Goal: Task Accomplishment & Management: Complete application form

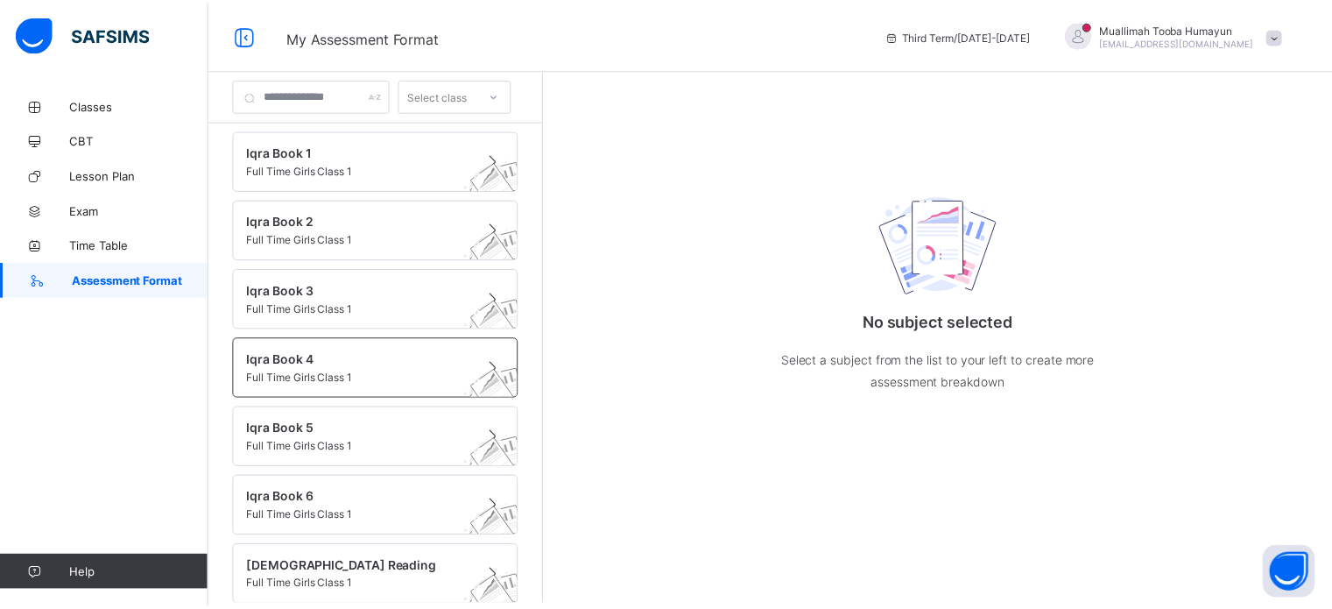
scroll to position [84, 0]
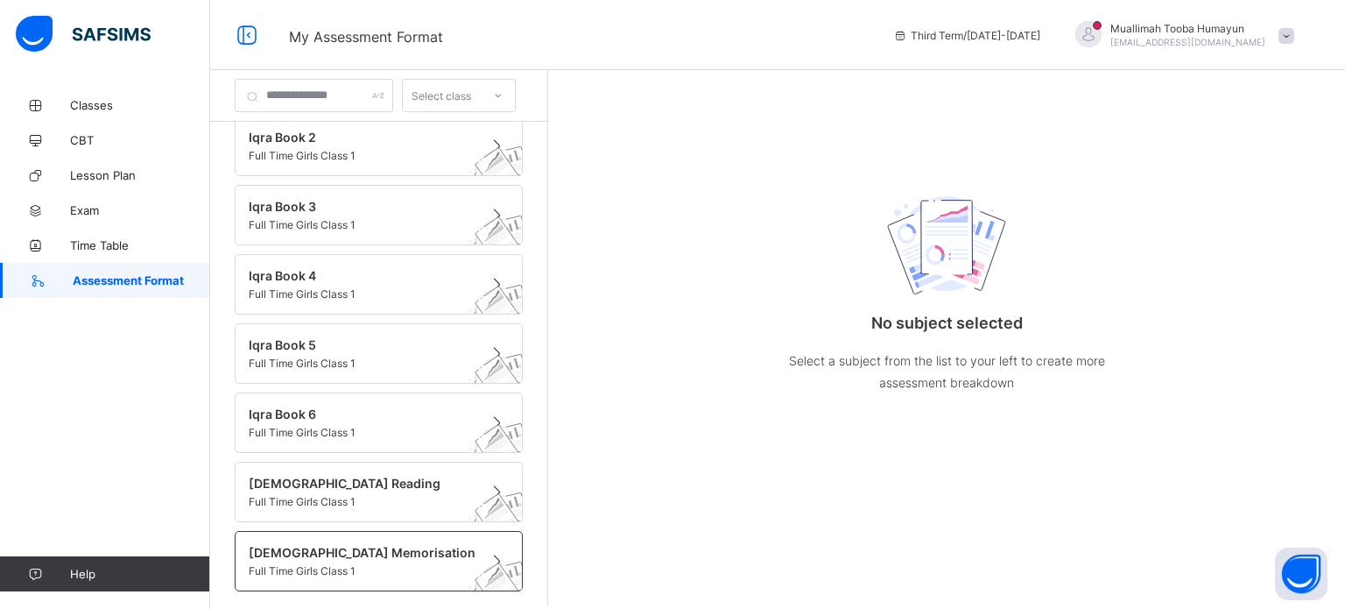
click at [378, 554] on span "[DEMOGRAPHIC_DATA] Memorisation" at bounding box center [362, 552] width 227 height 15
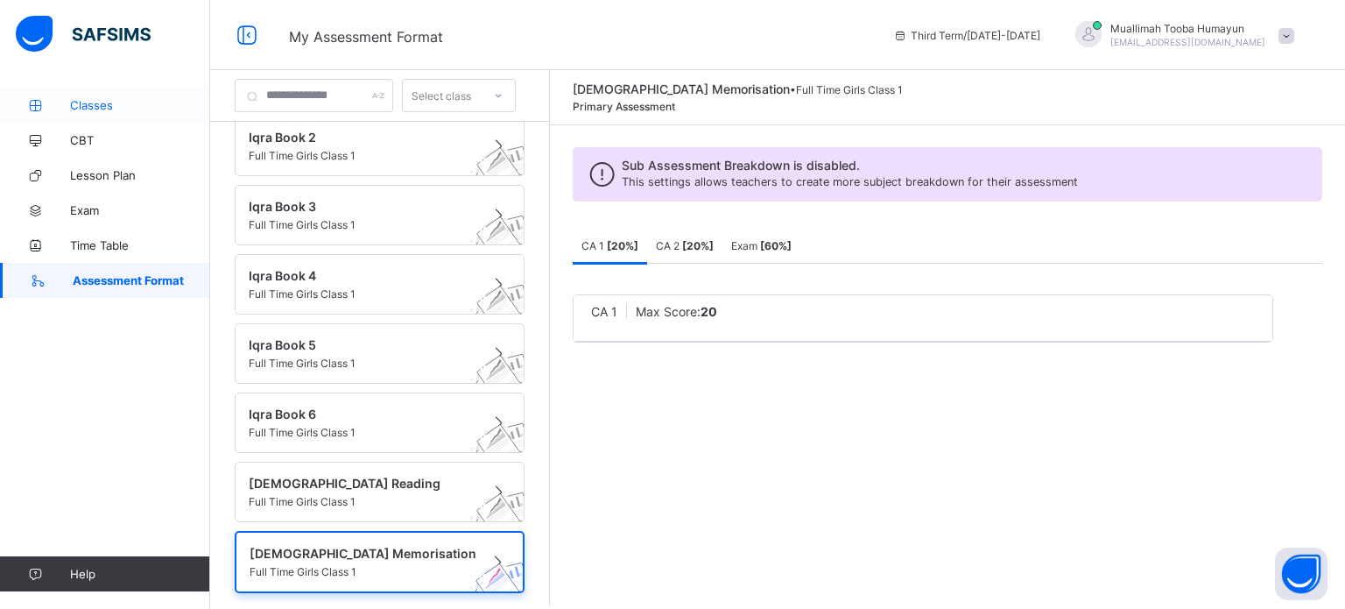
click at [154, 97] on link "Classes" at bounding box center [105, 105] width 210 height 35
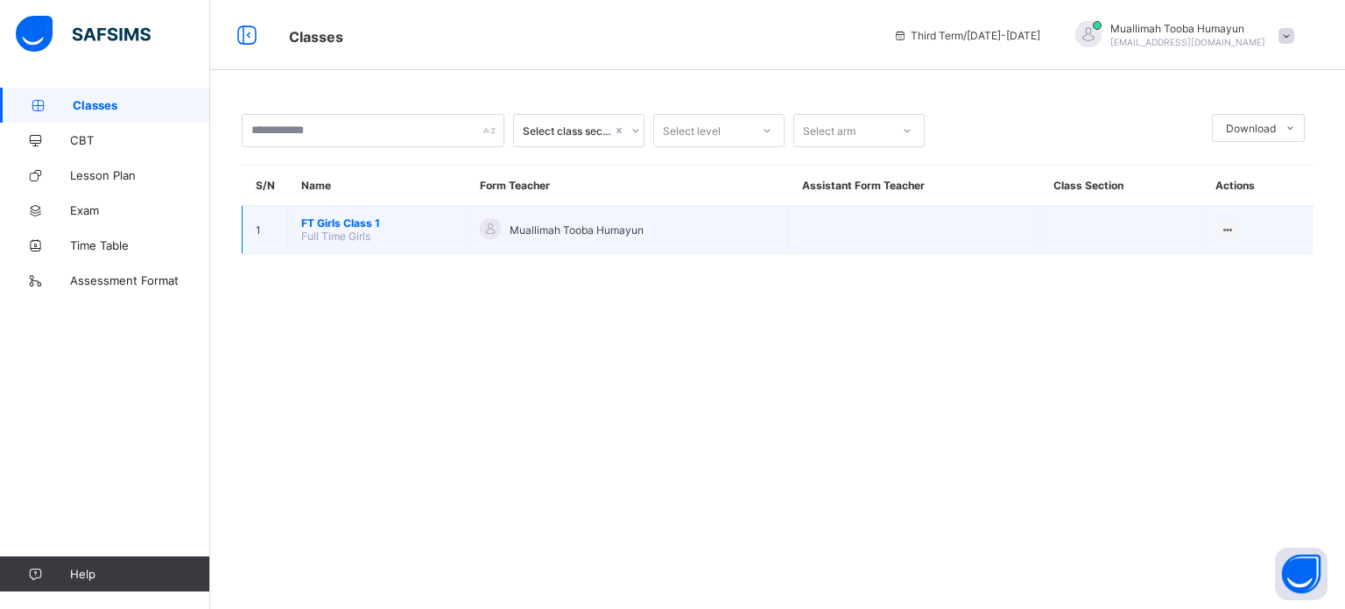
click at [357, 224] on span "FT Girls Class 1" at bounding box center [376, 222] width 151 height 13
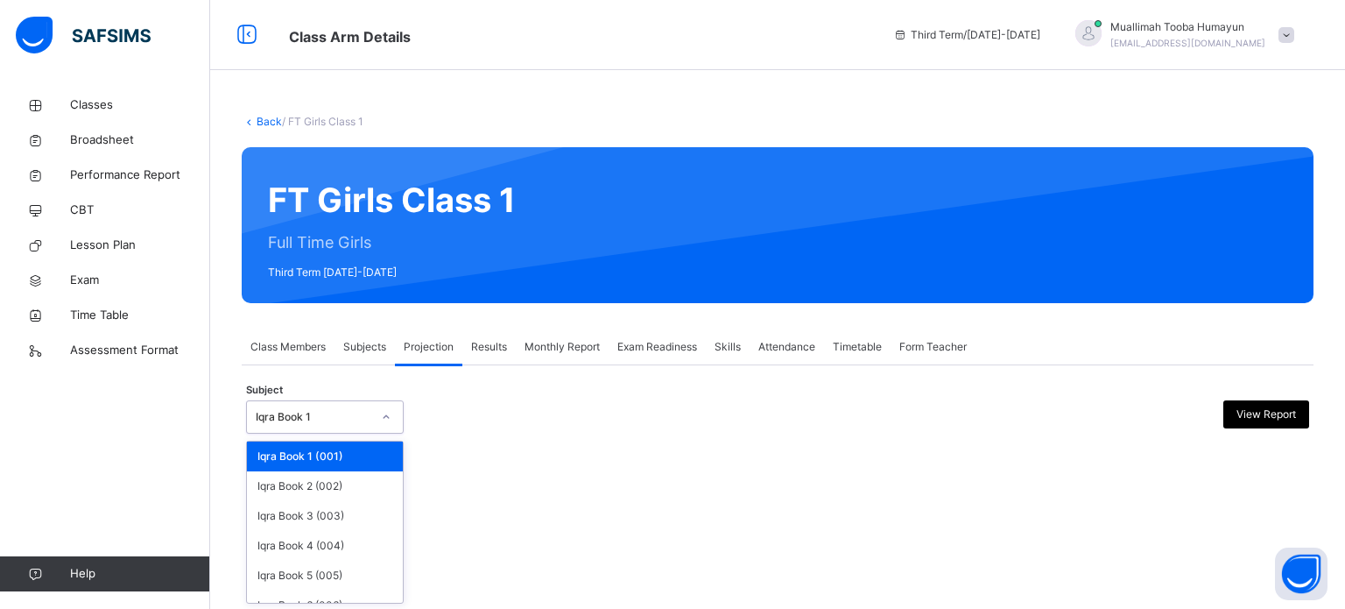
type input "*"
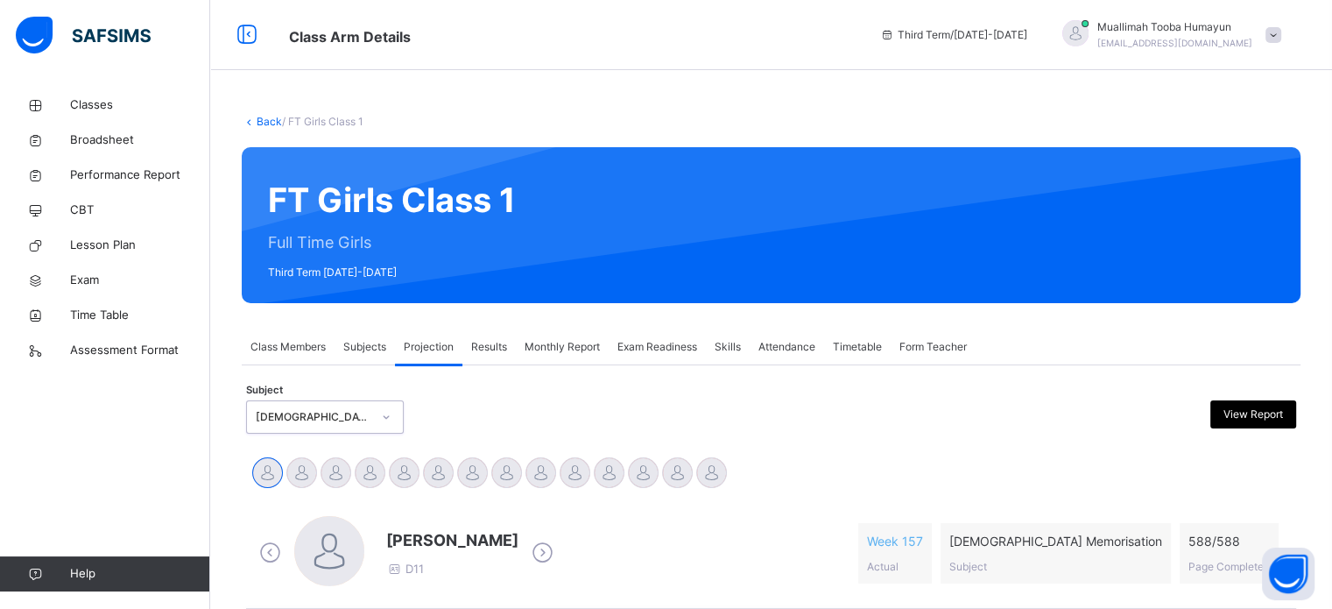
scroll to position [287, 0]
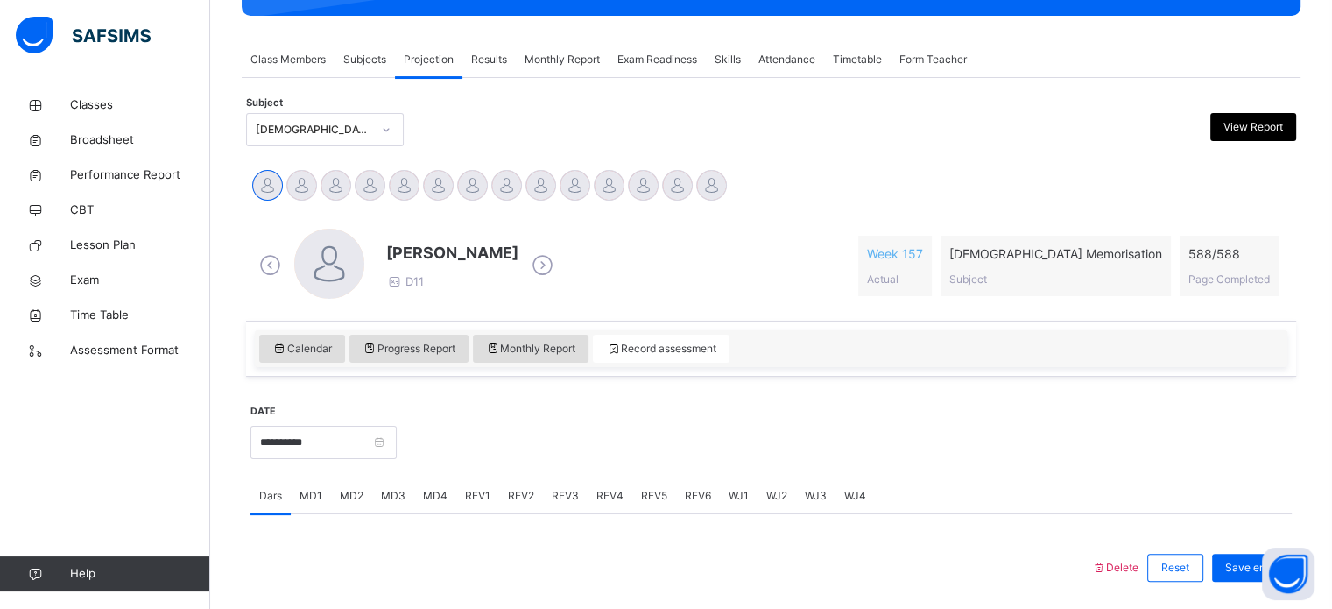
click at [1194, 429] on div at bounding box center [843, 440] width 877 height 75
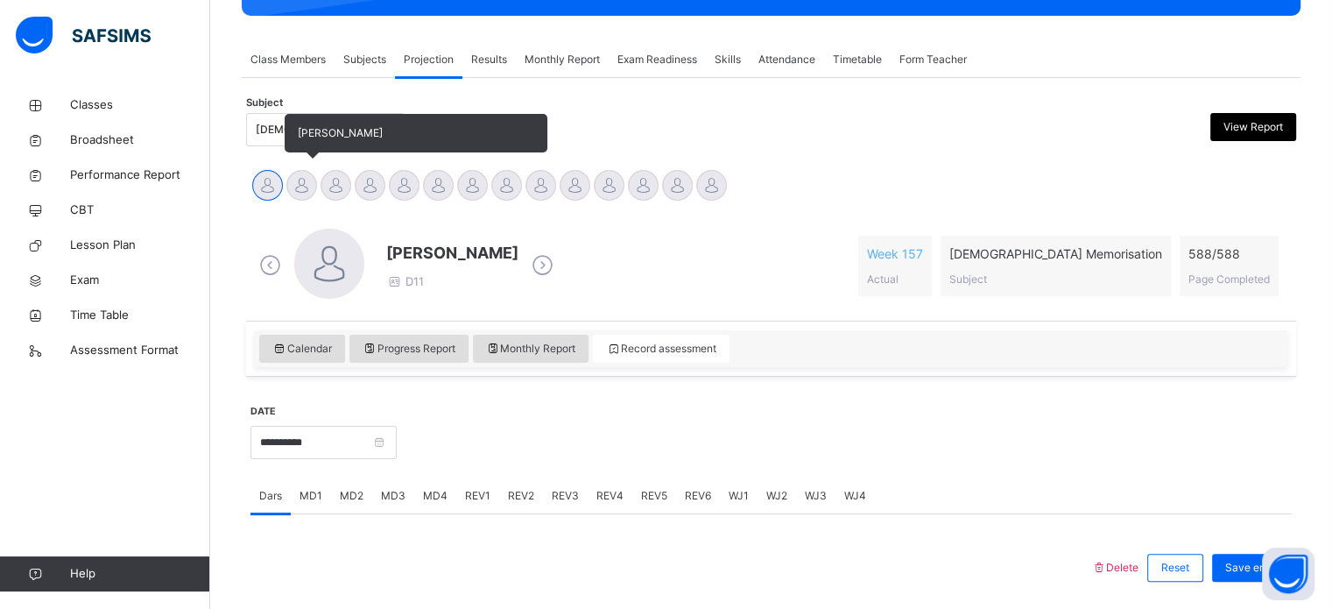
click at [306, 187] on div at bounding box center [301, 185] width 31 height 31
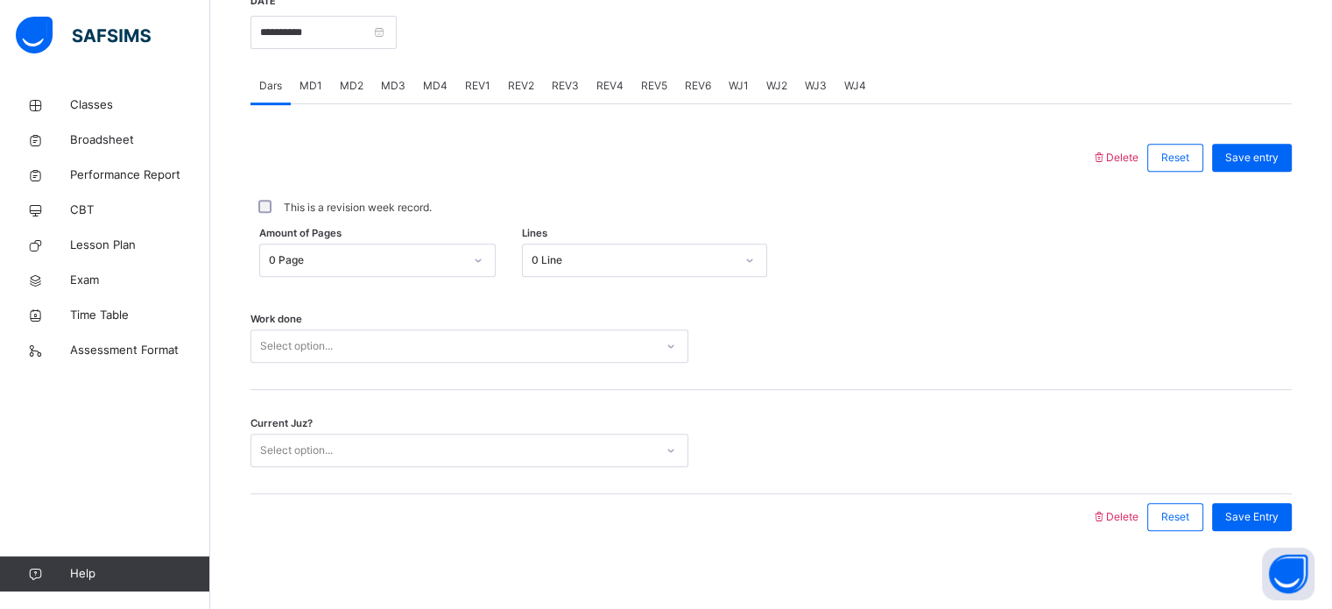
scroll to position [702, 0]
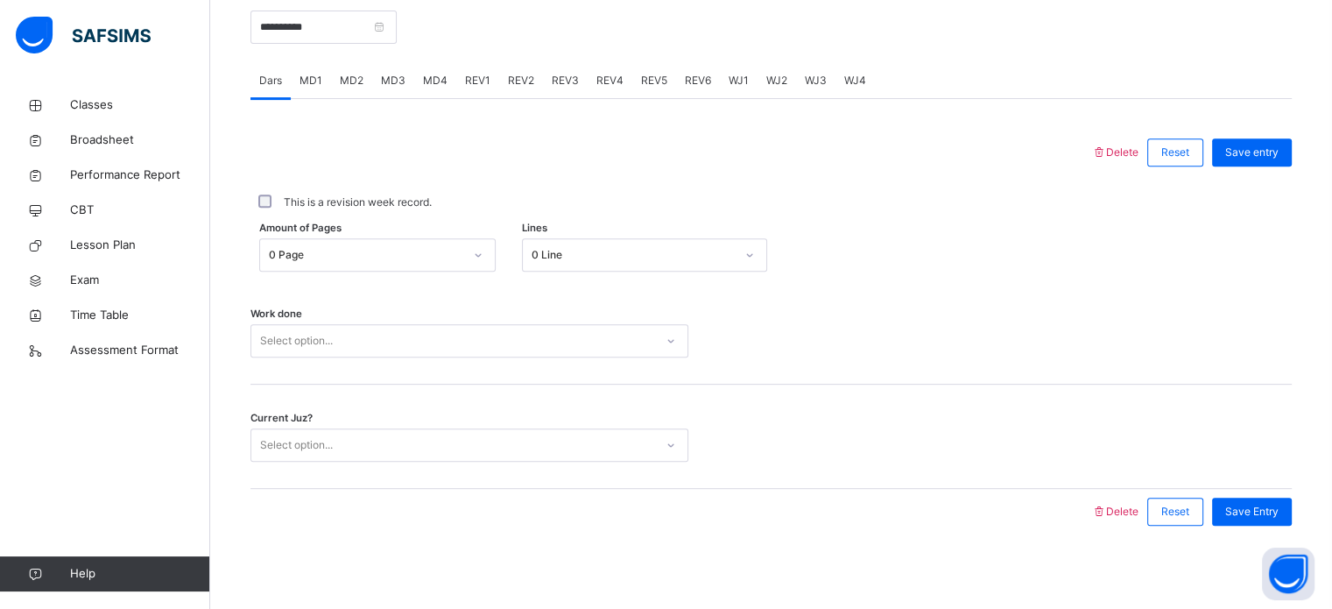
click at [805, 76] on span "WJ3" at bounding box center [816, 81] width 22 height 16
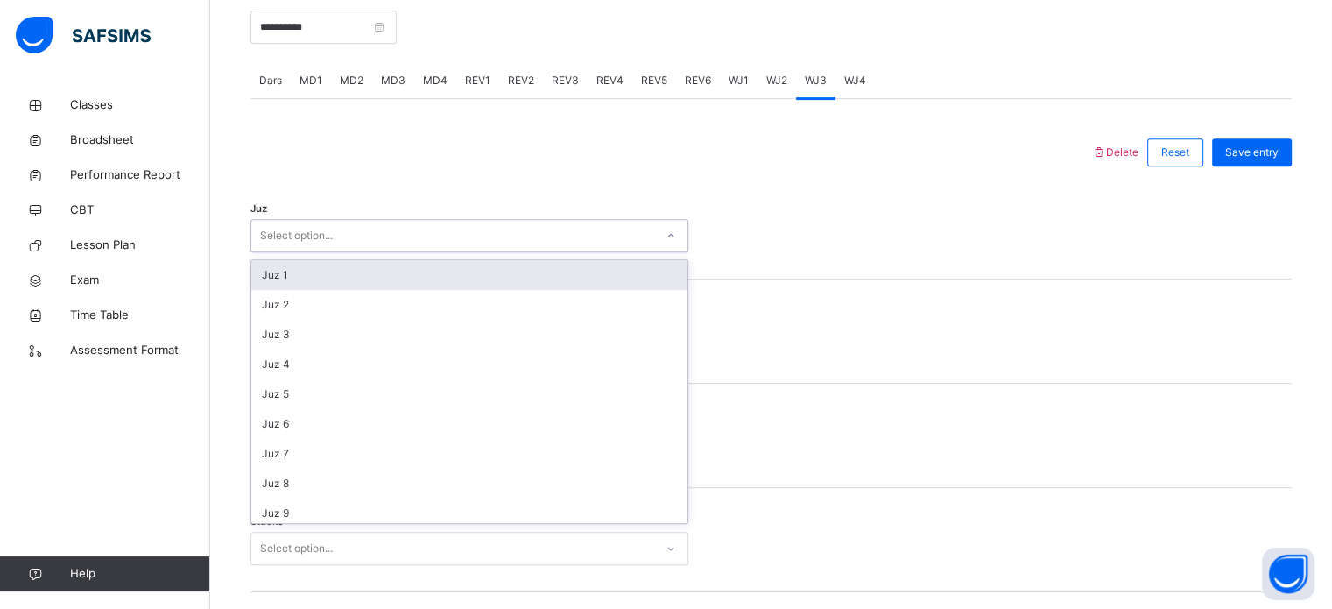
click at [457, 238] on div "Select option..." at bounding box center [452, 235] width 403 height 27
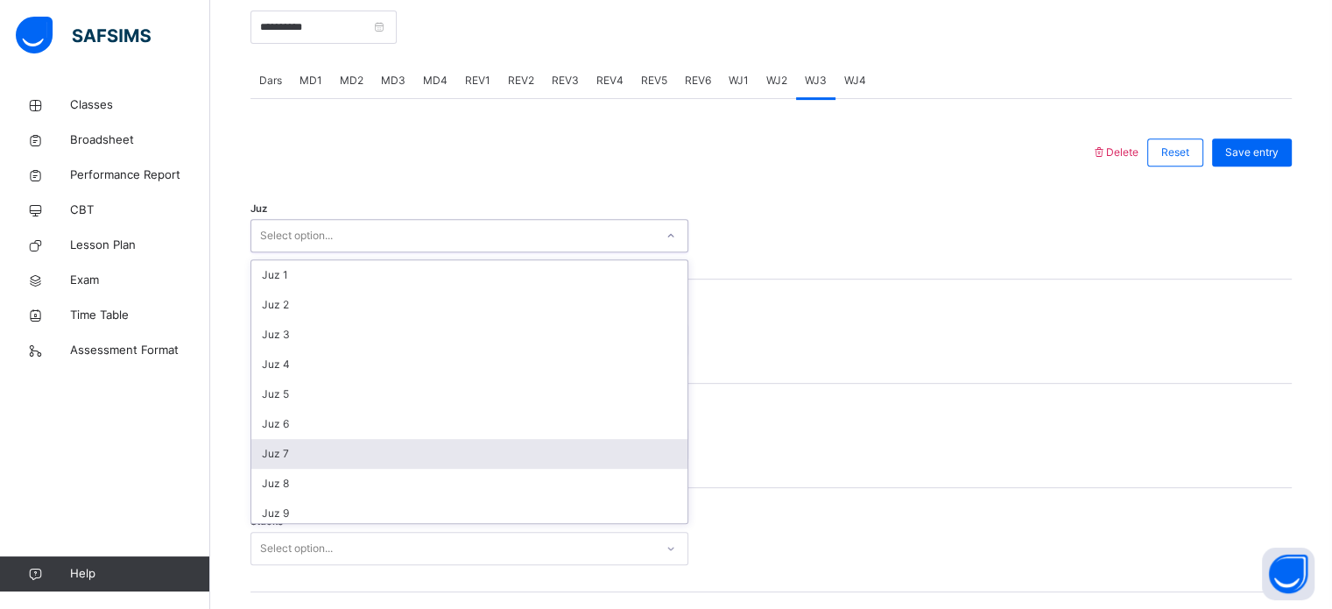
click at [470, 441] on div "Juz 7" at bounding box center [469, 454] width 436 height 30
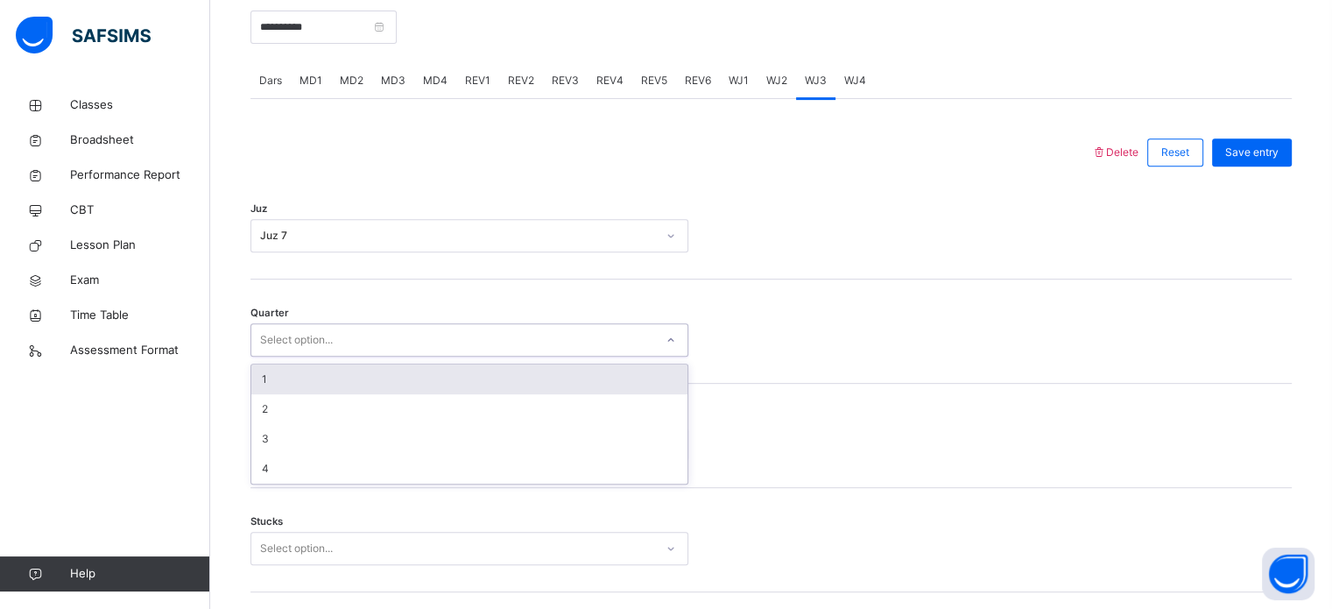
click at [391, 324] on div "Select option..." at bounding box center [469, 339] width 438 height 33
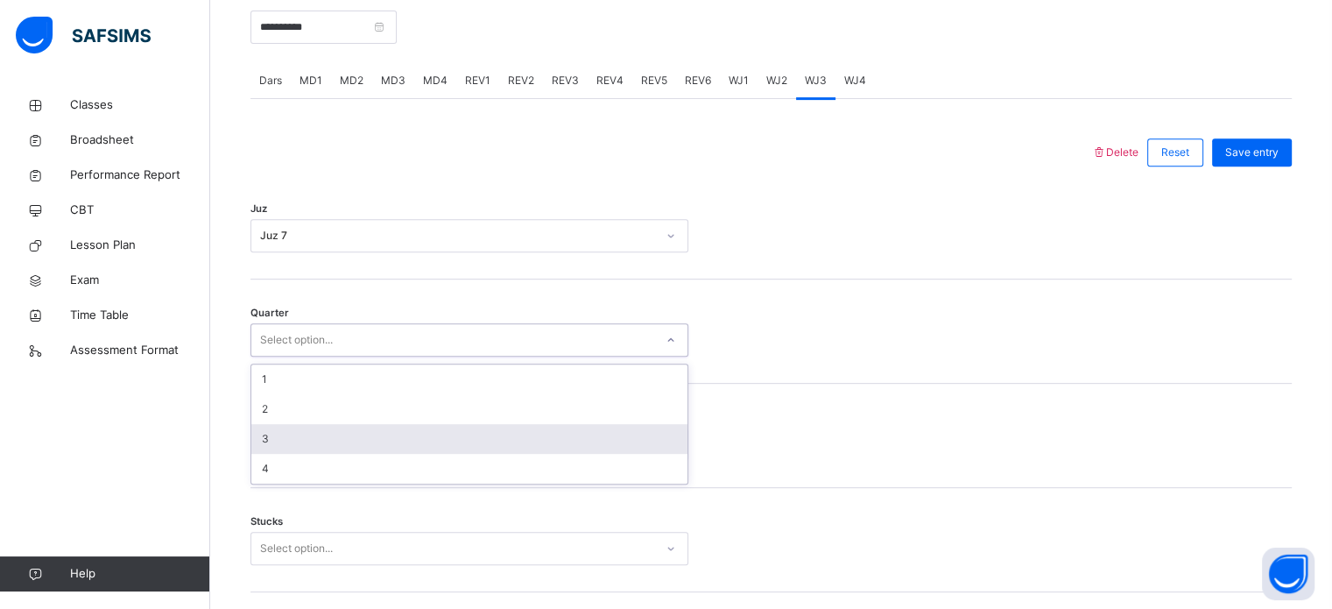
click at [405, 434] on div "3" at bounding box center [469, 439] width 436 height 30
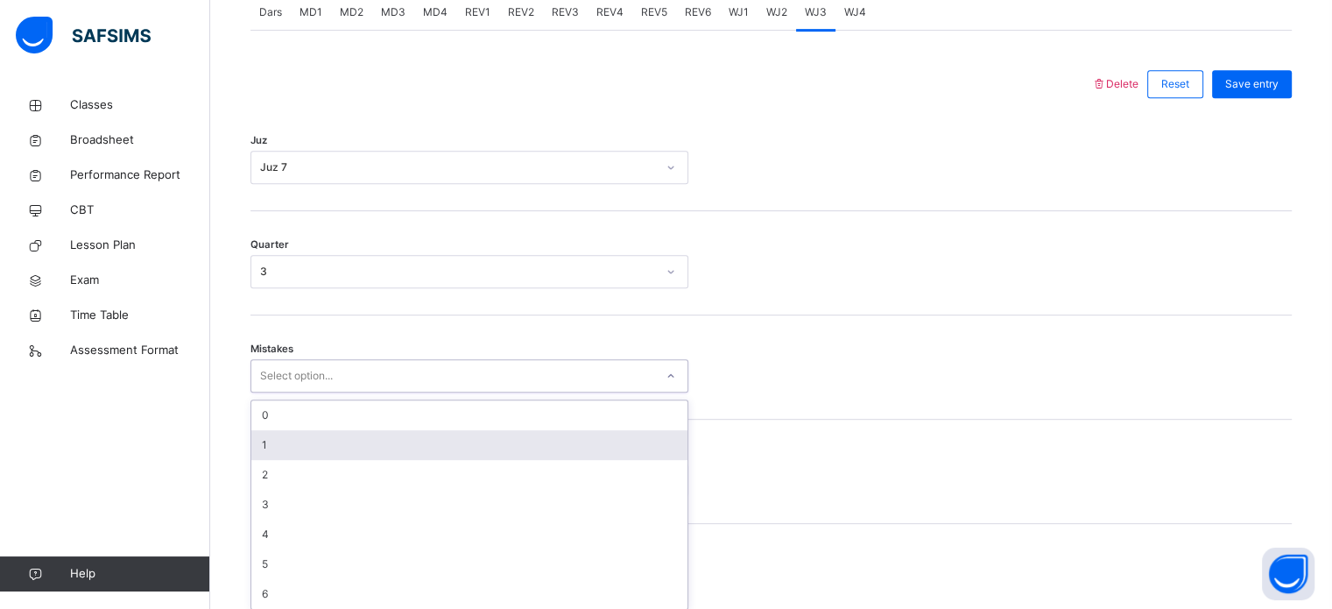
click at [373, 392] on div "option 1 focused, 2 of 7. 7 results available. Use Up and Down to choose option…" at bounding box center [469, 375] width 438 height 33
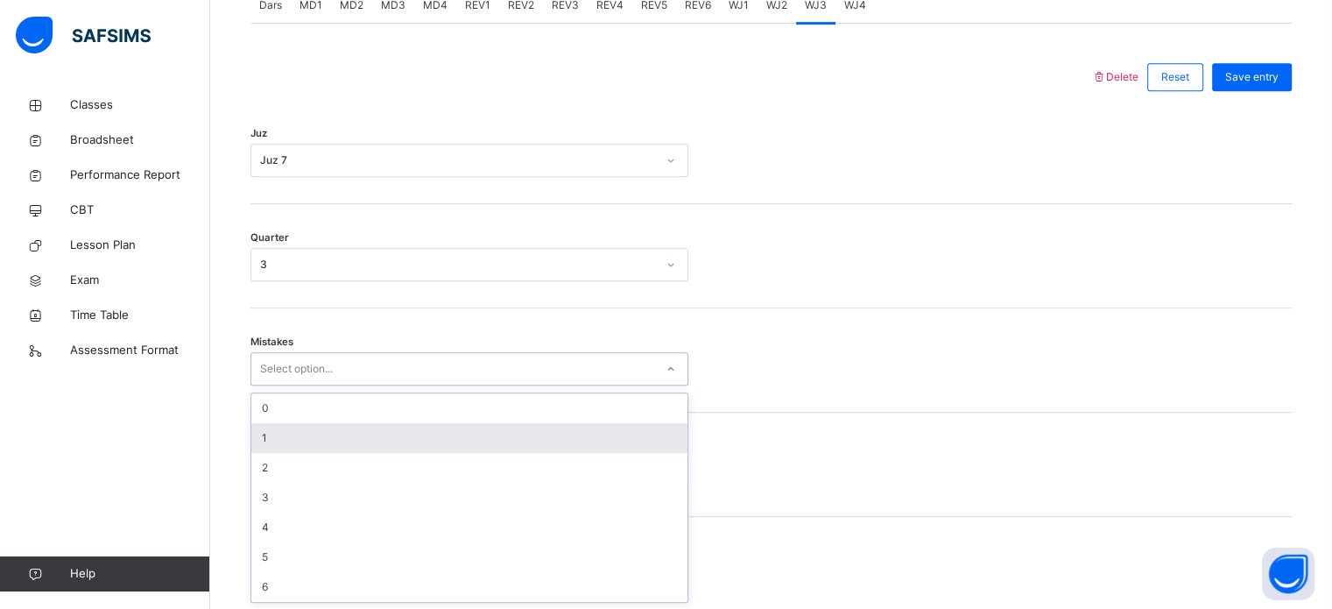
click at [360, 450] on div "1" at bounding box center [469, 438] width 436 height 30
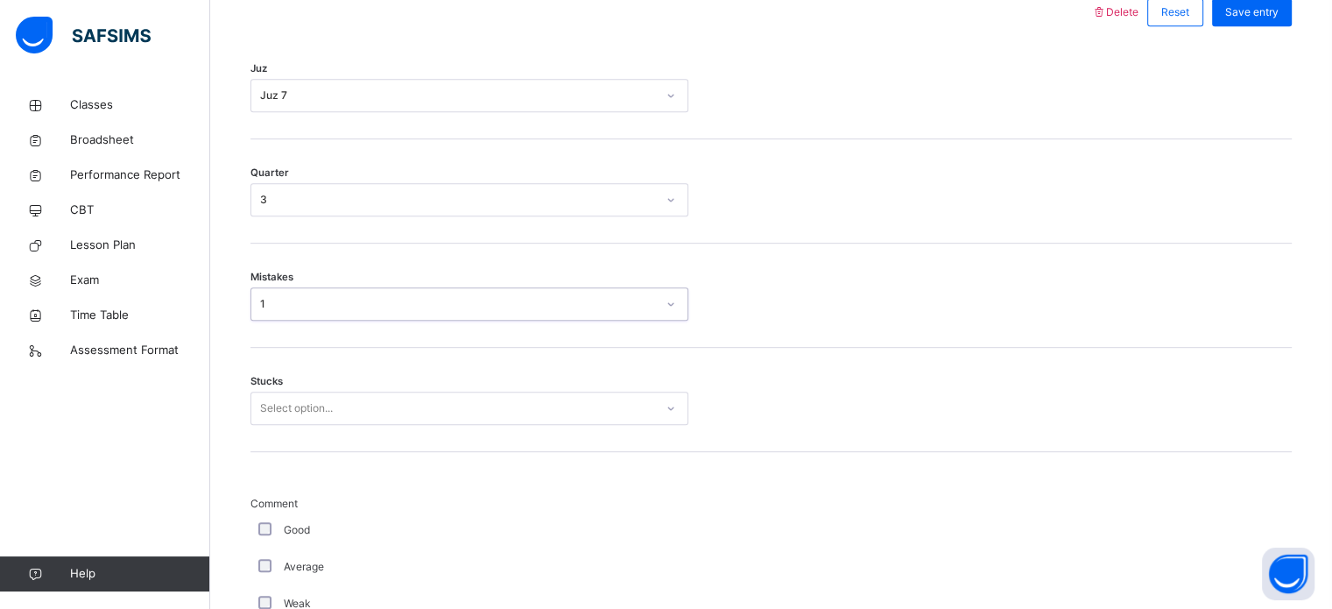
click at [349, 425] on div "Select option..." at bounding box center [469, 407] width 438 height 33
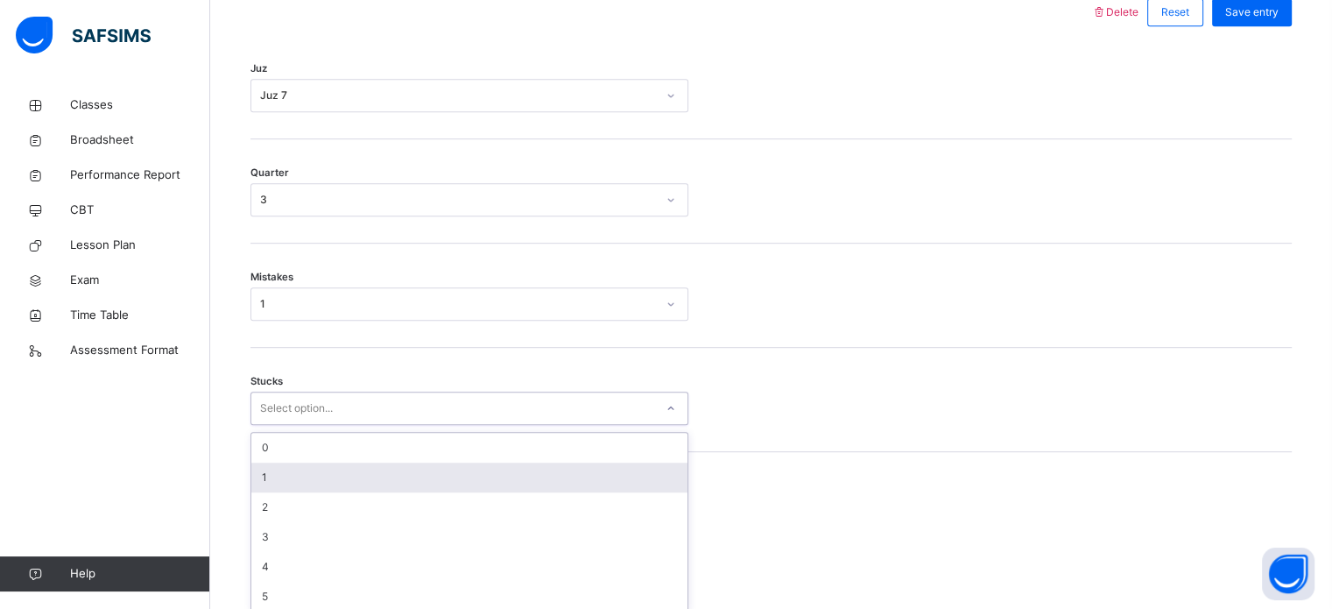
scroll to position [851, 0]
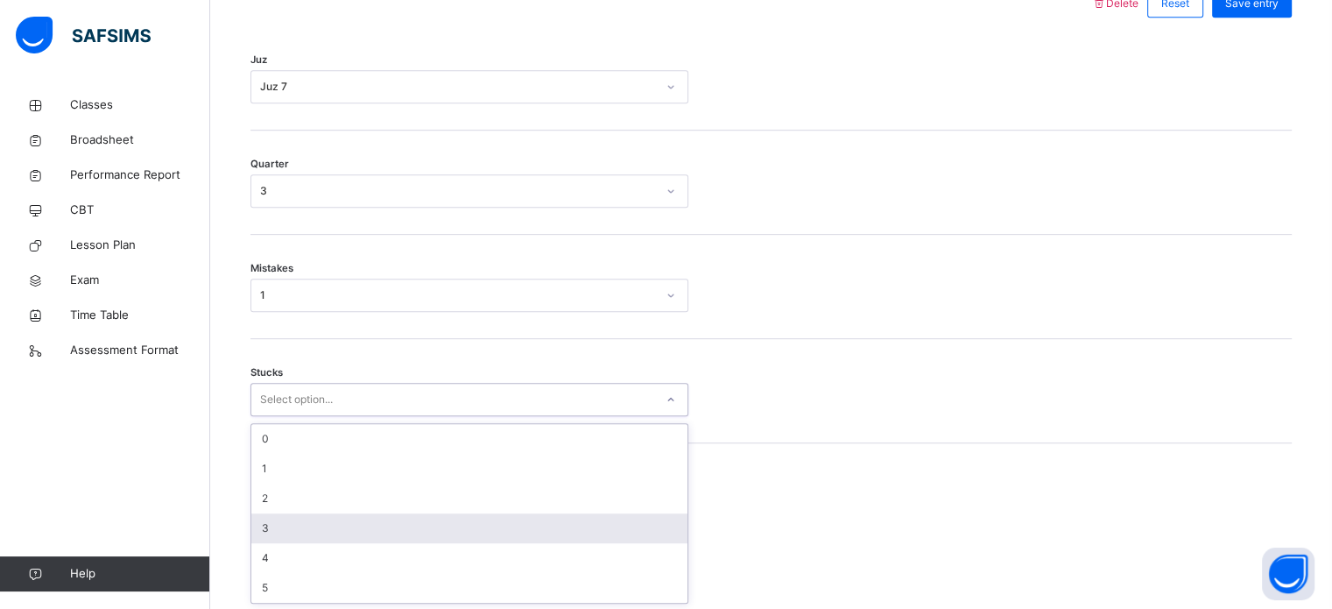
click at [361, 516] on div "3" at bounding box center [469, 528] width 436 height 30
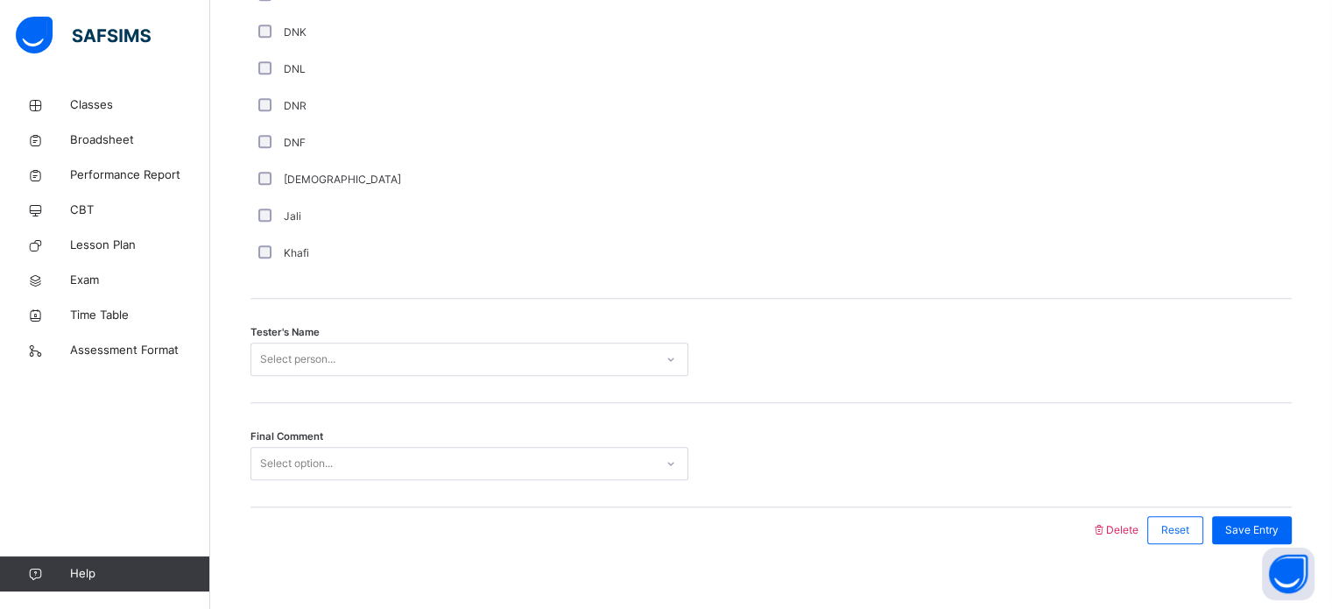
scroll to position [1582, 0]
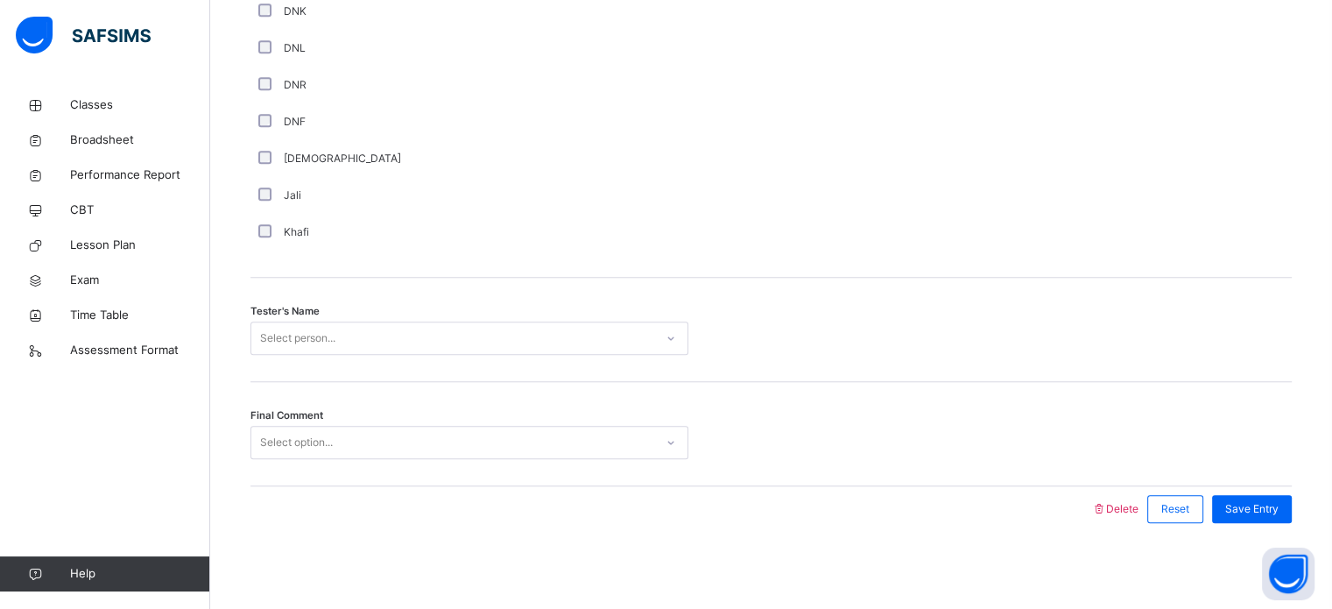
click at [340, 343] on div "Select person..." at bounding box center [452, 338] width 403 height 27
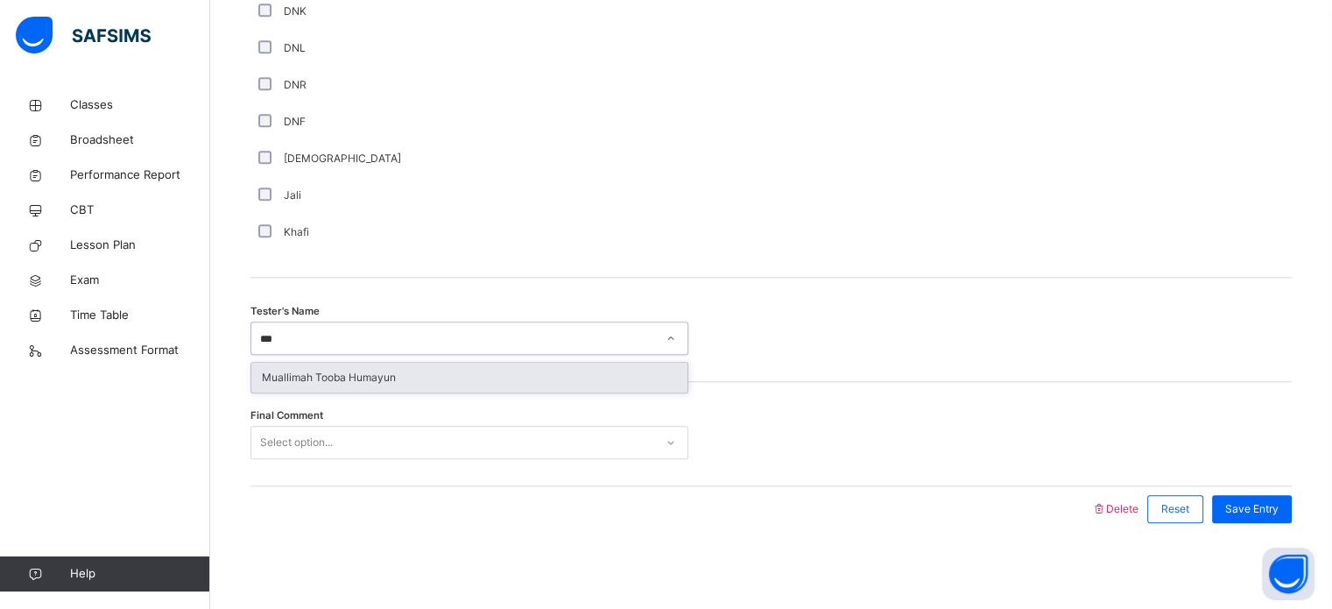
type input "****"
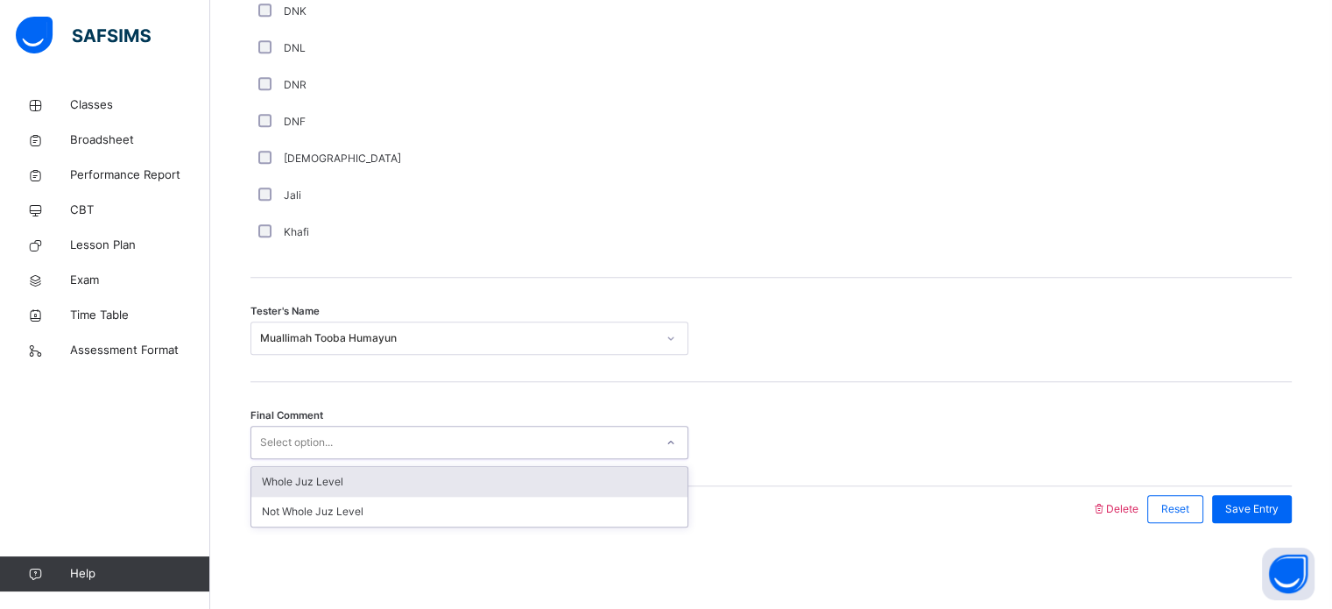
click at [328, 447] on div "Select option..." at bounding box center [296, 442] width 73 height 33
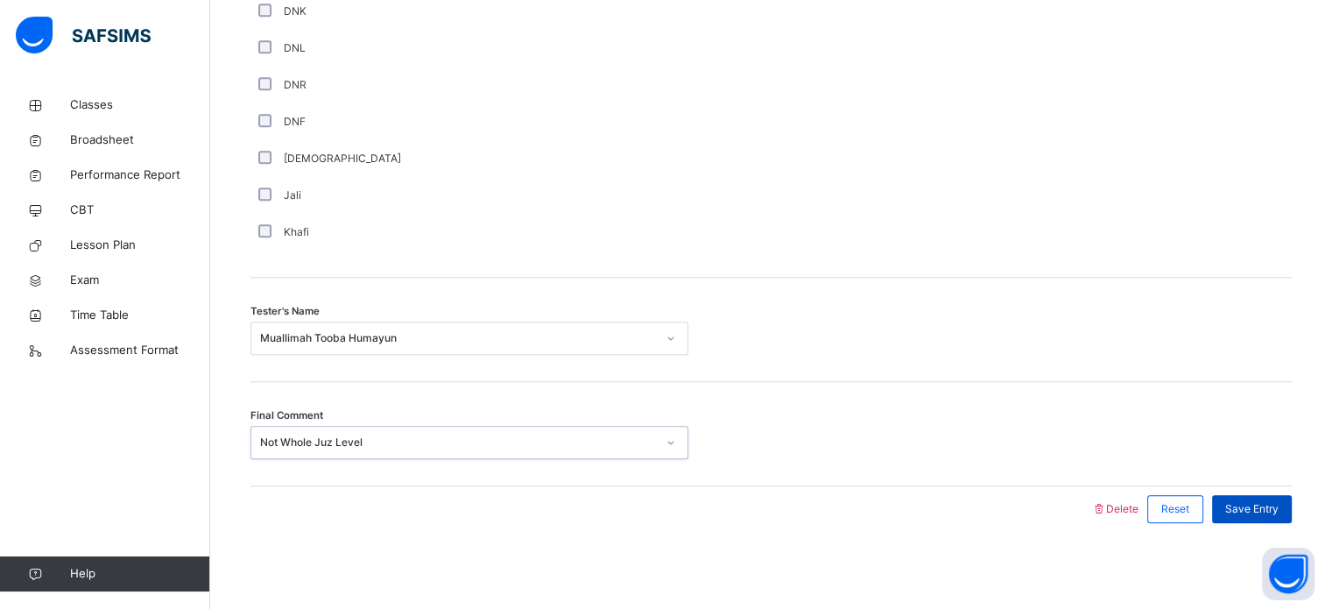
click at [1265, 511] on span "Save Entry" at bounding box center [1251, 509] width 53 height 16
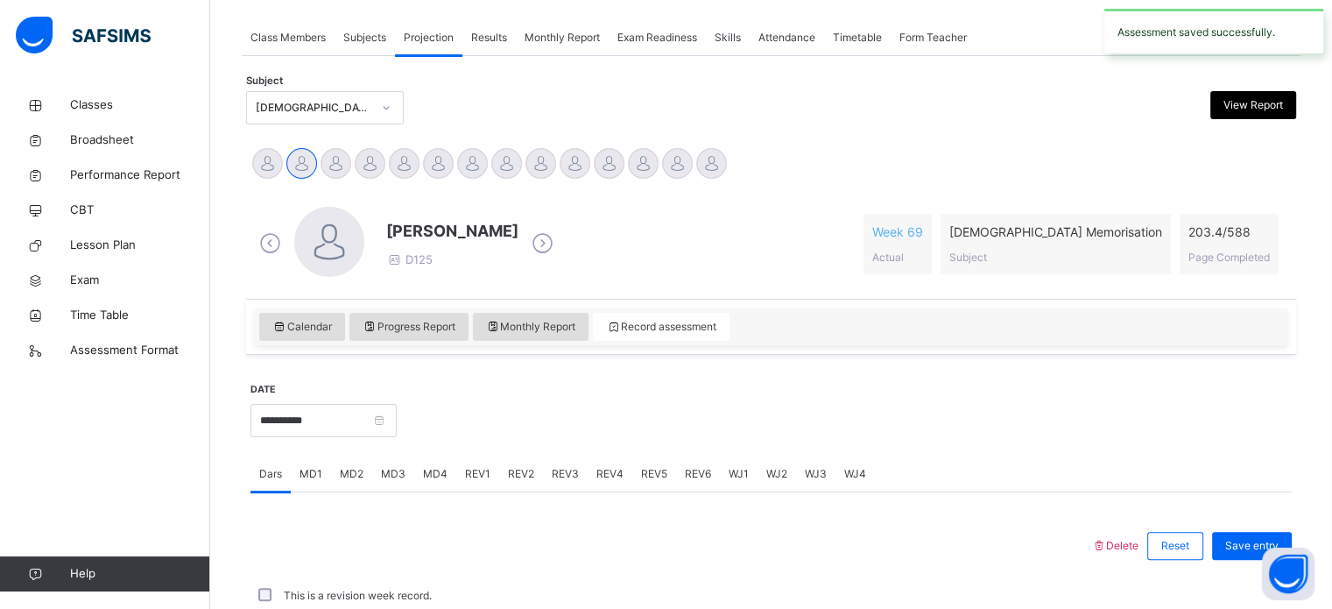
scroll to position [706, 0]
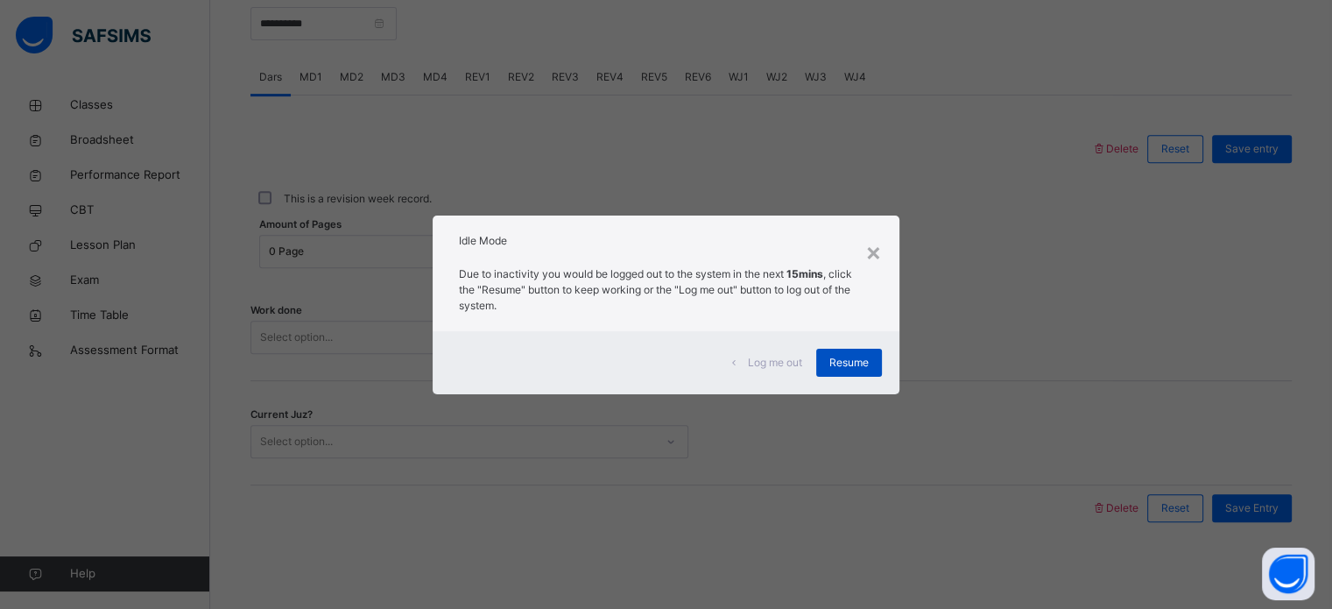
click at [858, 357] on span "Resume" at bounding box center [848, 363] width 39 height 16
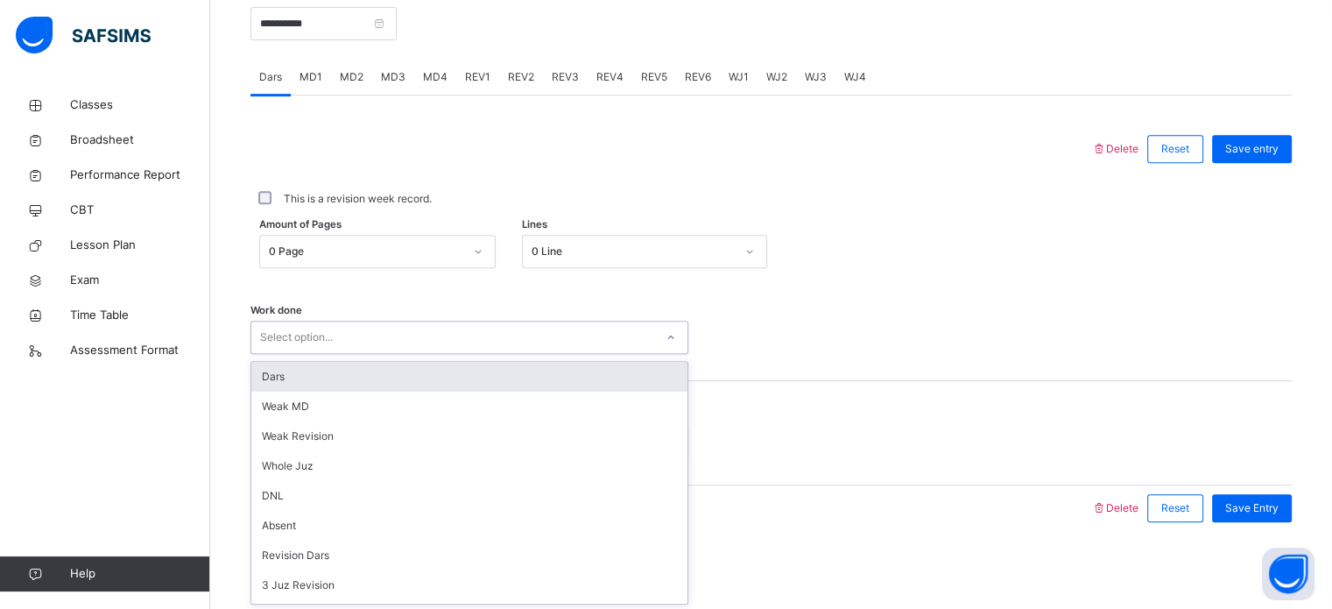
click at [402, 339] on div "Select option..." at bounding box center [452, 337] width 403 height 27
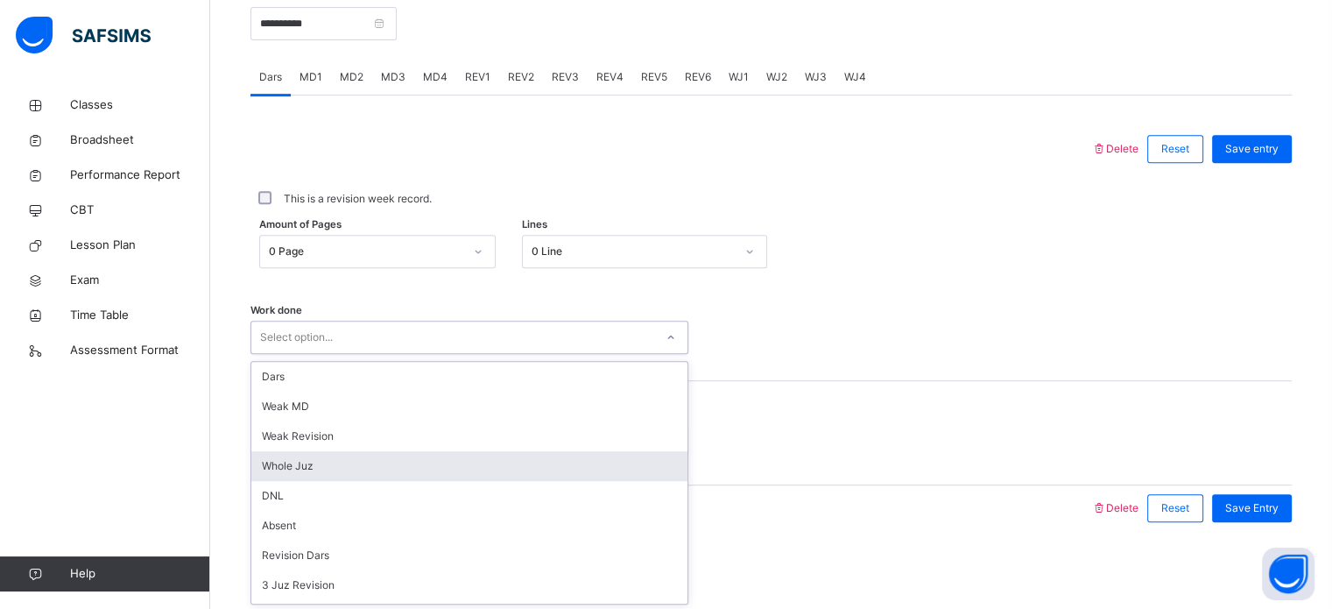
click at [433, 458] on div "Whole Juz" at bounding box center [469, 466] width 436 height 30
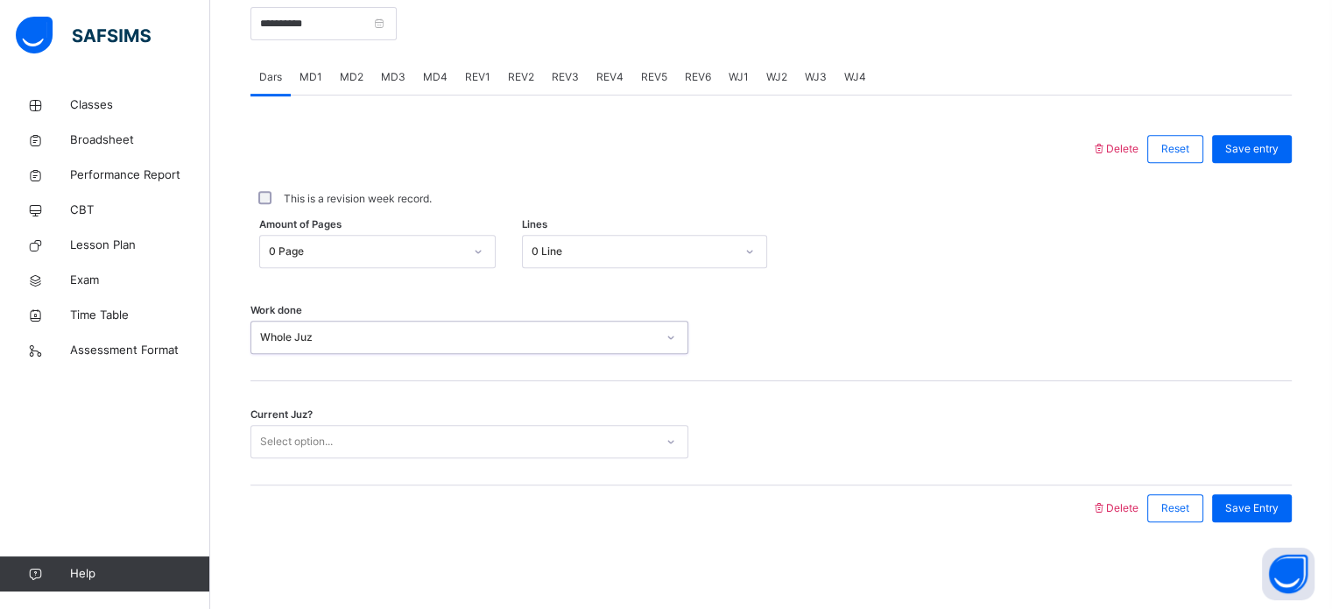
click at [337, 425] on div "Select option..." at bounding box center [469, 441] width 438 height 33
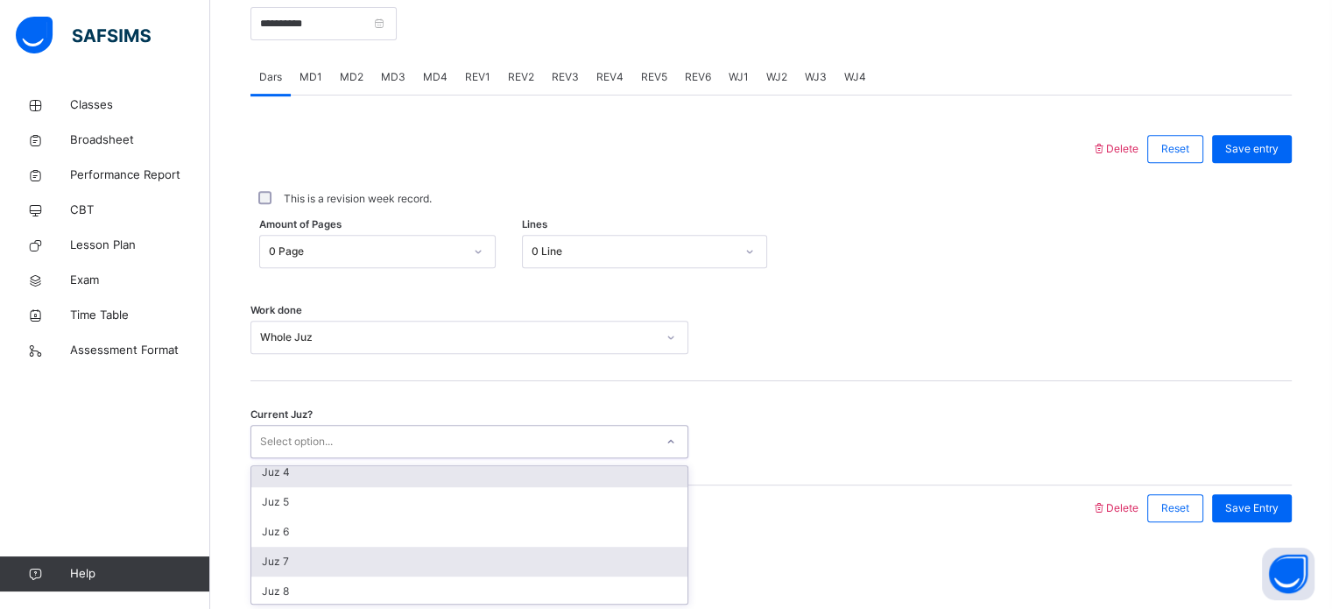
scroll to position [96, 0]
click at [324, 564] on div "Juz 7" at bounding box center [469, 563] width 436 height 30
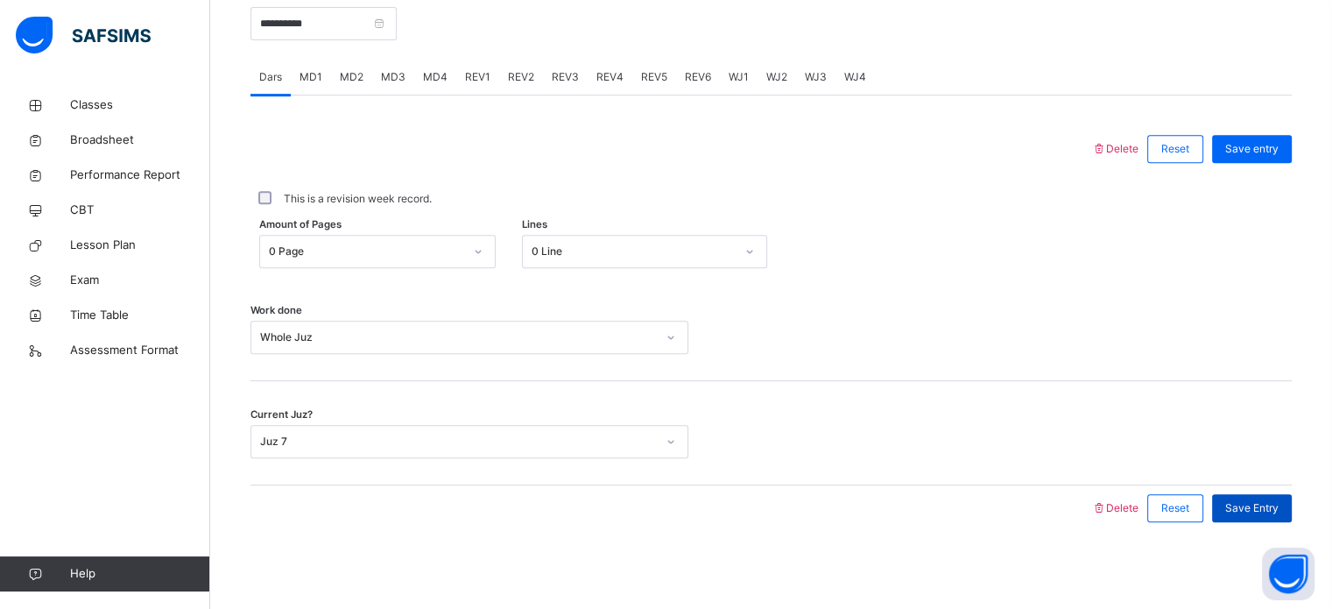
click at [1265, 503] on span "Save Entry" at bounding box center [1251, 508] width 53 height 16
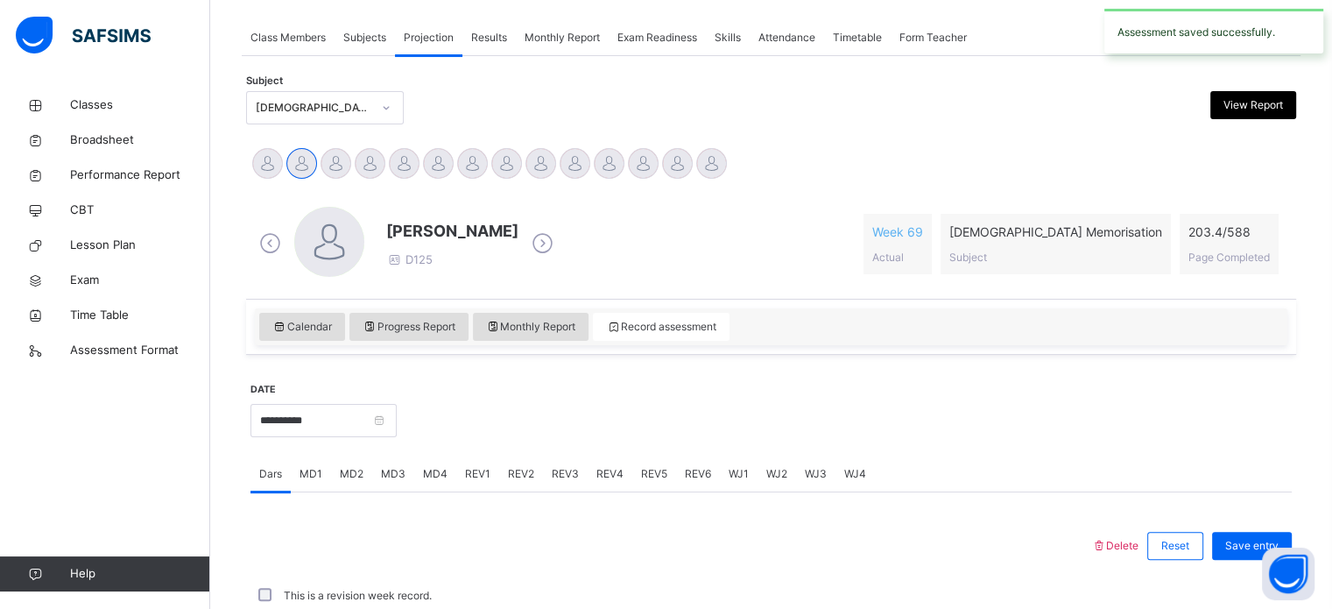
scroll to position [706, 0]
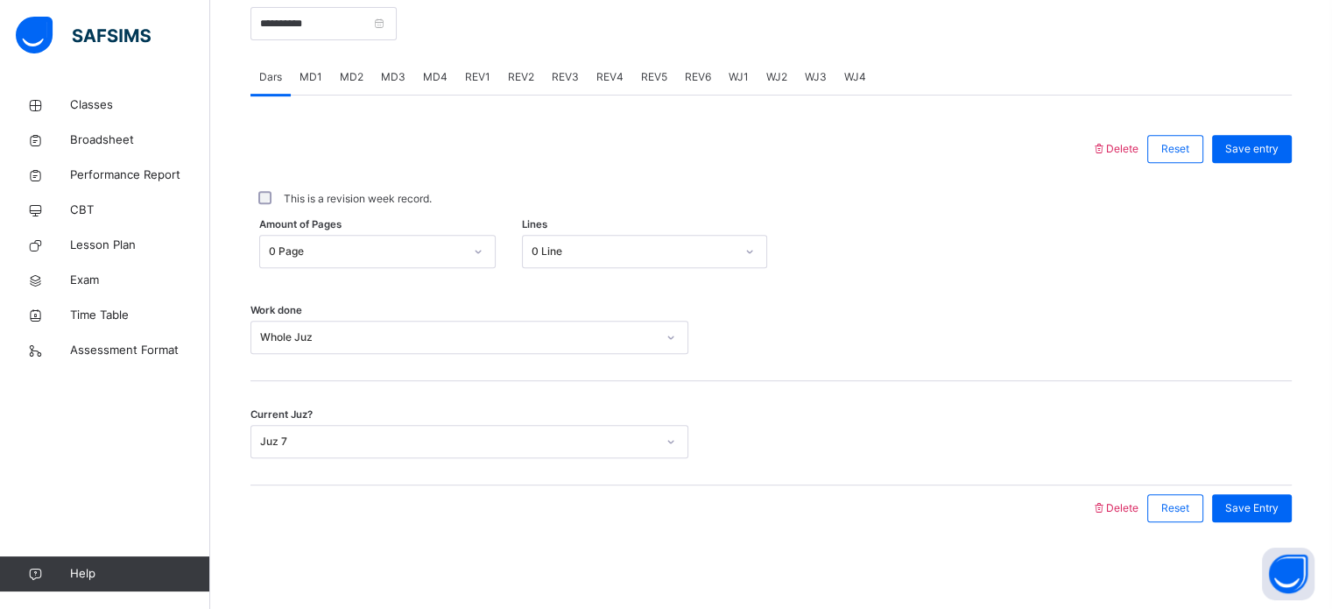
click at [777, 83] on span "WJ2" at bounding box center [776, 77] width 21 height 16
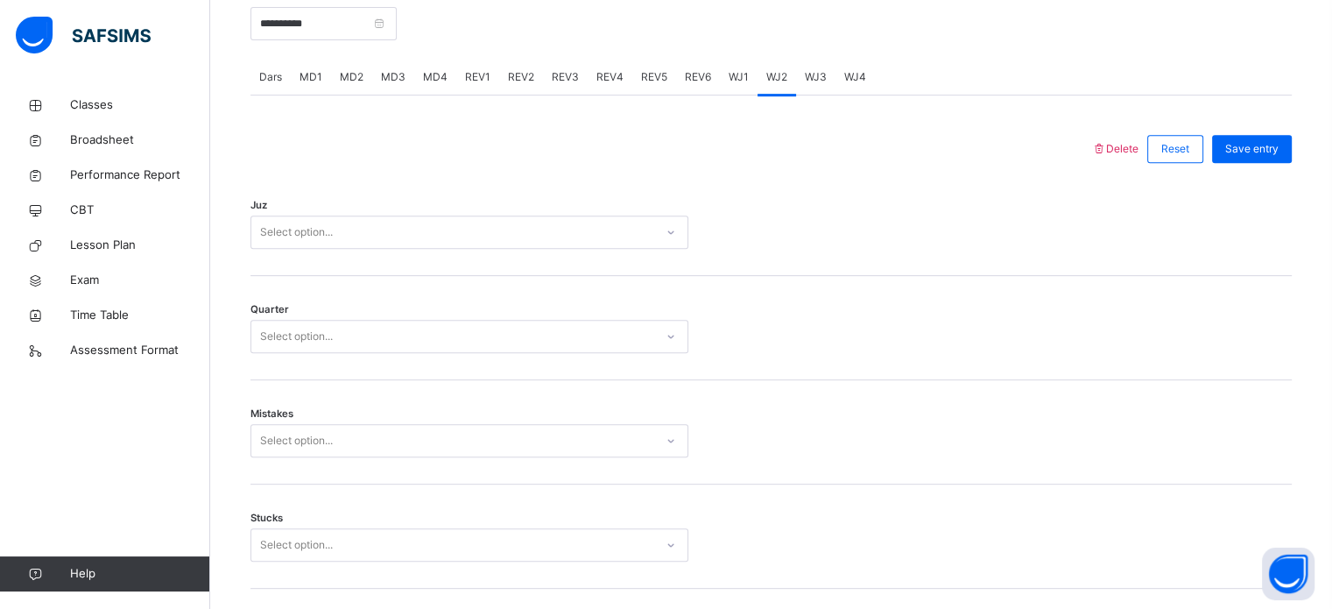
click at [525, 228] on div "Select option..." at bounding box center [452, 232] width 403 height 27
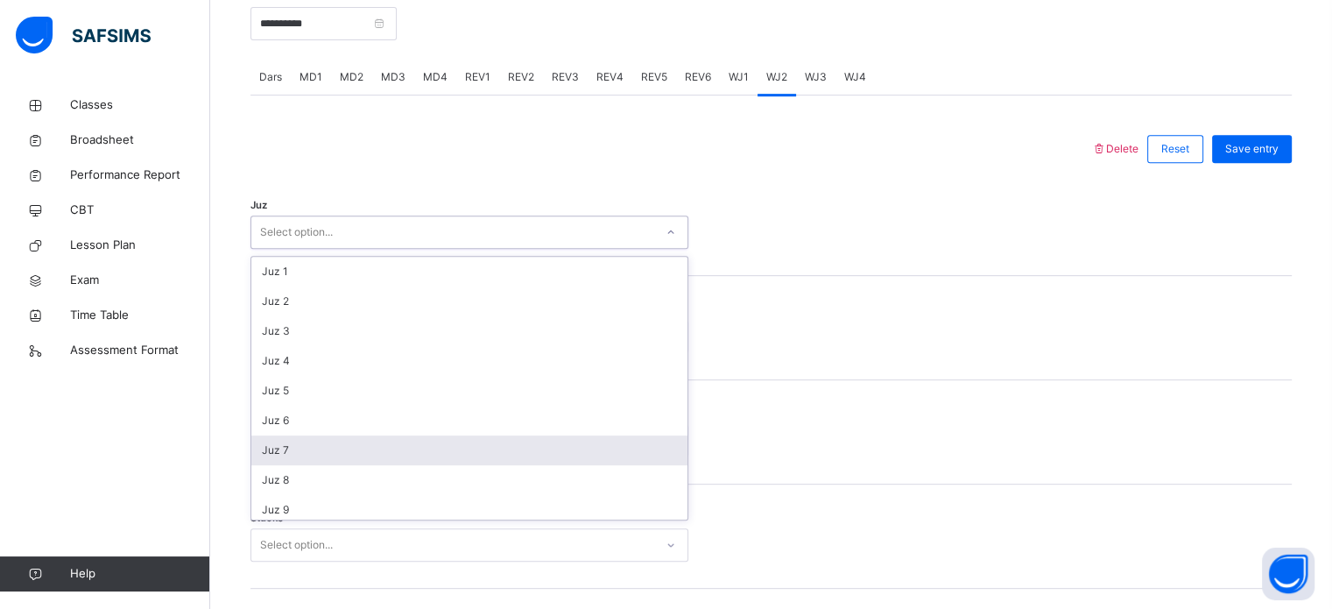
click at [504, 435] on div "Juz 7" at bounding box center [469, 450] width 436 height 30
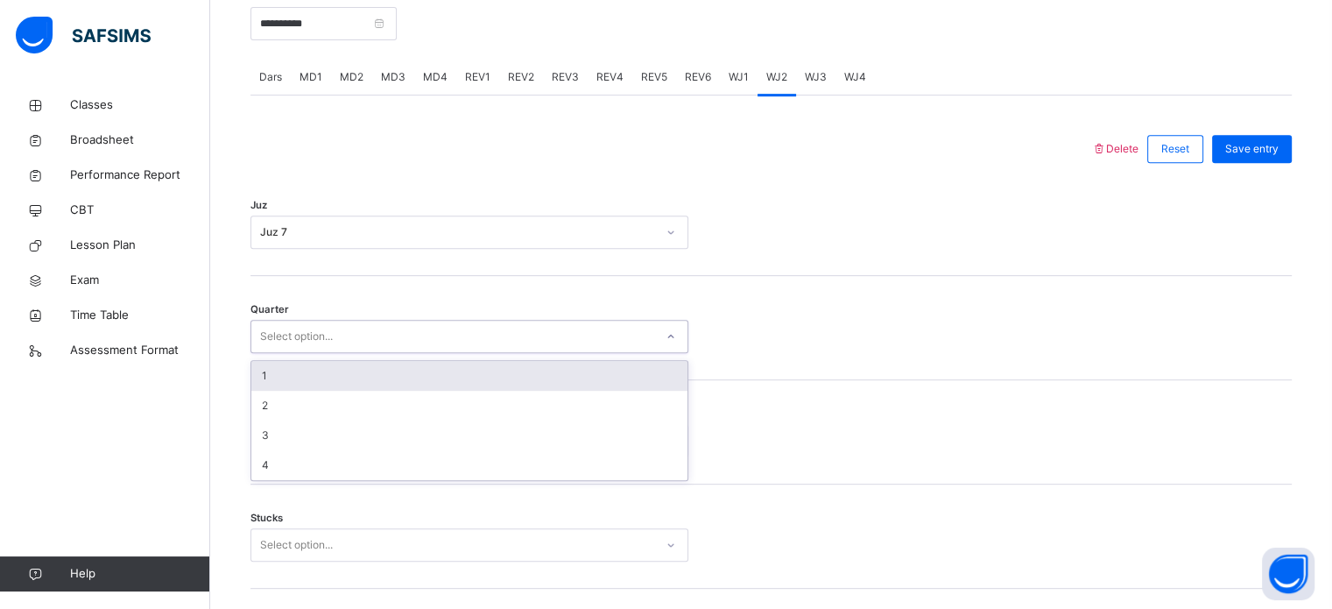
click at [405, 337] on div "Select option..." at bounding box center [452, 336] width 403 height 27
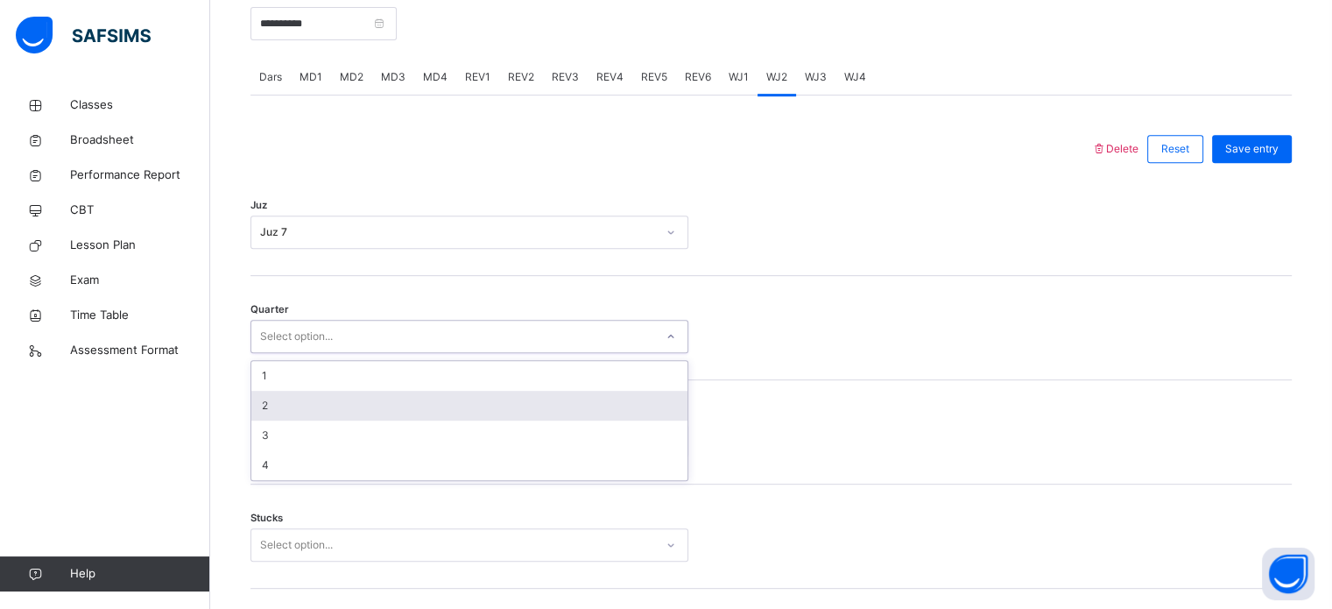
click at [394, 412] on div "2" at bounding box center [469, 406] width 436 height 30
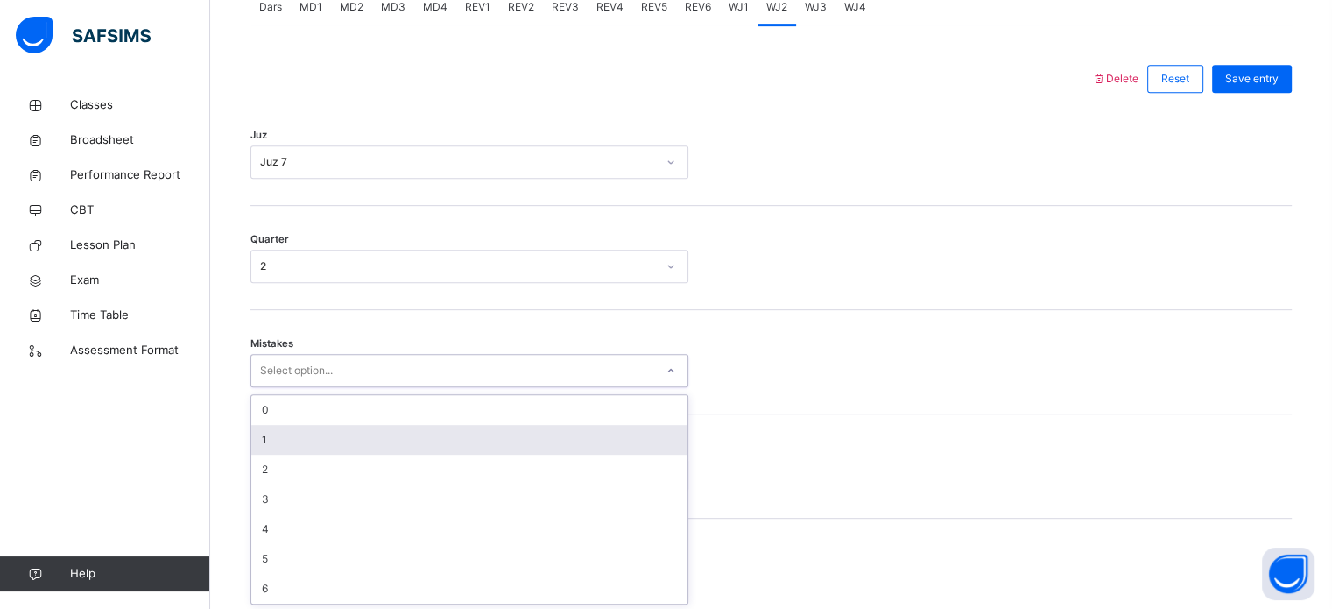
click at [381, 387] on div "option 1 focused, 2 of 7. 7 results available. Use Up and Down to choose option…" at bounding box center [469, 370] width 438 height 33
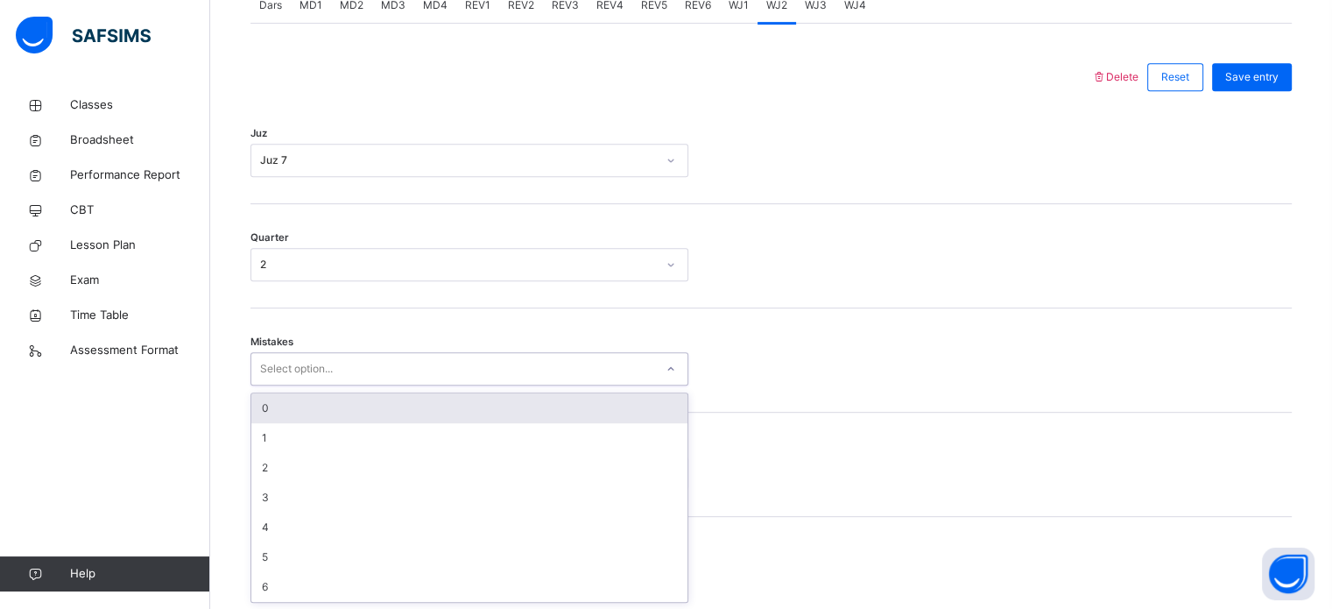
click at [346, 419] on div "0" at bounding box center [469, 408] width 436 height 30
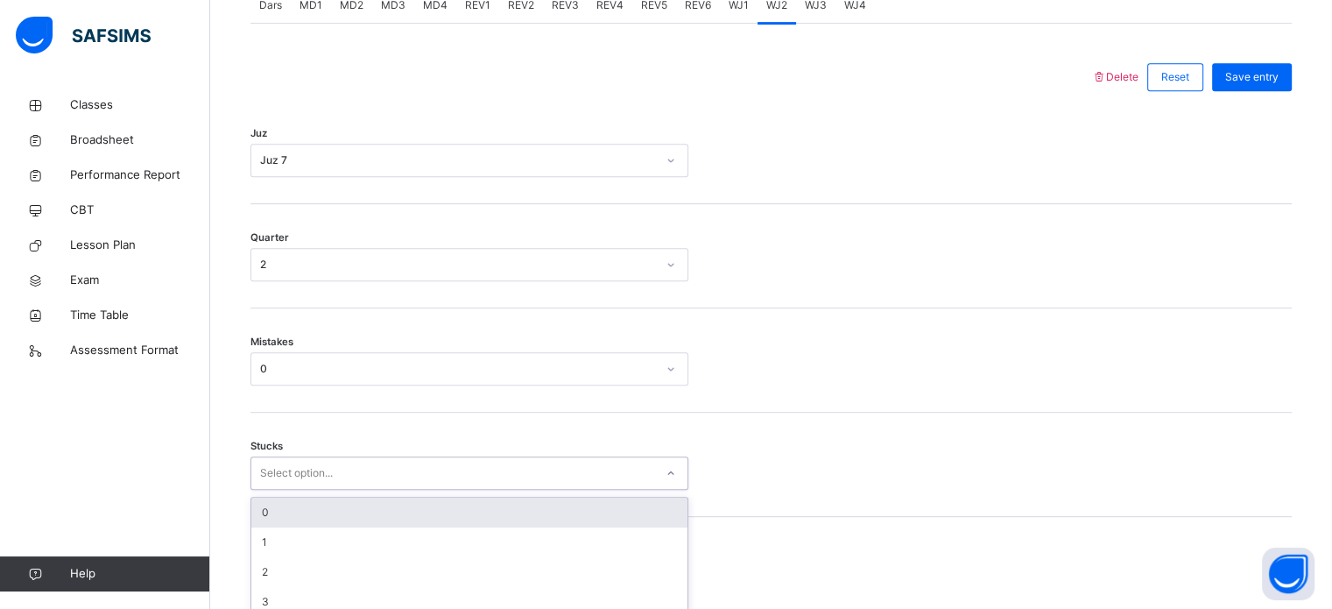
scroll to position [851, 0]
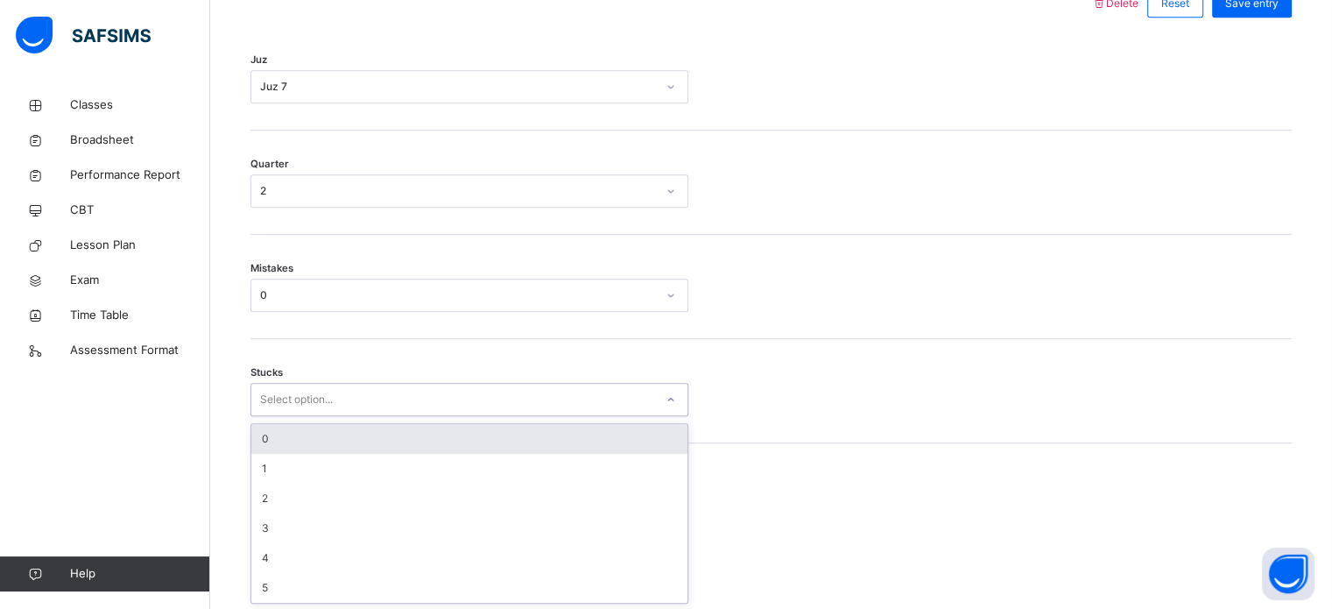
click at [351, 416] on div "option 0 focused, 1 of 6. 6 results available. Use Up and Down to choose option…" at bounding box center [469, 399] width 438 height 33
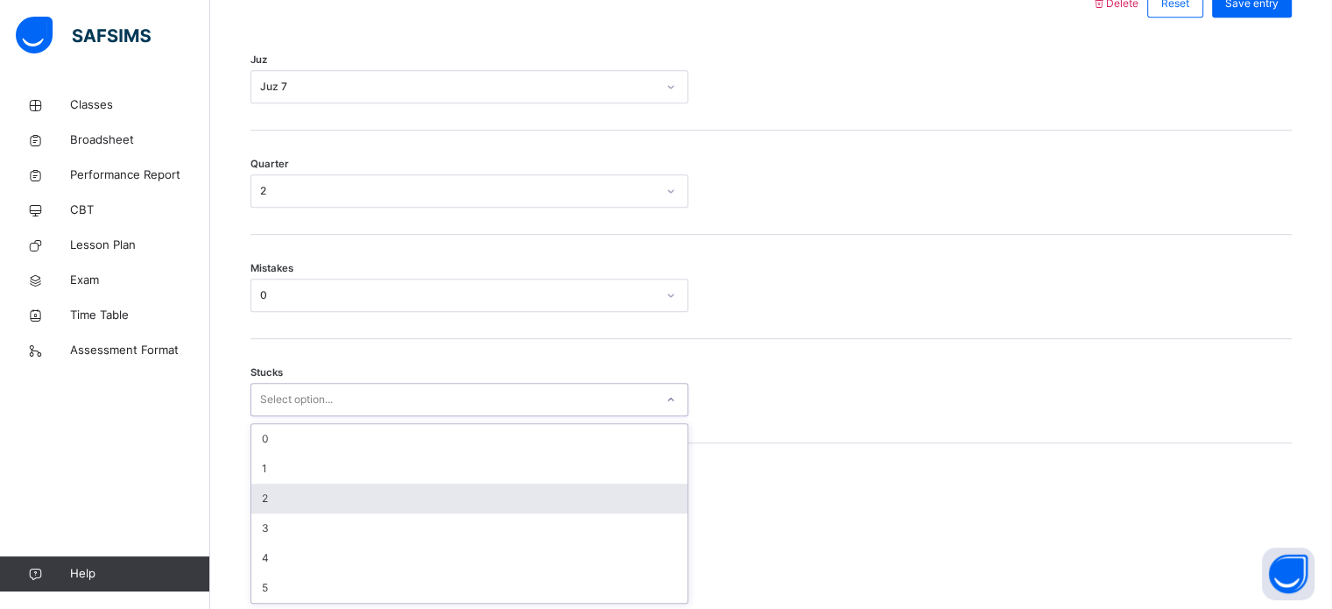
click at [351, 488] on div "2" at bounding box center [469, 498] width 436 height 30
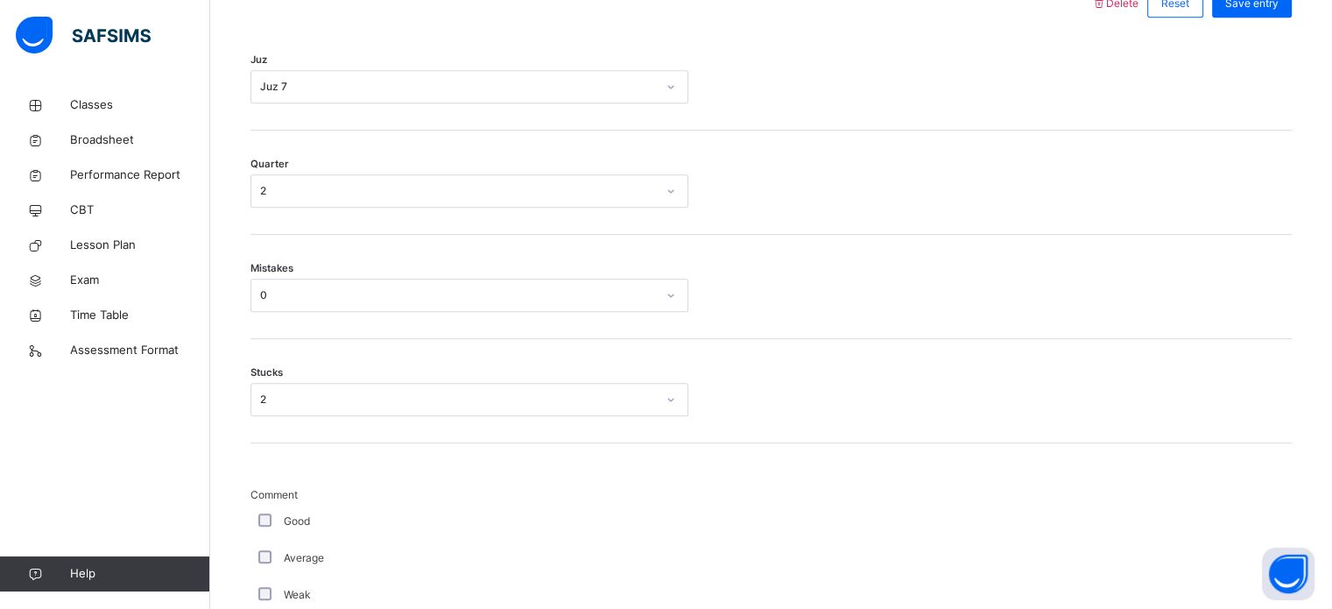
scroll to position [1582, 0]
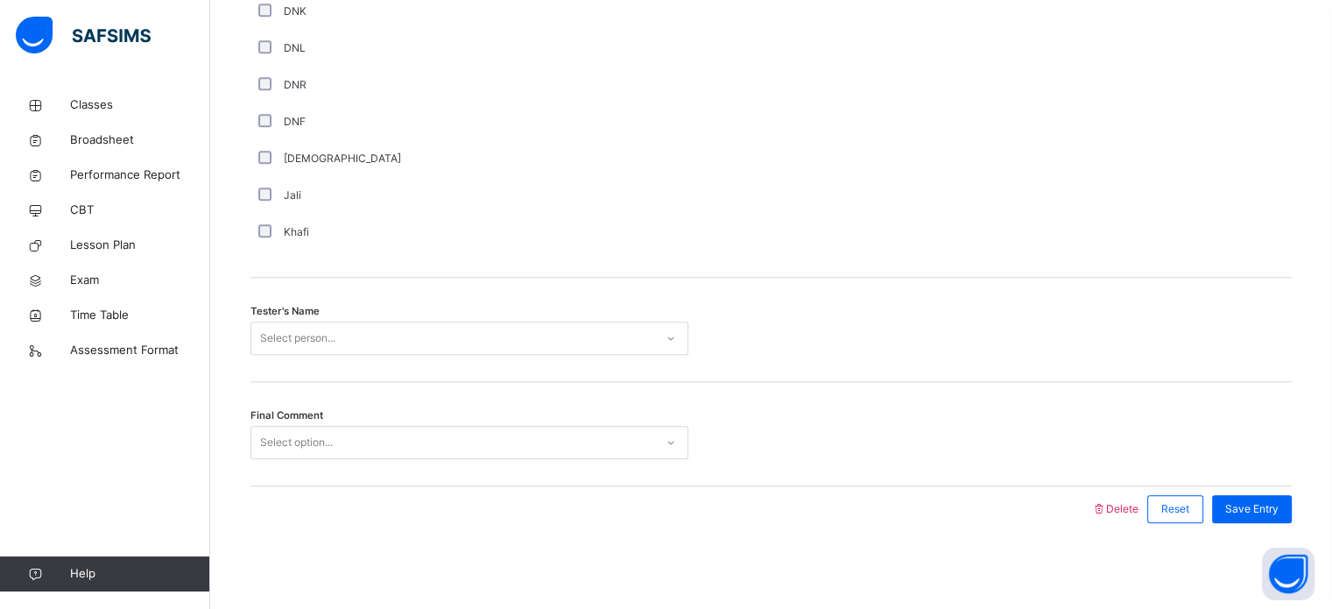
click at [319, 339] on div "Select person..." at bounding box center [297, 337] width 75 height 33
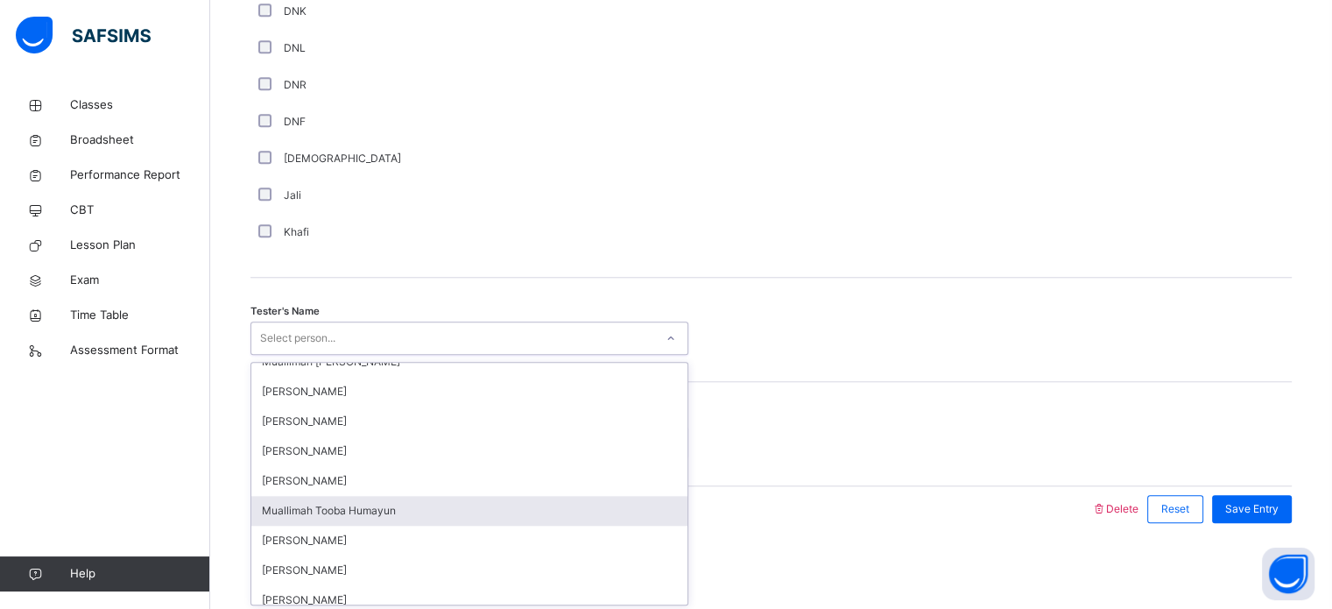
scroll to position [1099, 0]
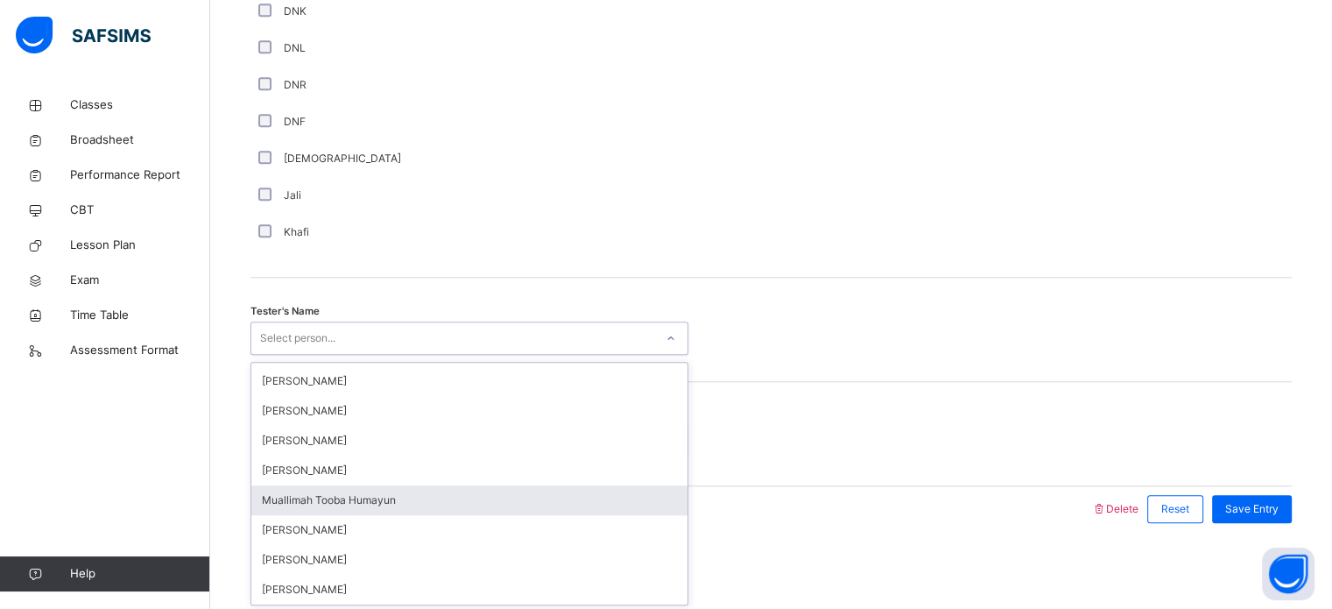
click at [398, 490] on div "Muallimah Tooba Humayun" at bounding box center [469, 500] width 436 height 30
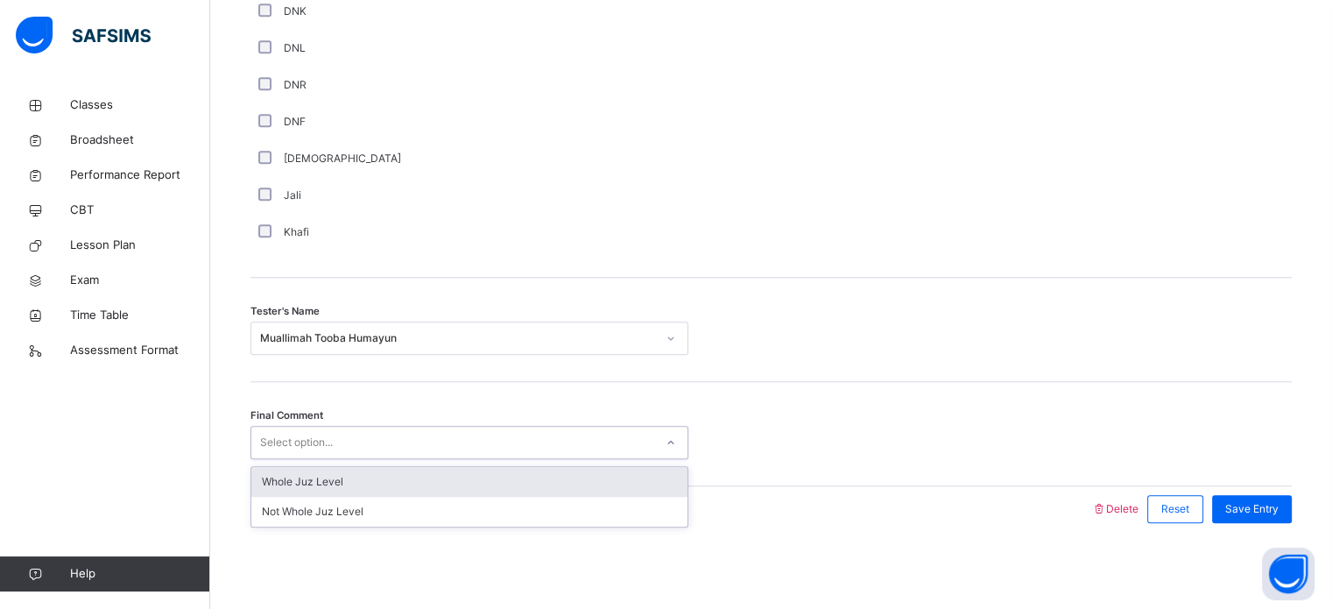
click at [327, 437] on div "Select option..." at bounding box center [296, 442] width 73 height 33
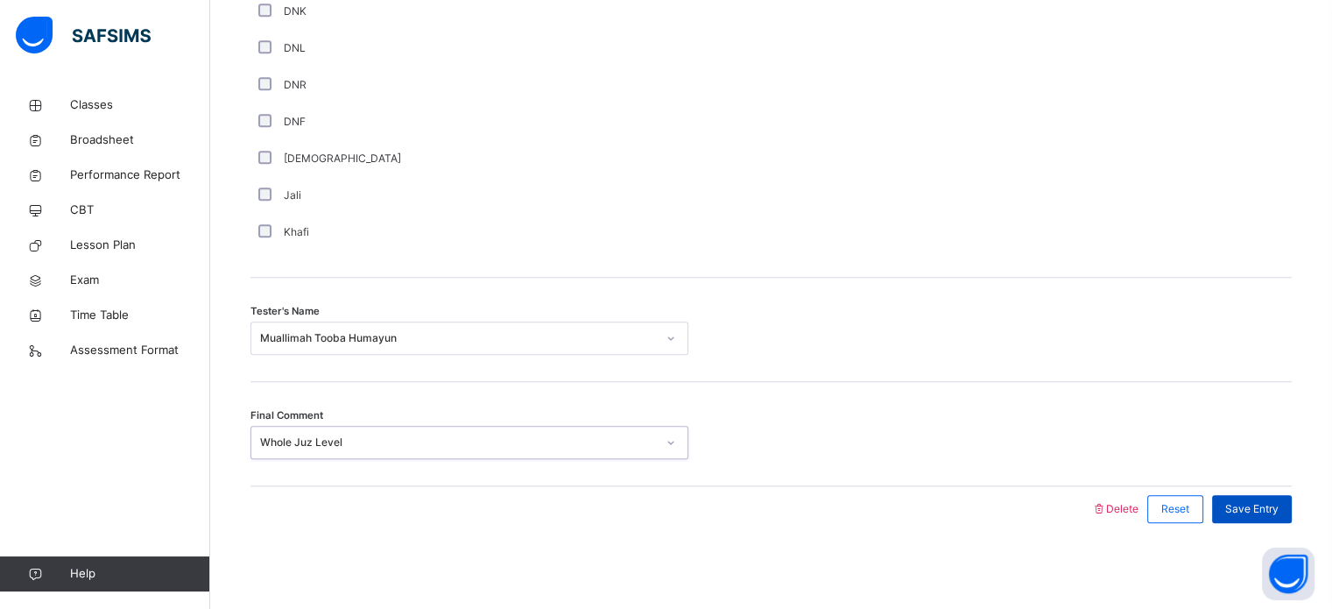
click at [1255, 504] on span "Save Entry" at bounding box center [1251, 509] width 53 height 16
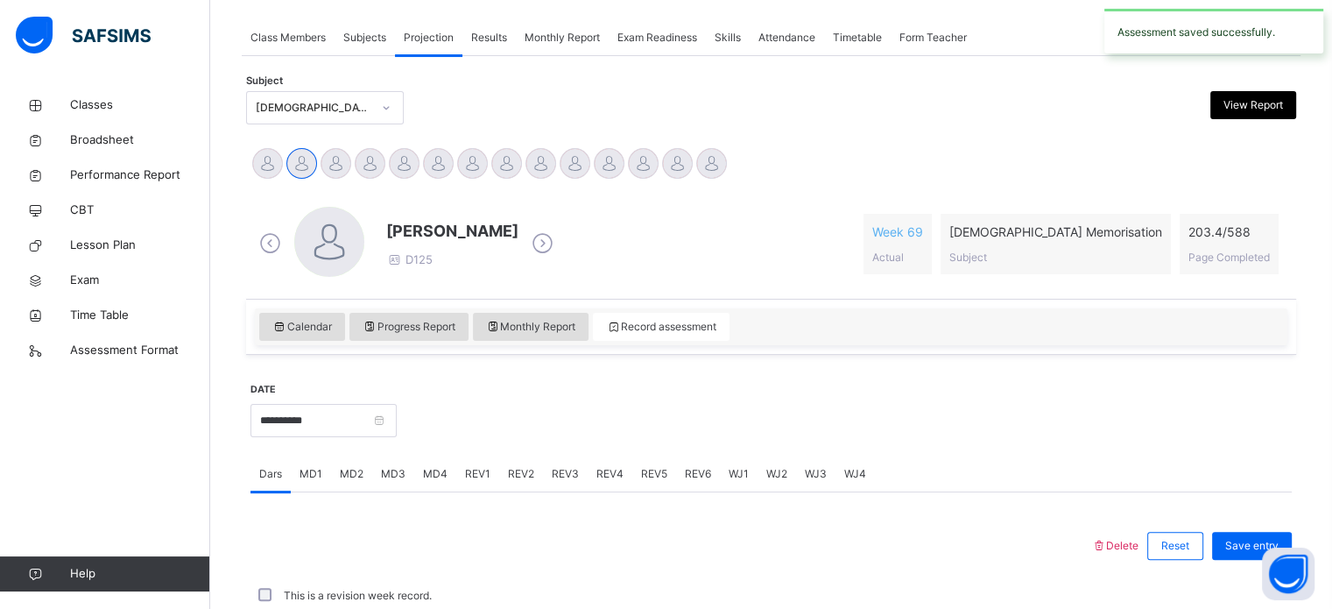
scroll to position [706, 0]
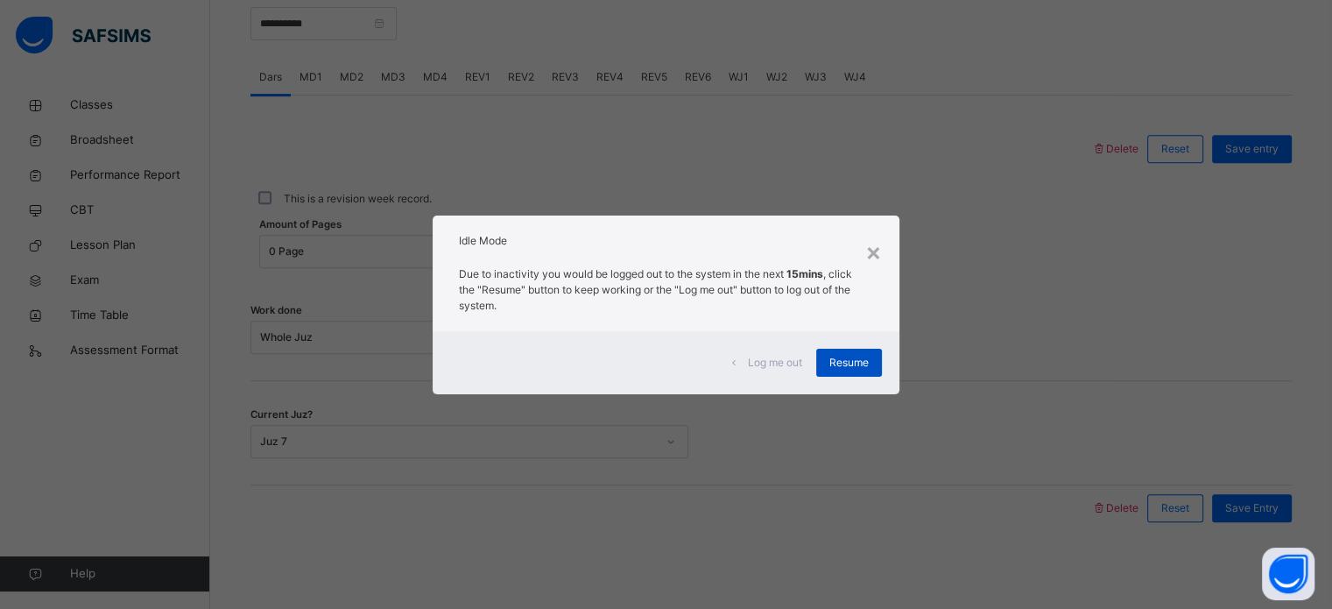
click at [858, 358] on span "Resume" at bounding box center [848, 363] width 39 height 16
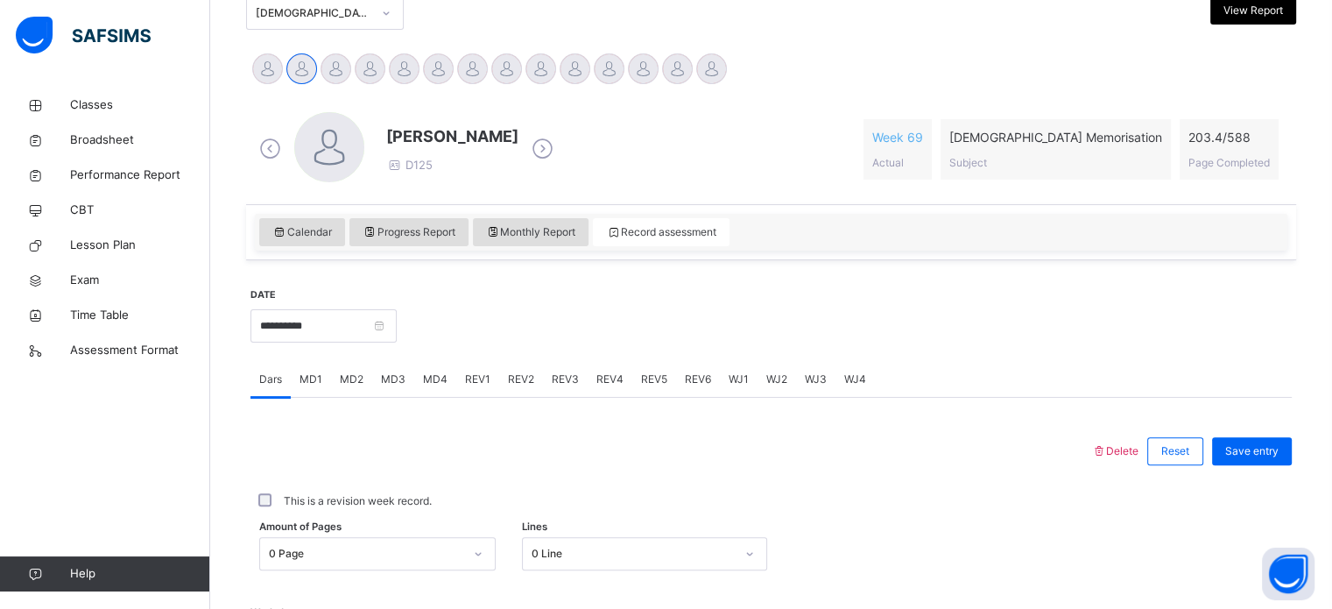
scroll to position [396, 0]
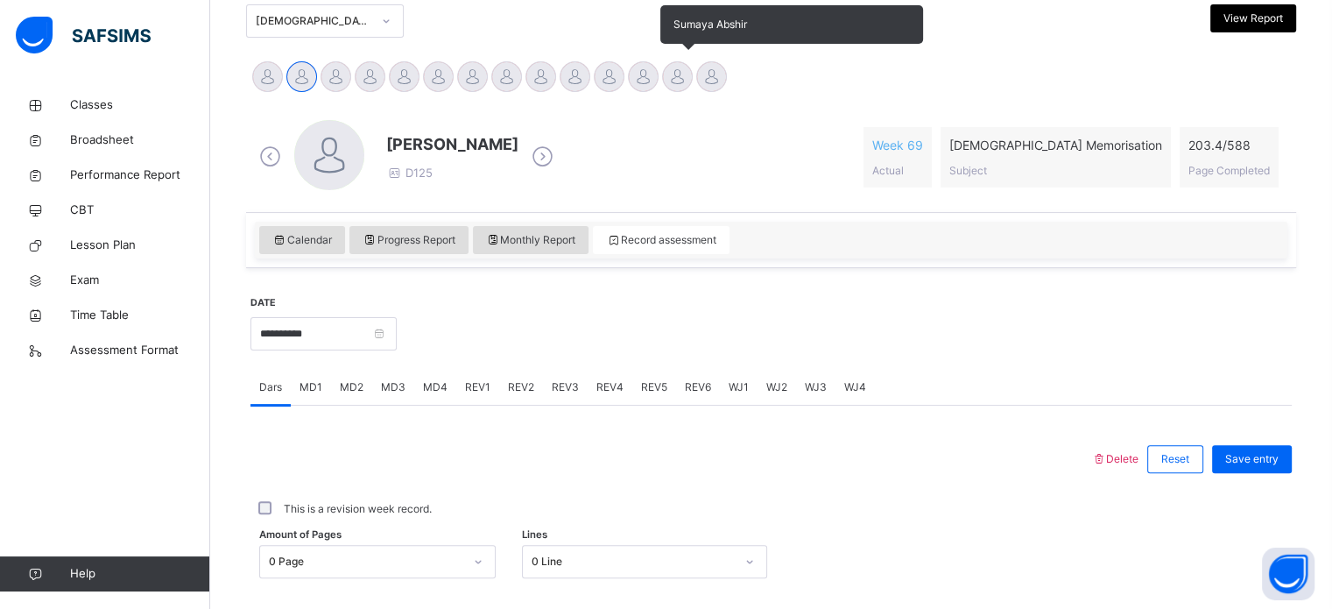
click at [671, 87] on div at bounding box center [677, 76] width 31 height 31
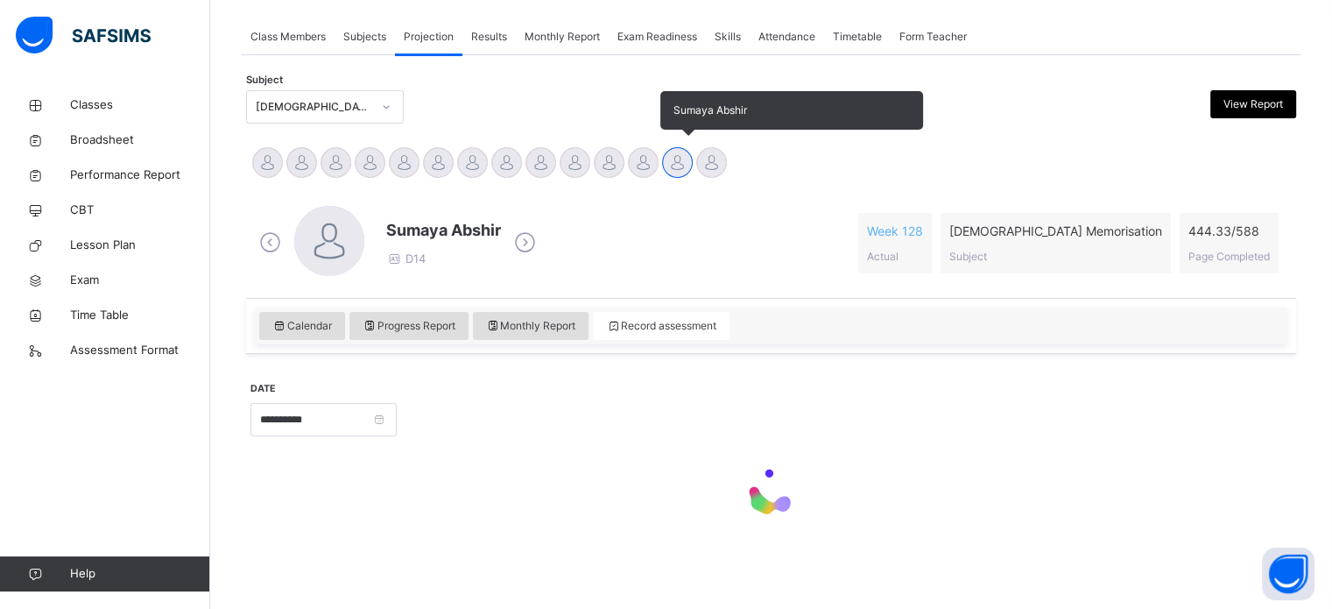
scroll to position [309, 0]
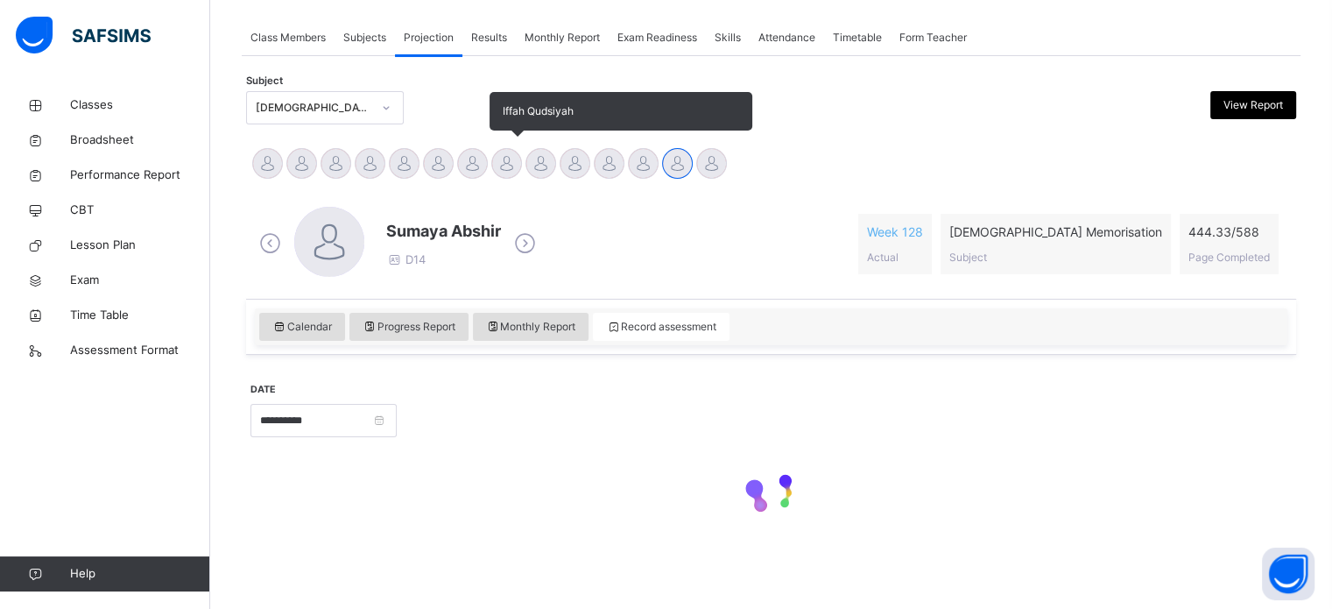
click at [497, 159] on div at bounding box center [506, 163] width 31 height 31
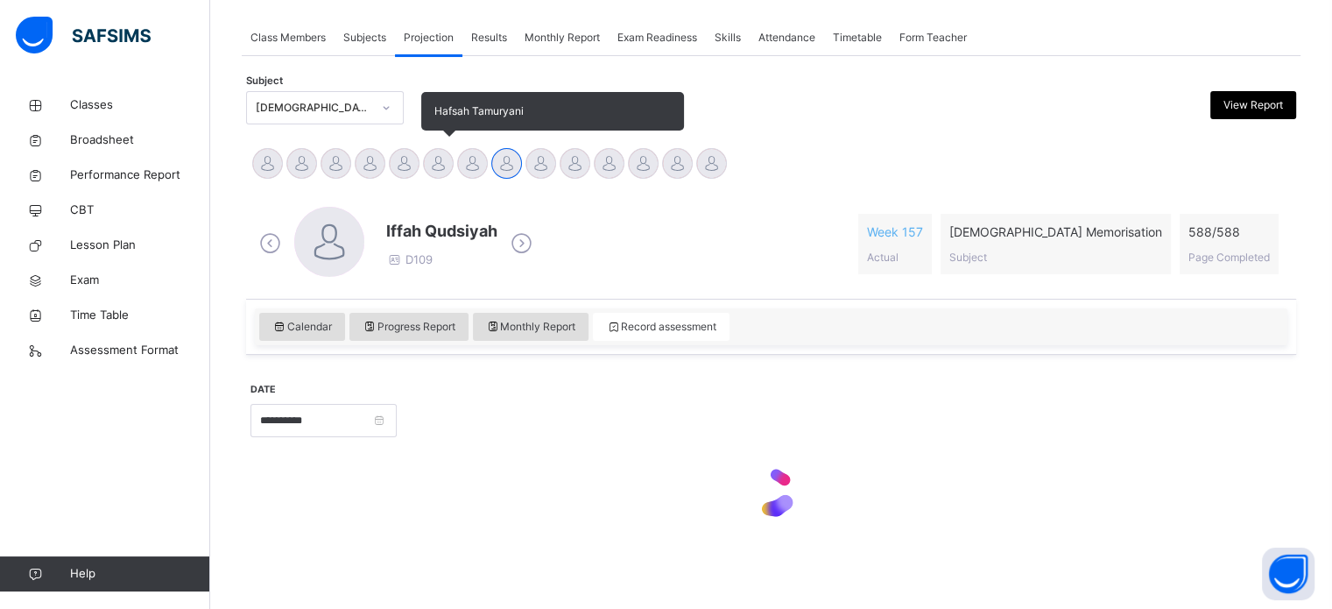
click at [423, 165] on div at bounding box center [438, 163] width 31 height 31
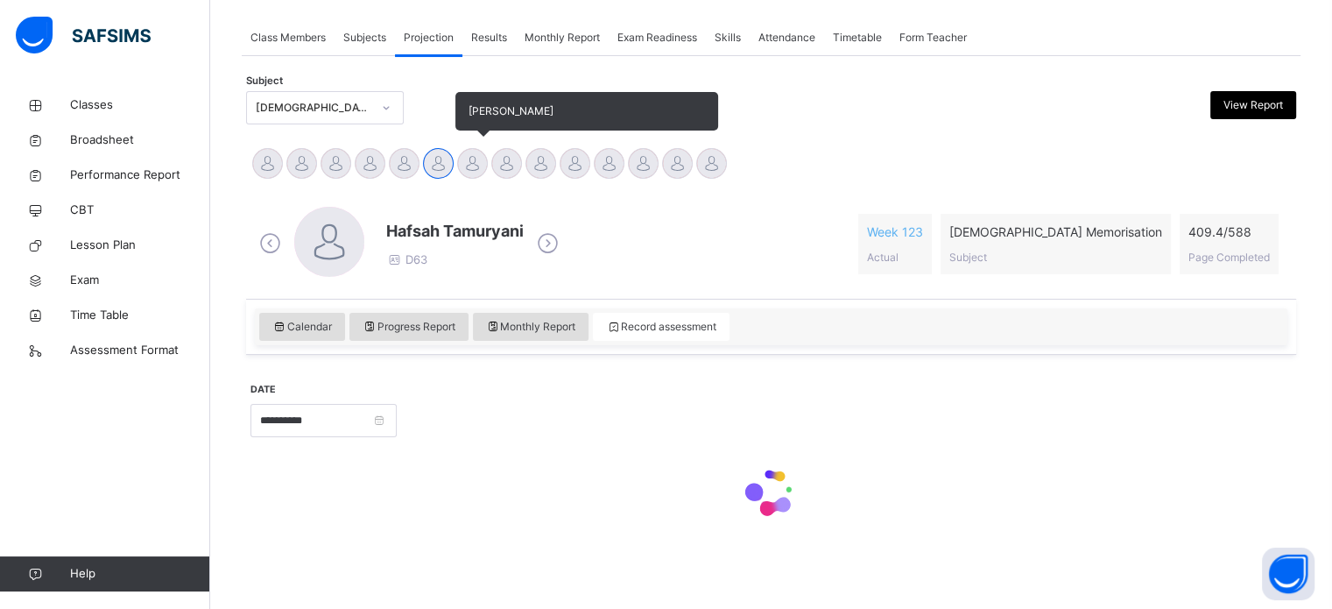
click at [480, 175] on div at bounding box center [472, 163] width 31 height 31
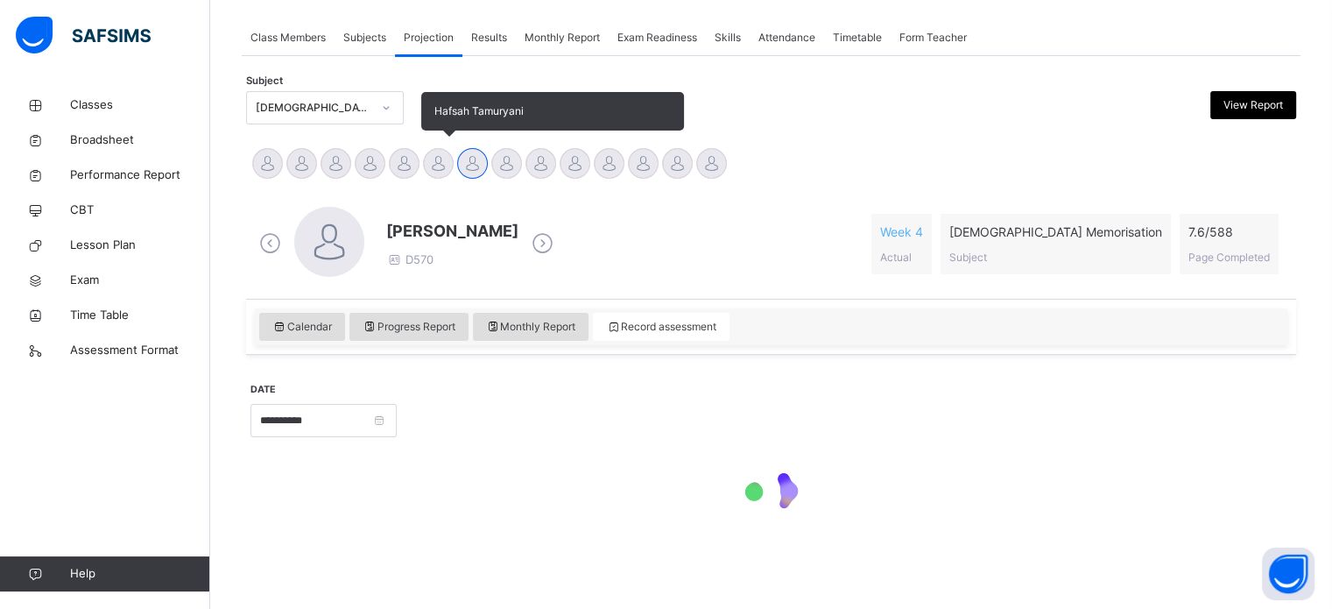
click at [435, 162] on div at bounding box center [438, 163] width 31 height 31
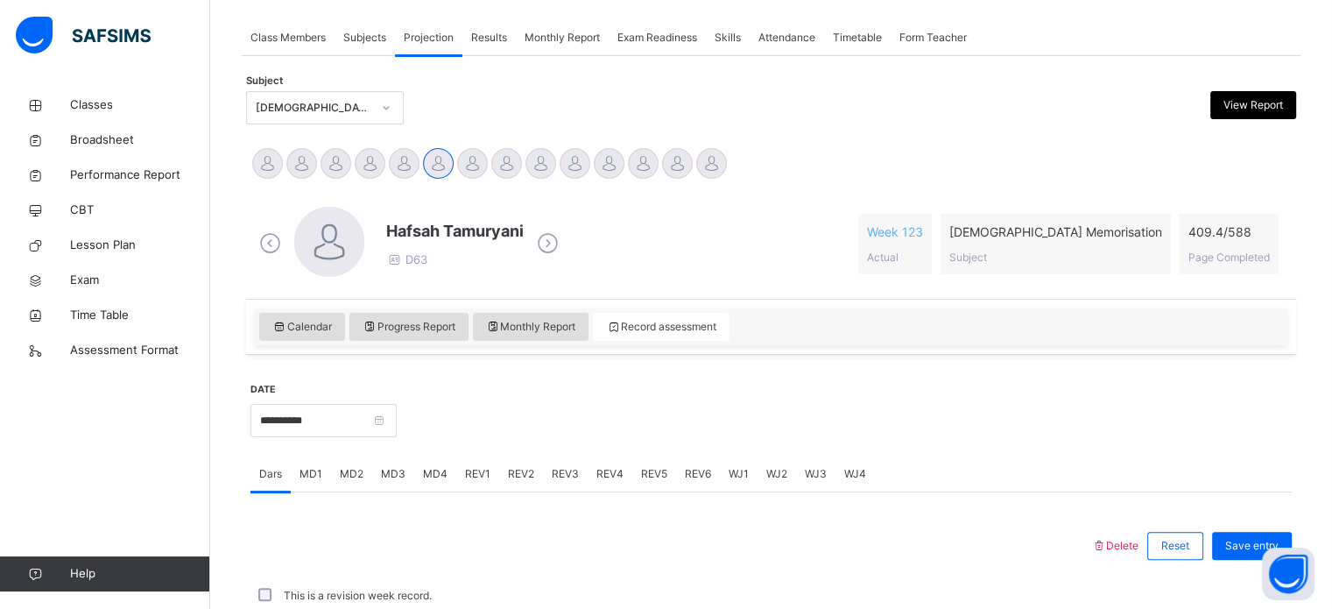
click at [481, 243] on span at bounding box center [454, 247] width 137 height 9
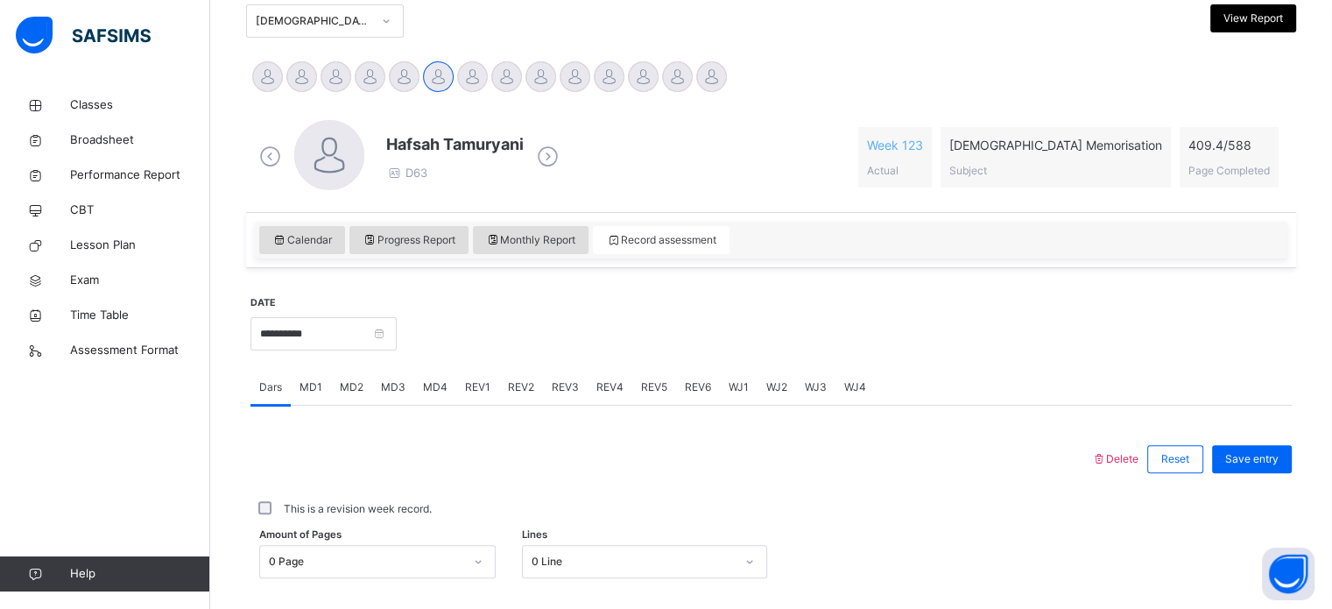
click at [396, 382] on span "MD3" at bounding box center [393, 387] width 25 height 16
click at [346, 505] on div "Mistakes Select option..." at bounding box center [770, 534] width 1041 height 104
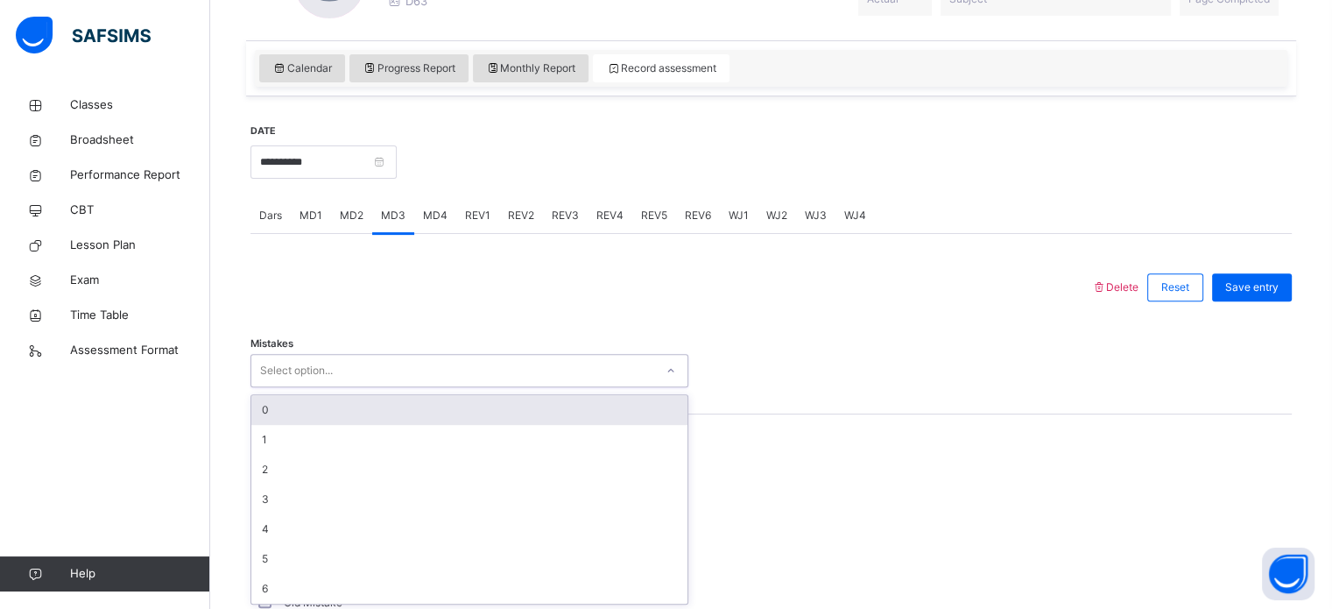
scroll to position [569, 0]
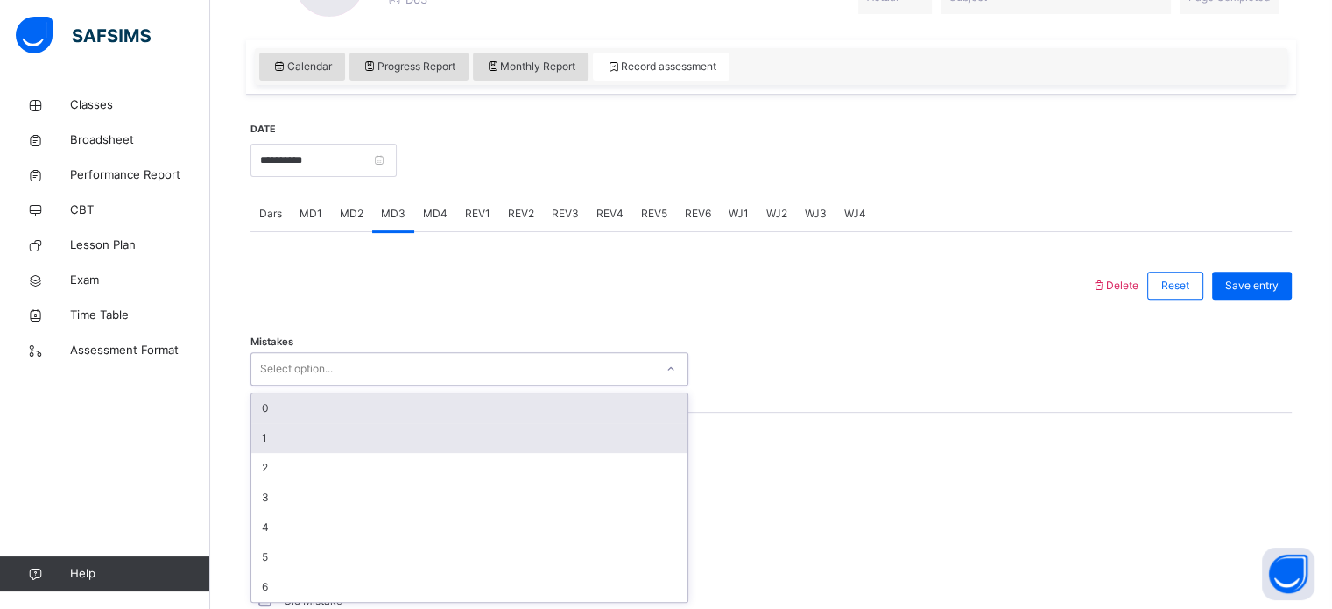
click at [260, 445] on div "1" at bounding box center [469, 438] width 436 height 30
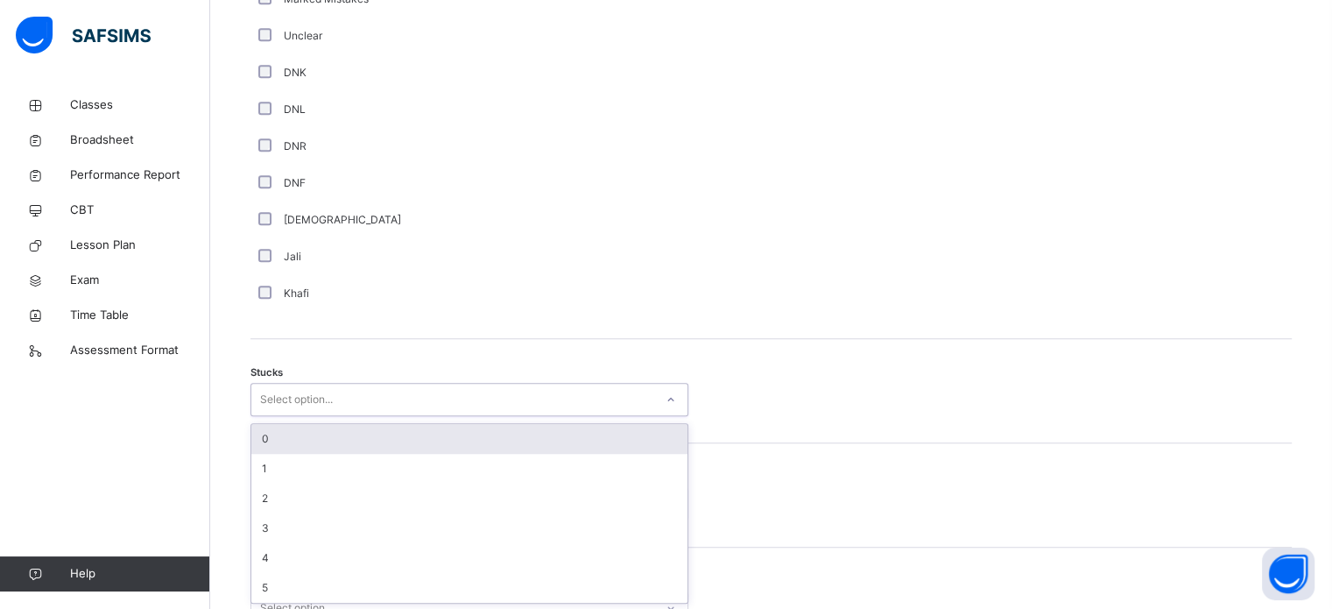
scroll to position [1208, 0]
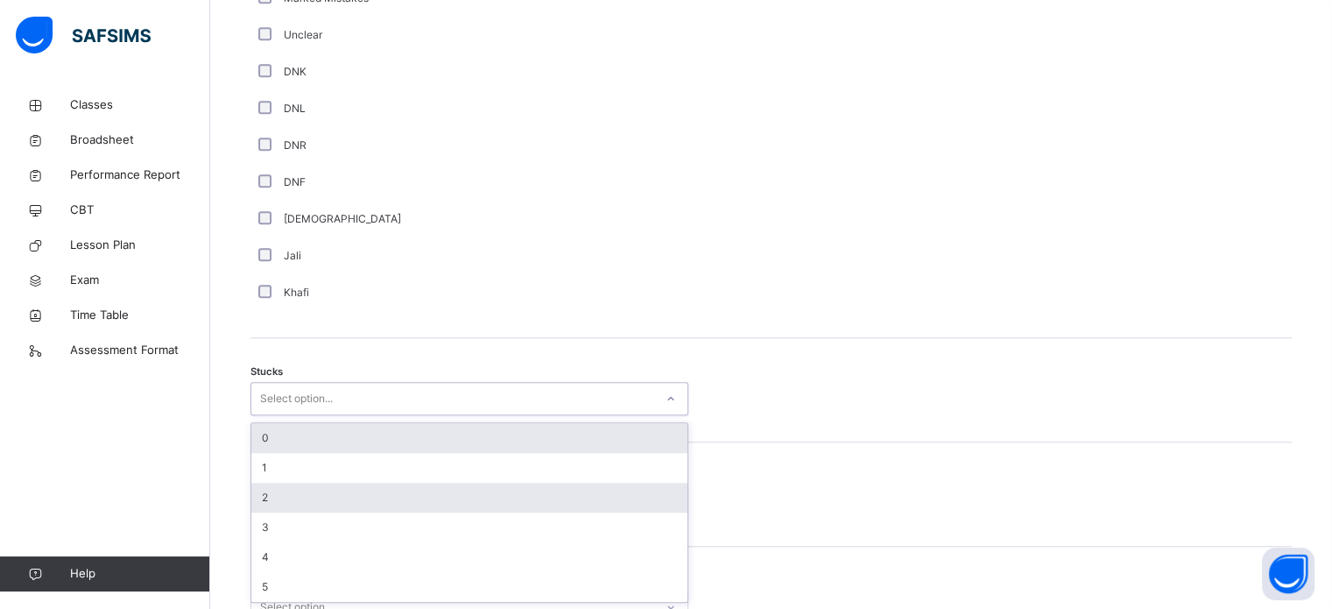
click at [266, 497] on div "2" at bounding box center [469, 498] width 436 height 30
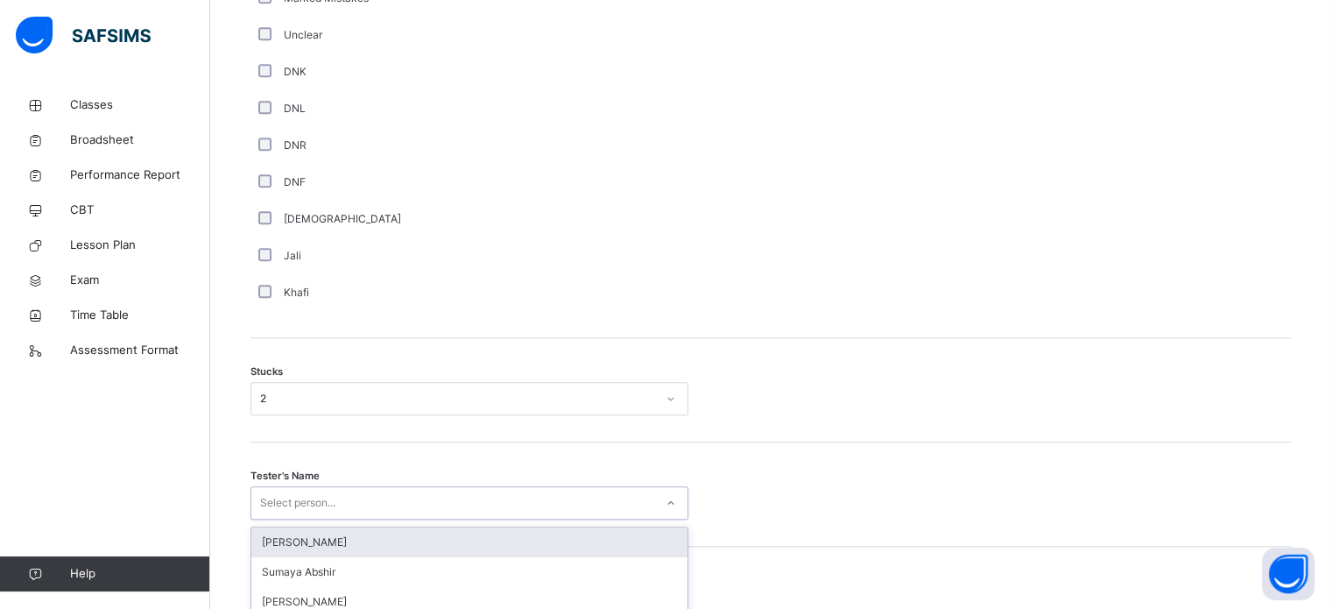
scroll to position [1373, 0]
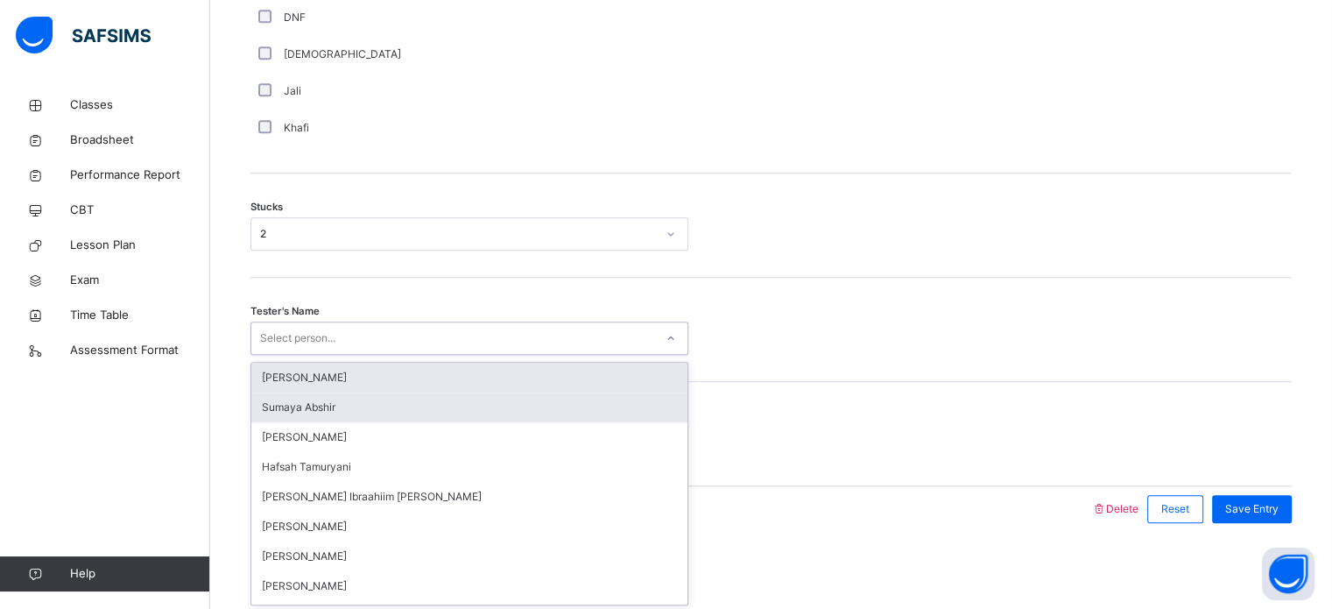
click at [282, 404] on div "Sumaya Abshir" at bounding box center [469, 407] width 436 height 30
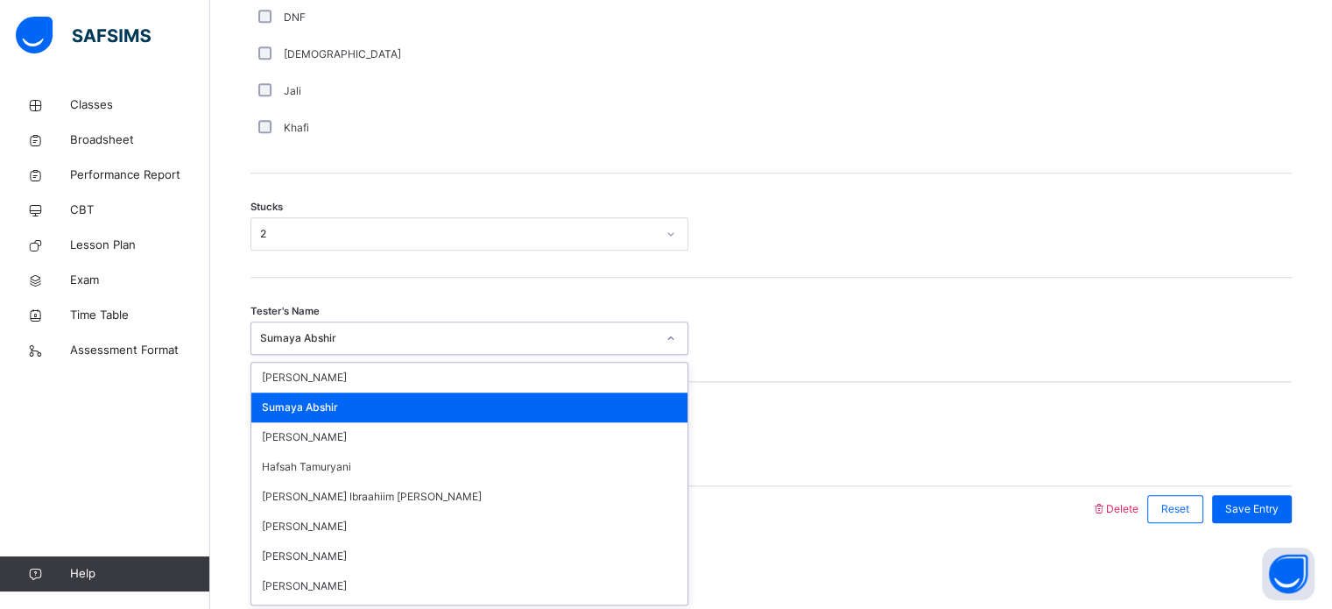
click at [939, 433] on div "Final Comment Select option..." at bounding box center [770, 442] width 1041 height 33
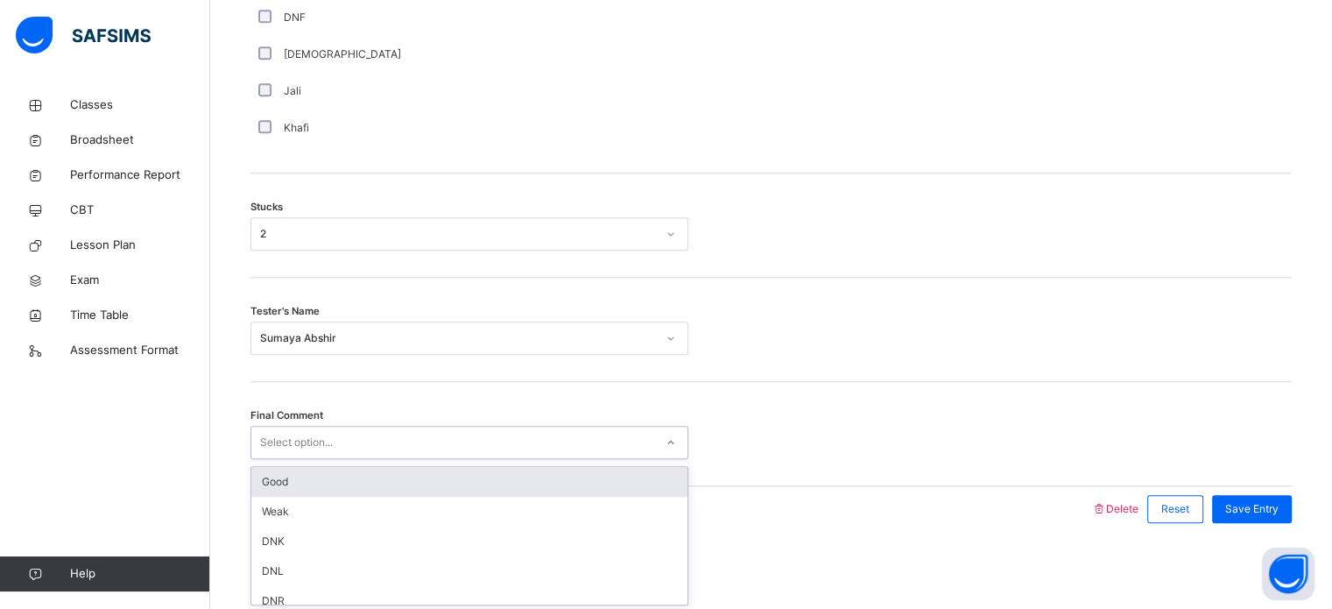
click at [263, 479] on div "Good" at bounding box center [469, 482] width 436 height 30
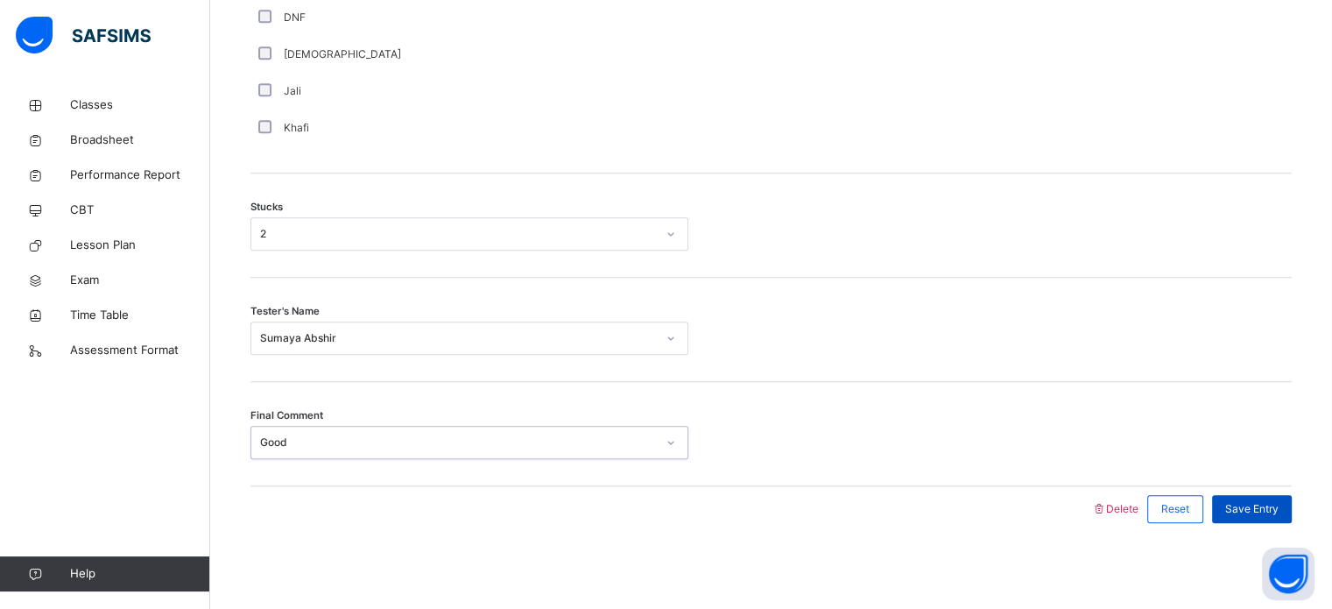
click at [1261, 497] on div "Save Entry" at bounding box center [1252, 509] width 80 height 28
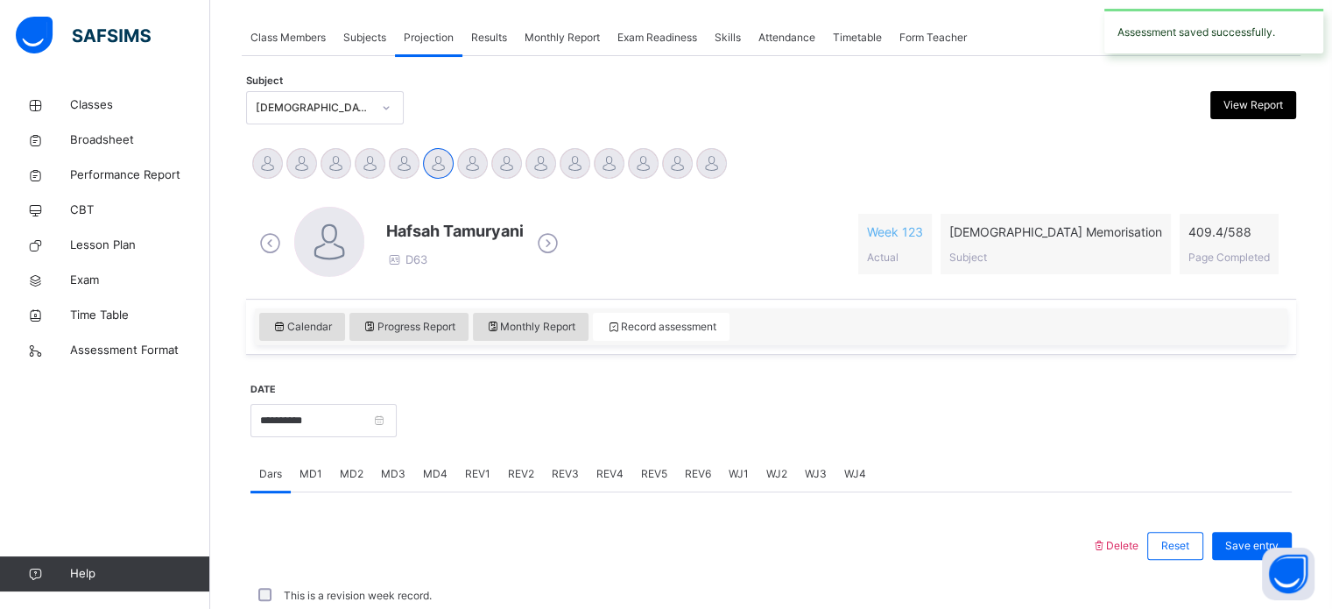
scroll to position [706, 0]
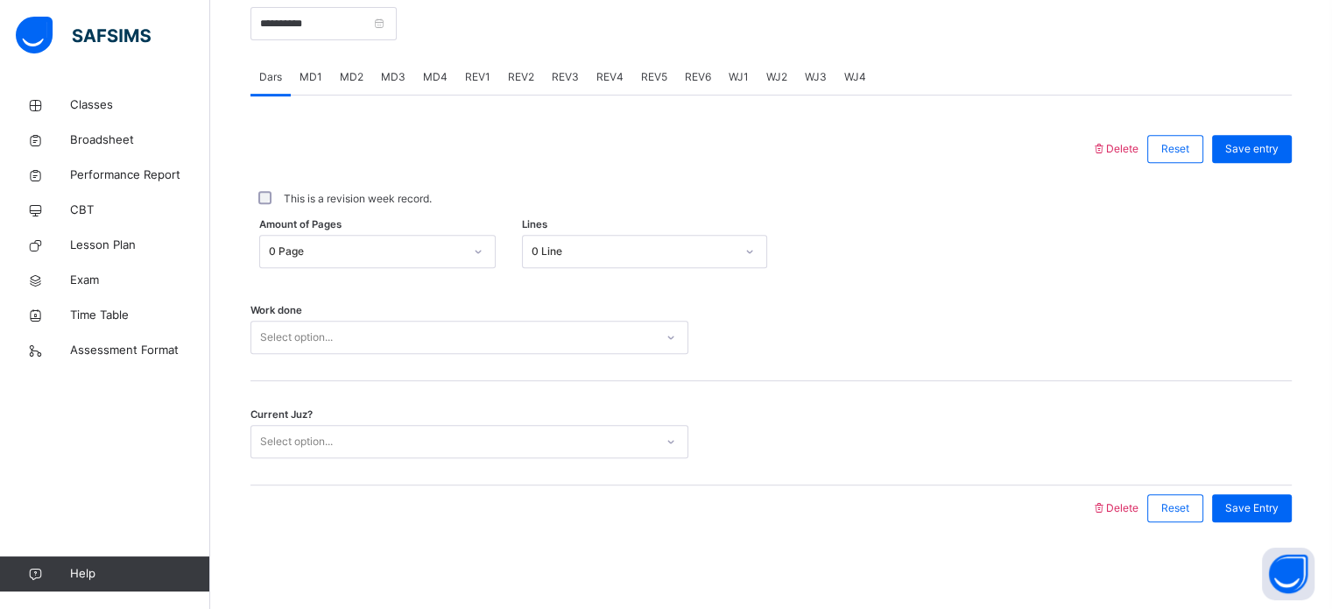
click at [431, 81] on span "MD4" at bounding box center [435, 77] width 25 height 16
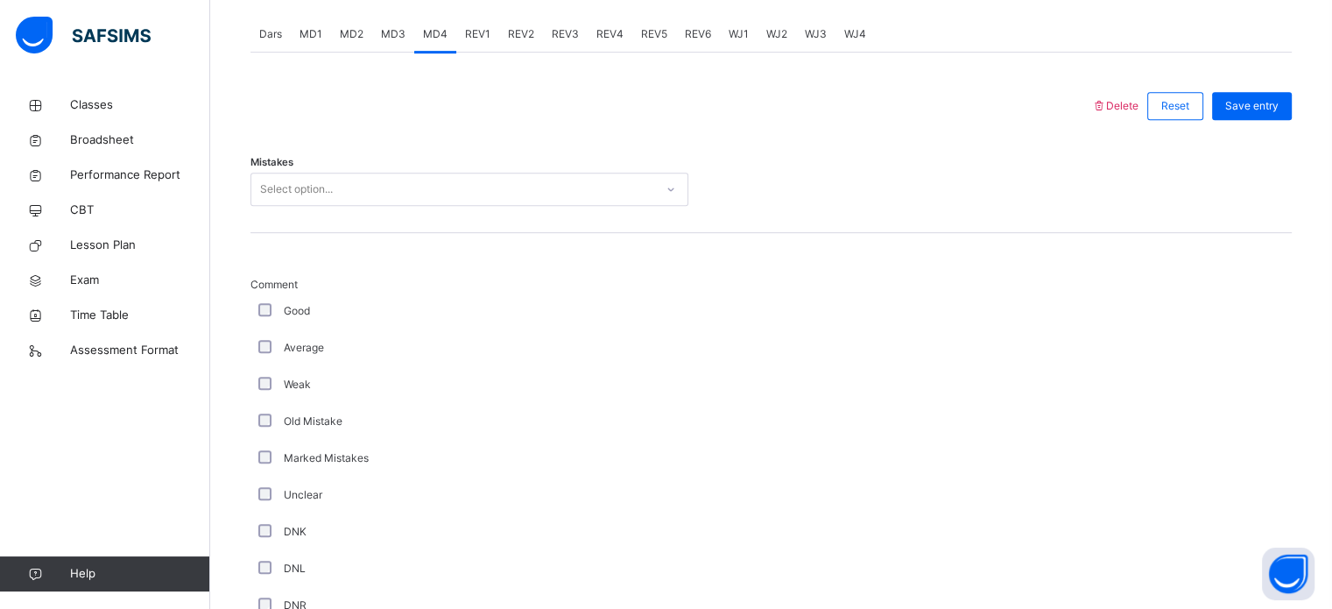
scroll to position [748, 0]
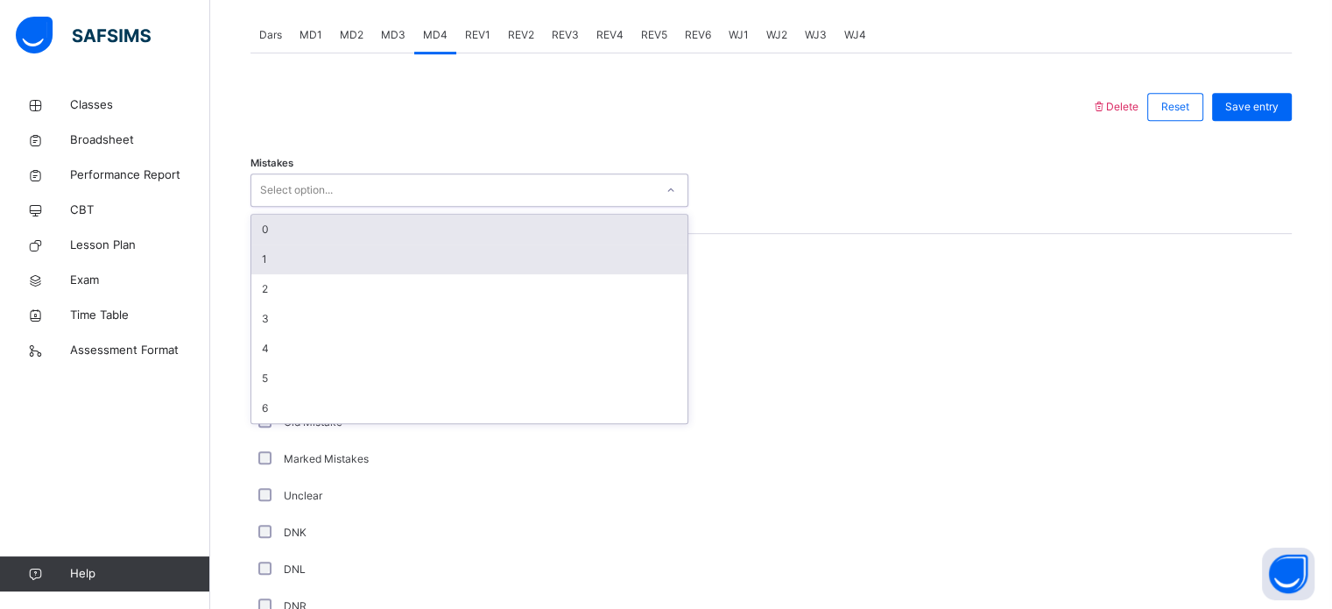
click at [259, 259] on div "1" at bounding box center [469, 259] width 436 height 30
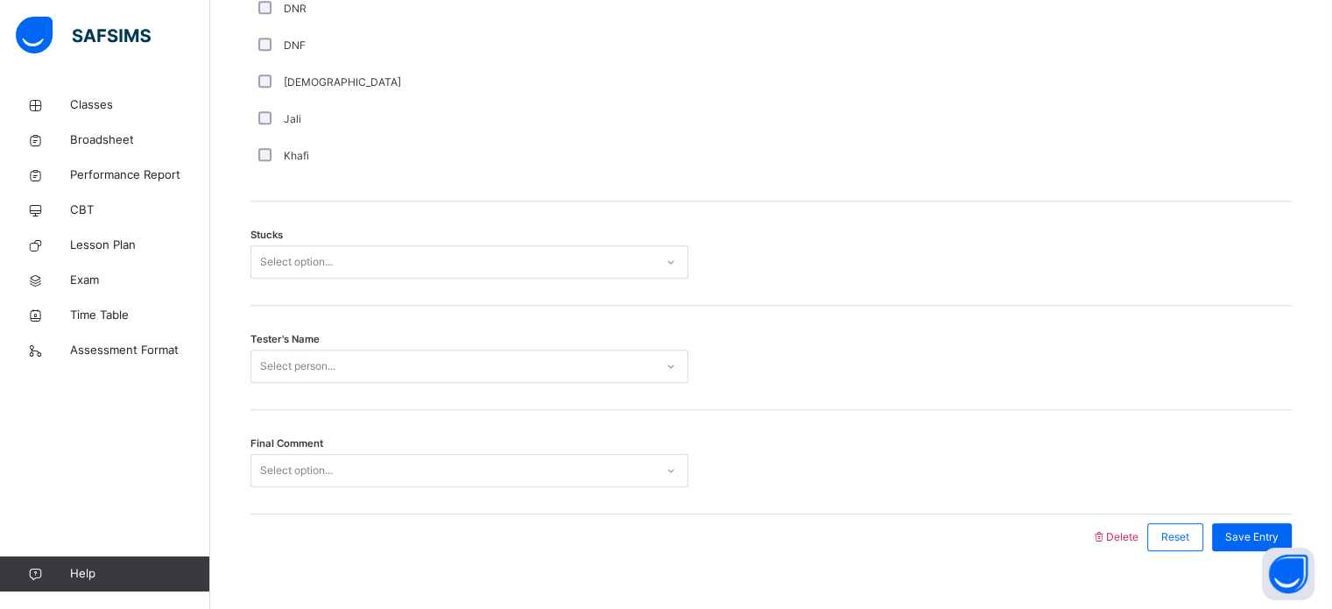
scroll to position [1373, 0]
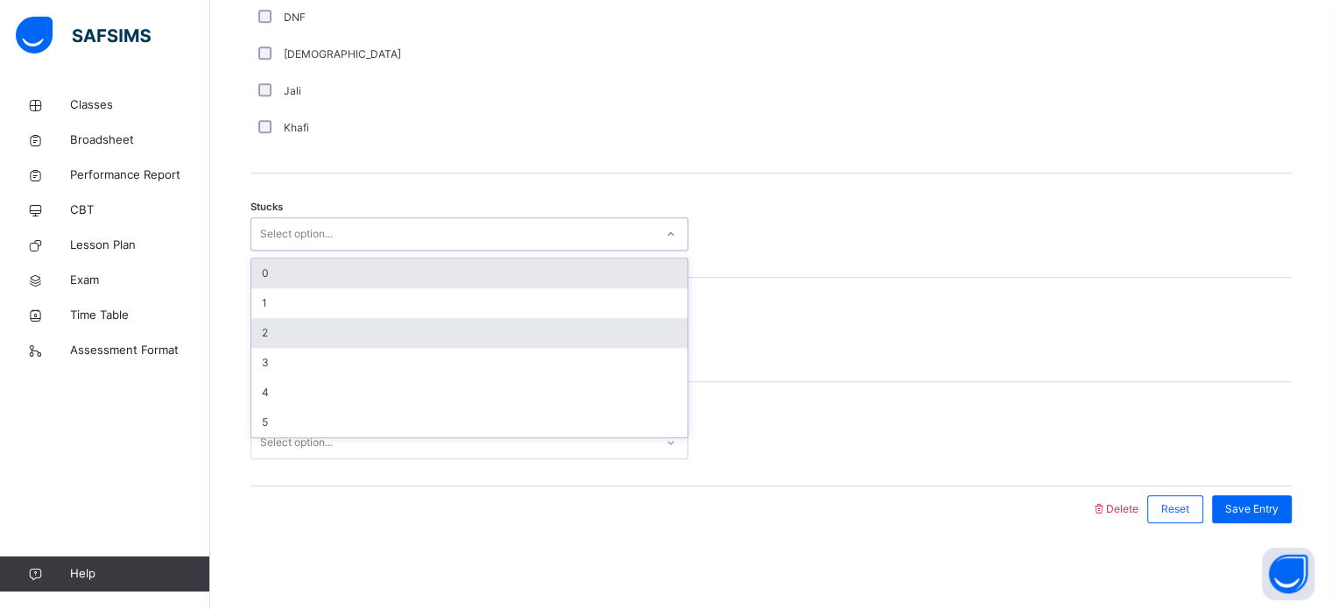
click at [251, 335] on div "2" at bounding box center [469, 333] width 436 height 30
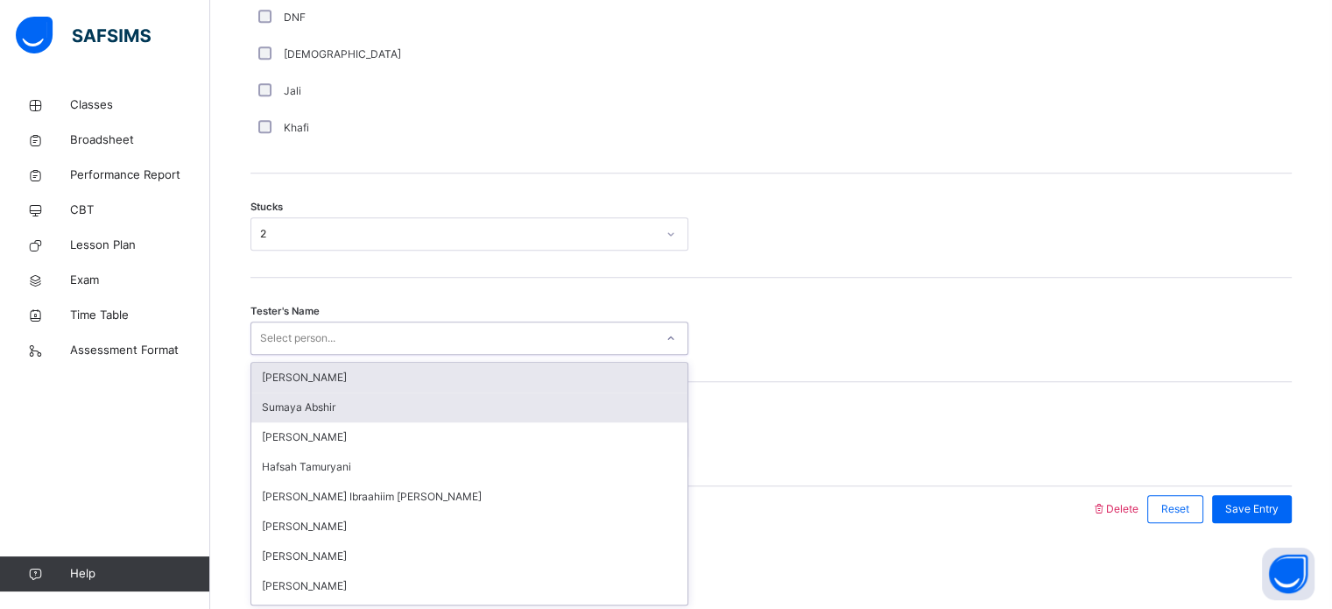
click at [282, 409] on div "Sumaya Abshir" at bounding box center [469, 407] width 436 height 30
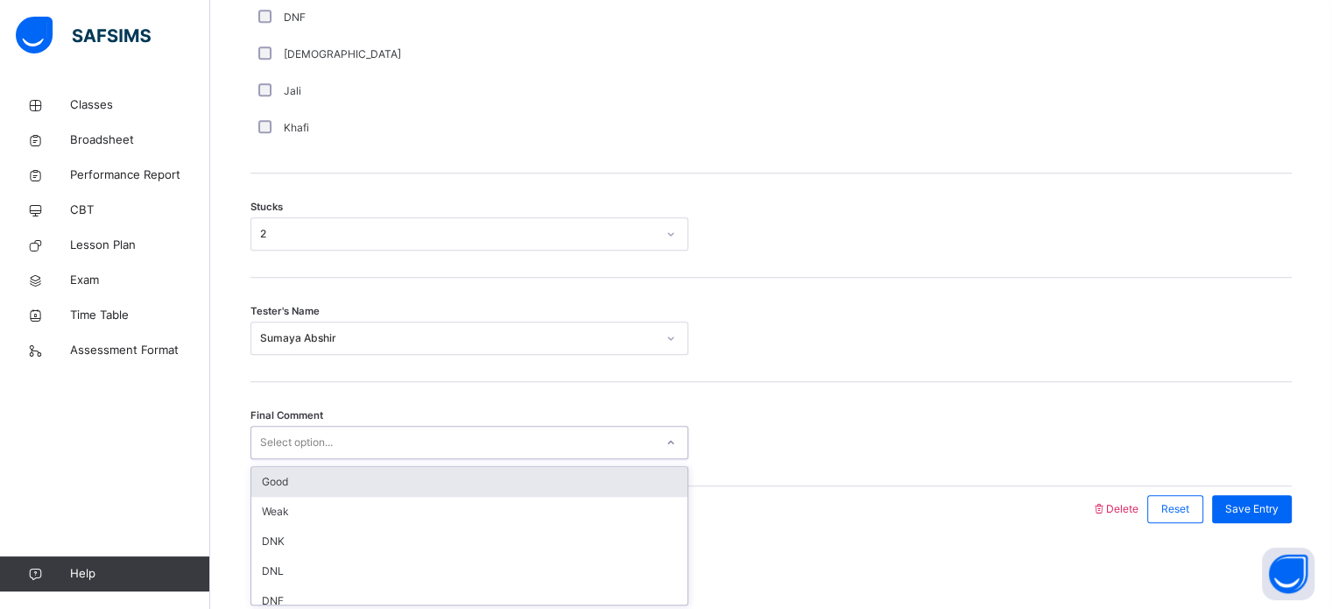
click at [261, 483] on div "Good" at bounding box center [469, 482] width 436 height 30
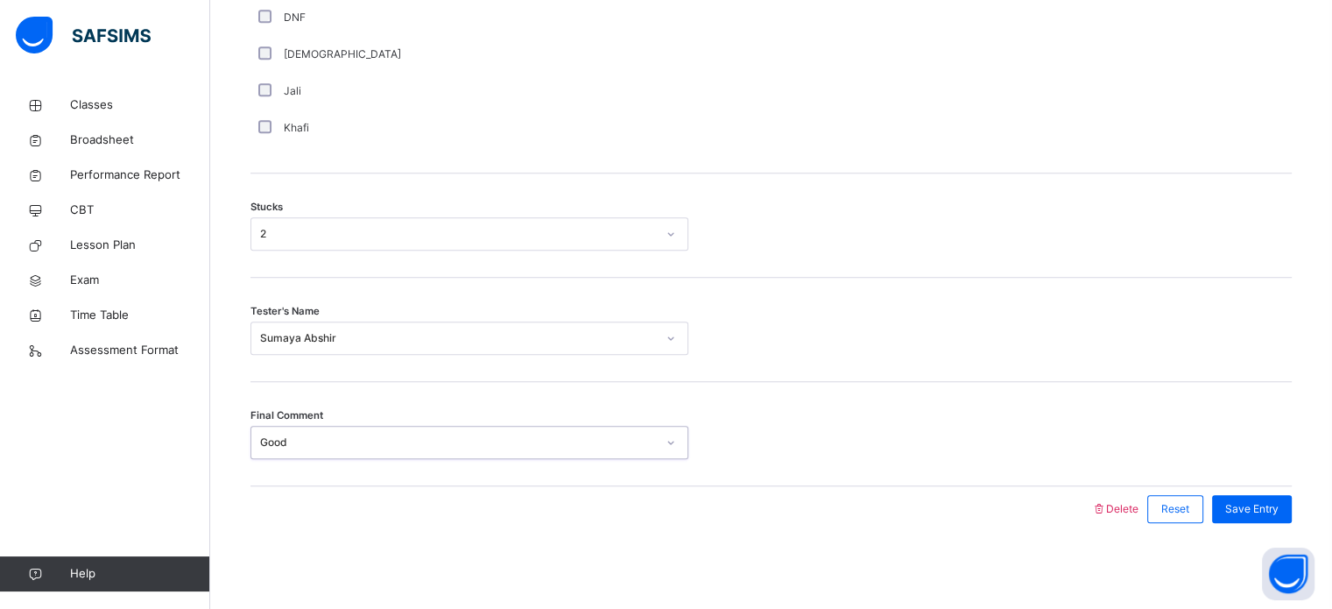
click at [1275, 482] on div "Final Comment option Good, selected. 0 results available. Select is focused ,ty…" at bounding box center [770, 434] width 1041 height 104
click at [1260, 501] on span "Save Entry" at bounding box center [1251, 509] width 53 height 16
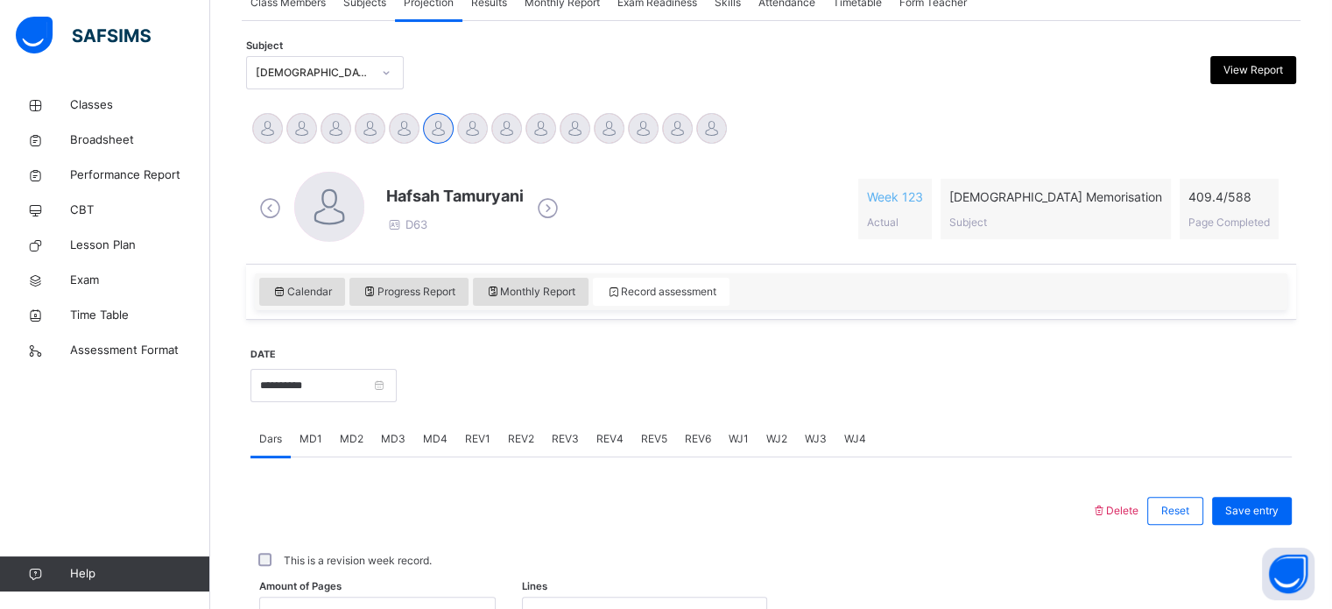
scroll to position [343, 0]
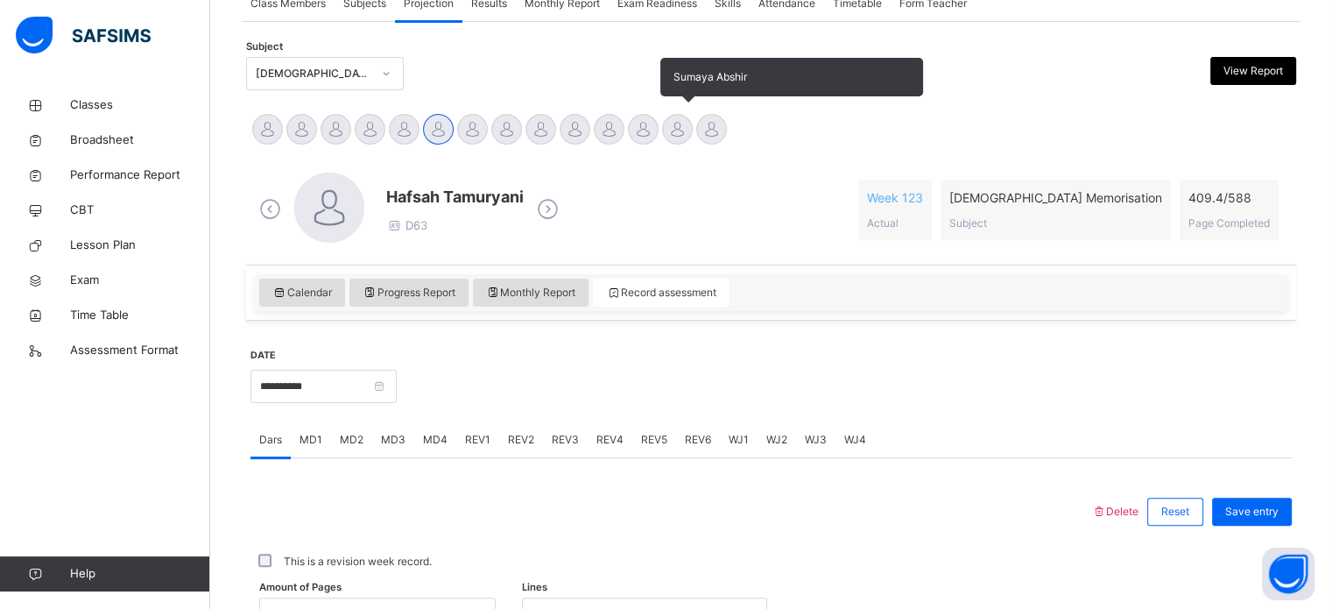
click at [680, 123] on div at bounding box center [677, 129] width 31 height 31
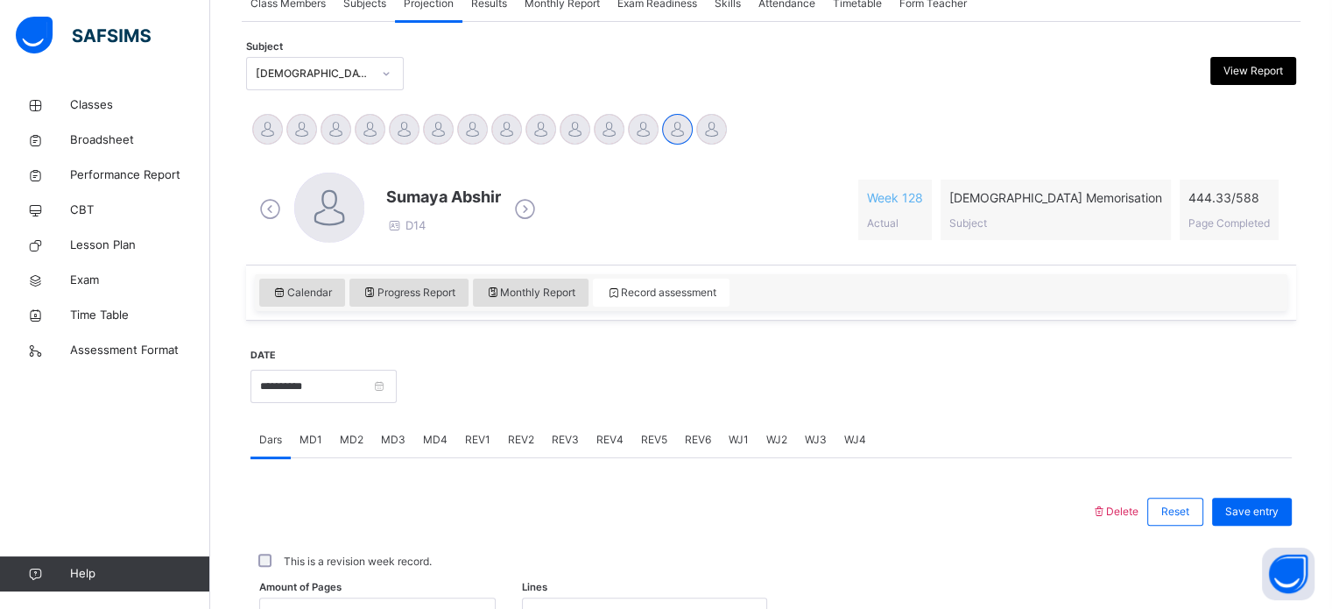
click at [475, 433] on span "REV1" at bounding box center [477, 440] width 25 height 16
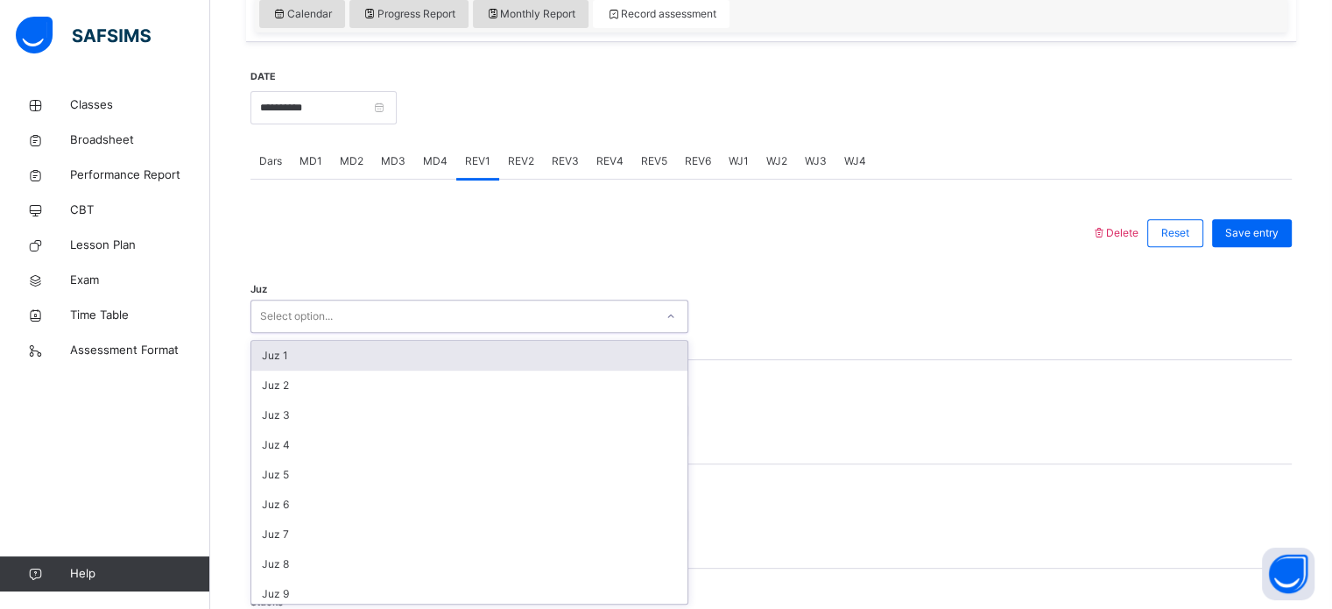
scroll to position [624, 0]
type input "******"
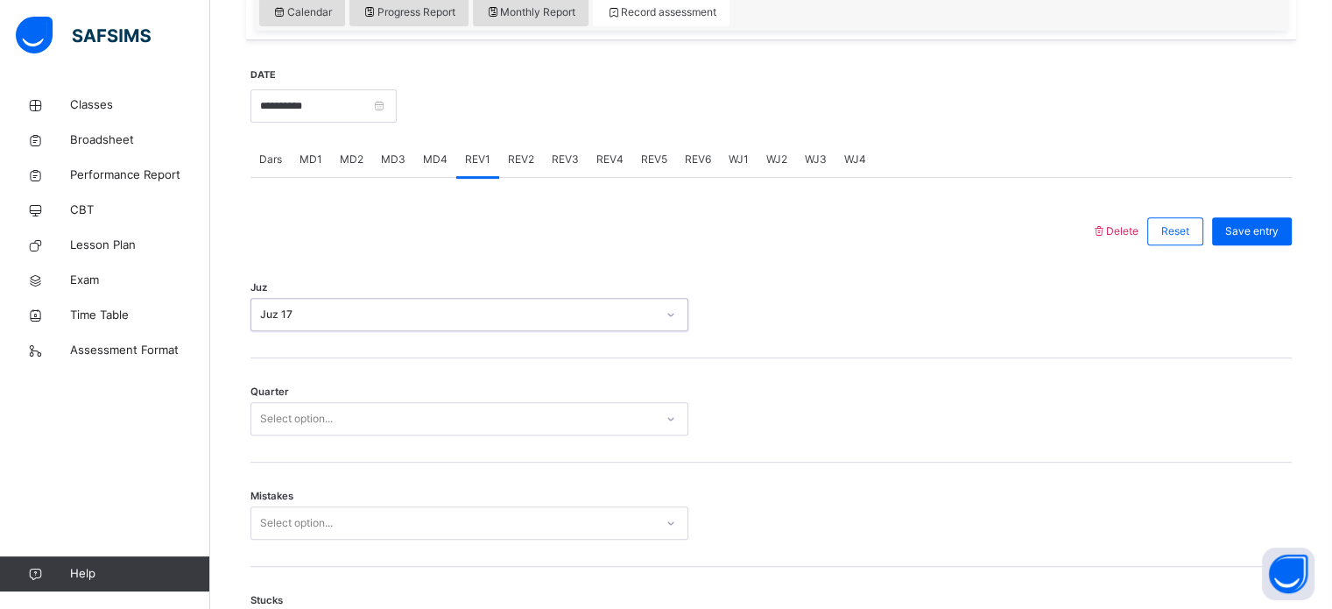
click at [578, 444] on div "Quarter Select option..." at bounding box center [770, 410] width 1041 height 104
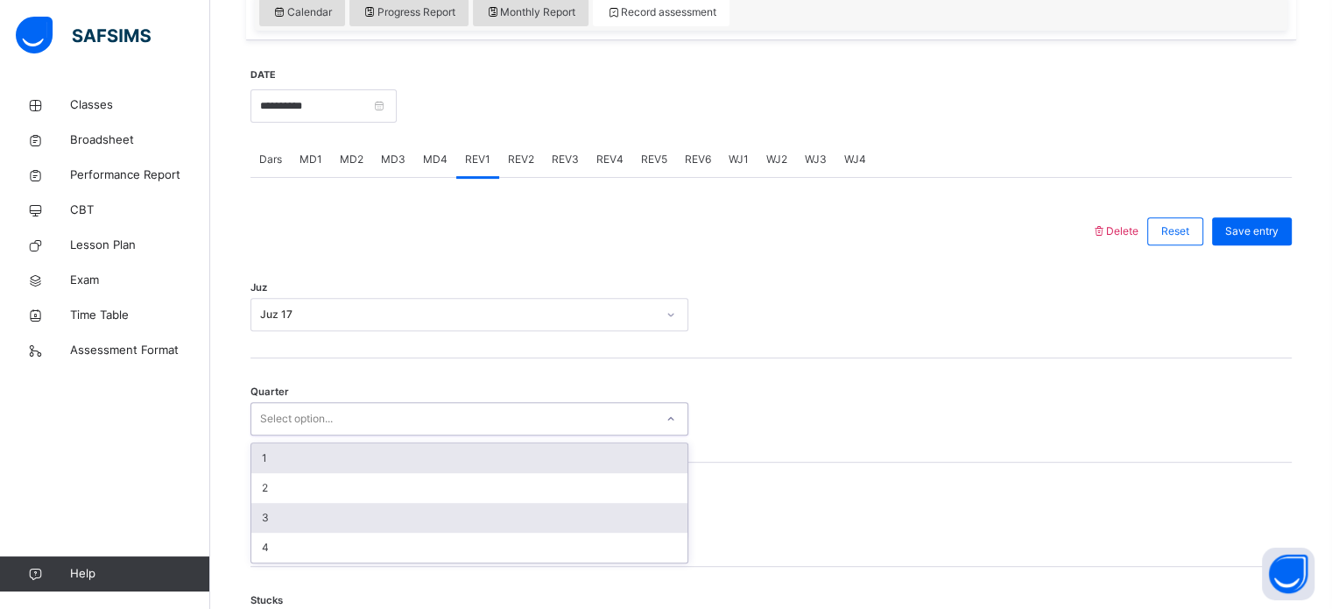
click at [281, 525] on div "3" at bounding box center [469, 518] width 436 height 30
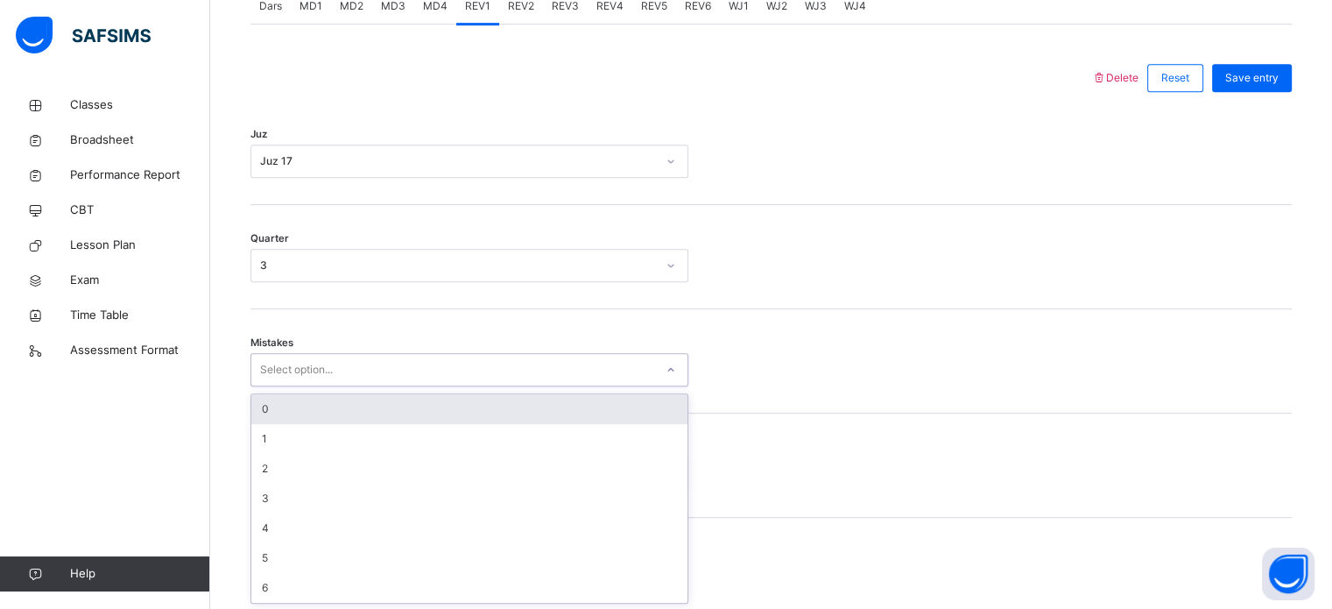
scroll to position [778, 0]
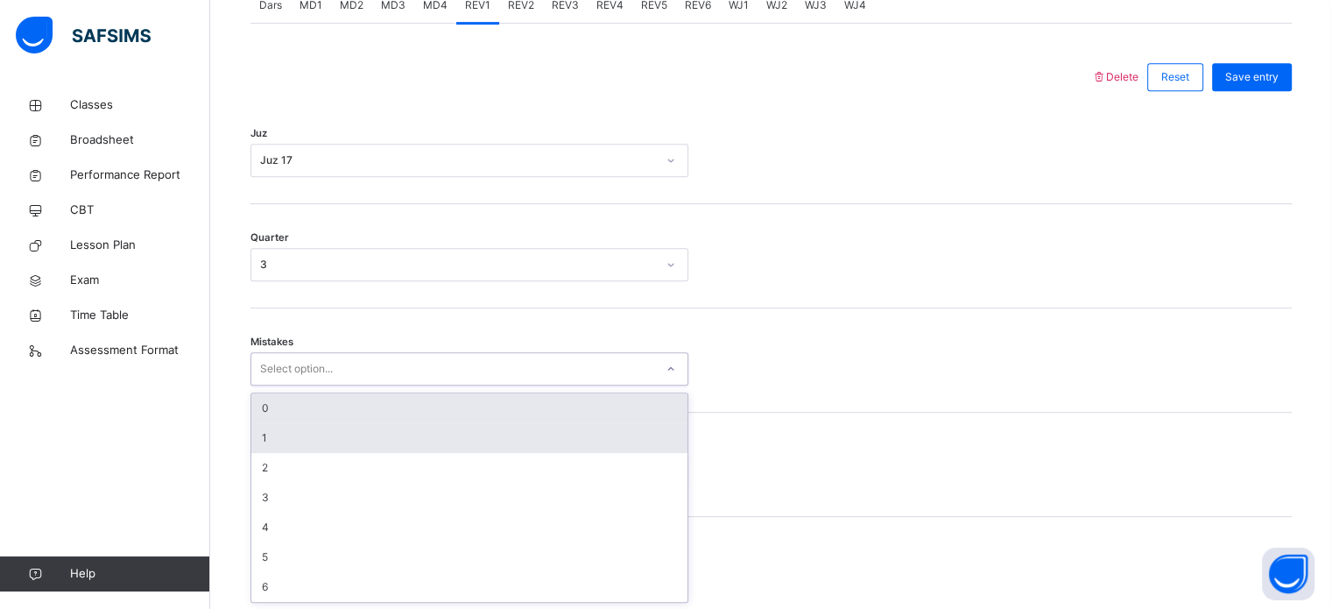
click at [265, 447] on div "1" at bounding box center [469, 438] width 436 height 30
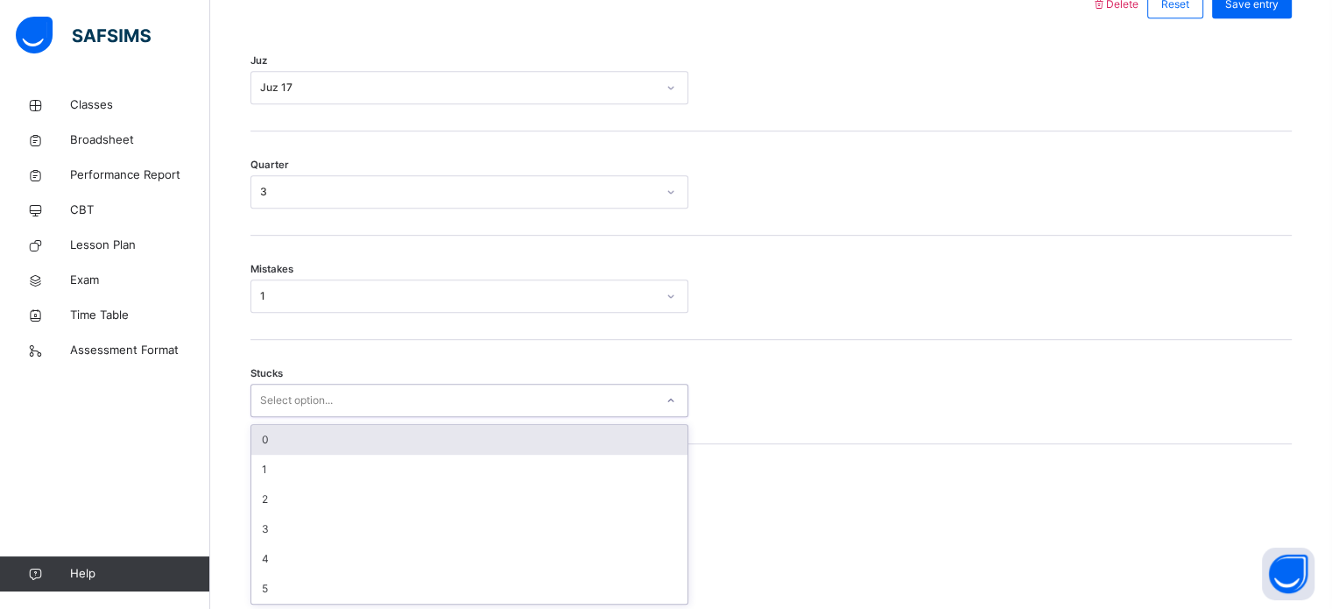
scroll to position [851, 0]
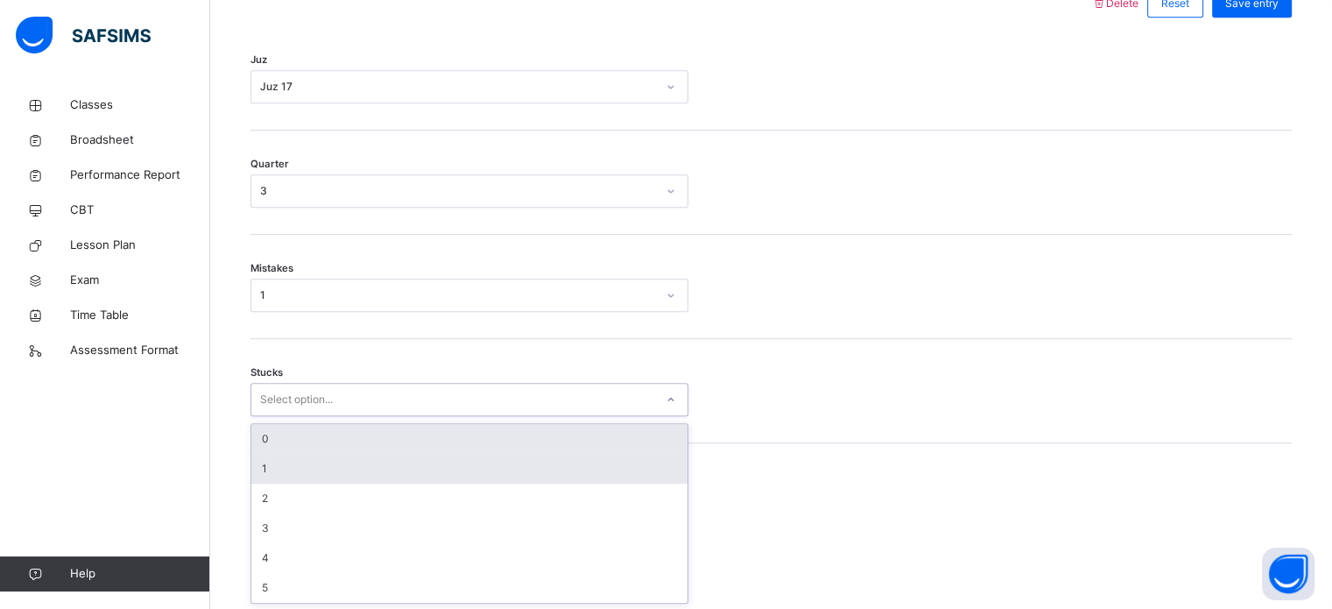
click at [275, 469] on div "1" at bounding box center [469, 469] width 436 height 30
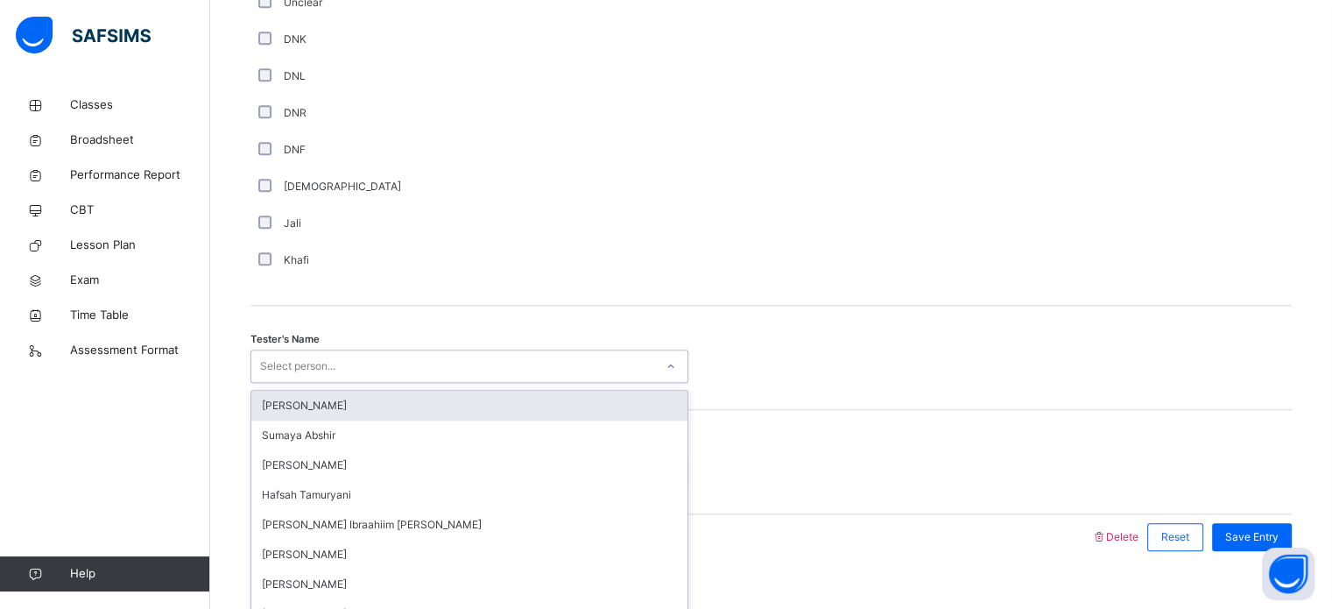
scroll to position [1582, 0]
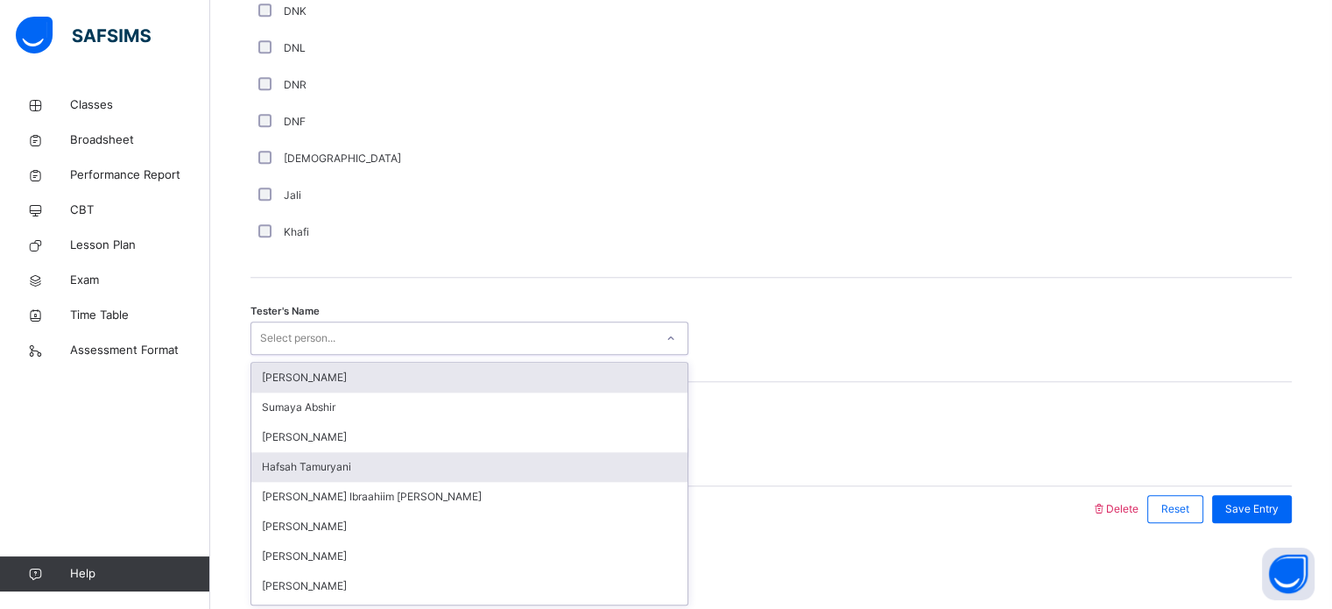
click at [357, 457] on div "Hafsah Tamuryani" at bounding box center [469, 467] width 436 height 30
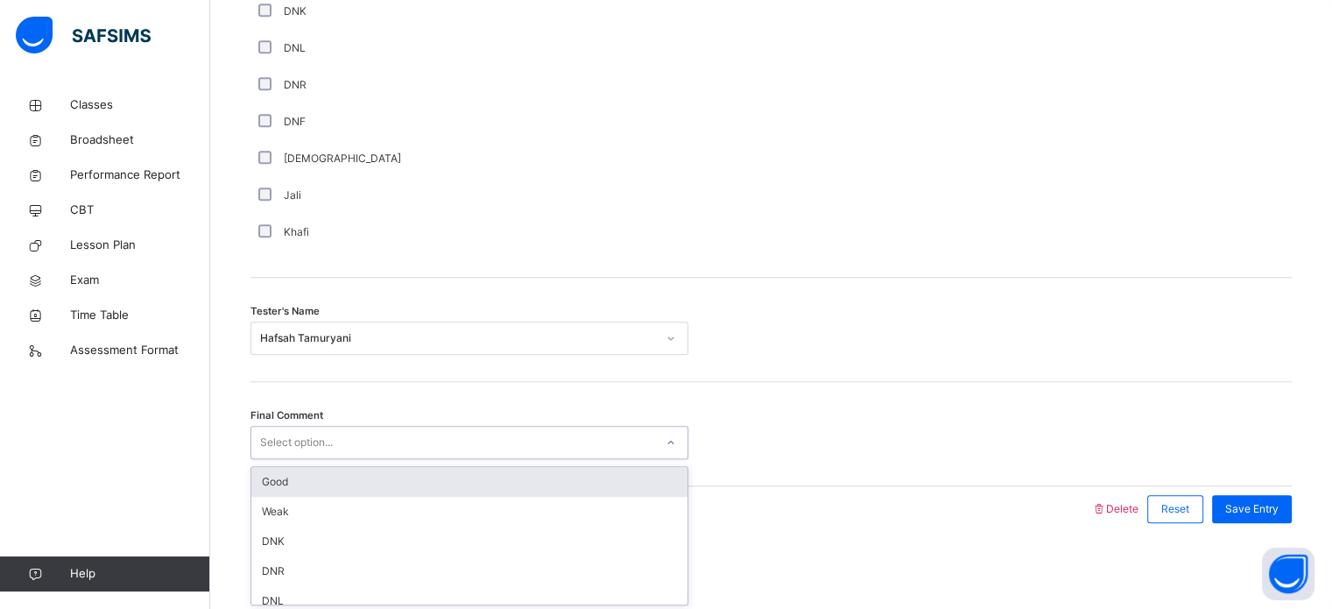
click at [384, 487] on div "Good" at bounding box center [469, 482] width 436 height 30
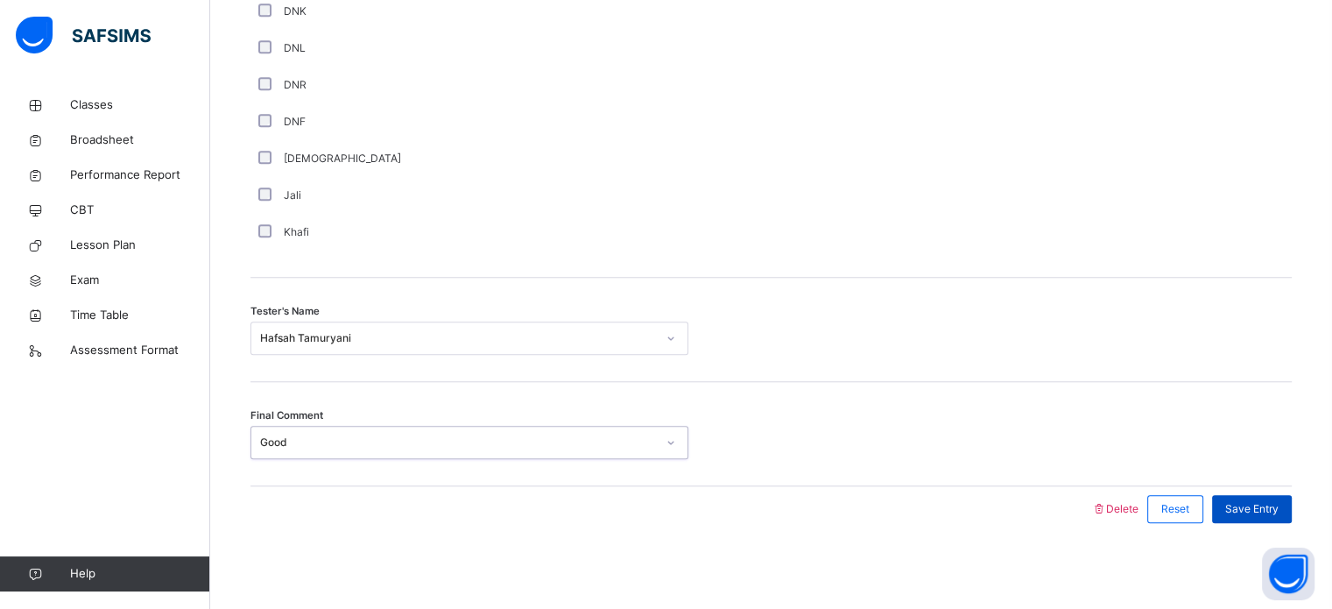
click at [1239, 503] on span "Save Entry" at bounding box center [1251, 509] width 53 height 16
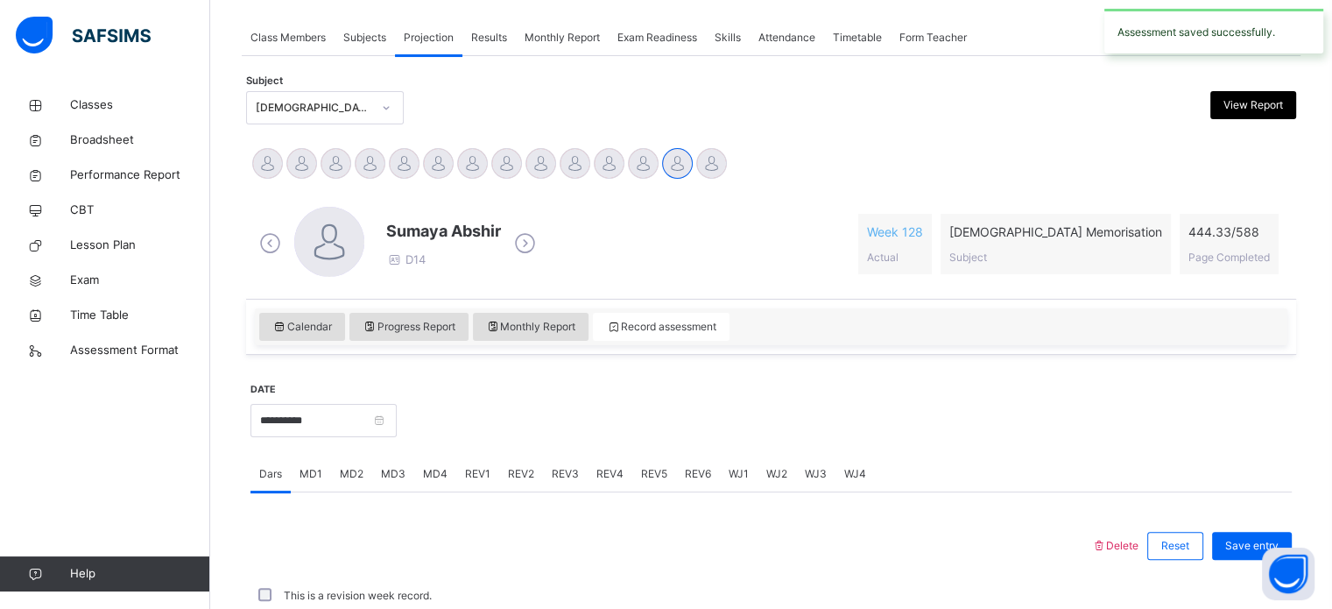
scroll to position [706, 0]
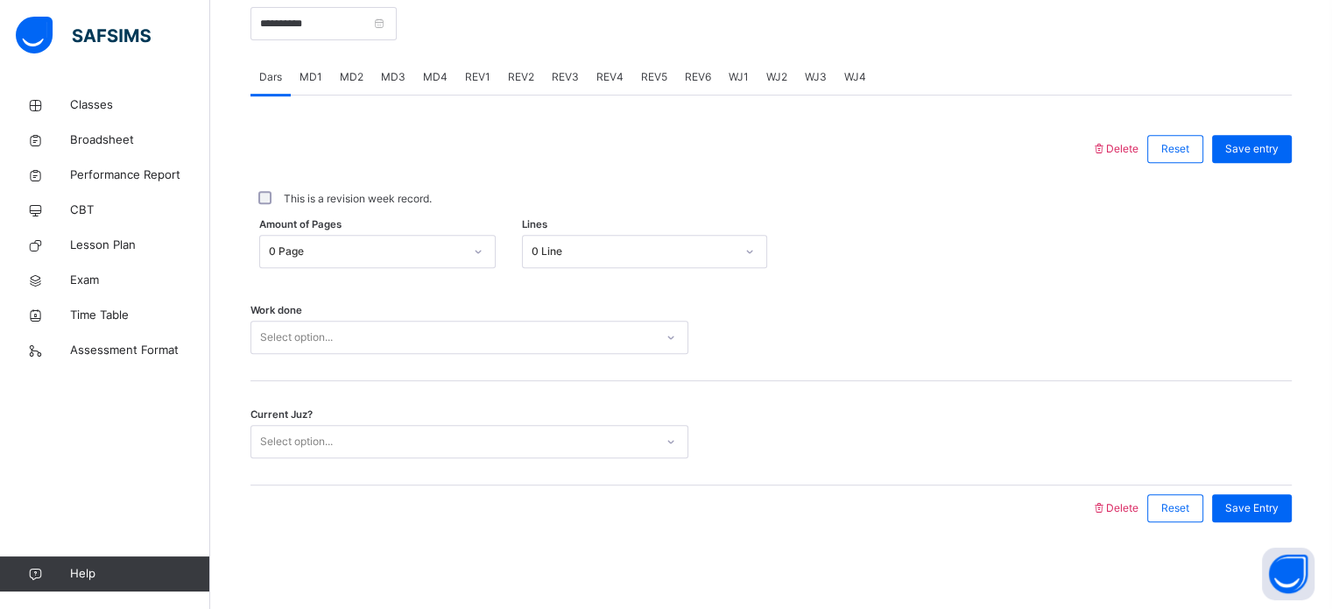
click at [305, 75] on span "MD1" at bounding box center [310, 77] width 23 height 16
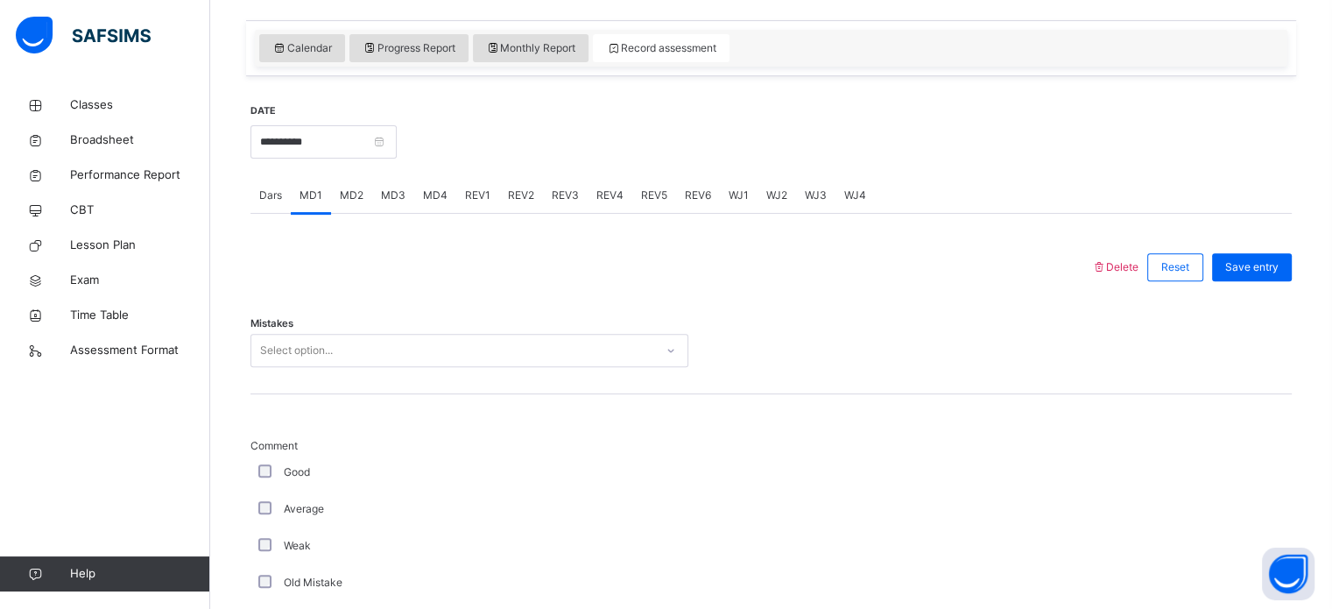
scroll to position [579, 0]
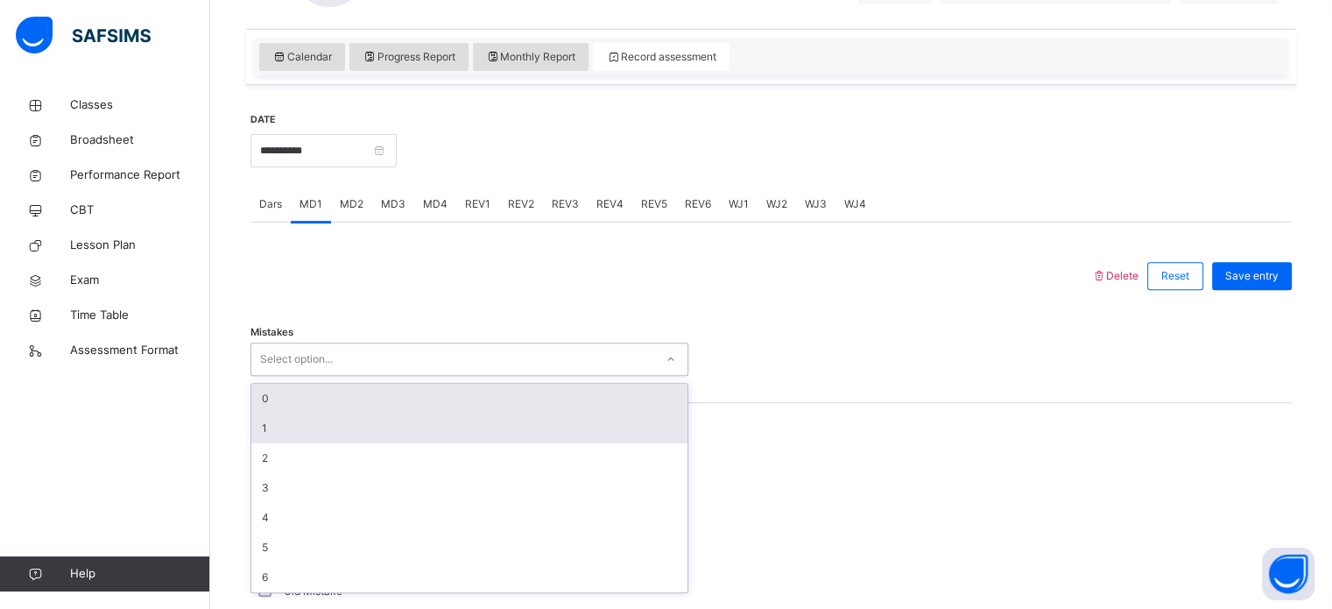
click at [265, 421] on div "1" at bounding box center [469, 428] width 436 height 30
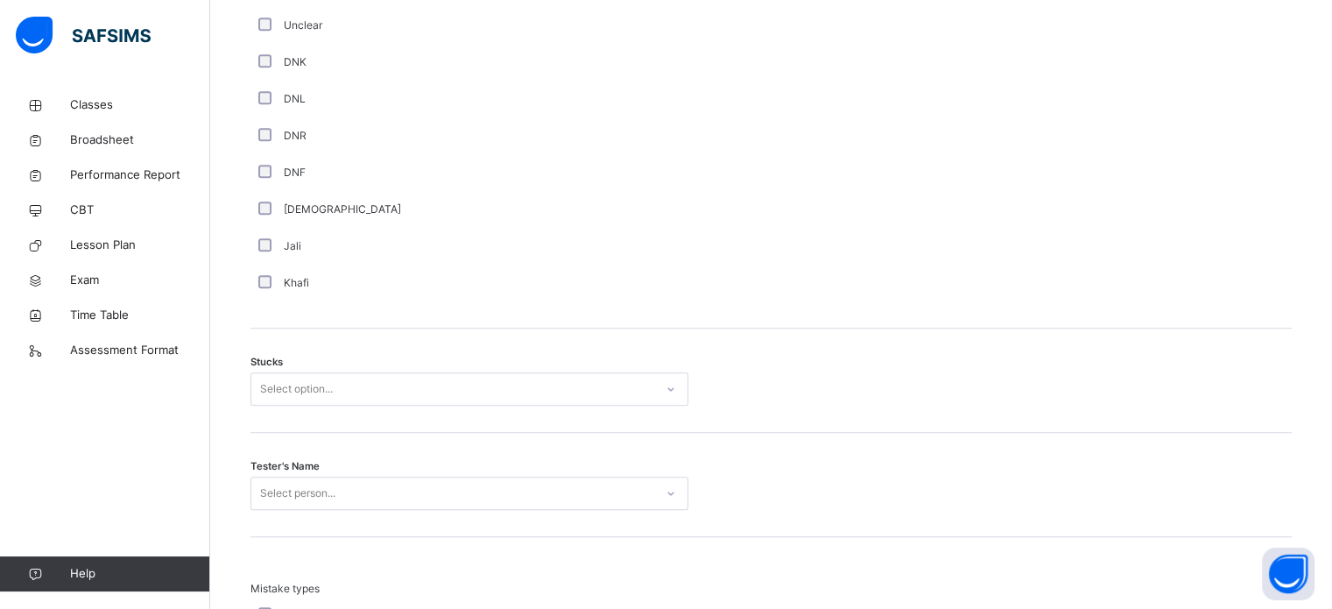
scroll to position [1324, 0]
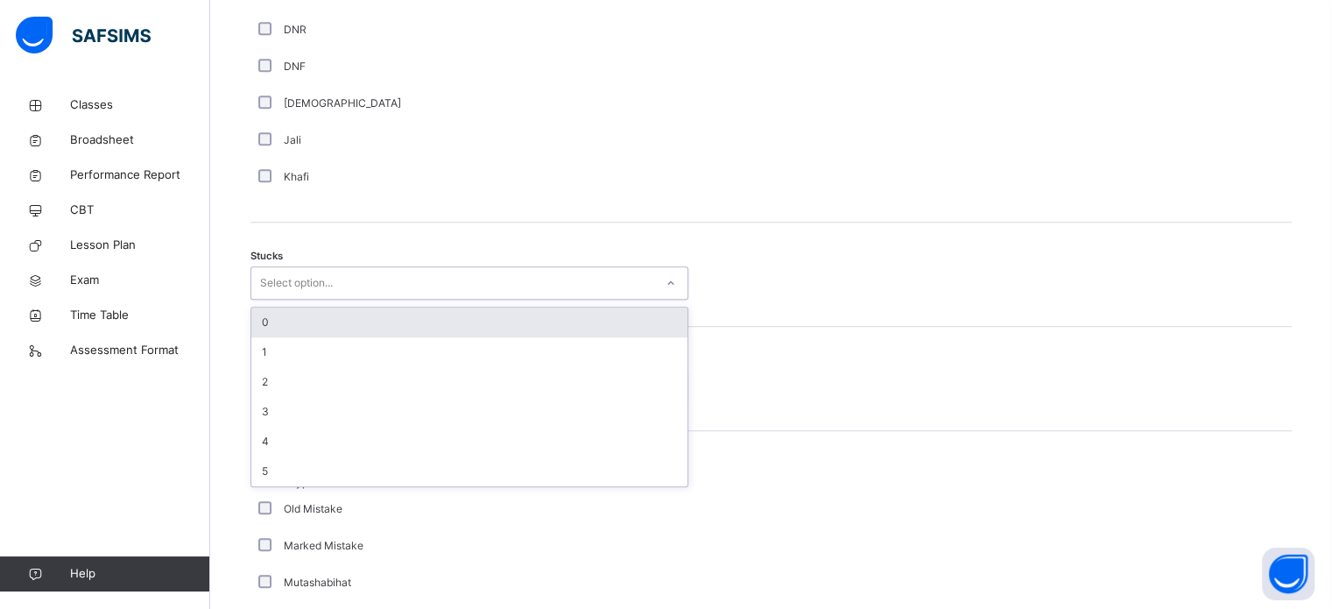
click at [315, 308] on div "0" at bounding box center [469, 322] width 436 height 30
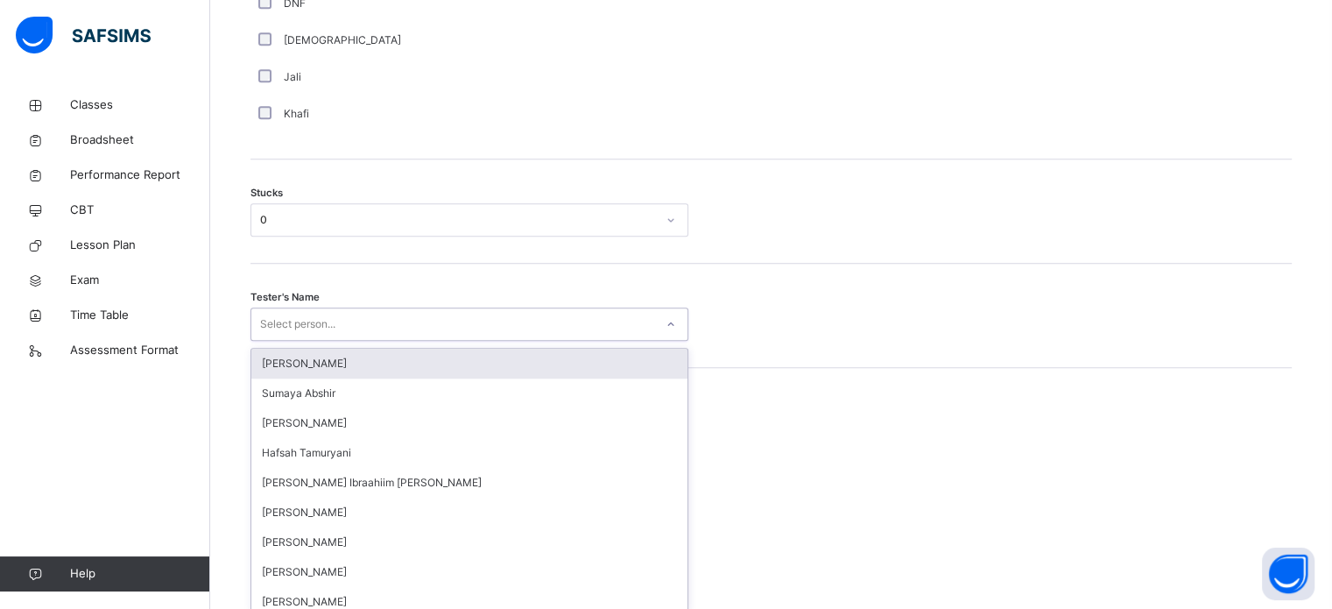
scroll to position [1396, 0]
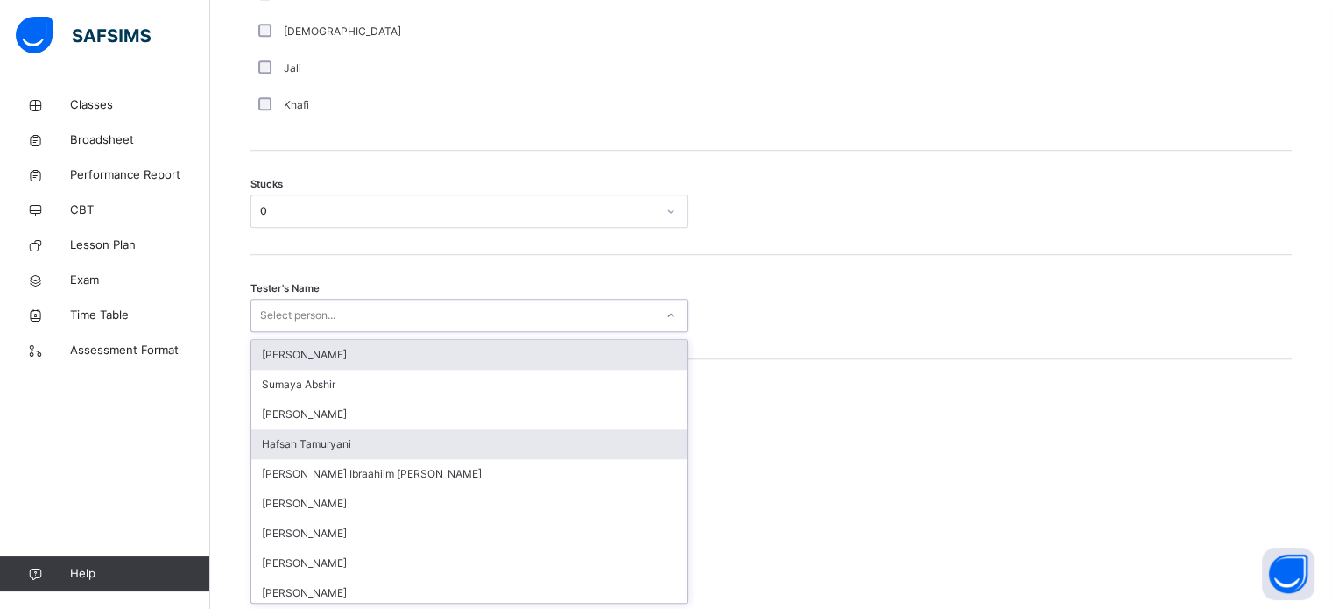
click at [319, 440] on div "Hafsah Tamuryani" at bounding box center [469, 444] width 436 height 30
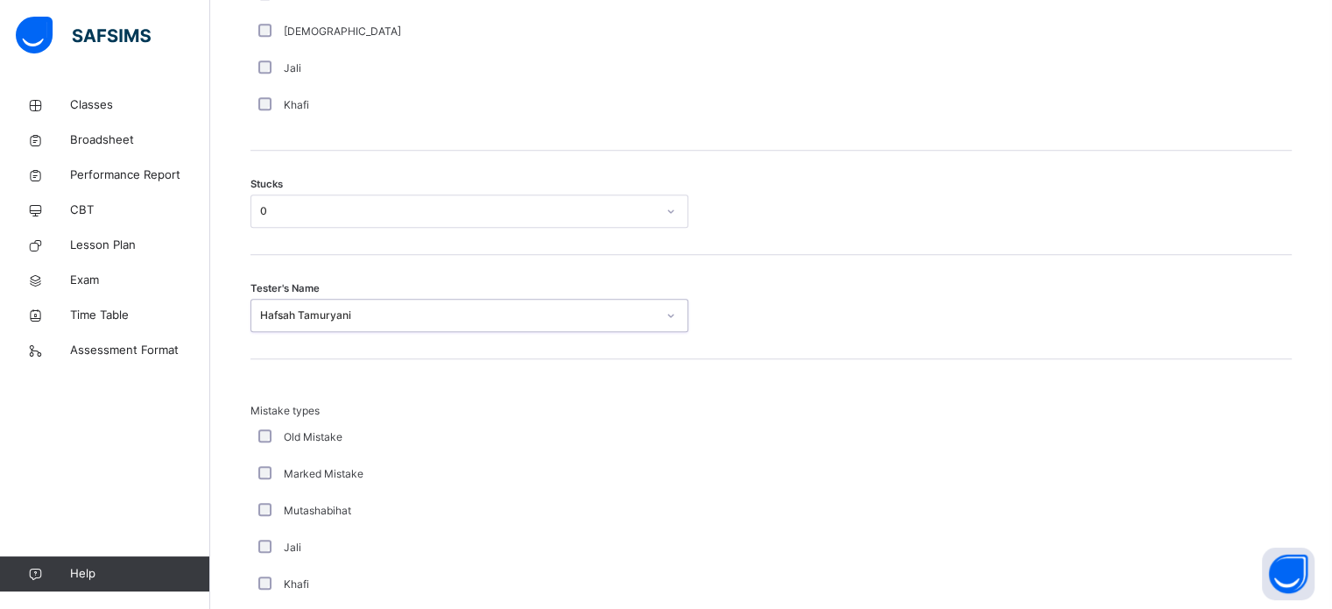
click at [380, 450] on div "Old Mistake" at bounding box center [469, 437] width 438 height 37
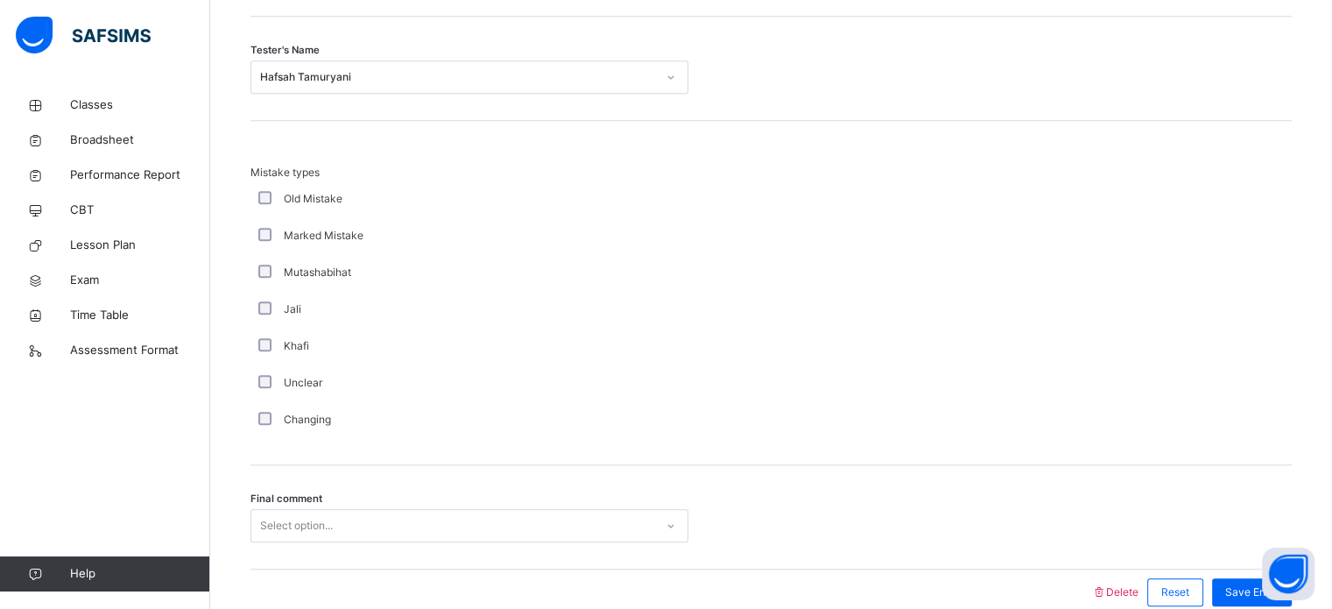
scroll to position [1717, 0]
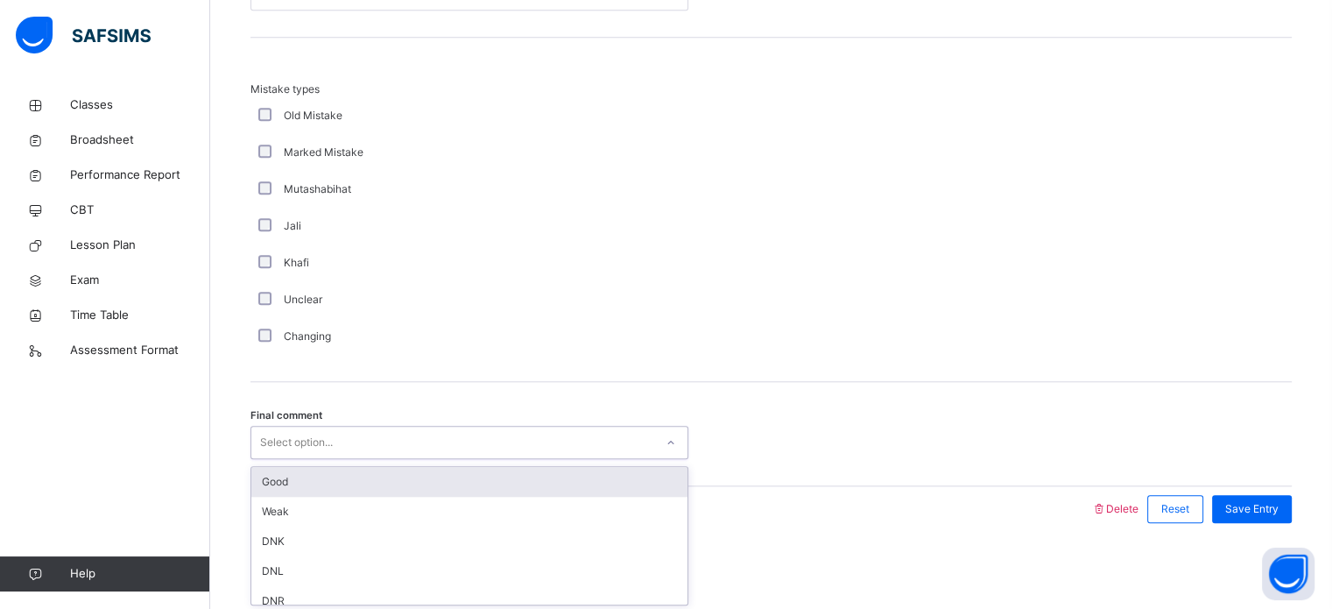
click at [479, 483] on div "Good" at bounding box center [469, 482] width 436 height 30
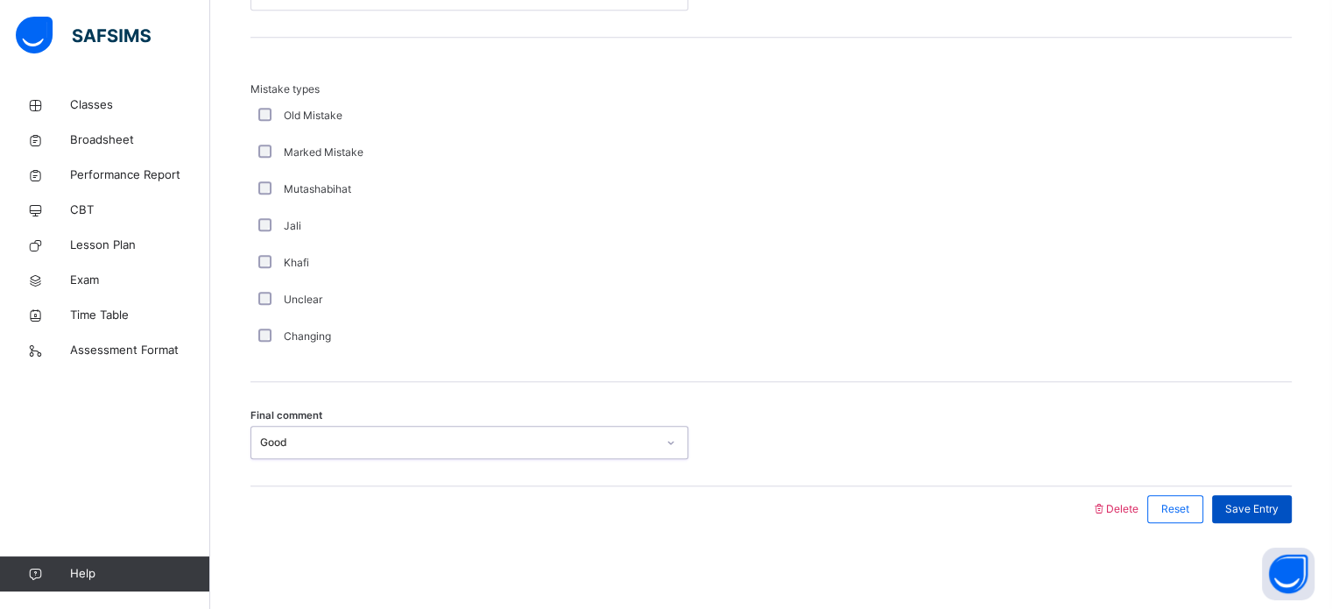
click at [1268, 514] on span "Save Entry" at bounding box center [1251, 509] width 53 height 16
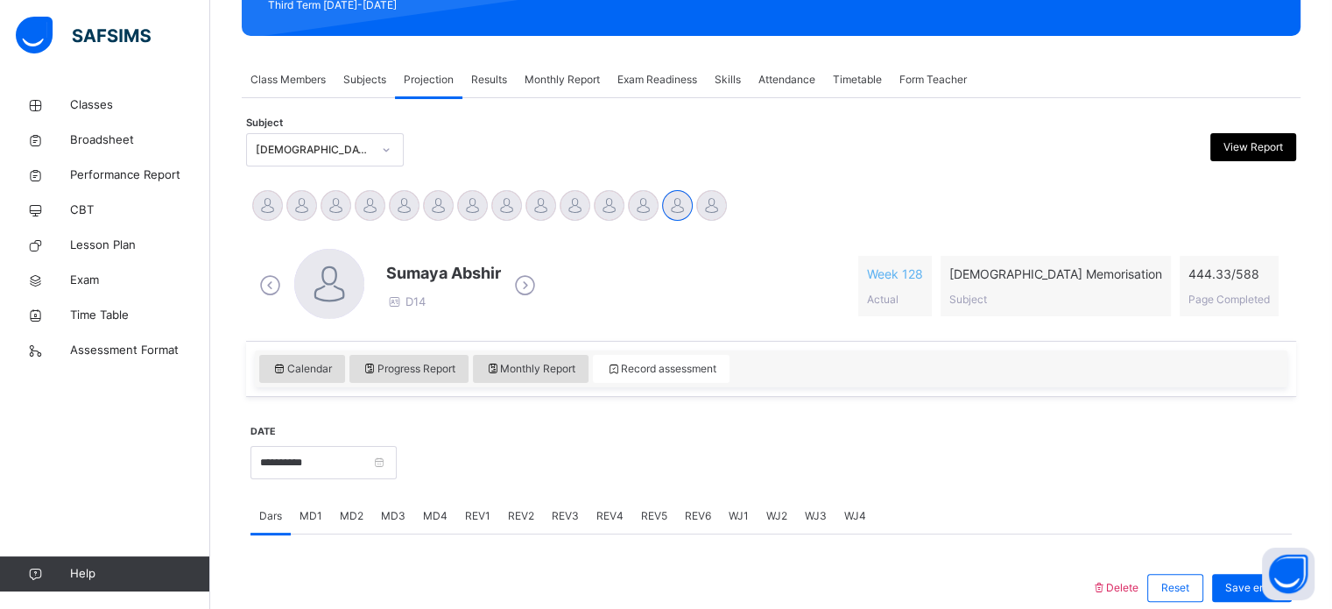
scroll to position [266, 0]
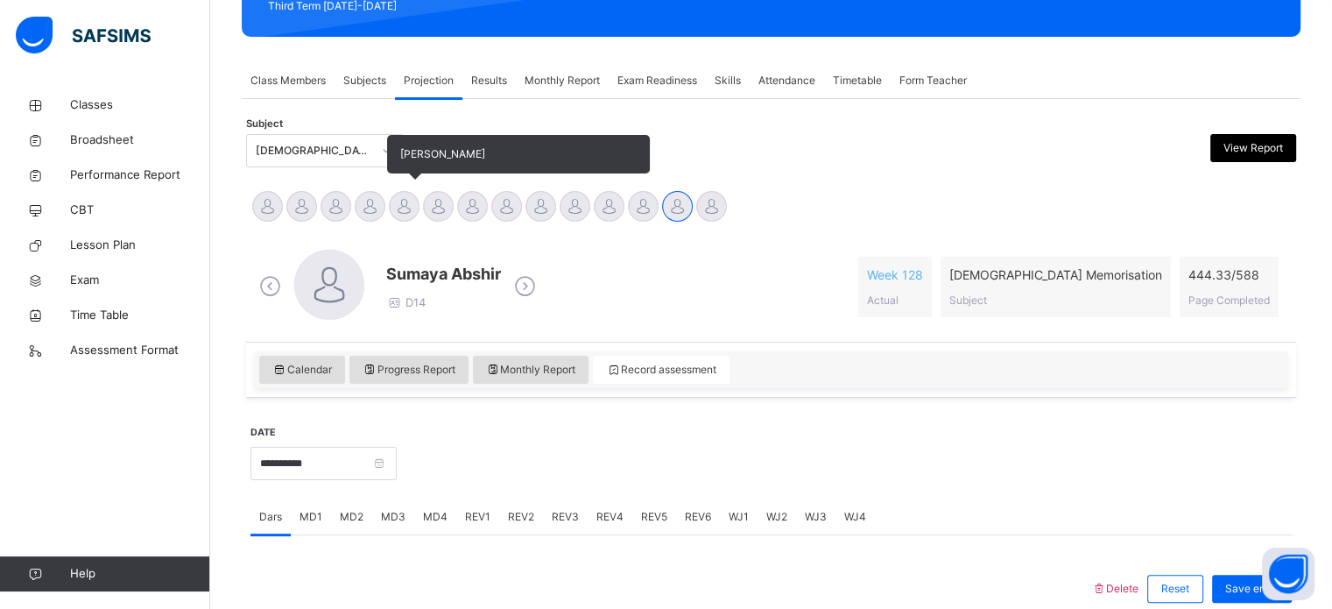
click at [403, 209] on div at bounding box center [404, 206] width 31 height 31
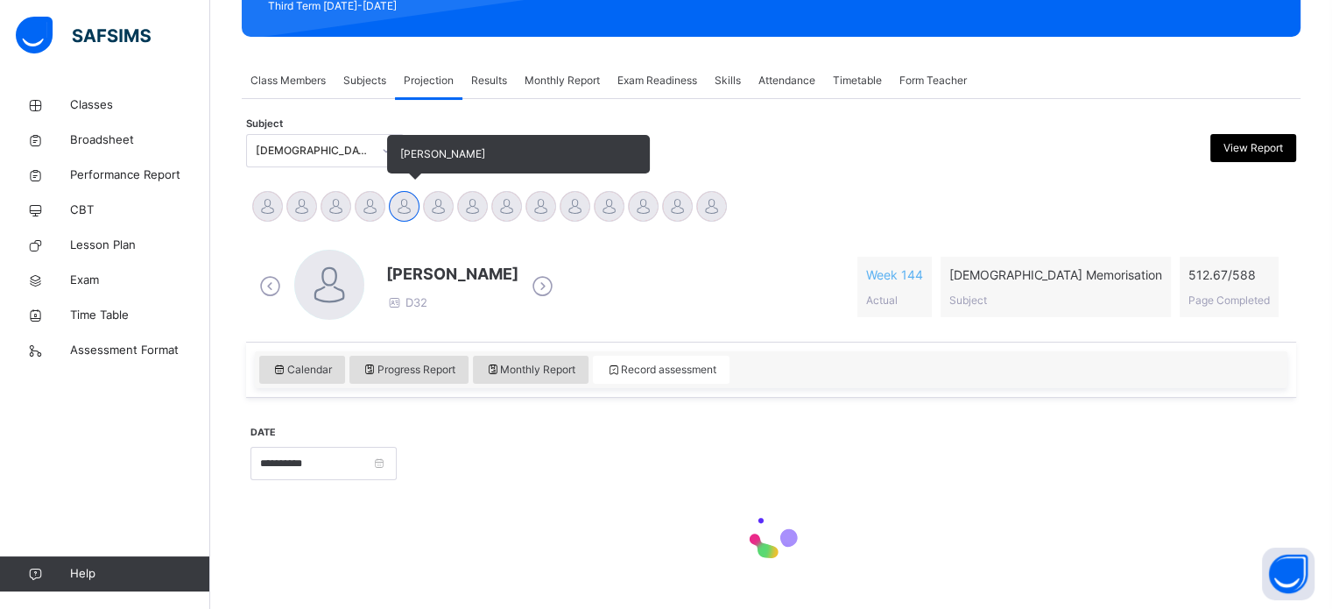
scroll to position [309, 0]
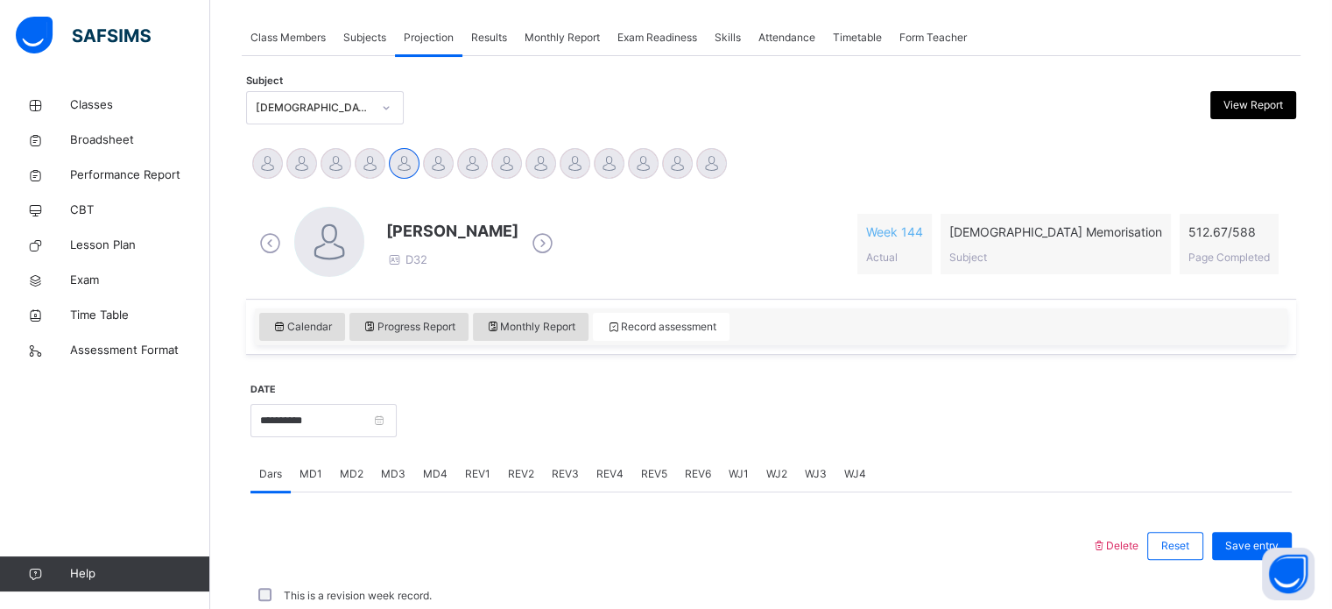
click at [499, 473] on div "REV2" at bounding box center [521, 473] width 44 height 35
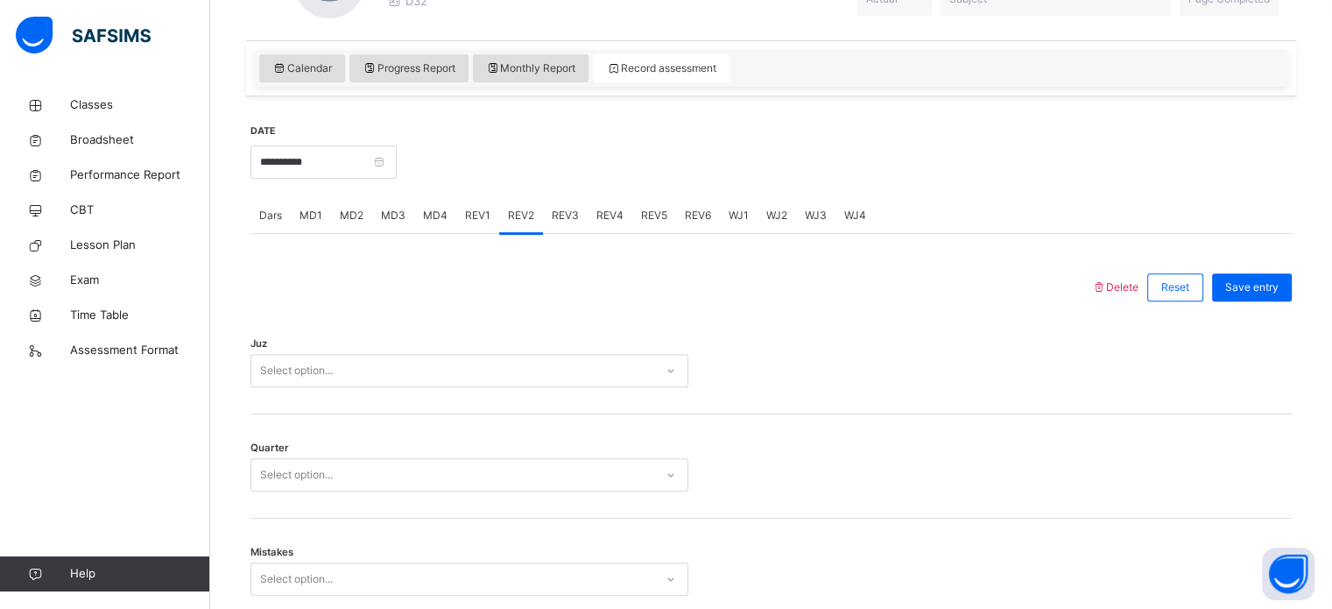
scroll to position [569, 0]
click at [485, 199] on div "REV1" at bounding box center [477, 213] width 43 height 35
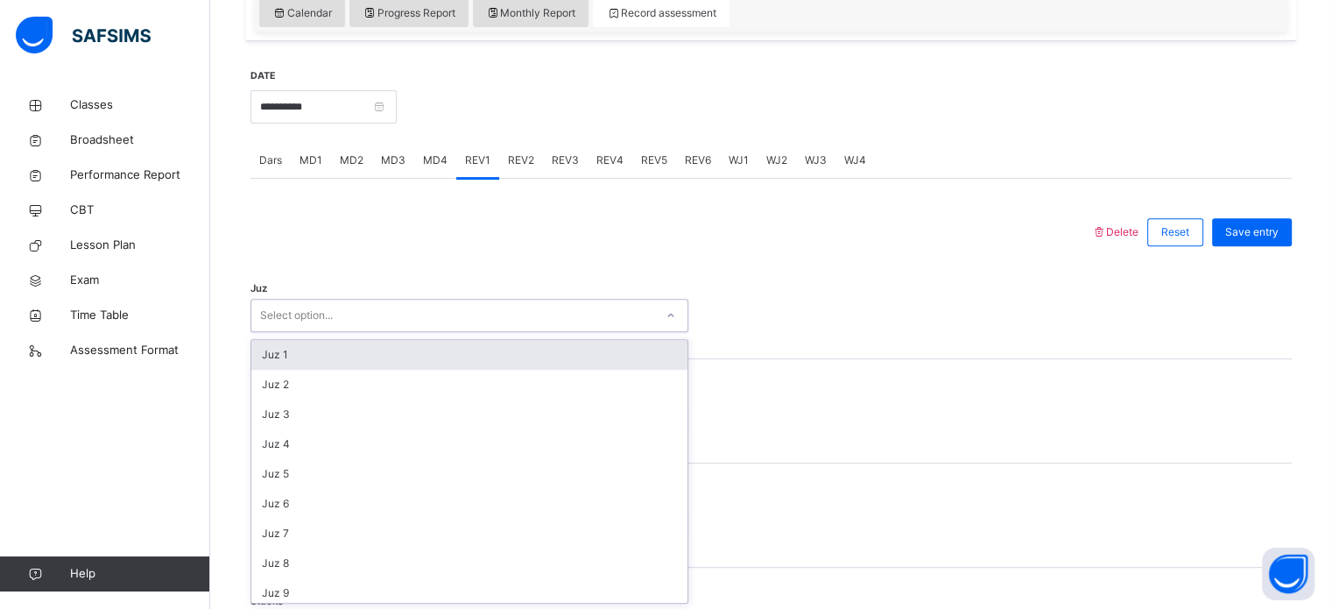
click at [341, 332] on div "option Juz 1 focused, 1 of 30. 30 results available. Use Up and Down to choose …" at bounding box center [469, 315] width 438 height 33
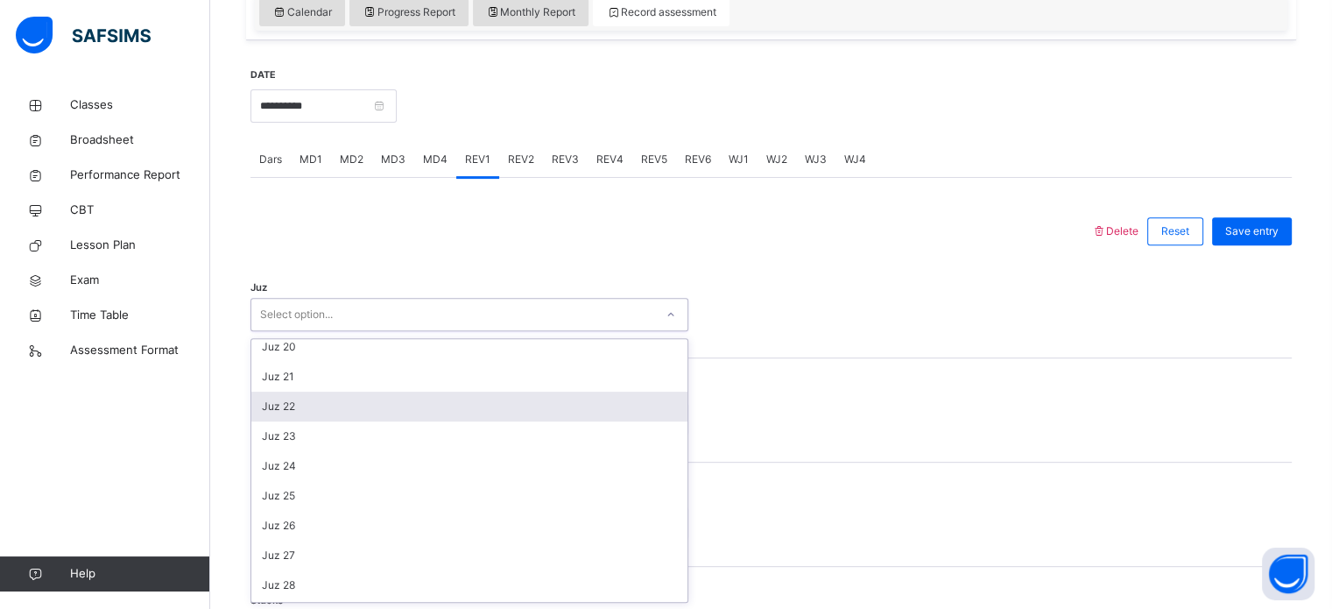
scroll to position [574, 0]
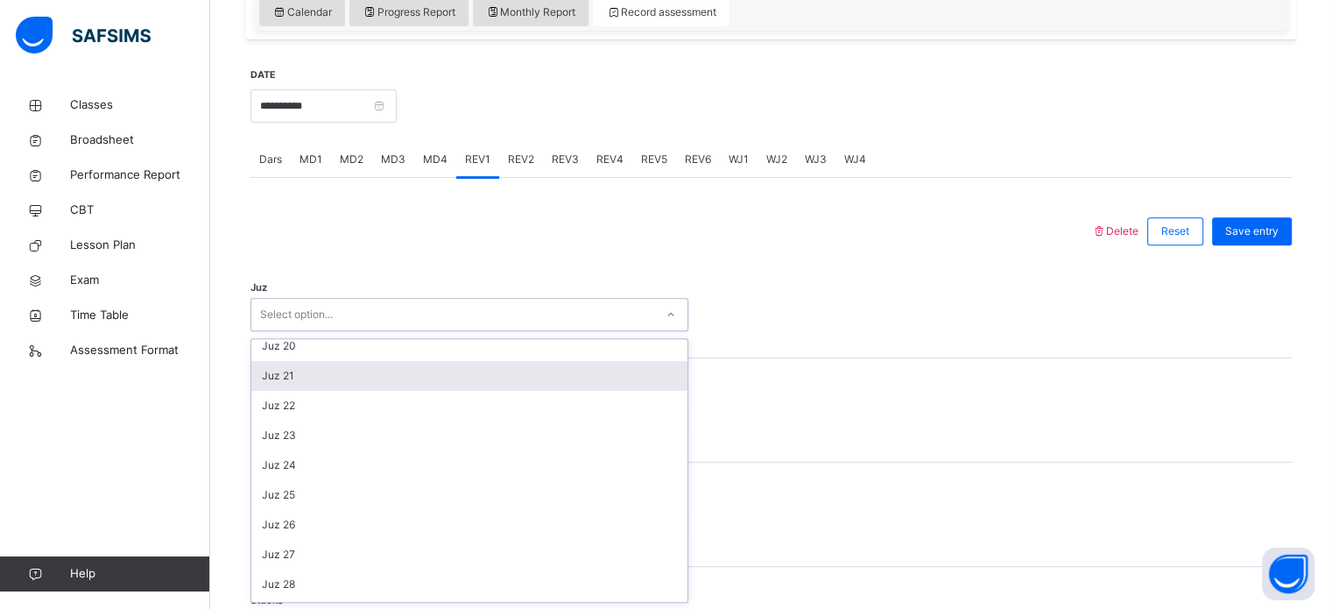
click at [354, 363] on div "Juz 21" at bounding box center [469, 376] width 436 height 30
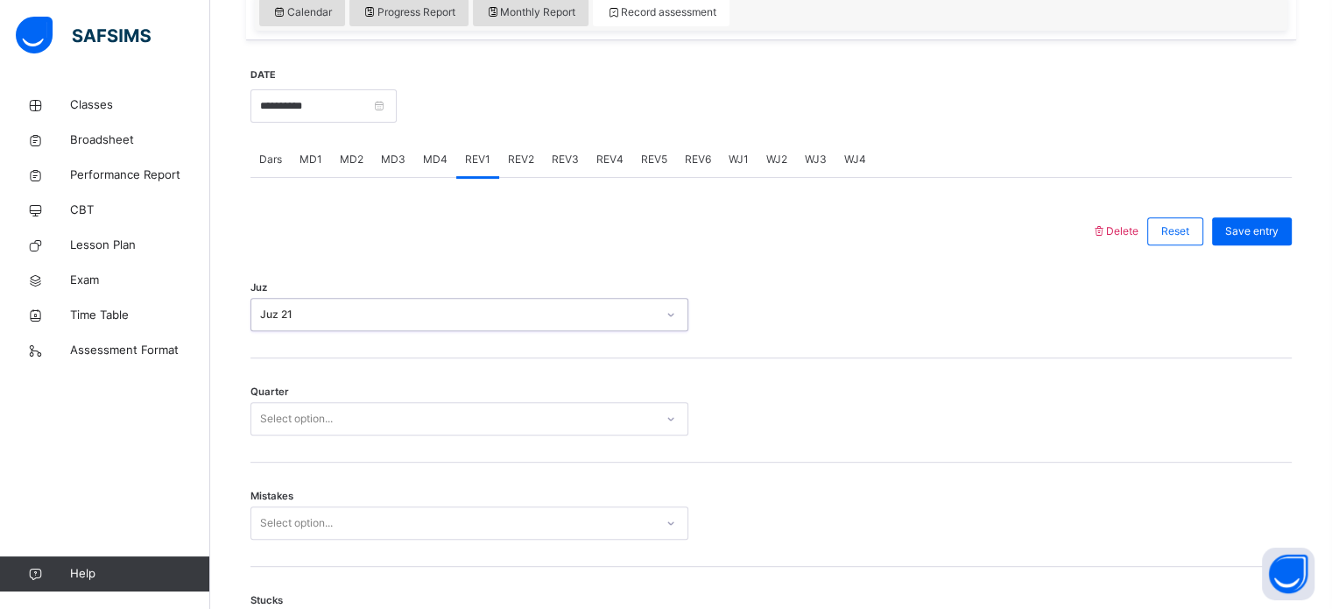
click at [375, 420] on div "Select option..." at bounding box center [452, 418] width 403 height 27
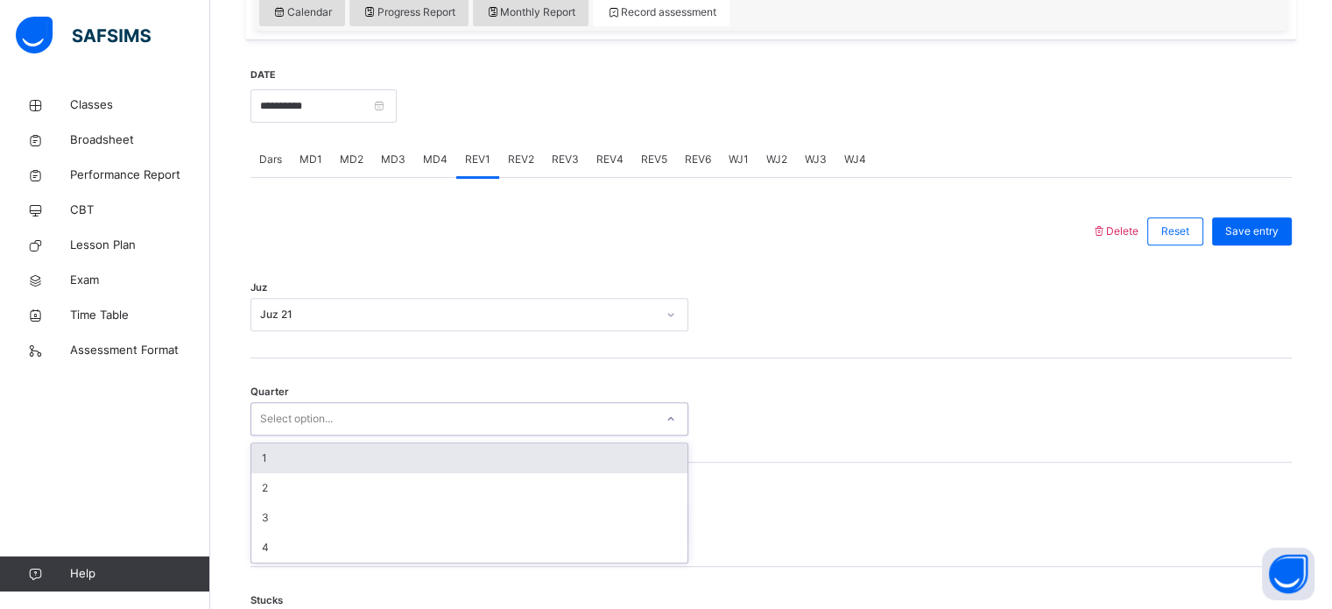
click at [386, 456] on div "1" at bounding box center [469, 458] width 436 height 30
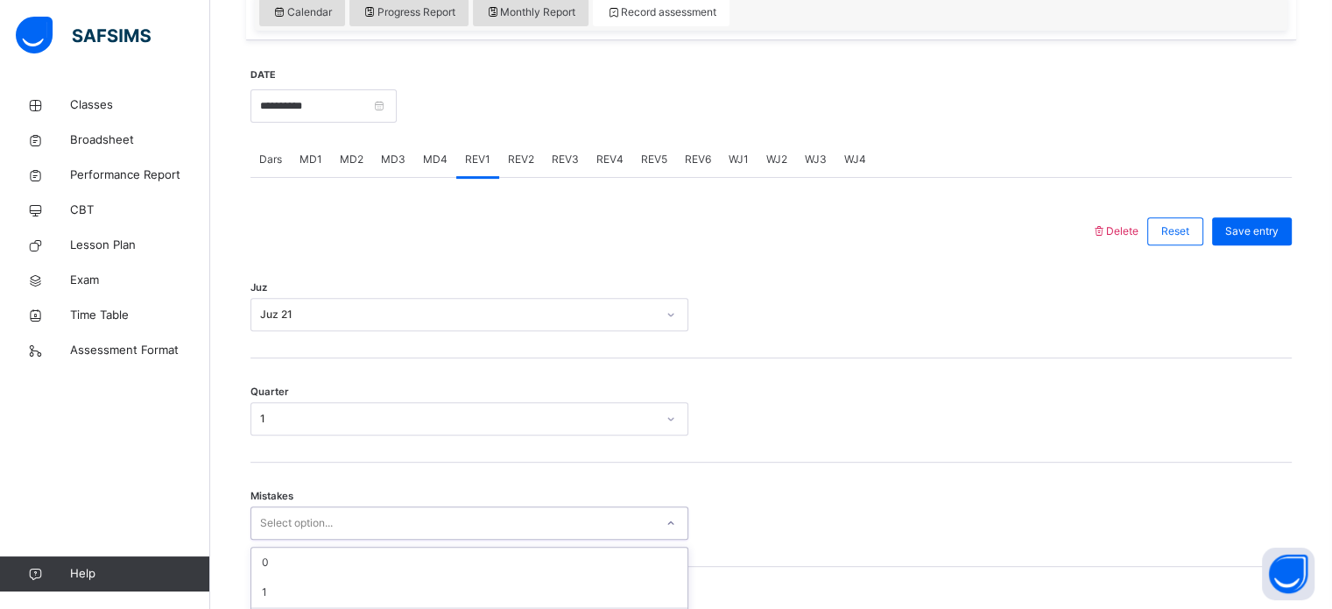
scroll to position [778, 0]
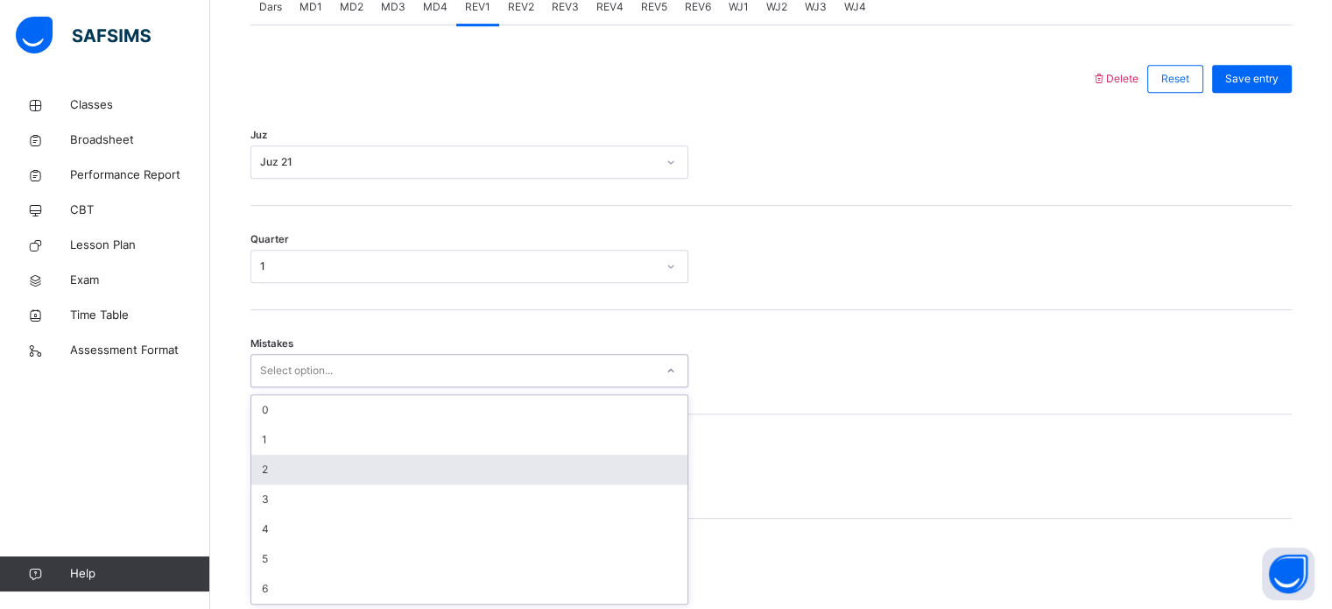
click at [403, 387] on div "option 2 focused, 3 of 7. 7 results available. Use Up and Down to choose option…" at bounding box center [469, 370] width 438 height 33
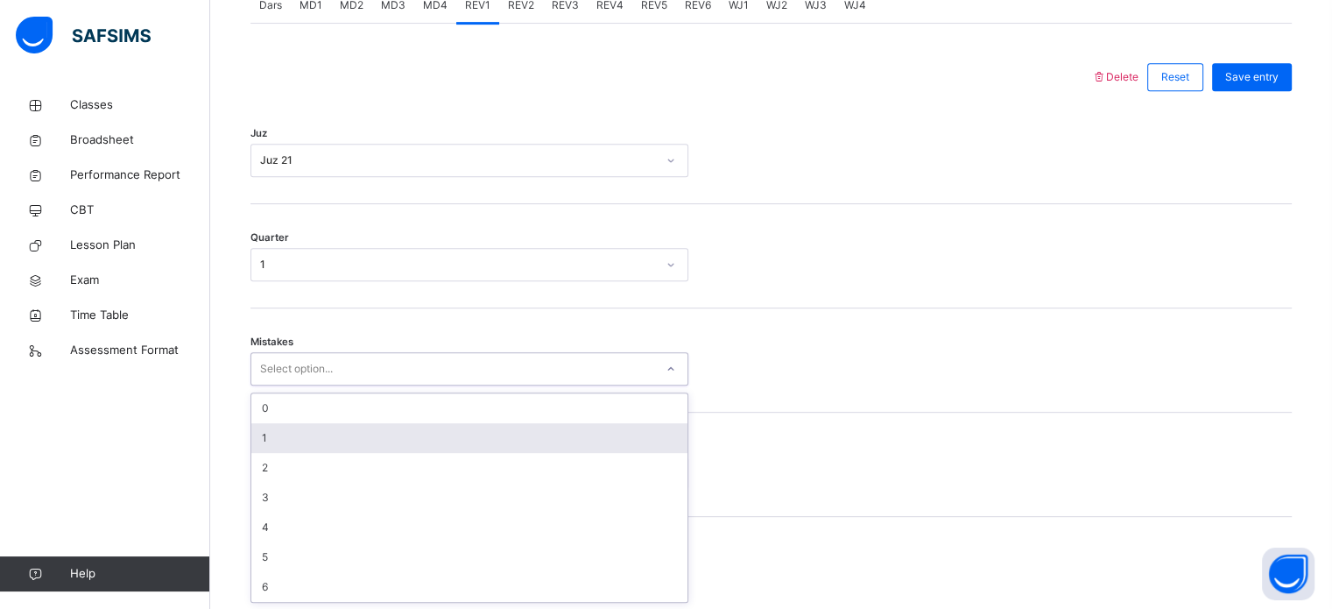
click at [461, 426] on div "1" at bounding box center [469, 438] width 436 height 30
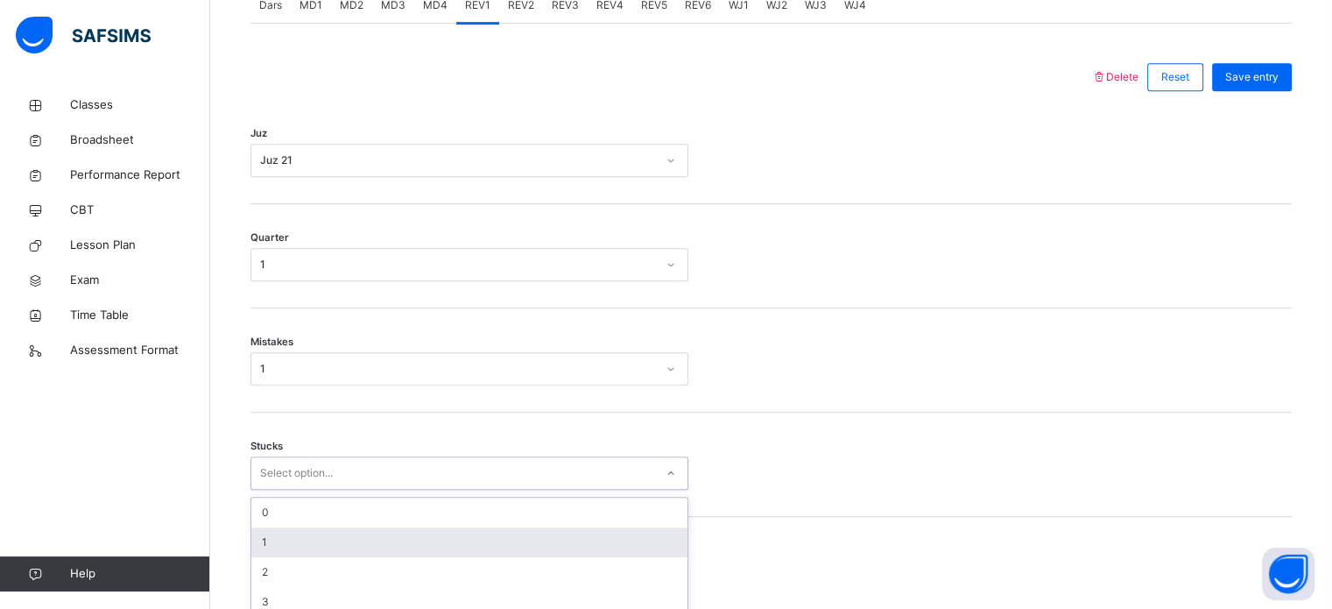
scroll to position [851, 0]
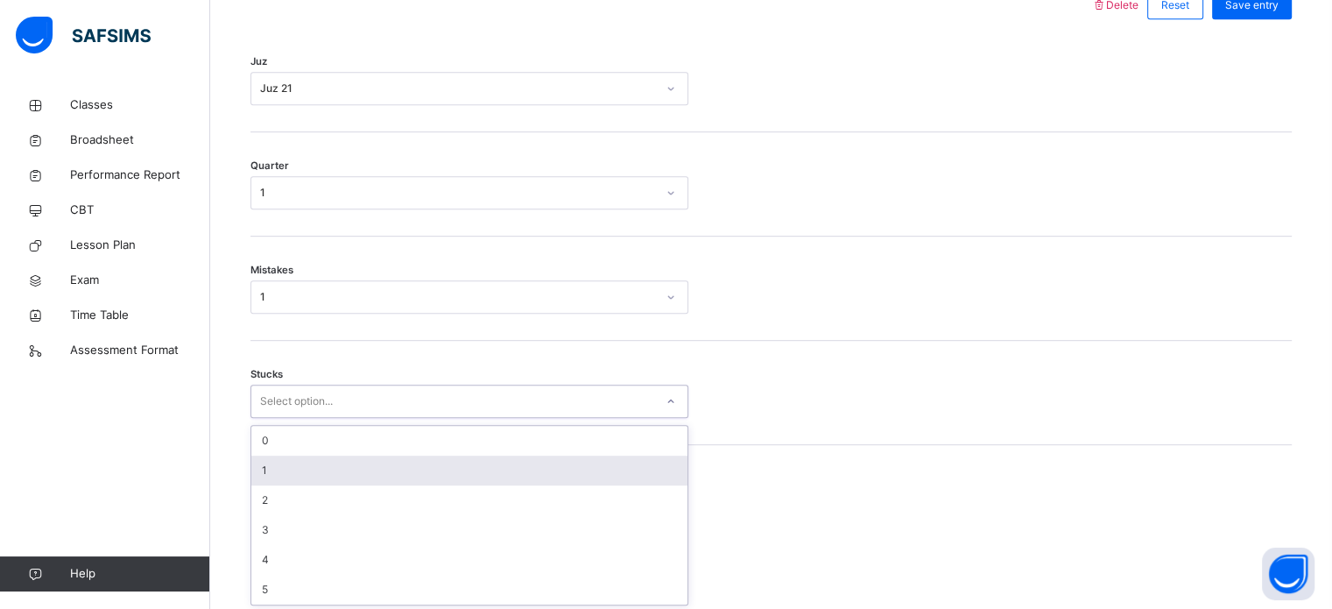
click at [462, 418] on div "option 1 focused, 2 of 6. 6 results available. Use Up and Down to choose option…" at bounding box center [469, 400] width 438 height 33
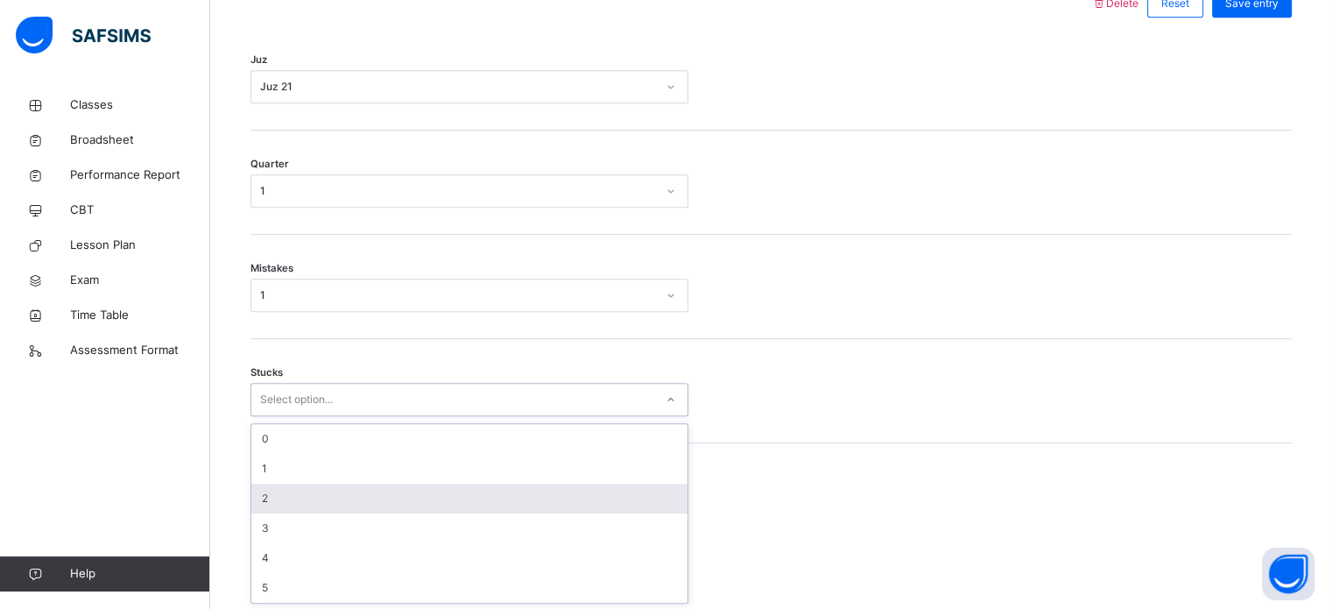
click at [490, 486] on div "2" at bounding box center [469, 498] width 436 height 30
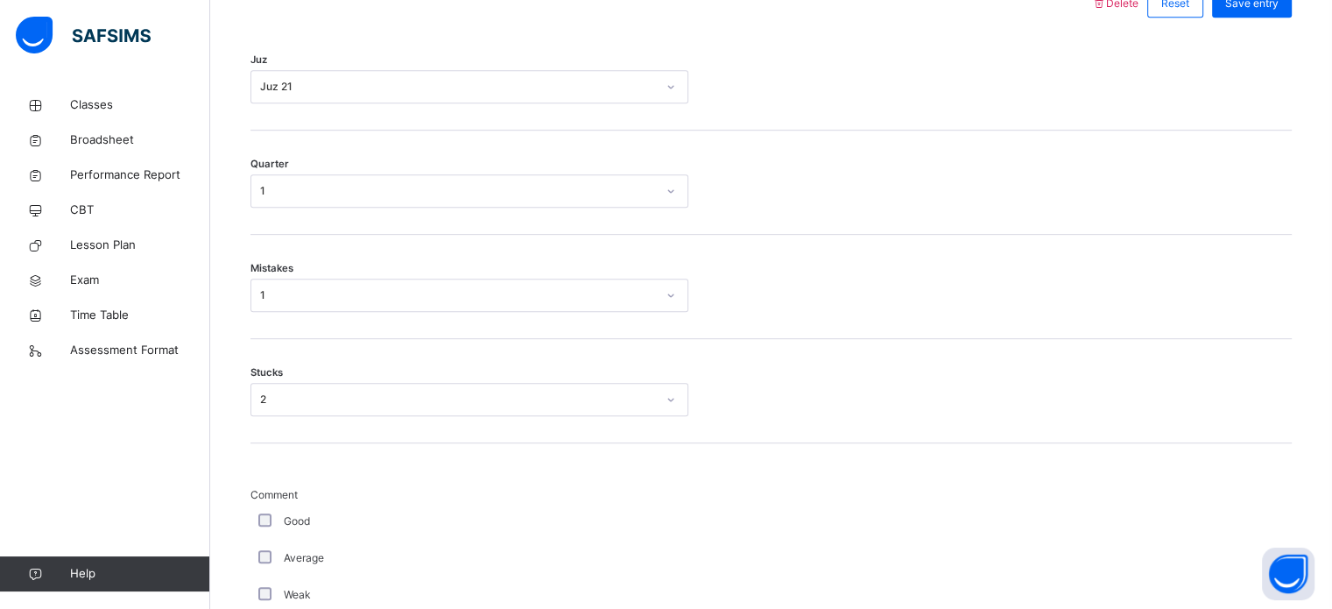
scroll to position [1582, 0]
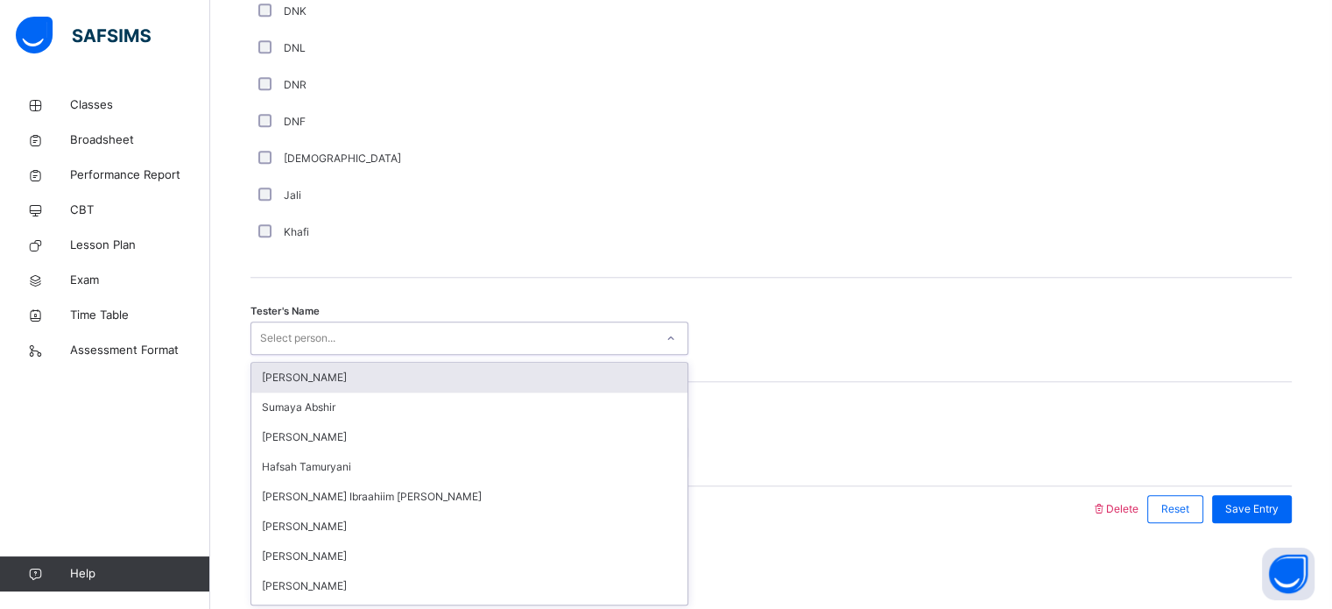
click at [370, 345] on div "Select person..." at bounding box center [452, 338] width 403 height 27
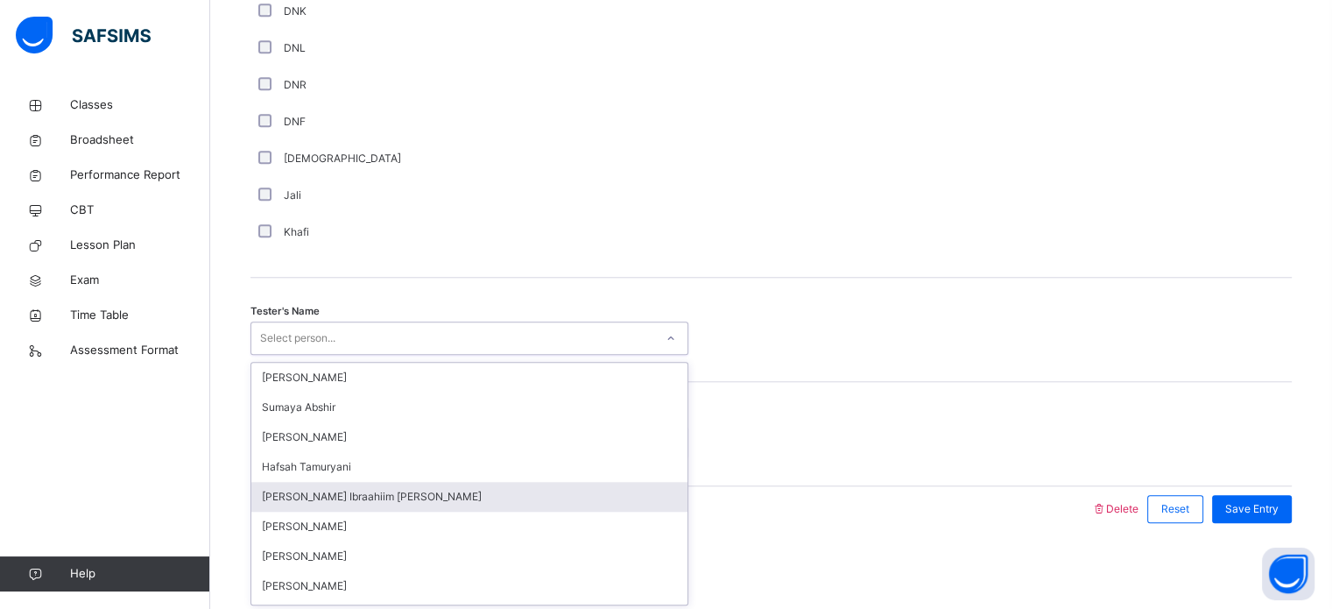
click at [494, 484] on div "[PERSON_NAME] Ibraahiim [PERSON_NAME]" at bounding box center [469, 497] width 436 height 30
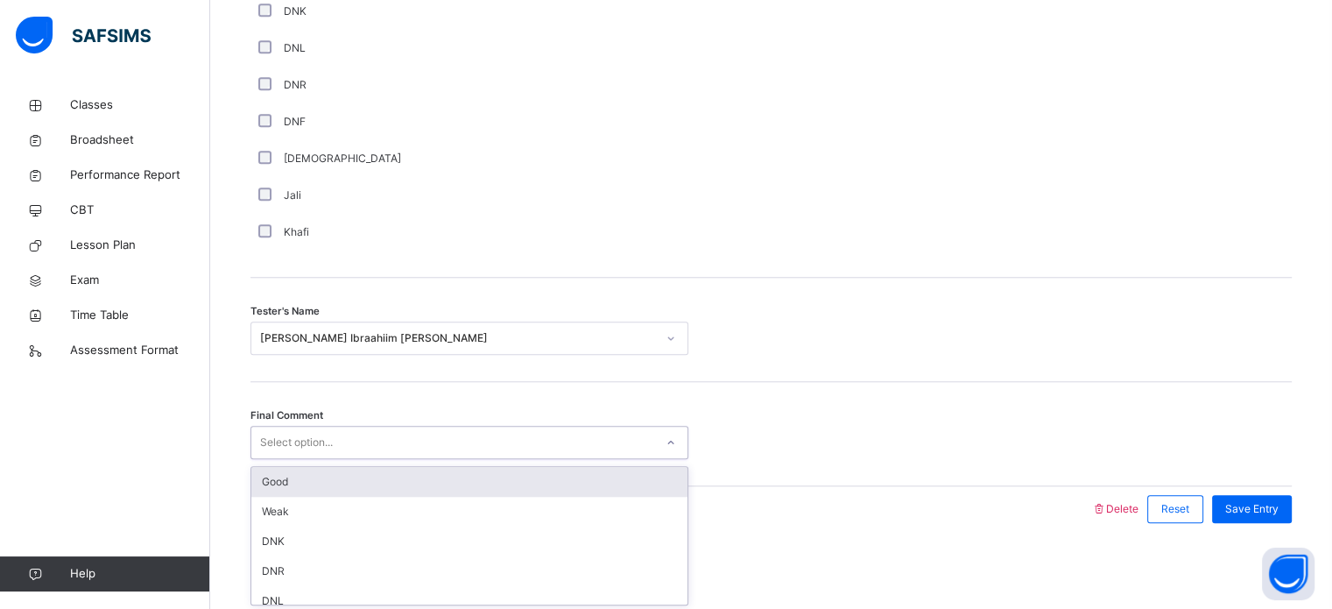
click at [466, 452] on div "Select option..." at bounding box center [452, 442] width 403 height 27
click at [455, 473] on div "Good" at bounding box center [469, 482] width 436 height 30
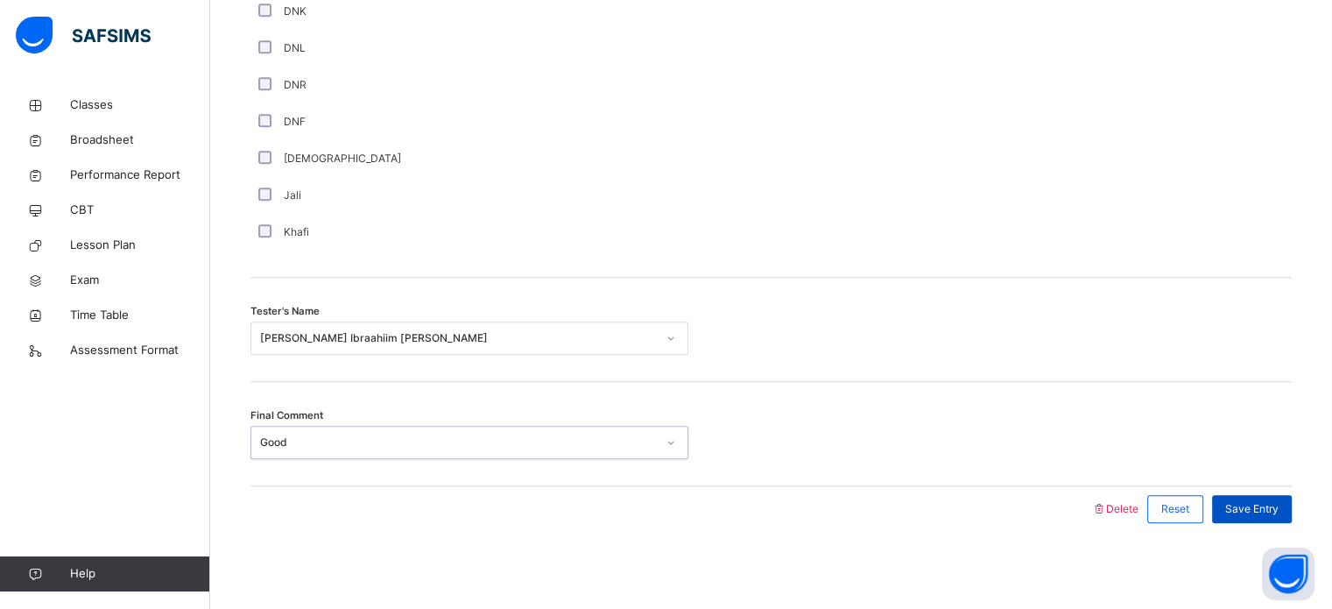
click at [1267, 511] on span "Save Entry" at bounding box center [1251, 509] width 53 height 16
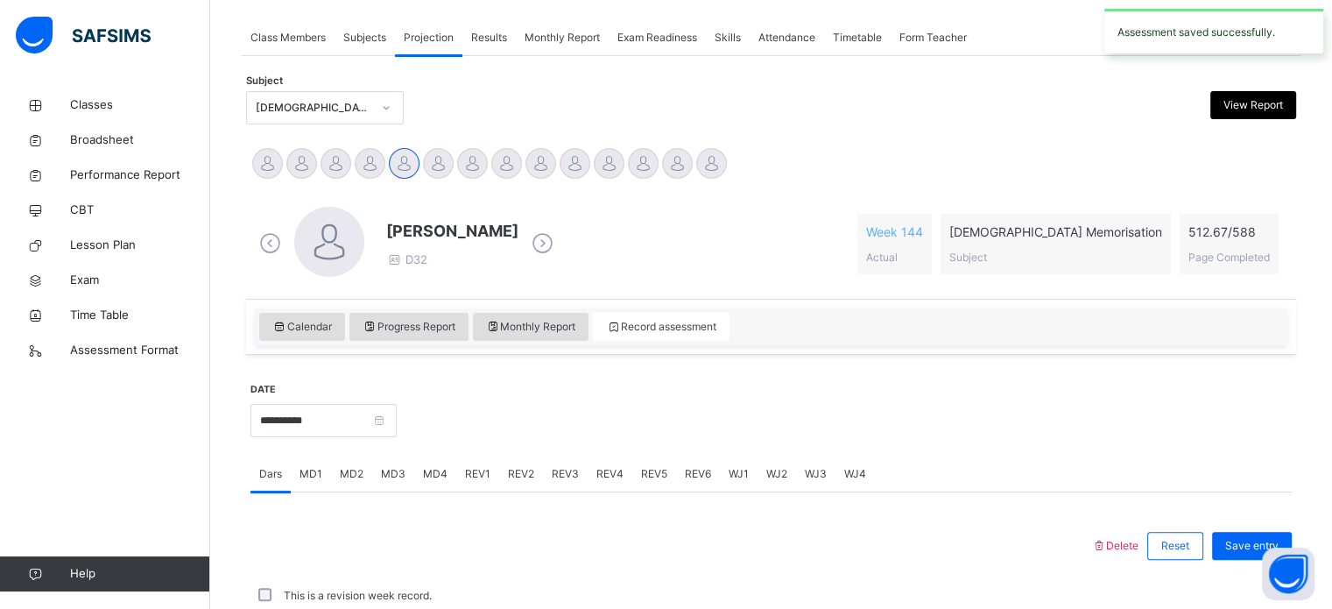
scroll to position [706, 0]
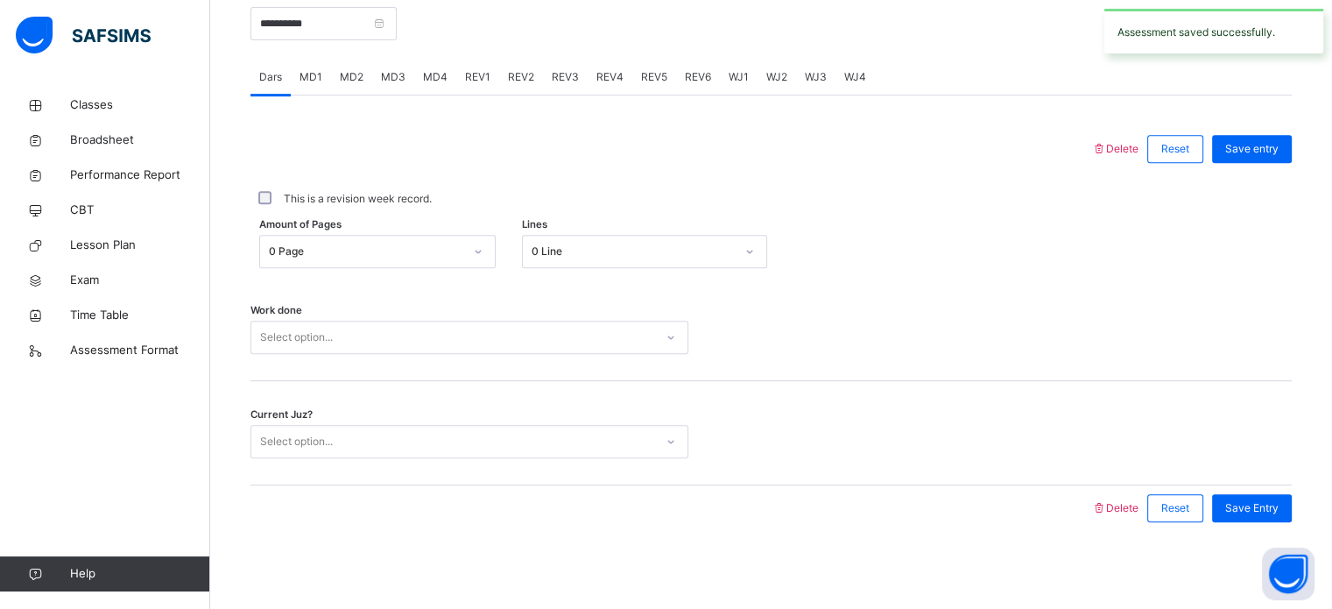
click at [536, 76] on div "REV2" at bounding box center [521, 77] width 44 height 35
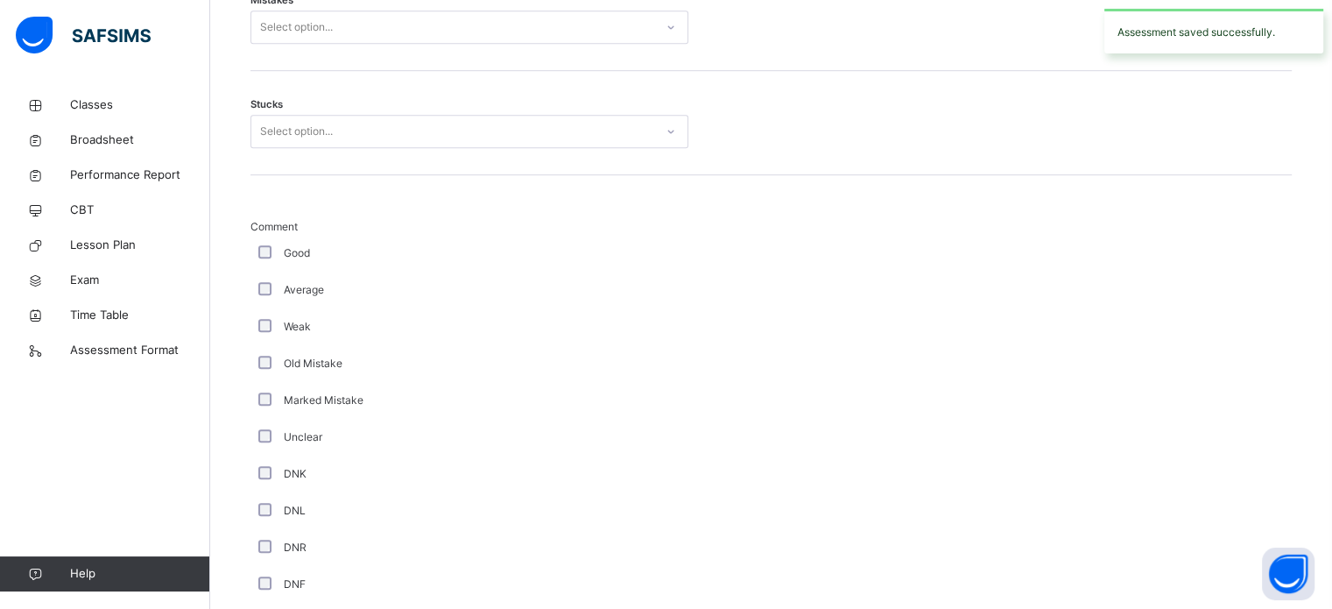
scroll to position [1107, 0]
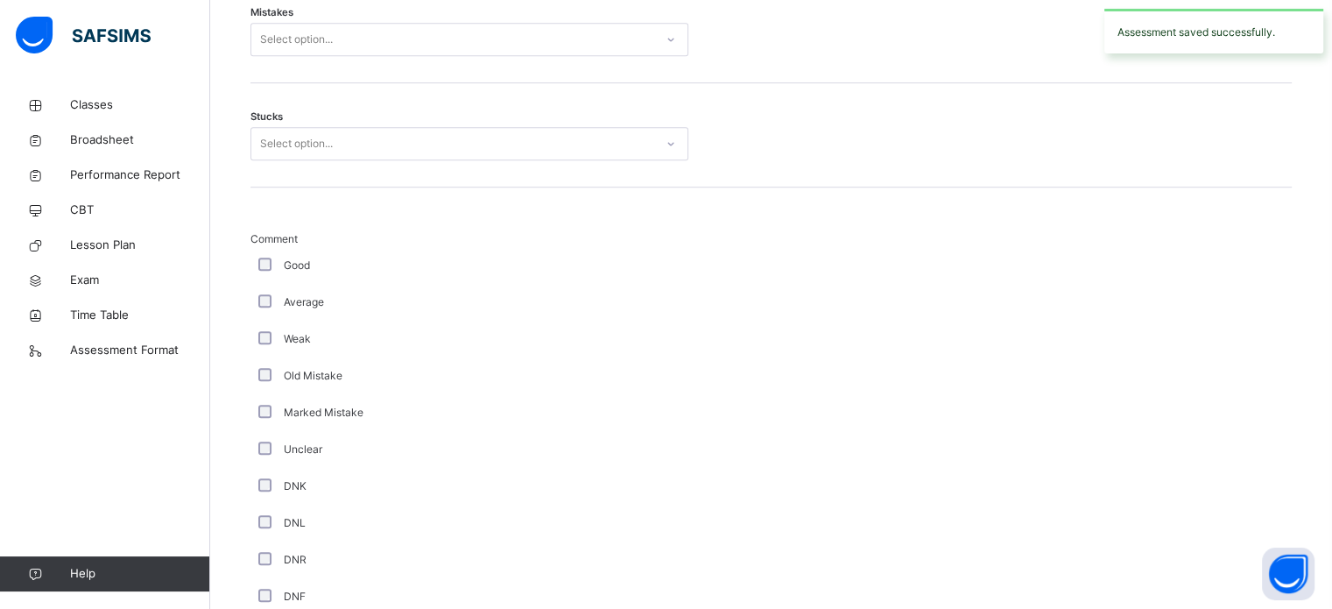
click at [483, 48] on div "Select option..." at bounding box center [452, 39] width 403 height 27
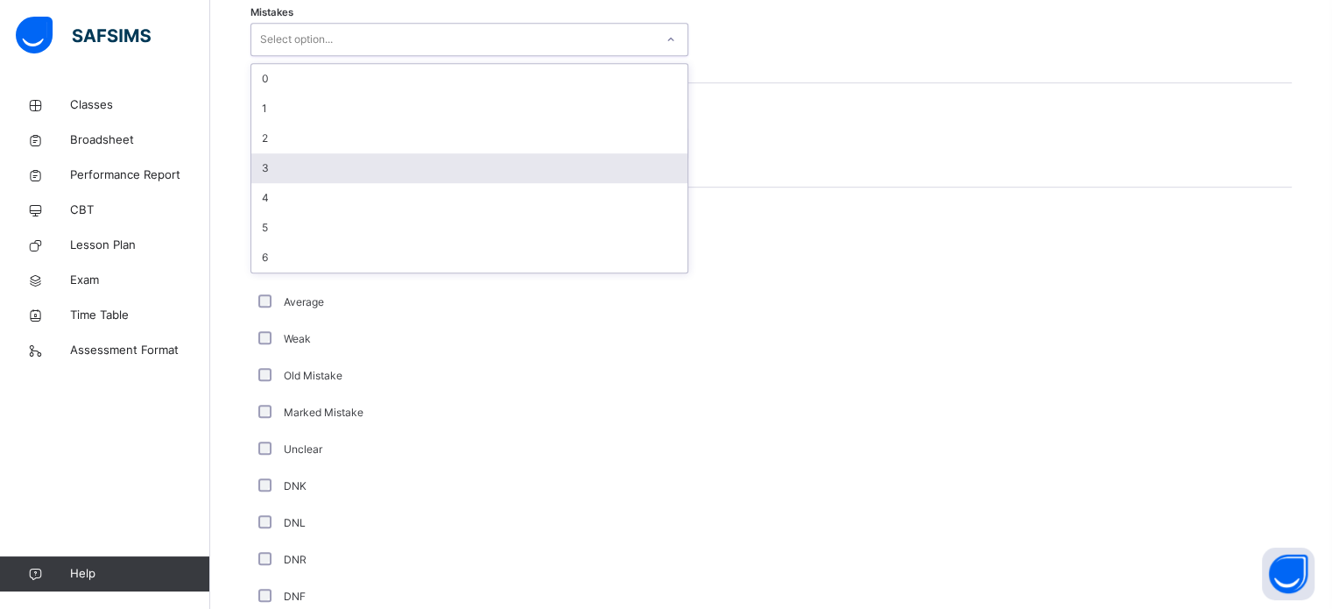
click at [480, 167] on div "3" at bounding box center [469, 168] width 436 height 30
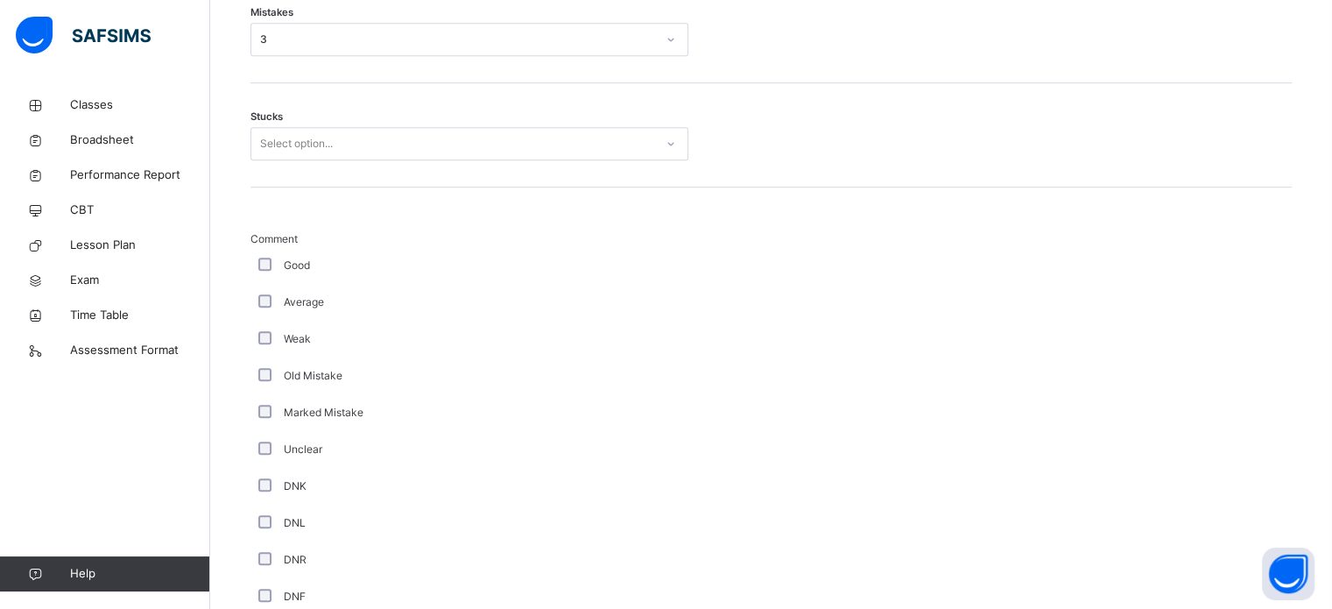
drag, startPoint x: 480, startPoint y: 167, endPoint x: 533, endPoint y: 114, distance: 75.5
click at [533, 114] on div "Stucks Select option..." at bounding box center [770, 135] width 1041 height 104
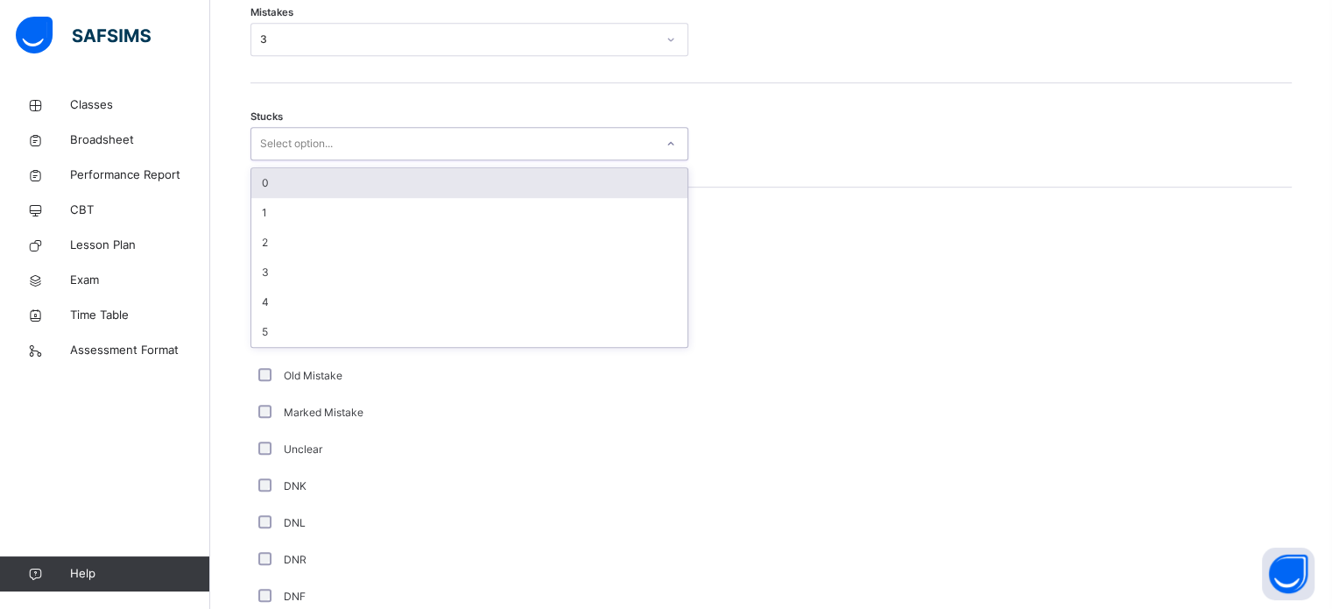
click at [497, 139] on div "Select option..." at bounding box center [452, 143] width 403 height 27
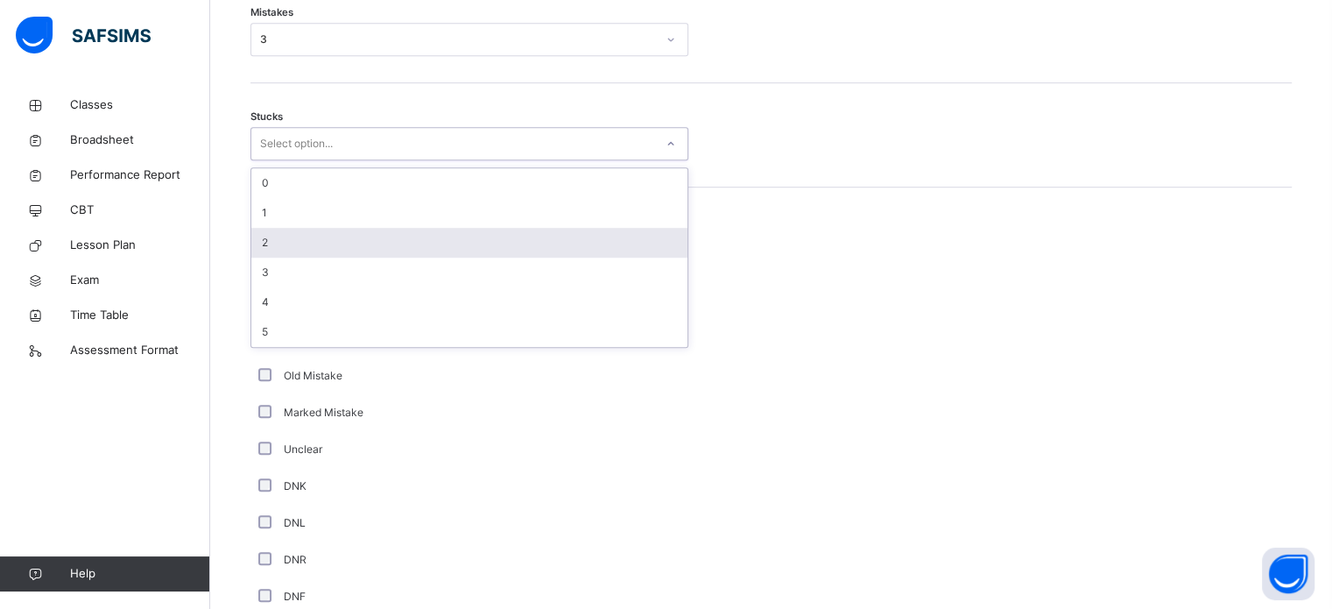
click at [468, 238] on div "2" at bounding box center [469, 243] width 436 height 30
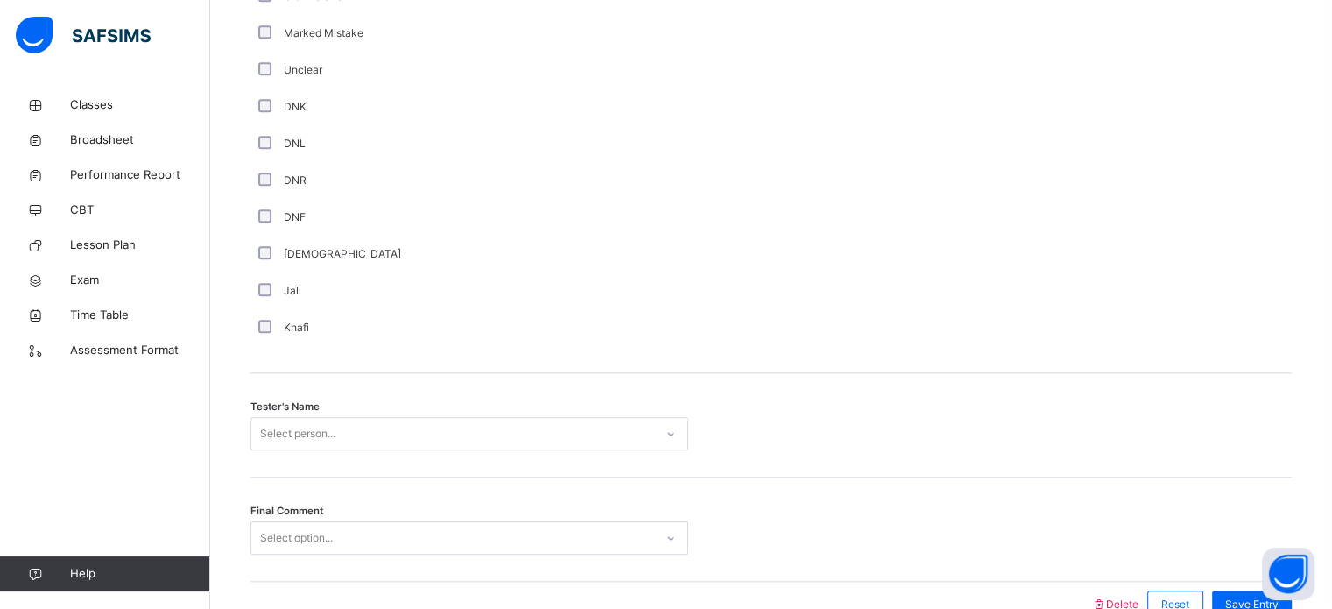
scroll to position [1582, 0]
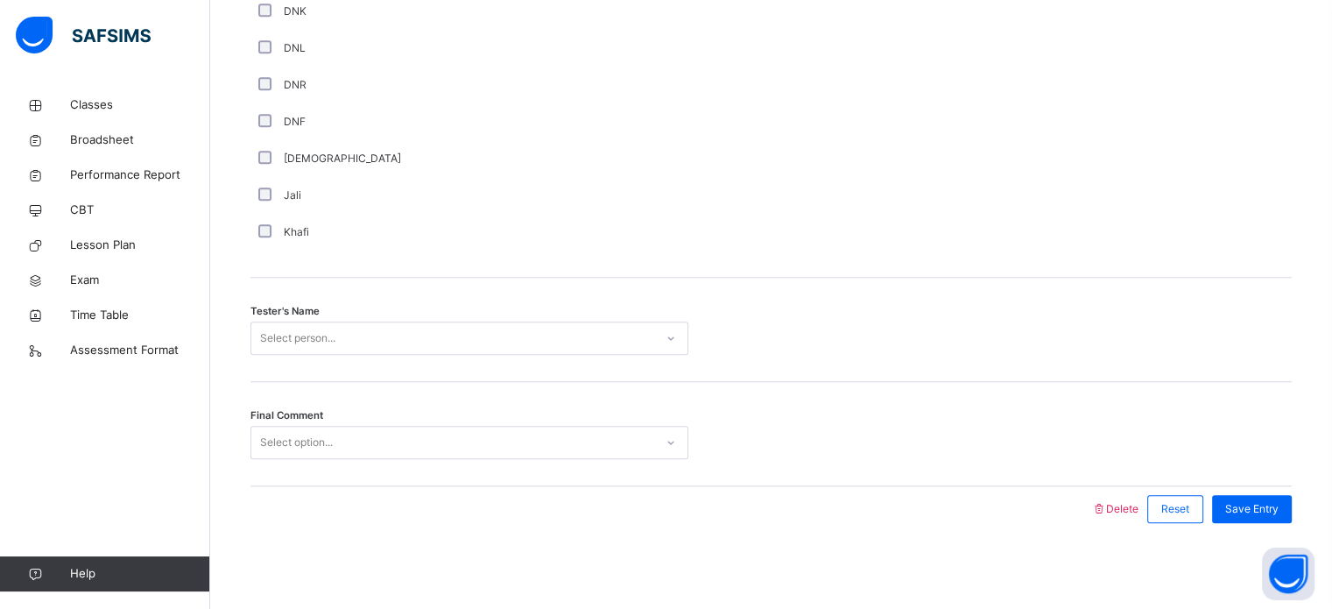
click at [308, 340] on div "Select person..." at bounding box center [297, 337] width 75 height 33
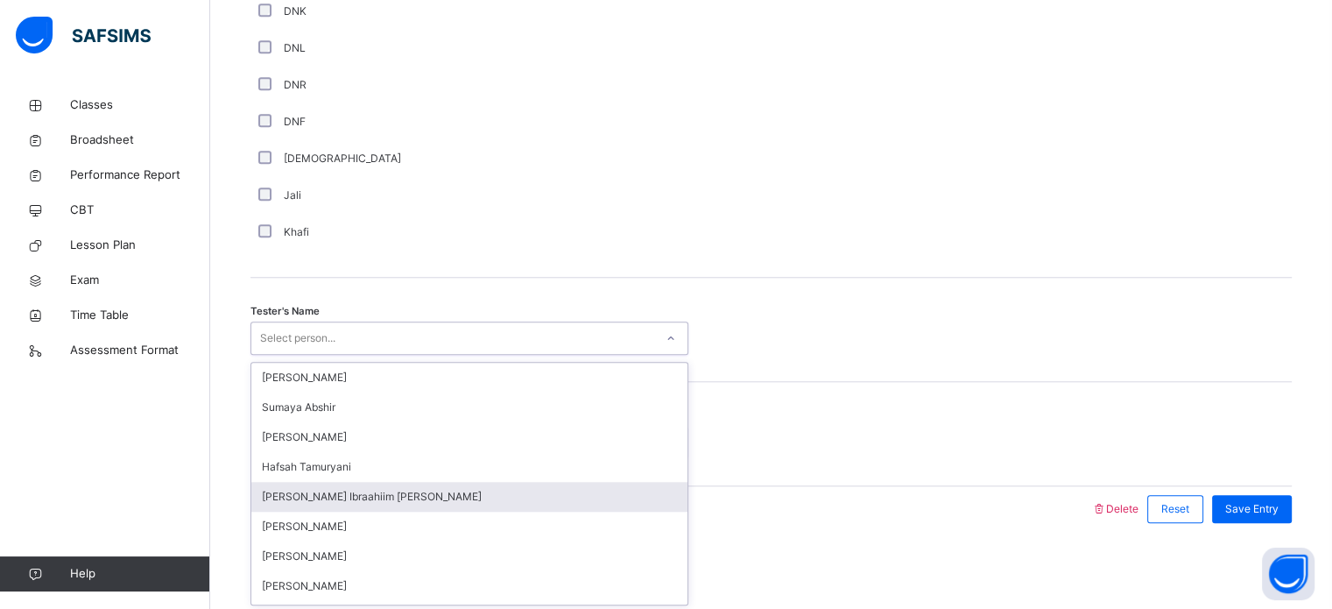
click at [412, 507] on div "[PERSON_NAME] Ibraahiim [PERSON_NAME]" at bounding box center [469, 497] width 436 height 30
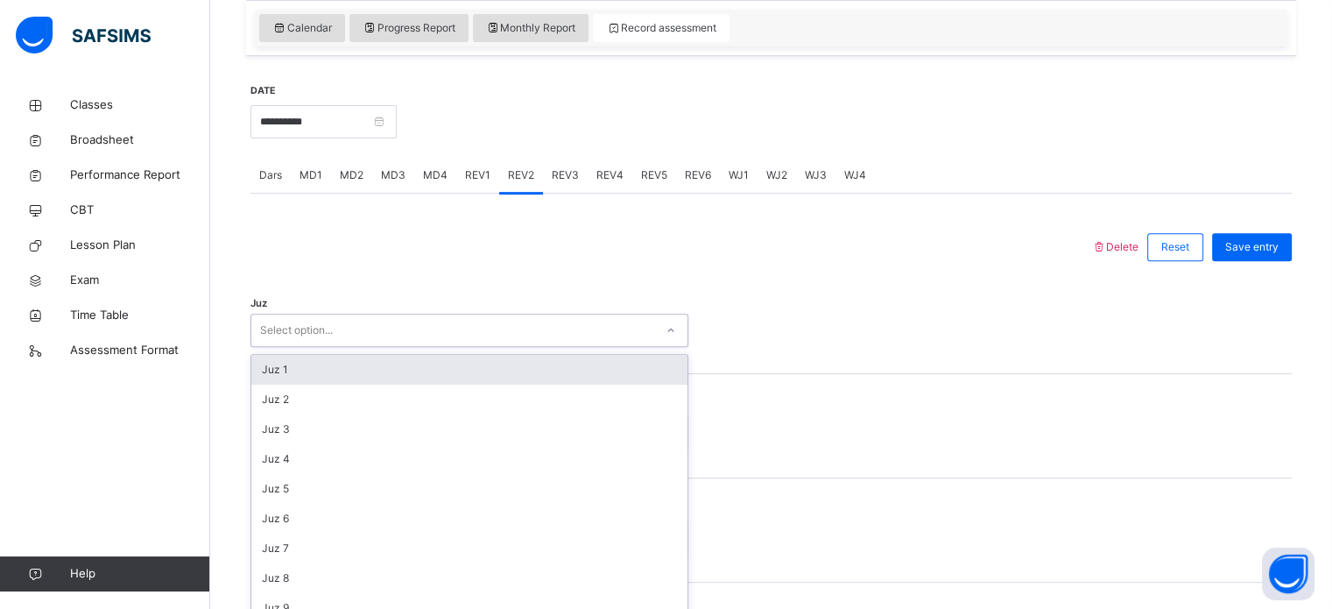
scroll to position [624, 0]
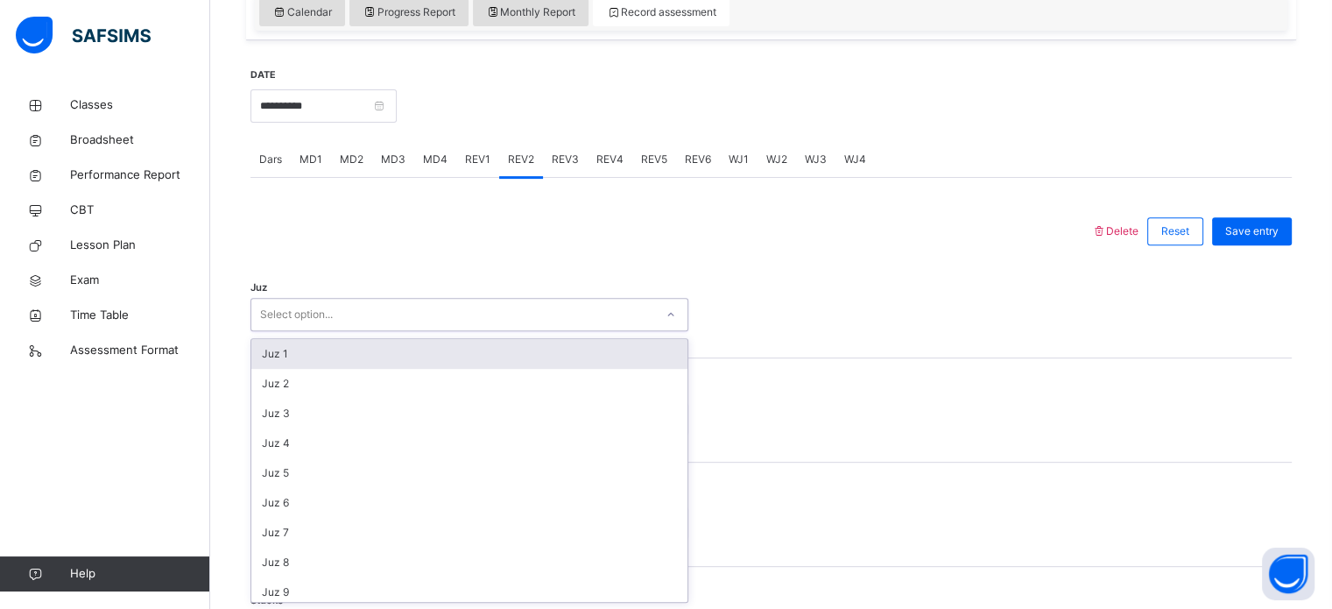
click at [592, 331] on div "Juz option Juz 1 focused, 1 of 30. 30 results available. Use Up and Down to cho…" at bounding box center [770, 306] width 1041 height 104
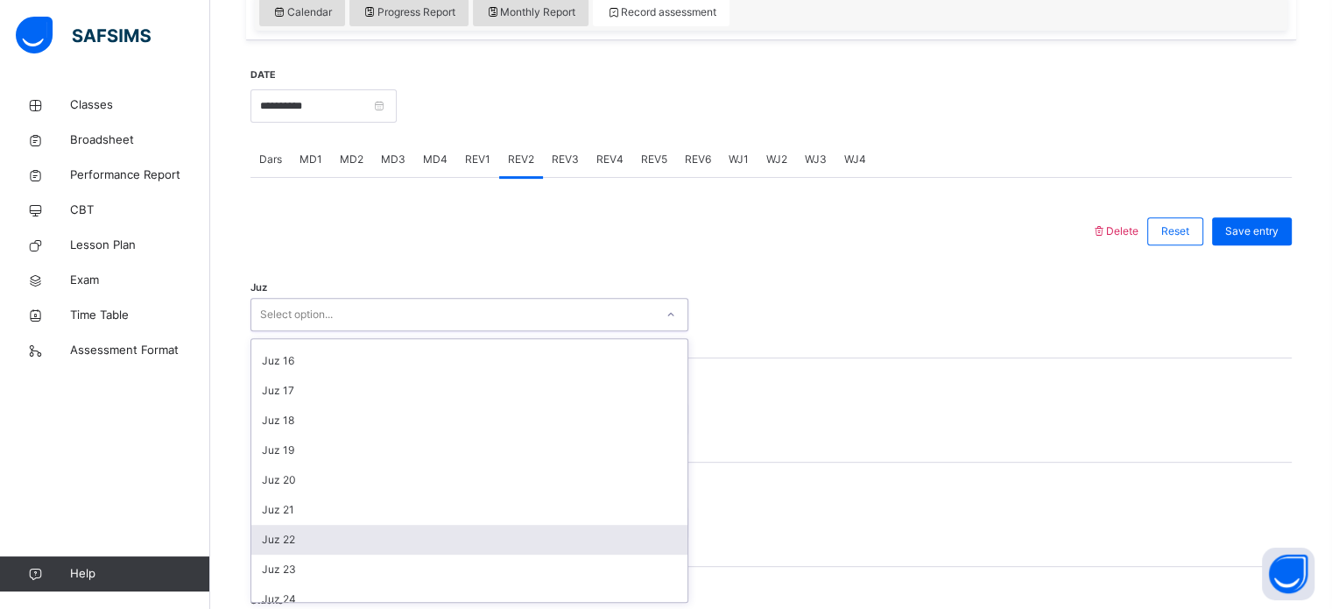
scroll to position [444, 0]
click at [419, 525] on div "Juz 22" at bounding box center [469, 535] width 436 height 30
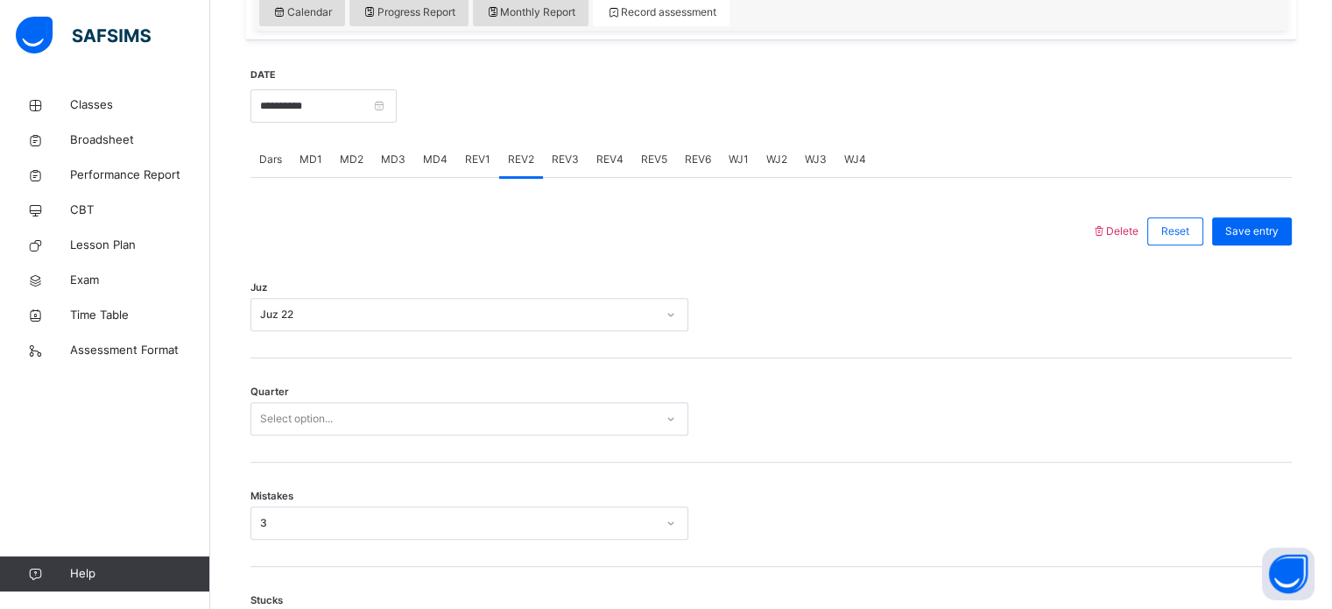
click at [363, 437] on div "Quarter Select option..." at bounding box center [770, 410] width 1041 height 104
click at [391, 427] on div "Select option..." at bounding box center [452, 418] width 403 height 27
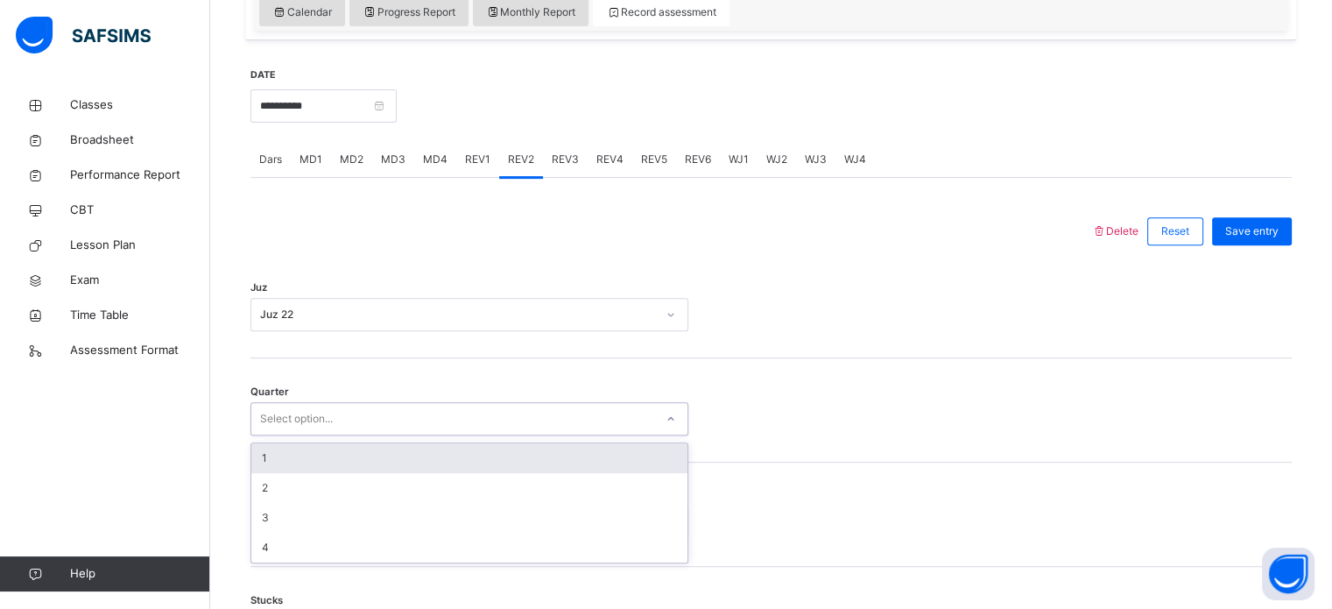
click at [391, 453] on div "1" at bounding box center [469, 458] width 436 height 30
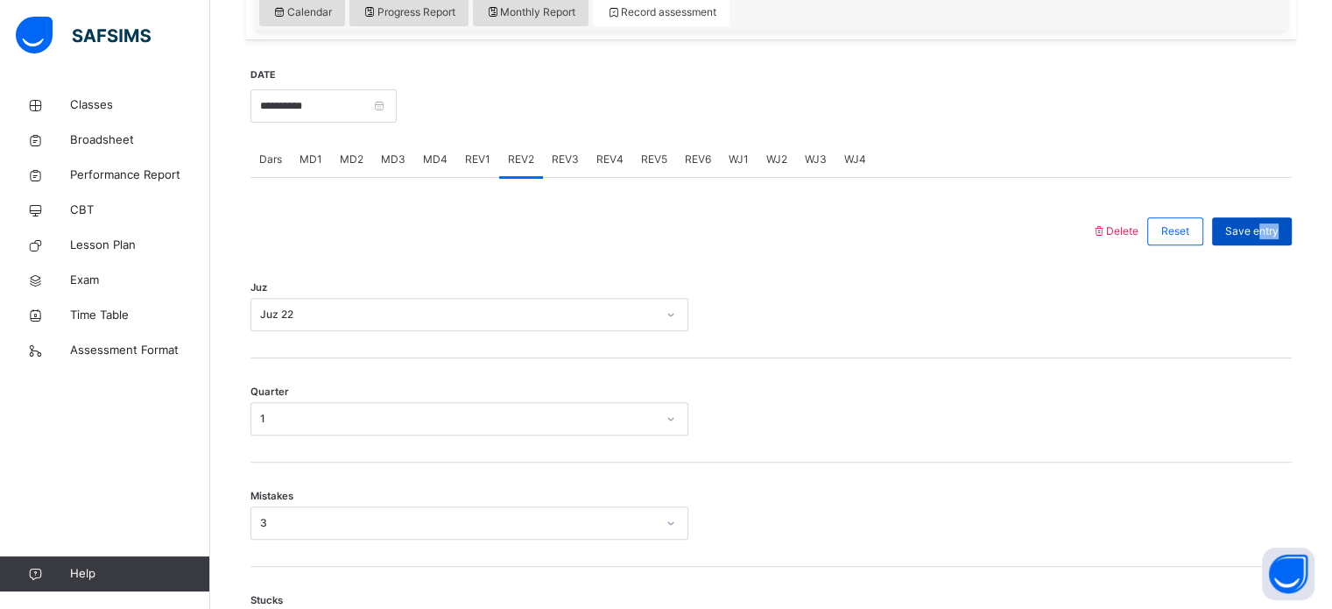
drag, startPoint x: 1286, startPoint y: 248, endPoint x: 1272, endPoint y: 236, distance: 17.4
click at [1272, 236] on div "Save entry" at bounding box center [1247, 231] width 88 height 46
click at [1272, 236] on span "Save entry" at bounding box center [1251, 231] width 53 height 16
click at [1279, 229] on span "Save entry" at bounding box center [1251, 231] width 53 height 16
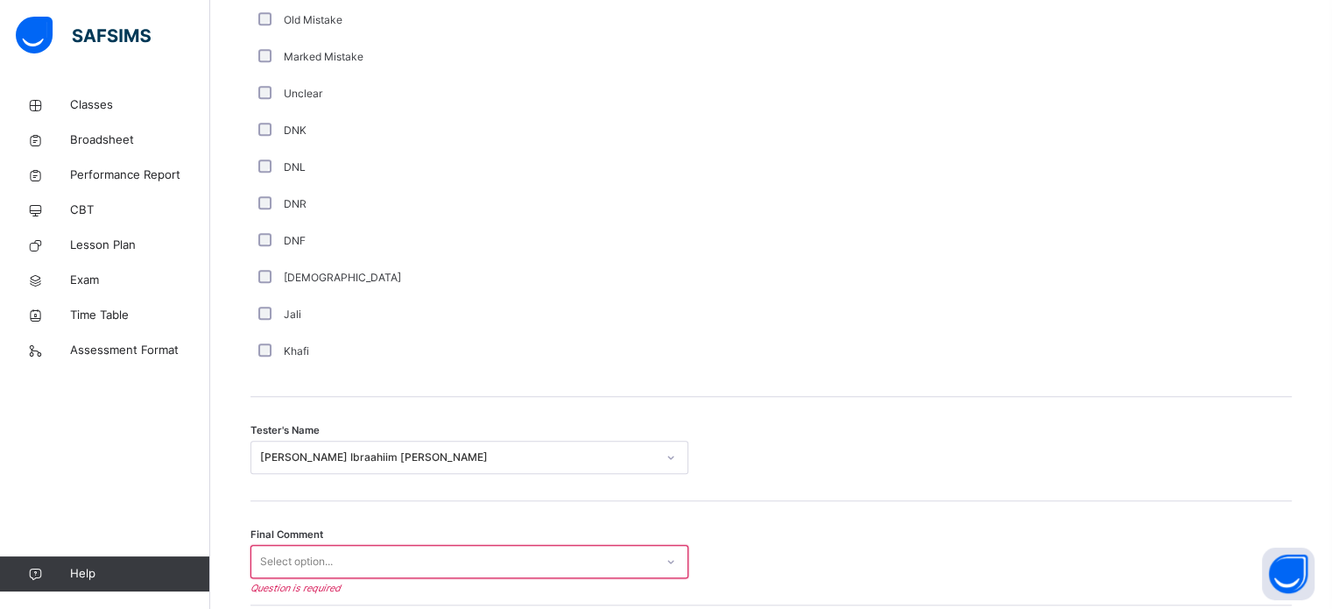
scroll to position [1582, 0]
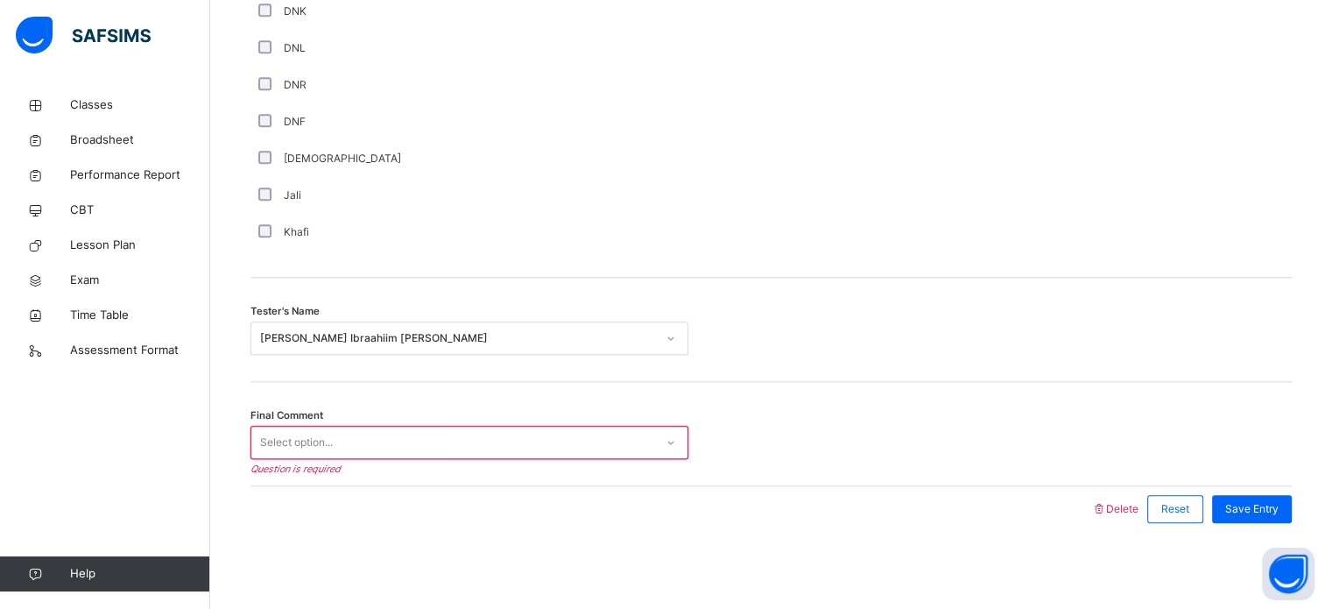
click at [647, 457] on div "Final Comment Select option... Question is required" at bounding box center [770, 434] width 1041 height 104
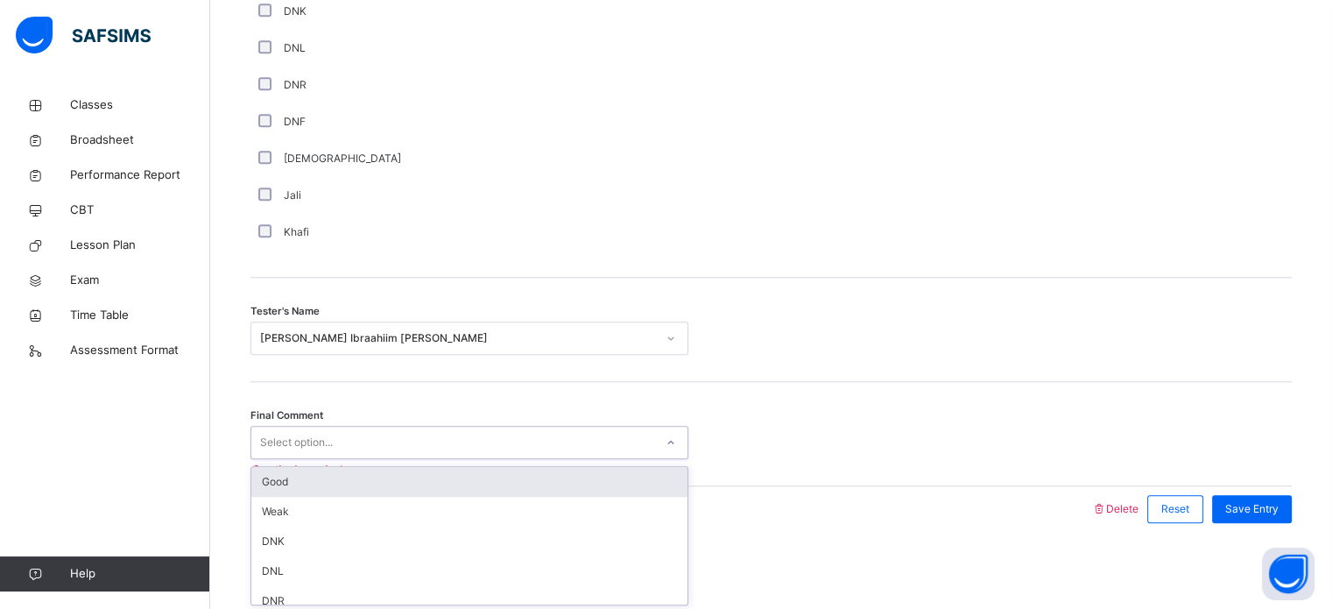
click at [666, 446] on div at bounding box center [671, 442] width 30 height 28
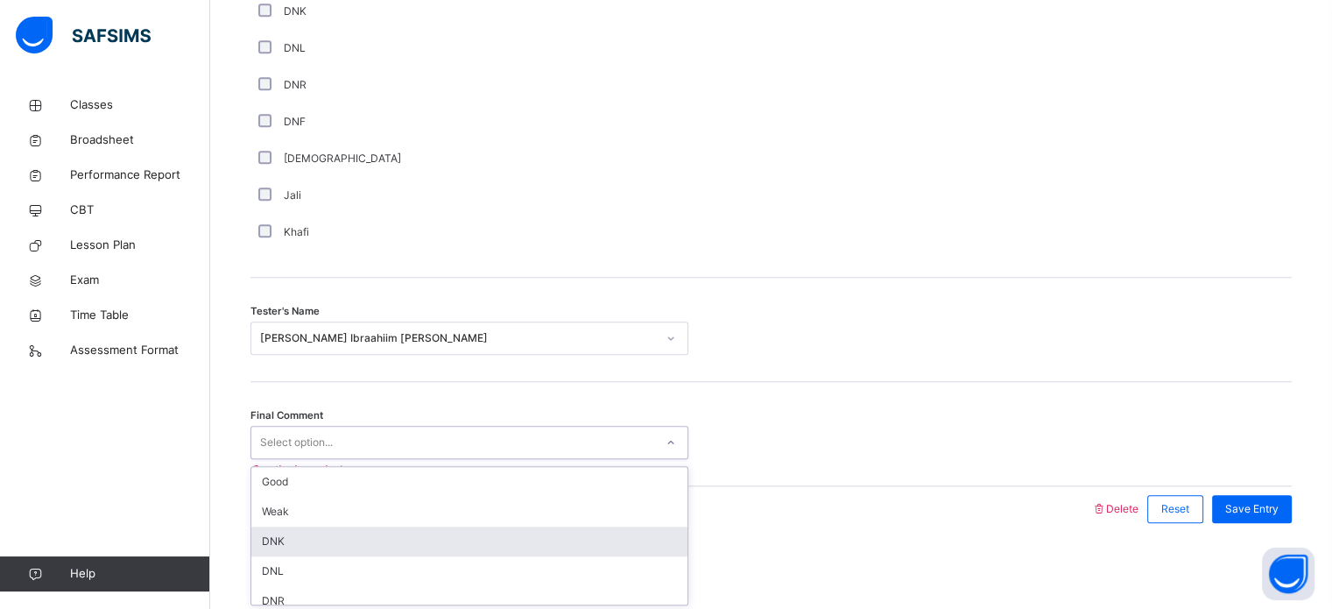
click at [562, 529] on div "DNK" at bounding box center [469, 541] width 436 height 30
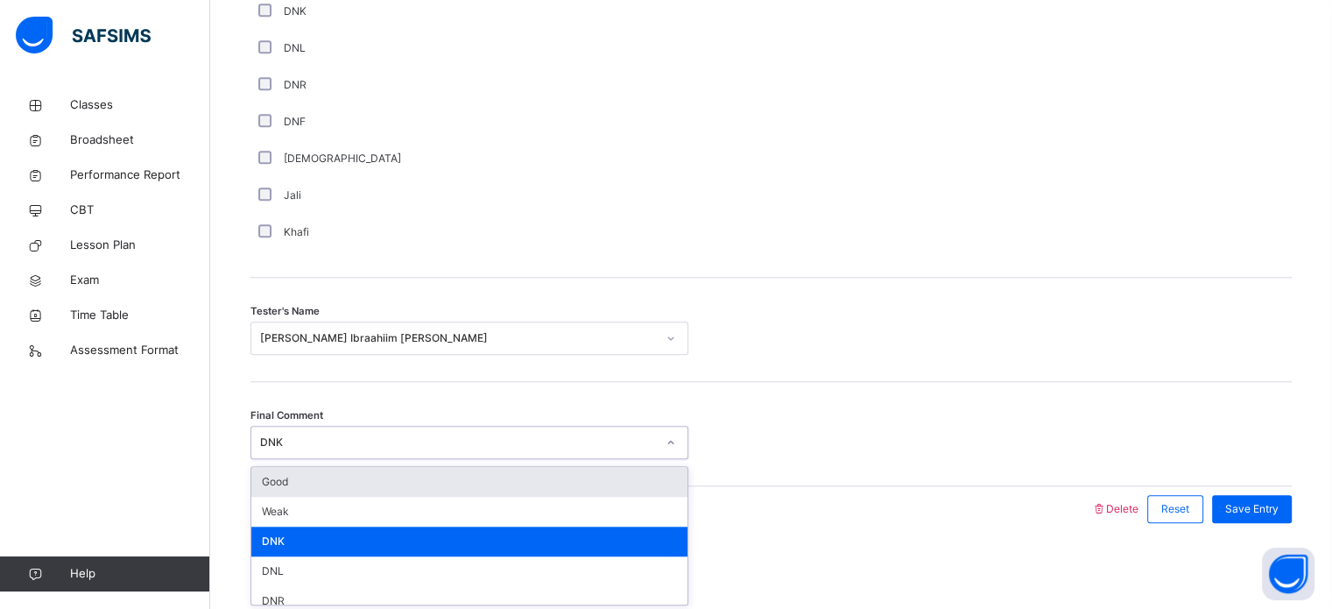
click at [628, 434] on div "DNK" at bounding box center [458, 442] width 396 height 16
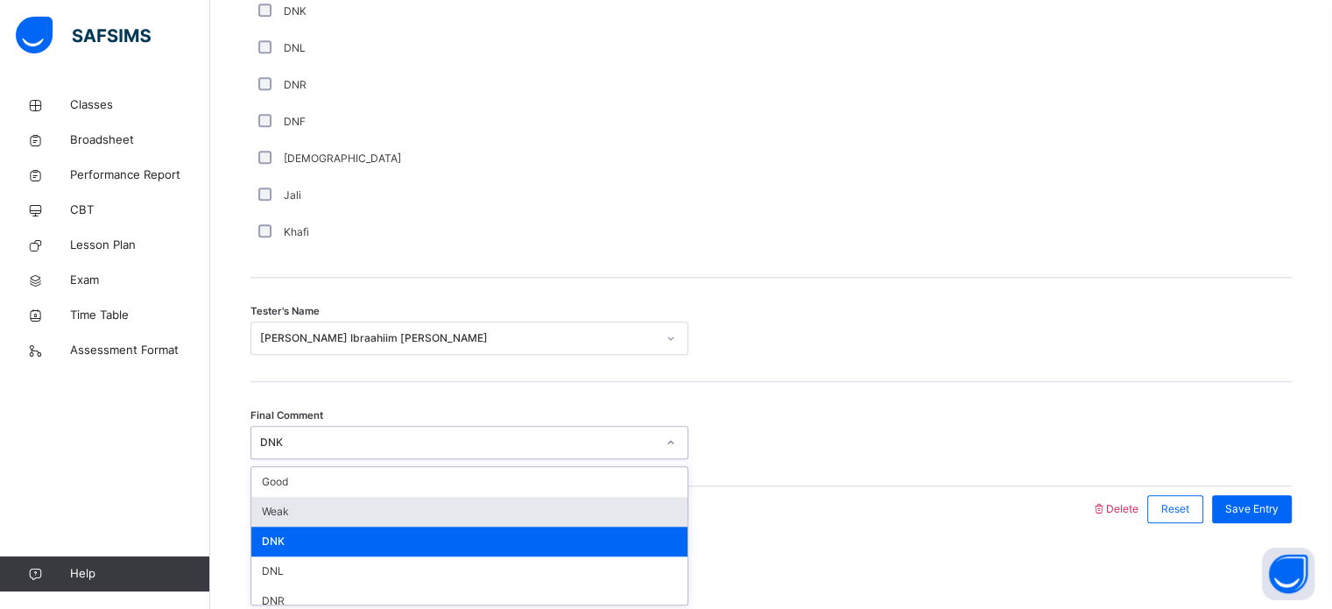
click at [542, 517] on div "Weak" at bounding box center [469, 512] width 436 height 30
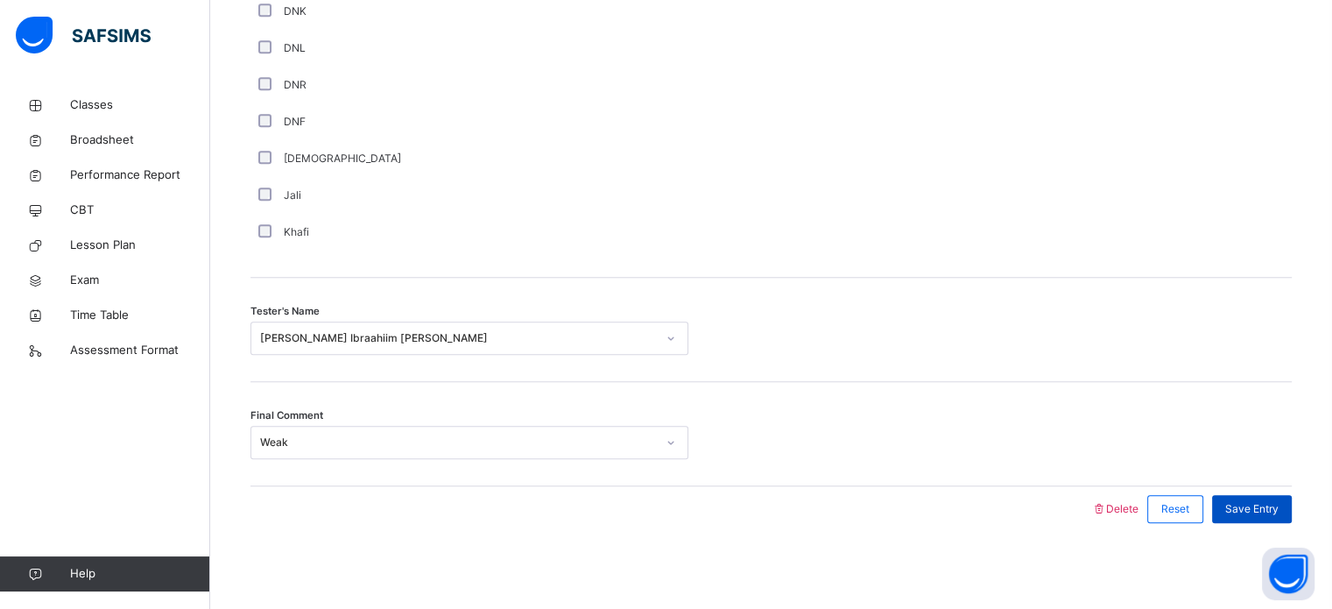
click at [1275, 501] on span "Save Entry" at bounding box center [1251, 509] width 53 height 16
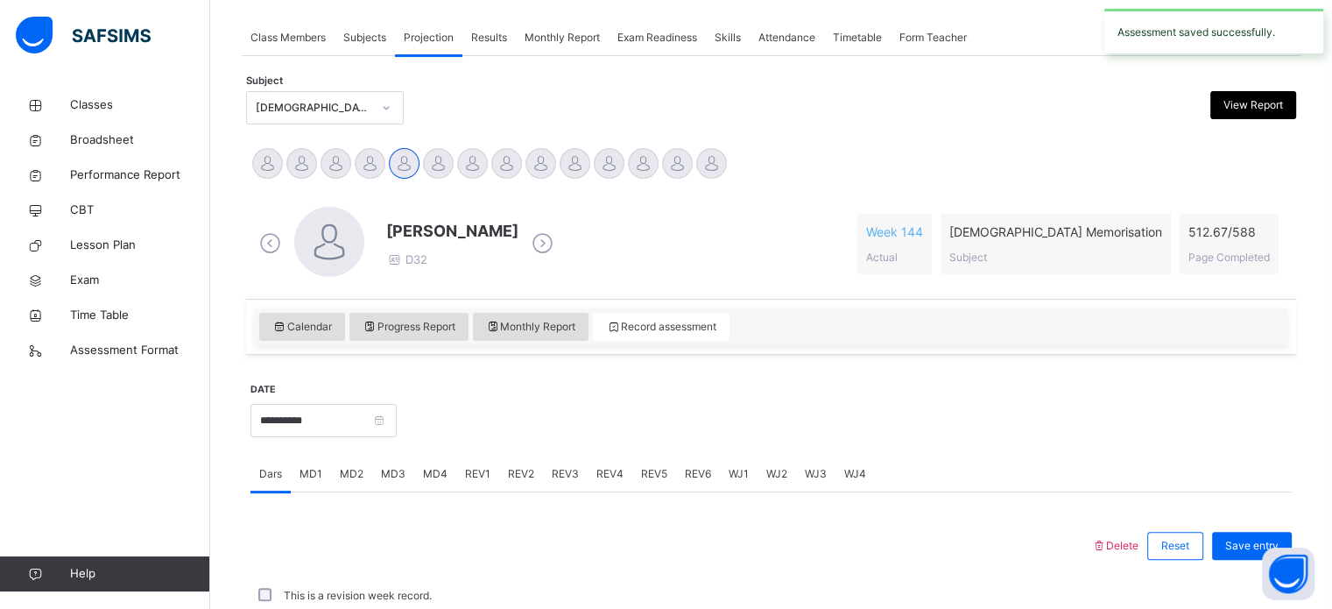
scroll to position [706, 0]
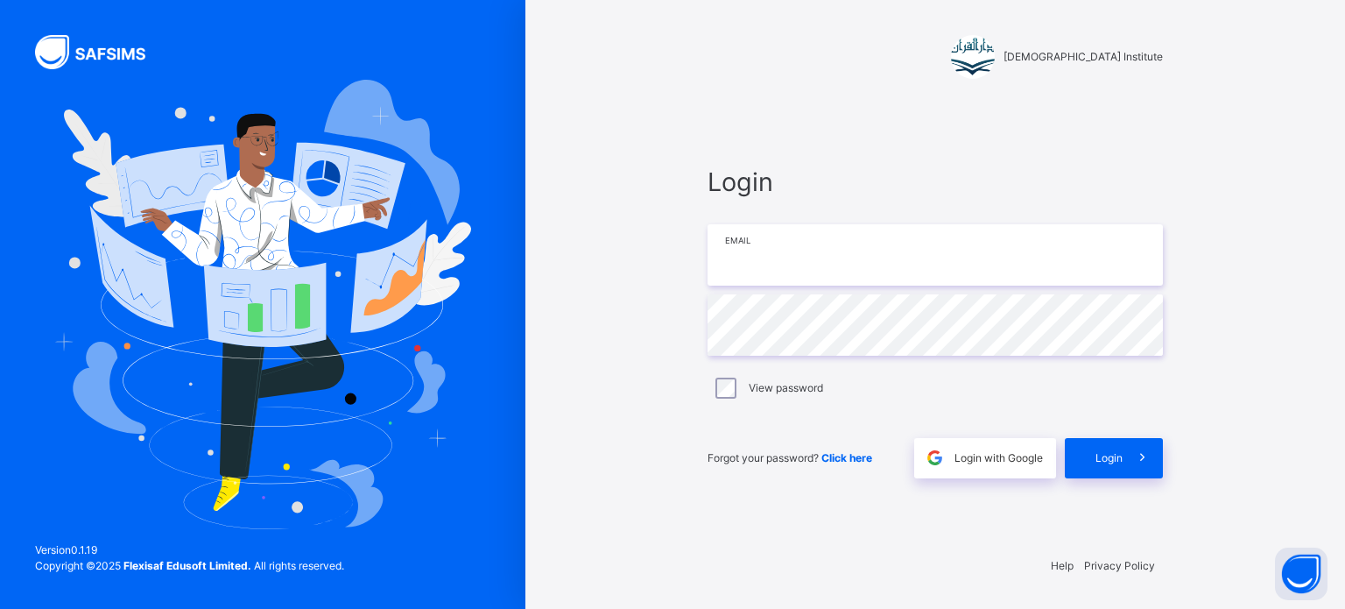
type input "**********"
click at [1096, 457] on span "Login" at bounding box center [1109, 458] width 27 height 16
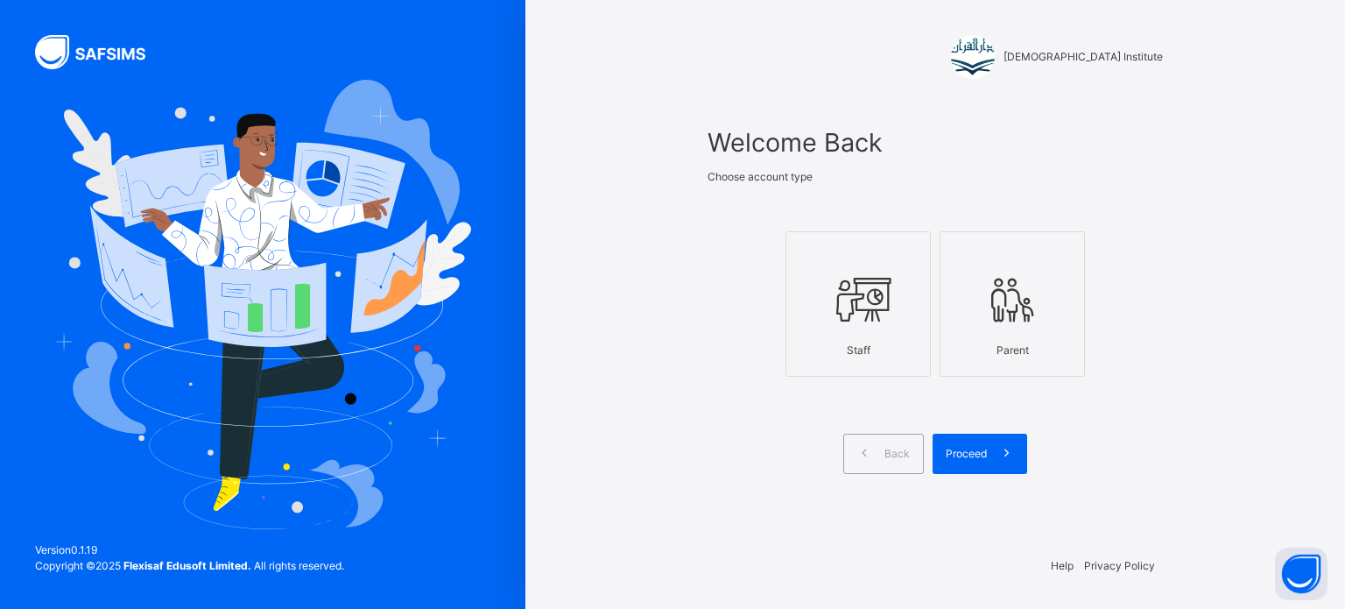
click at [848, 321] on icon at bounding box center [858, 300] width 61 height 66
click at [975, 458] on span "Proceed" at bounding box center [966, 454] width 41 height 16
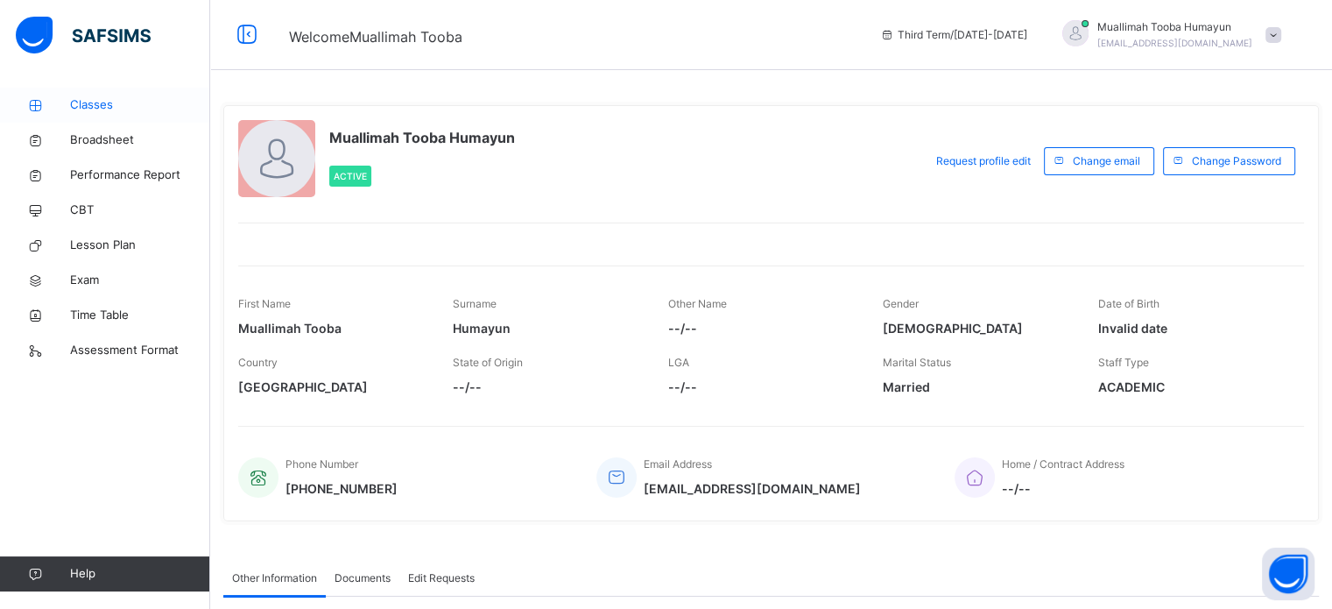
click at [83, 103] on span "Classes" at bounding box center [140, 105] width 140 height 18
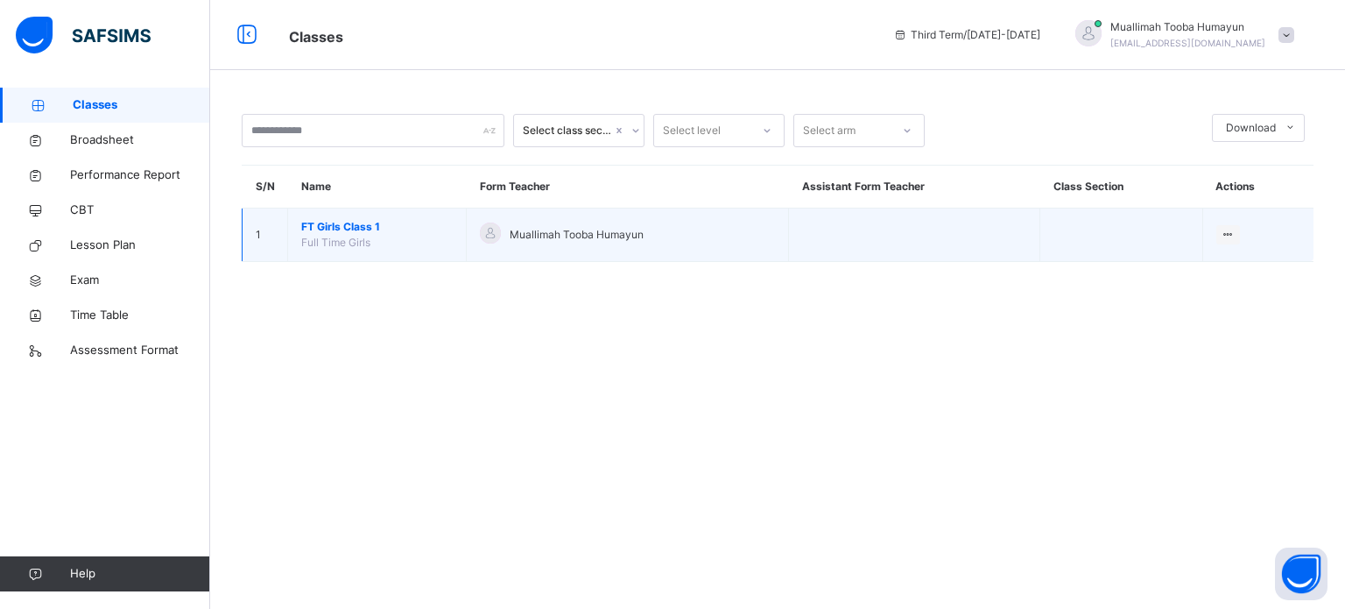
click at [431, 237] on td "FT Girls Class 1 Full Time Girls" at bounding box center [377, 234] width 179 height 53
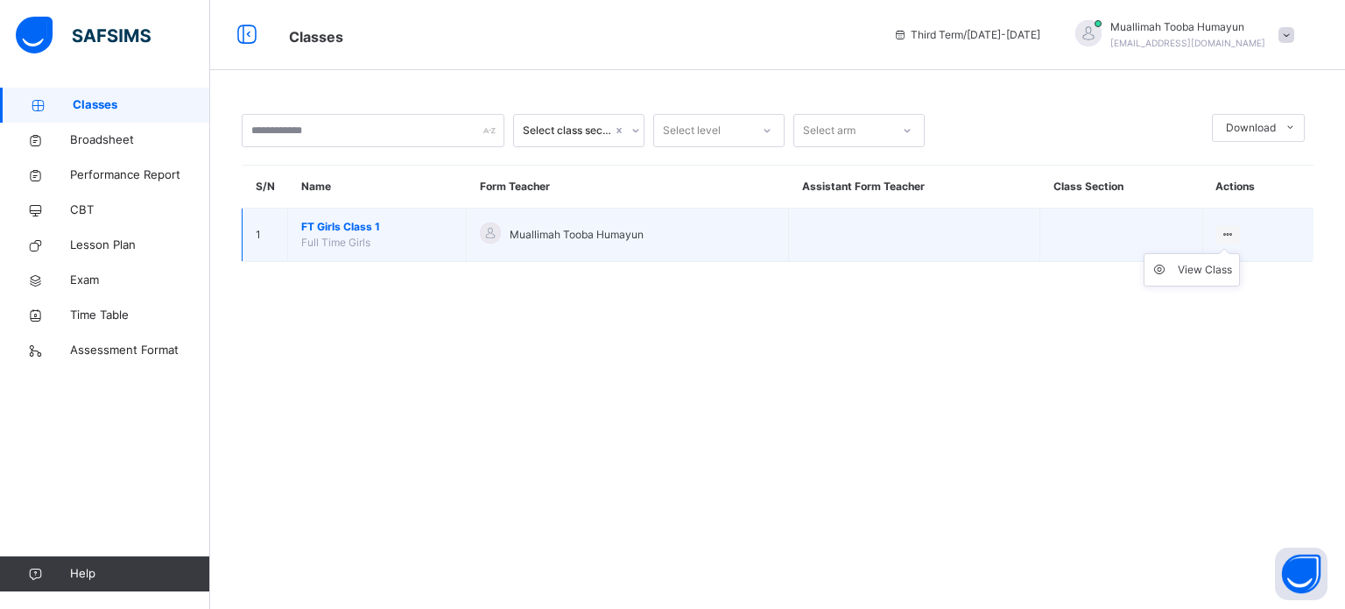
click at [1224, 232] on icon at bounding box center [1228, 234] width 15 height 13
click at [1191, 278] on li "View Class" at bounding box center [1192, 270] width 95 height 32
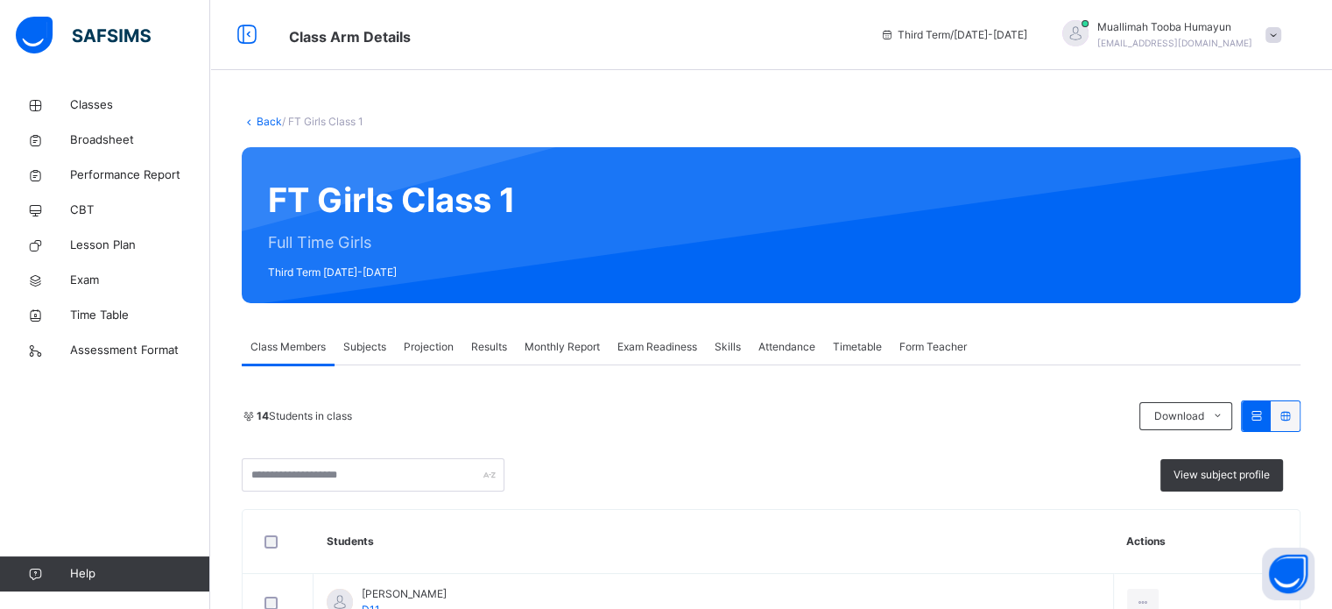
click at [417, 347] on span "Projection" at bounding box center [429, 347] width 50 height 16
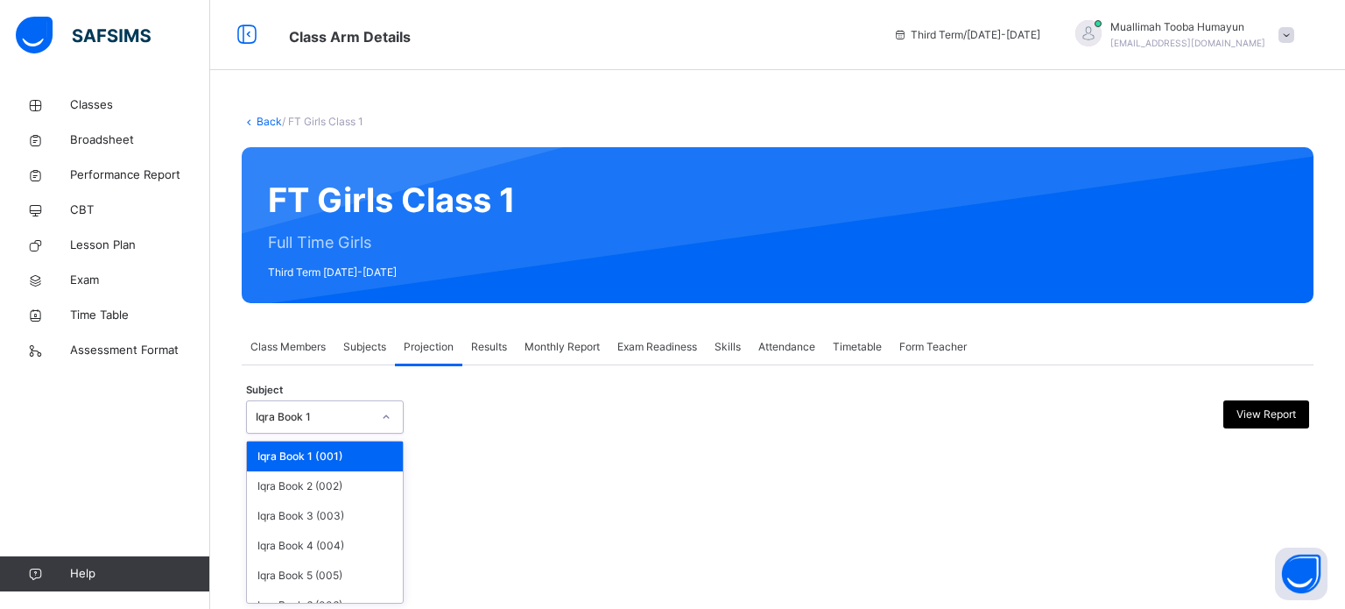
click at [338, 409] on div "Iqra Book 1" at bounding box center [314, 417] width 116 height 16
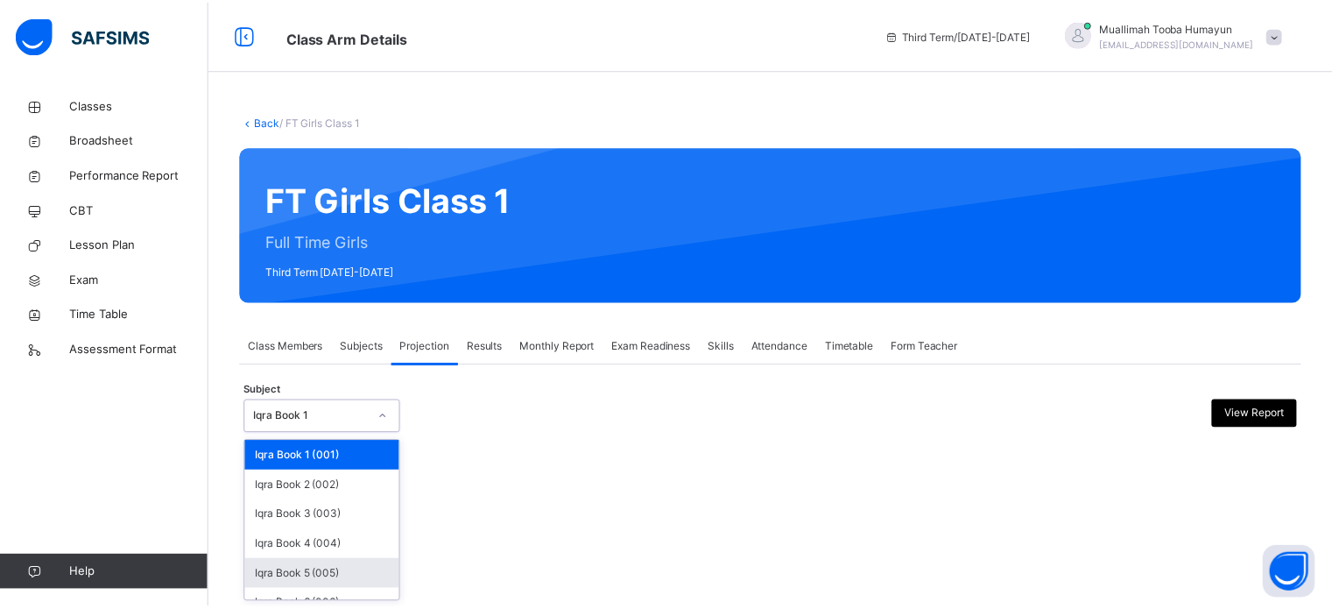
scroll to position [92, 0]
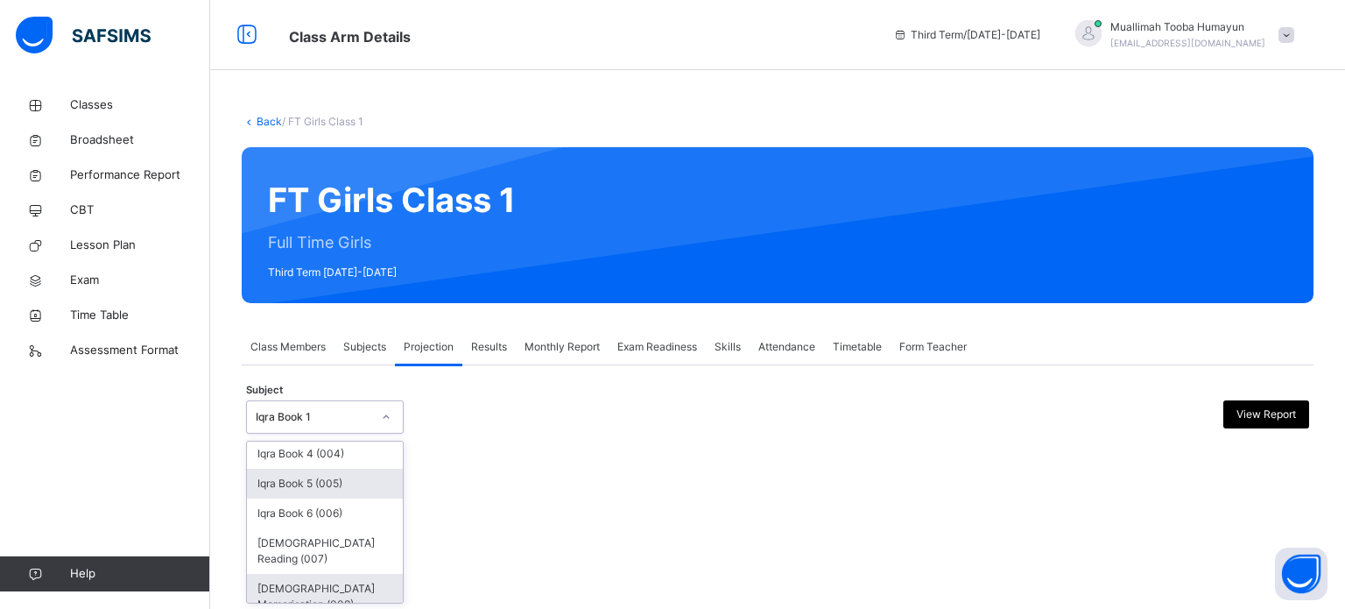
click at [310, 577] on div "[DEMOGRAPHIC_DATA] Memorisation (008)" at bounding box center [325, 597] width 156 height 46
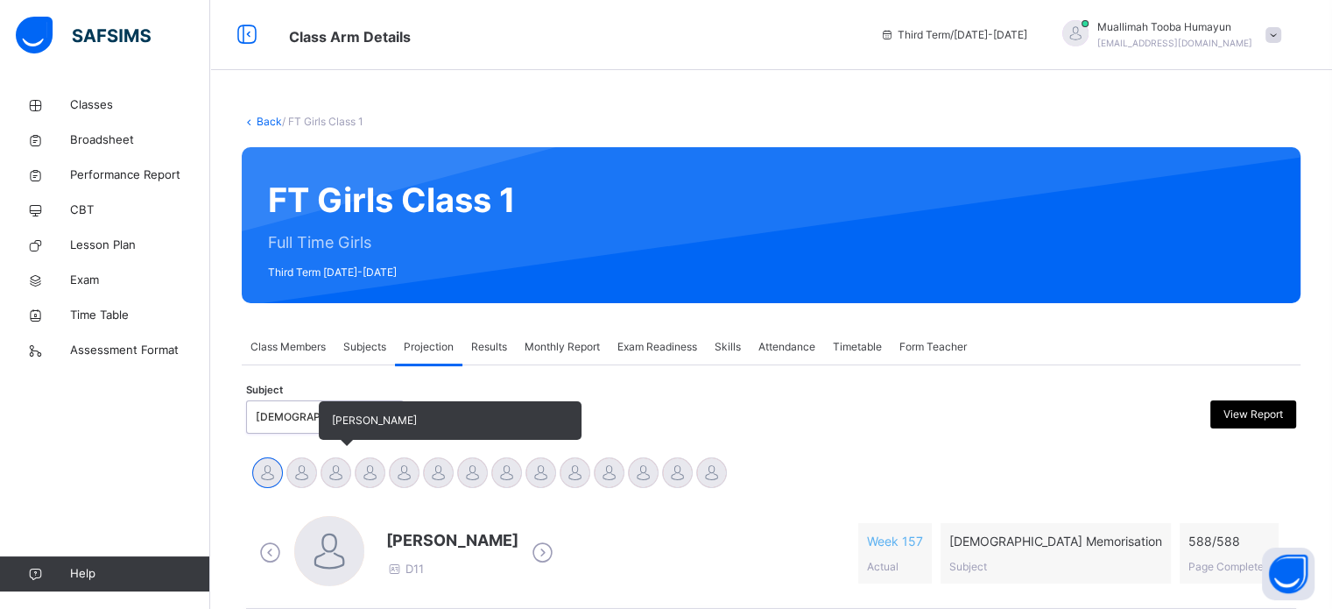
scroll to position [270, 0]
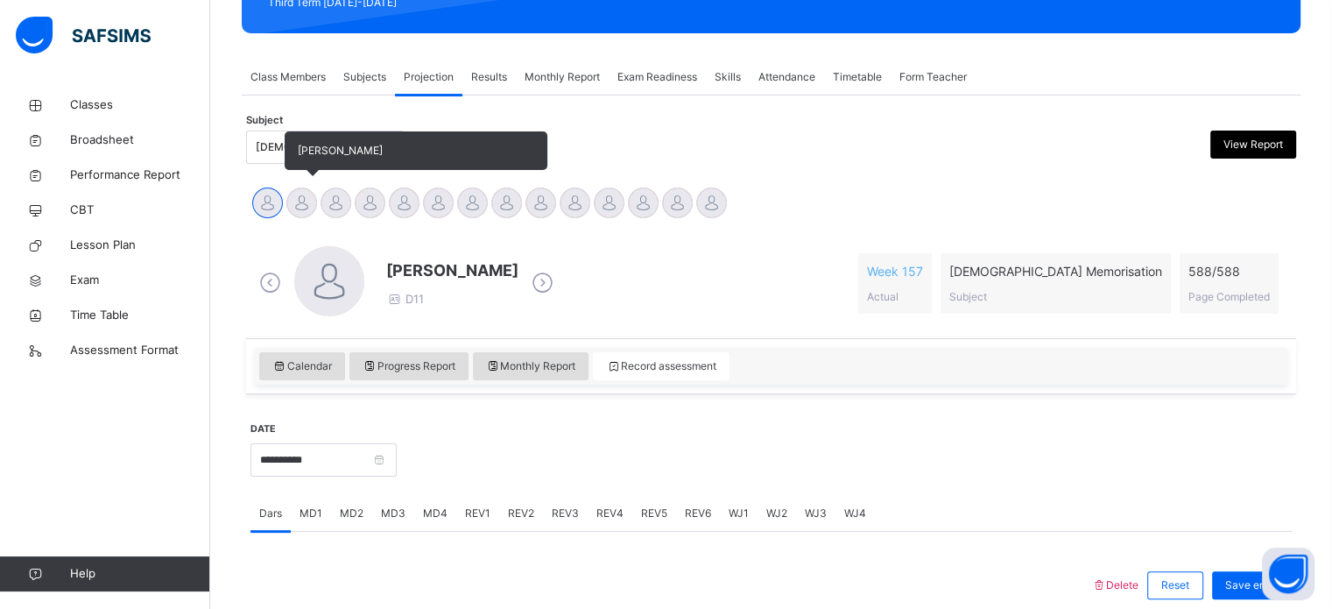
click at [294, 203] on div at bounding box center [301, 202] width 31 height 31
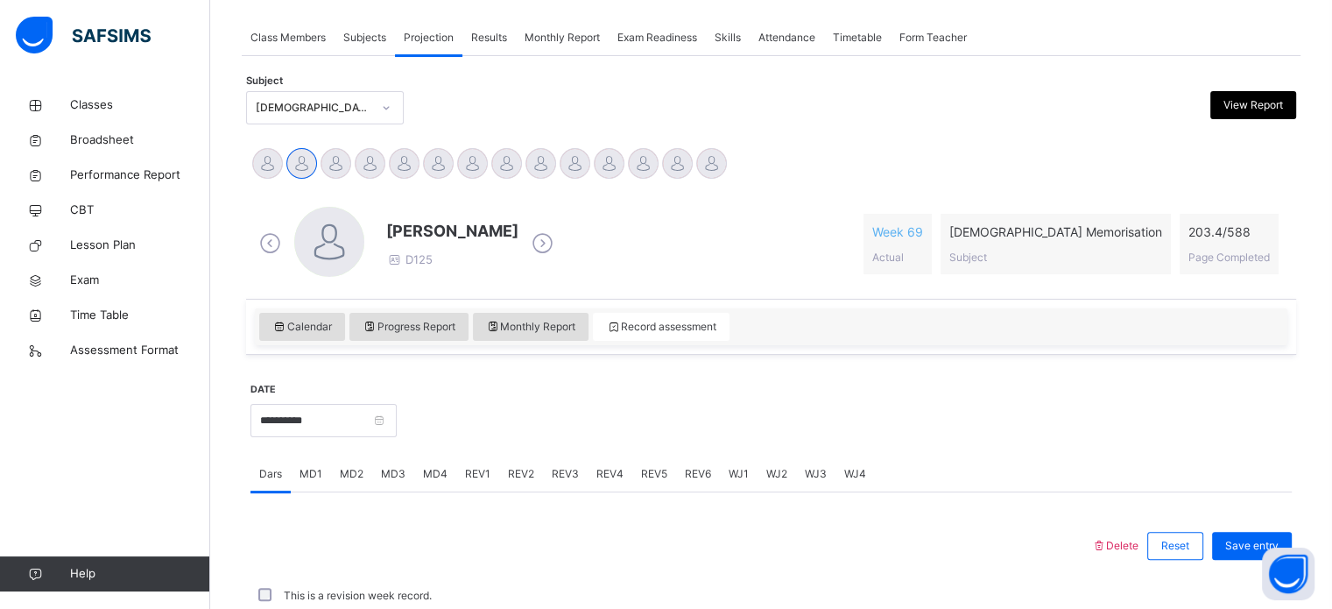
scroll to position [310, 0]
click at [729, 478] on span "WJ1" at bounding box center [739, 473] width 20 height 16
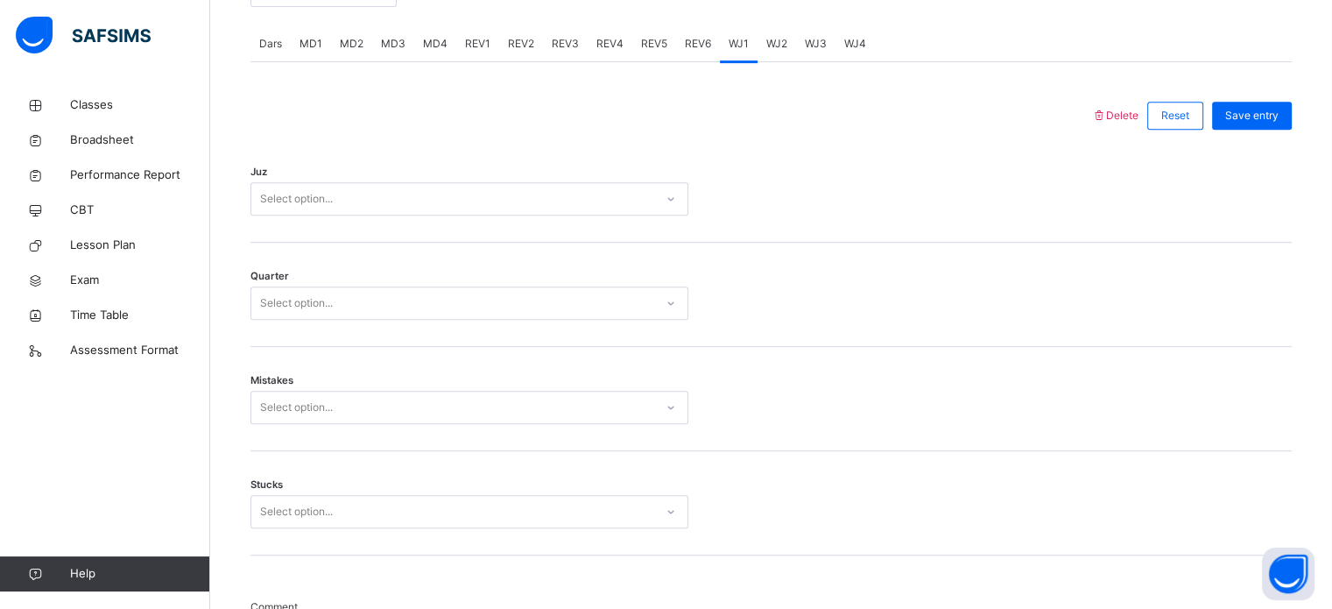
scroll to position [739, 0]
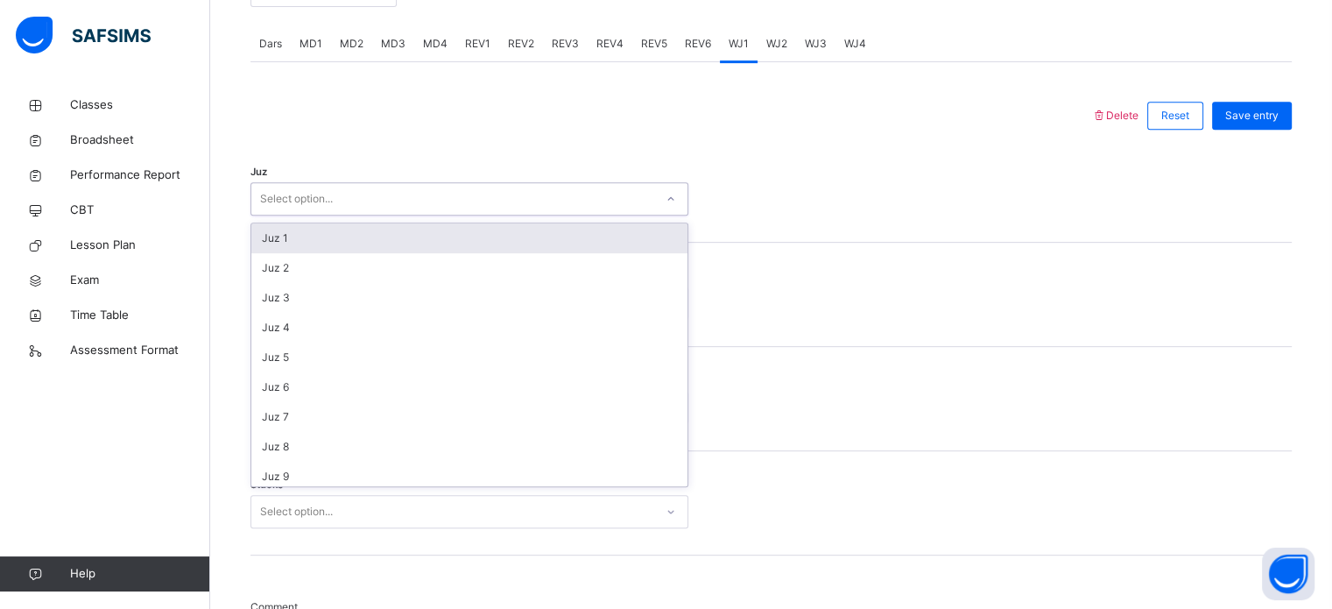
click at [501, 188] on div "Select option..." at bounding box center [452, 199] width 403 height 27
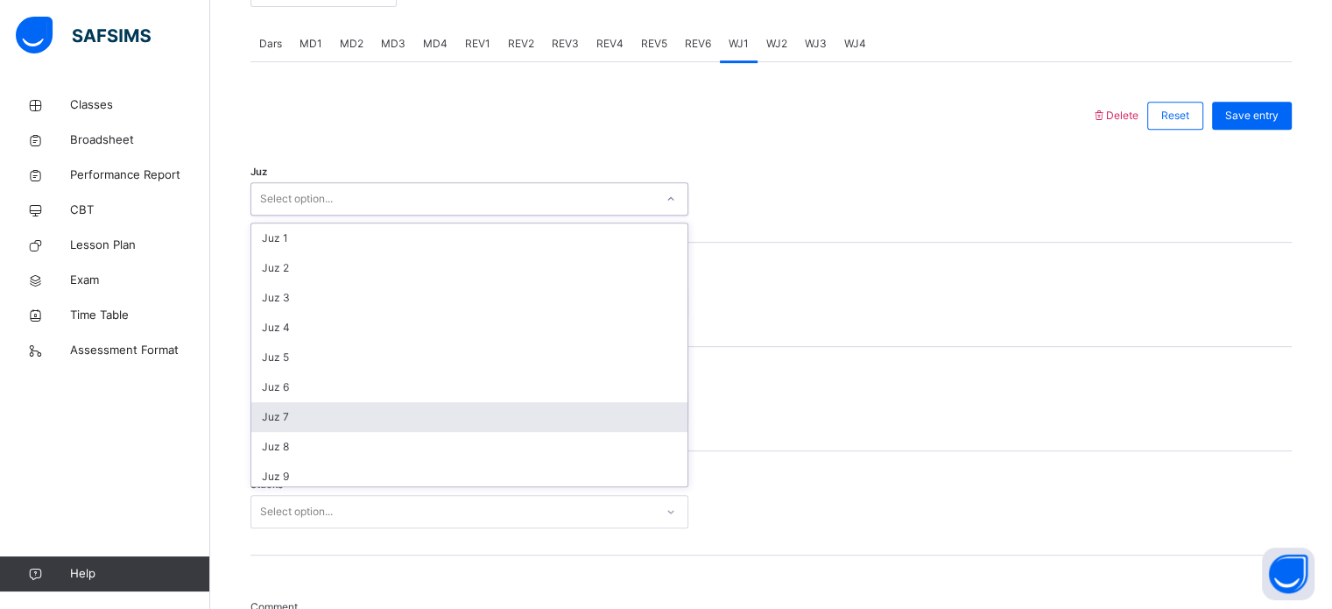
drag, startPoint x: 365, startPoint y: 395, endPoint x: 363, endPoint y: 406, distance: 11.7
click at [363, 406] on div "Juz 1 Juz 2 Juz 3 Juz 4 Juz 5 Juz 6 Juz 7 Juz 8 Juz 9 Juz 10 Juz 11 Juz 12 Juz …" at bounding box center [469, 354] width 436 height 263
click at [363, 406] on div "Juz 7" at bounding box center [469, 417] width 436 height 30
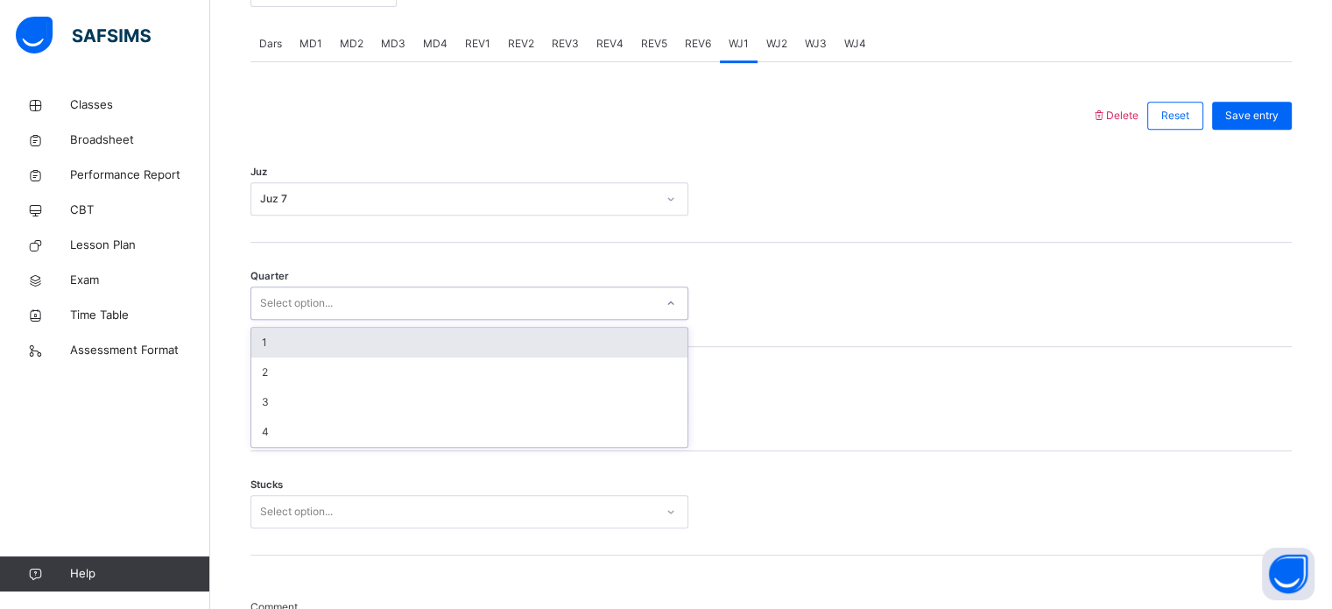
click at [372, 287] on div "Select option..." at bounding box center [469, 302] width 438 height 33
click at [346, 342] on div "1" at bounding box center [469, 343] width 436 height 30
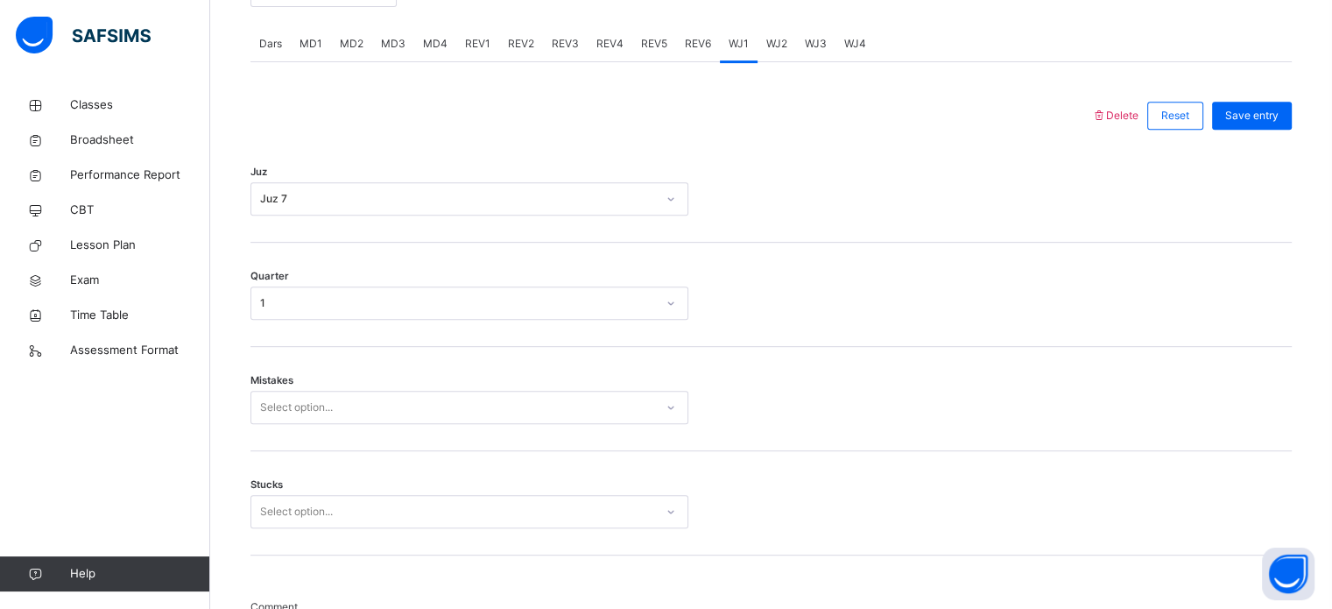
click at [319, 423] on div "Mistakes Select option..." at bounding box center [770, 399] width 1041 height 104
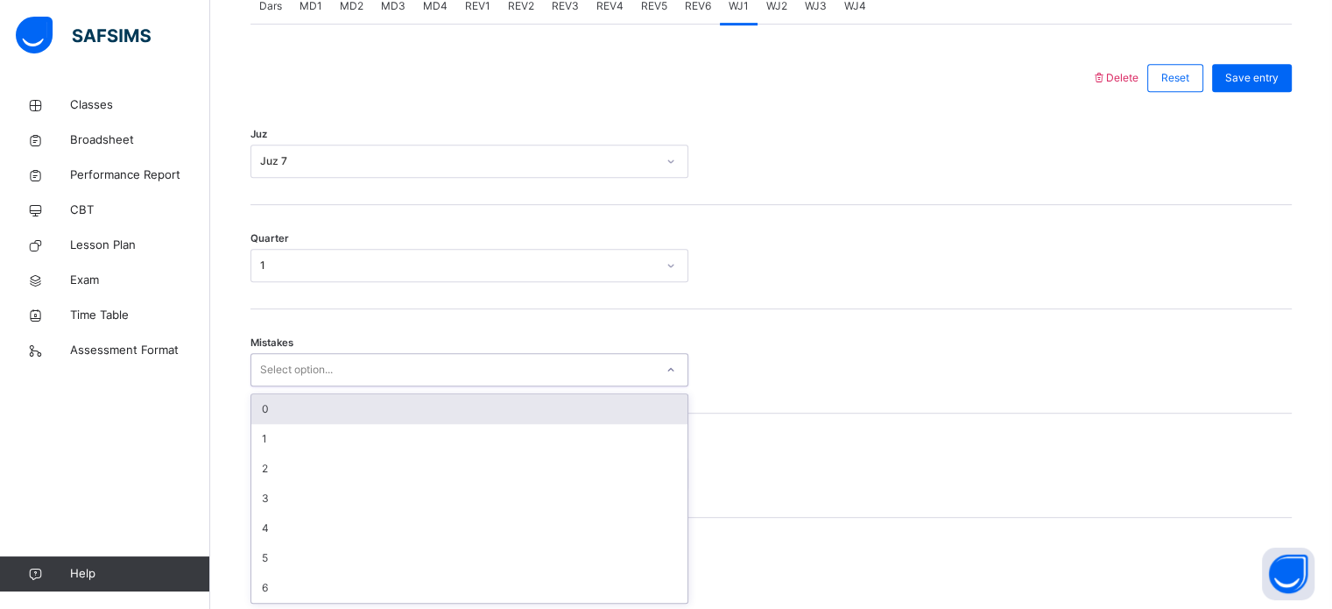
scroll to position [778, 0]
drag, startPoint x: 306, startPoint y: 416, endPoint x: 280, endPoint y: 401, distance: 29.4
click at [280, 385] on div "option 0 focused, 1 of 7. 7 results available. Use Up and Down to choose option…" at bounding box center [469, 368] width 438 height 33
click at [280, 401] on div "0" at bounding box center [469, 408] width 436 height 30
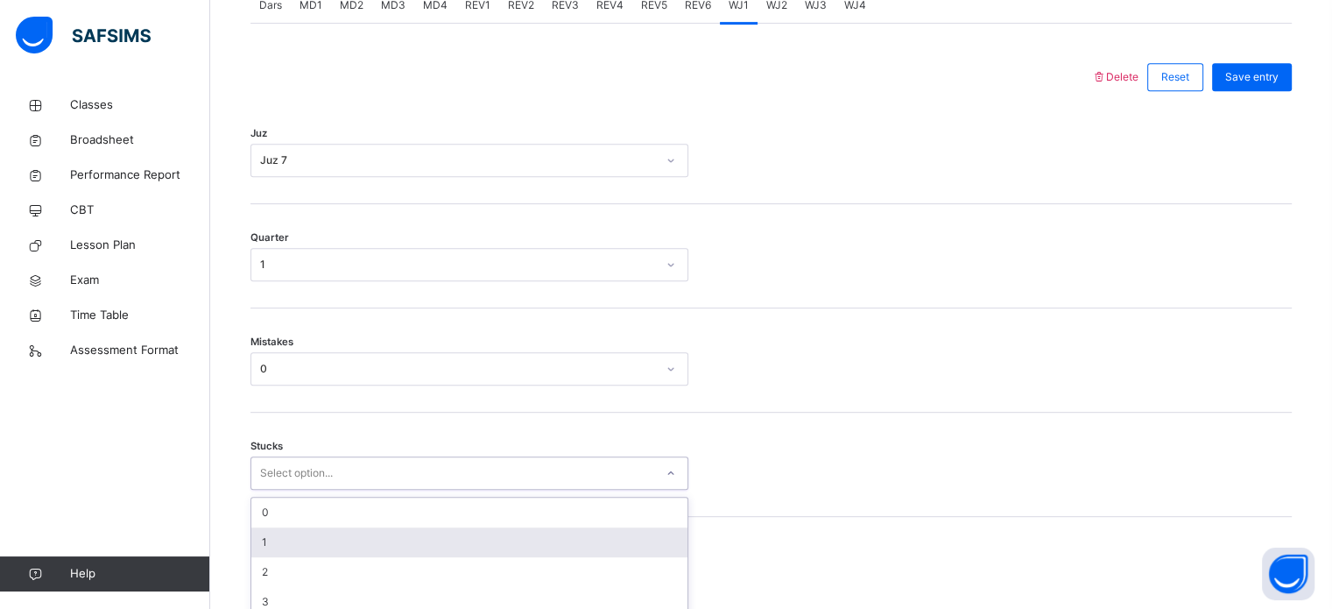
scroll to position [851, 0]
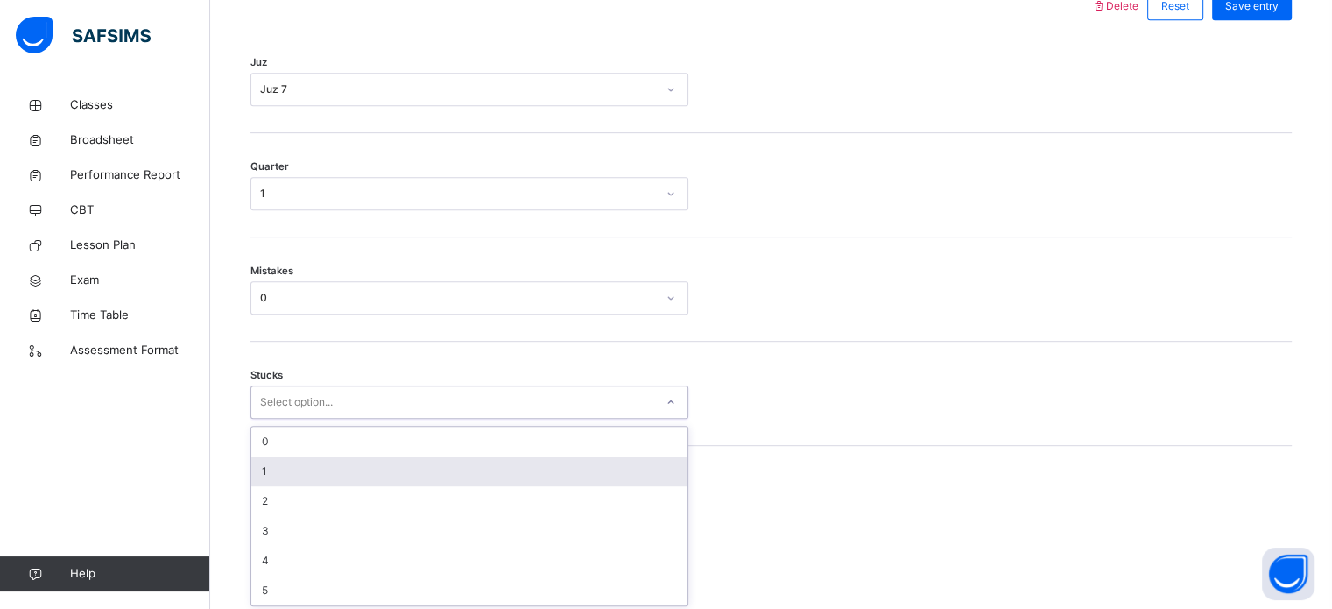
click at [277, 419] on div "option 1 focused, 2 of 6. 6 results available. Use Up and Down to choose option…" at bounding box center [469, 401] width 438 height 33
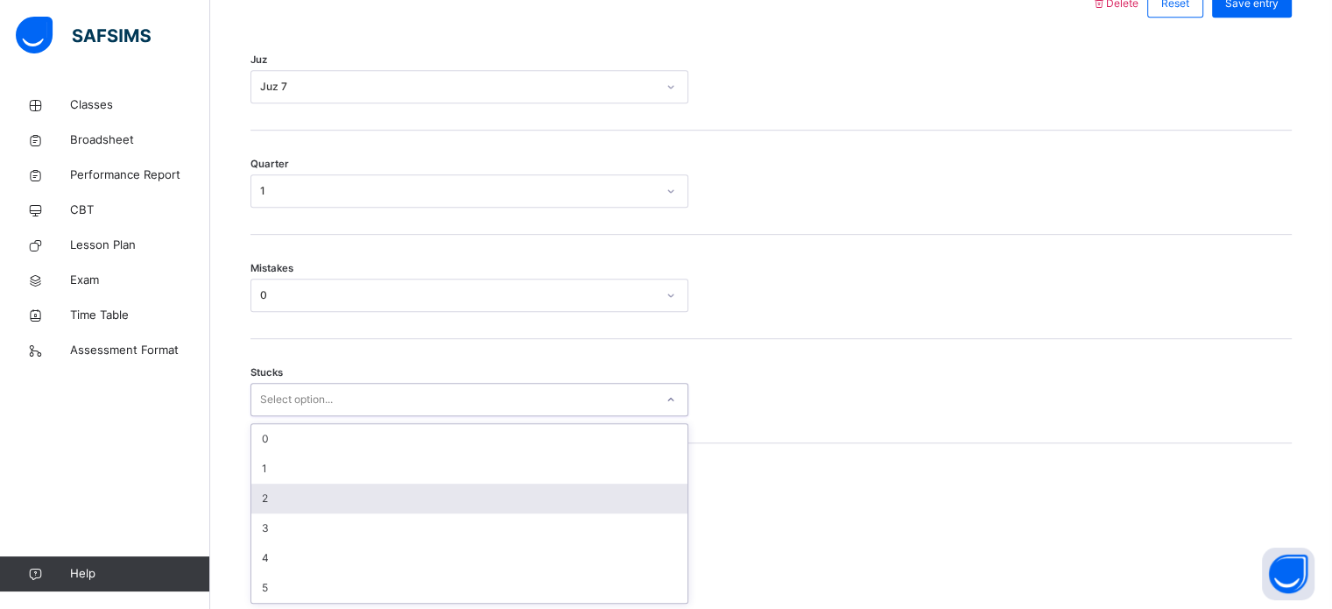
click at [263, 508] on div "2" at bounding box center [469, 498] width 436 height 30
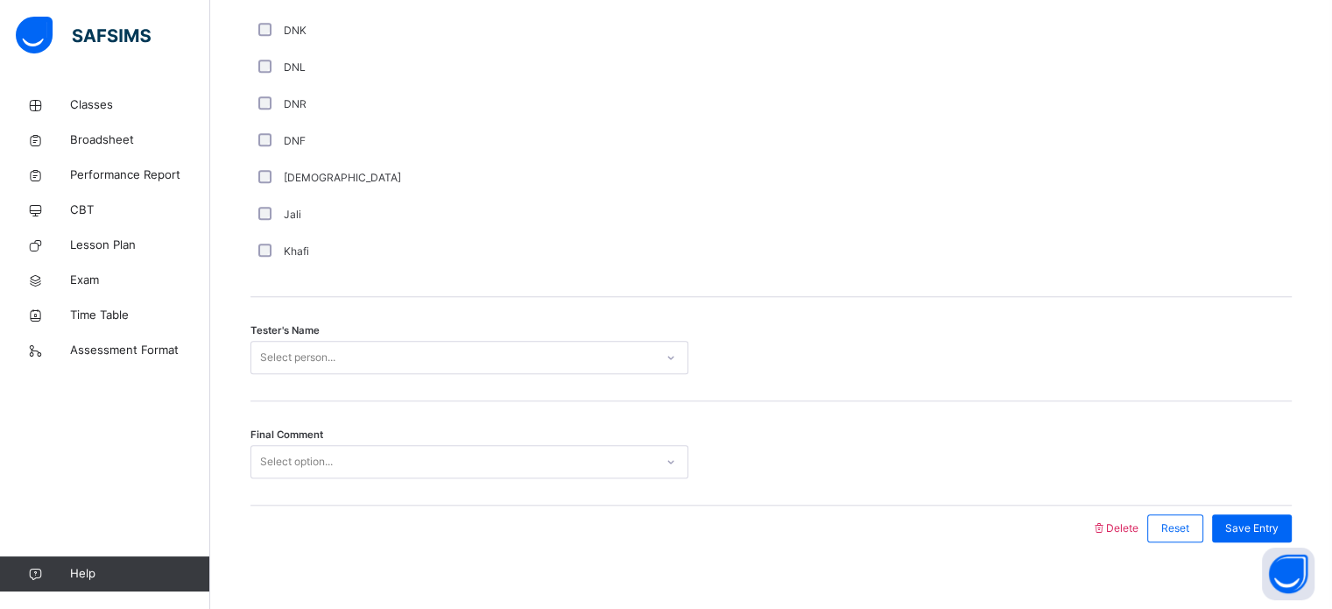
scroll to position [1582, 0]
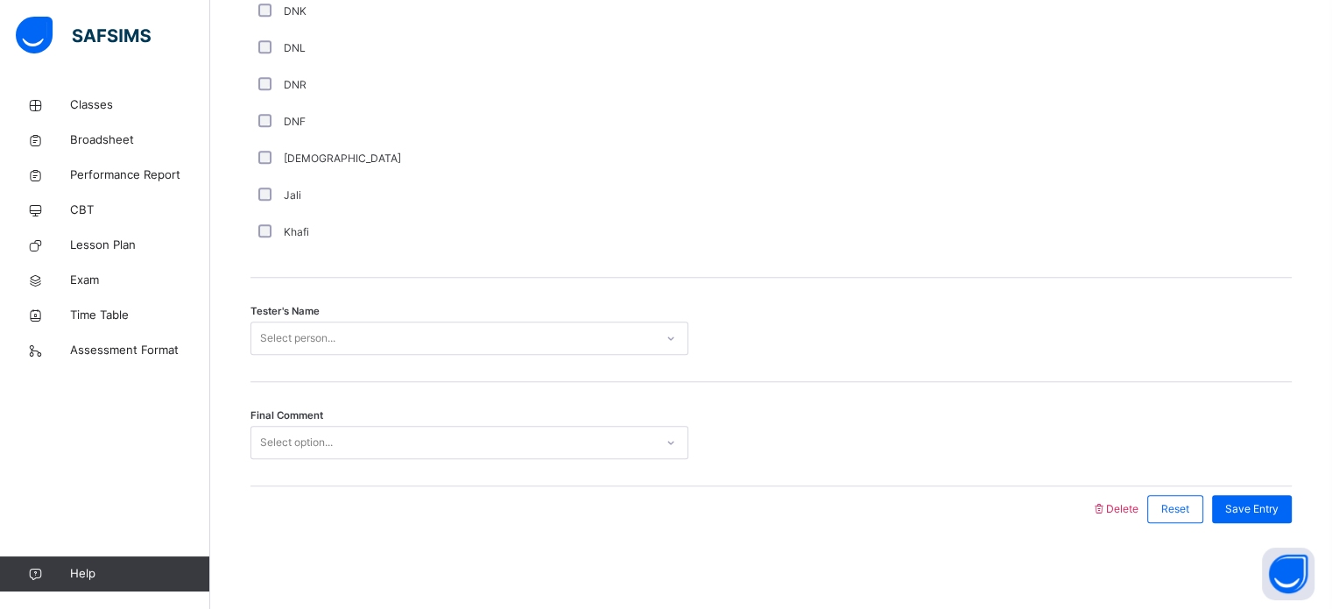
click at [337, 355] on div "Select person..." at bounding box center [469, 337] width 438 height 33
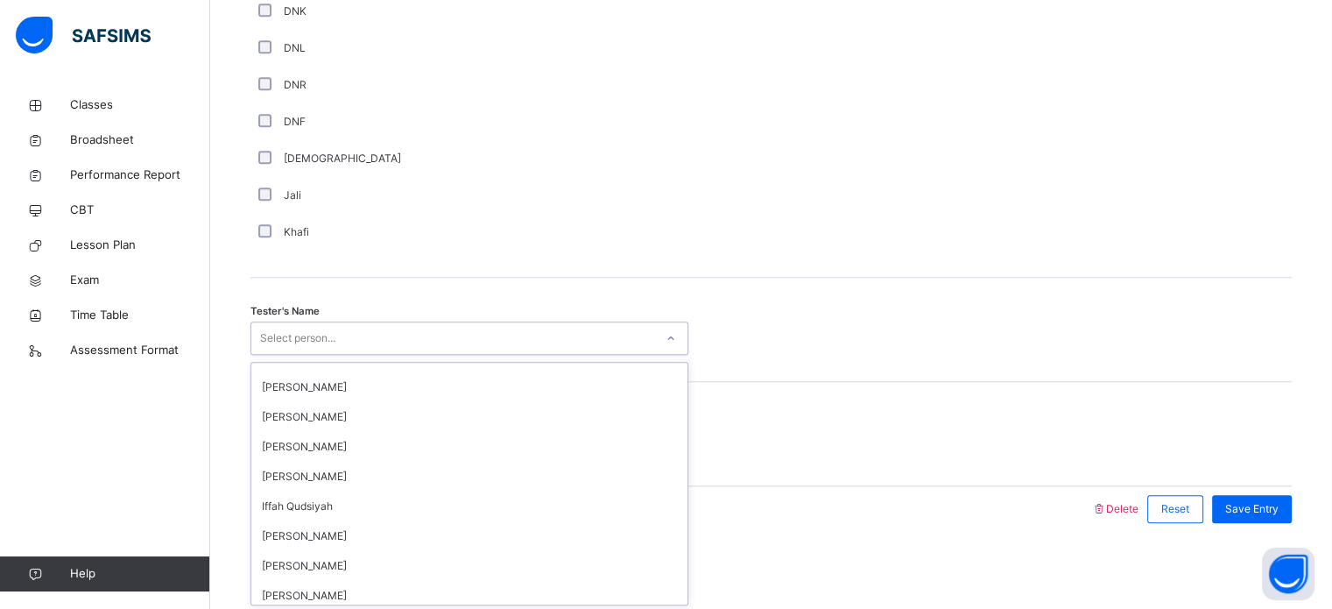
scroll to position [200, 0]
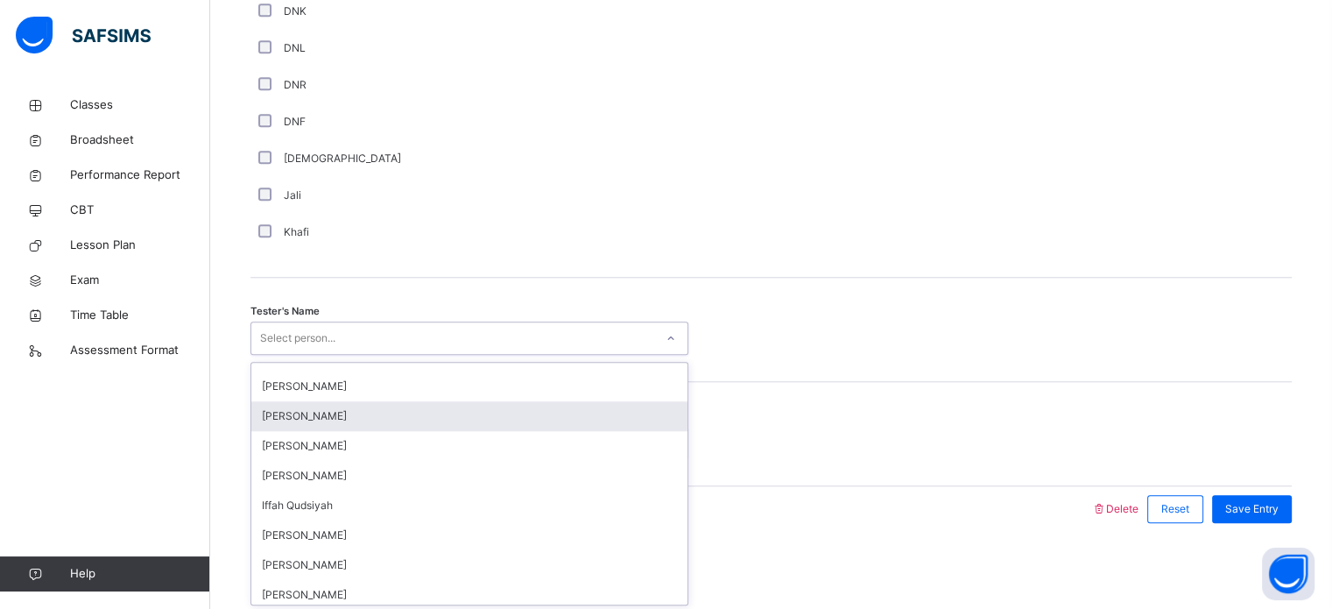
click at [318, 410] on div "[PERSON_NAME]" at bounding box center [469, 416] width 436 height 30
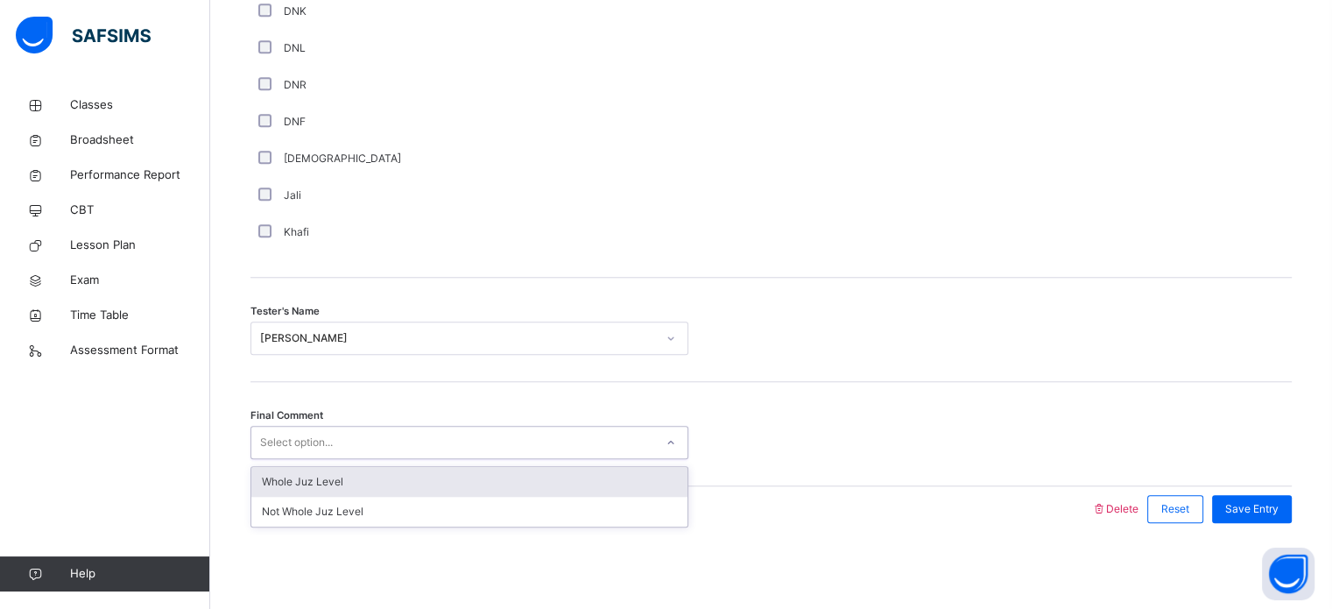
click at [306, 430] on div "Select option..." at bounding box center [296, 442] width 73 height 33
click at [339, 484] on div "Whole Juz Level" at bounding box center [469, 482] width 436 height 30
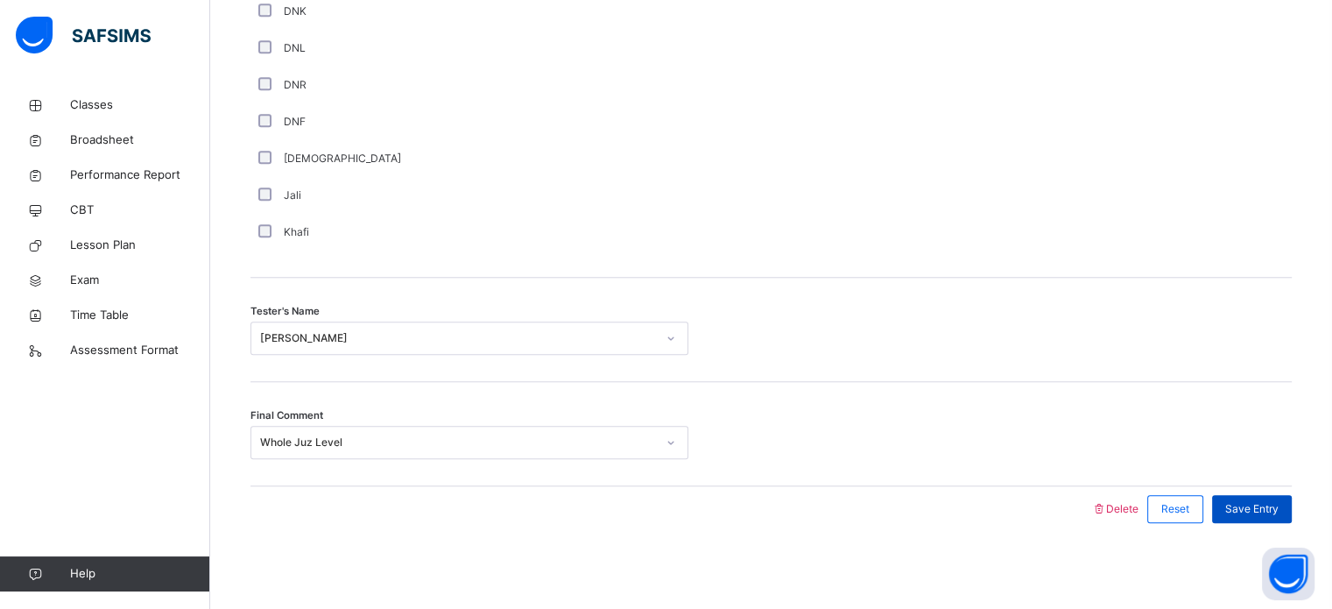
click at [1258, 514] on span "Save Entry" at bounding box center [1251, 509] width 53 height 16
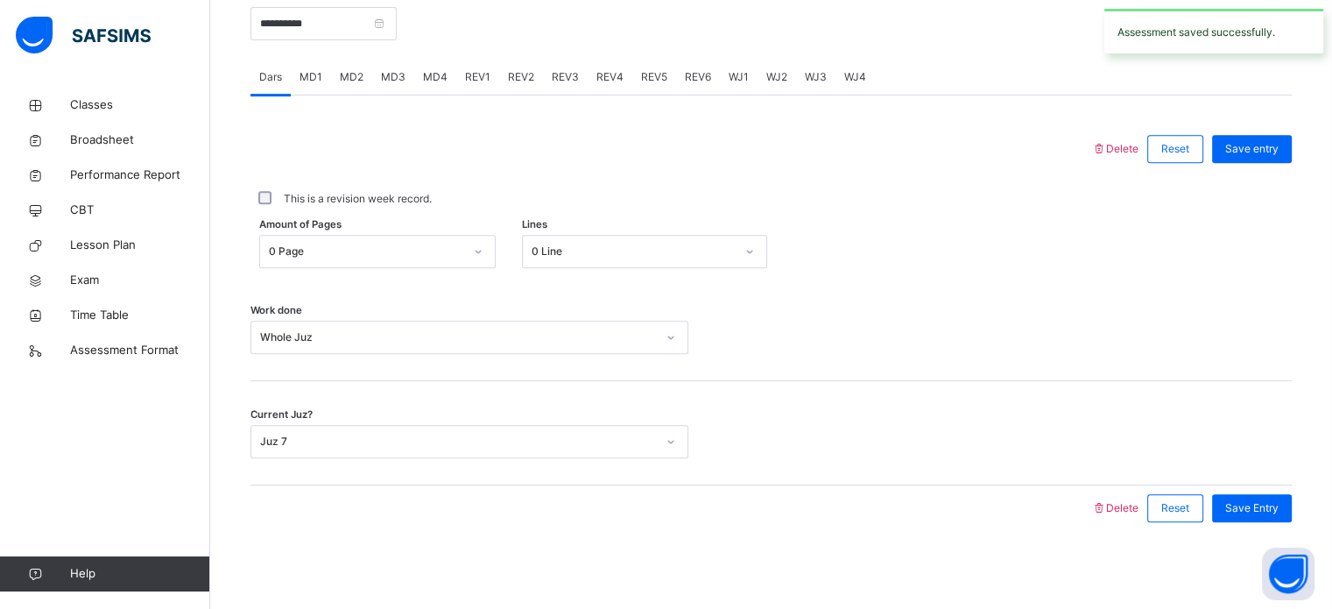
click at [856, 67] on div "WJ4" at bounding box center [854, 77] width 39 height 35
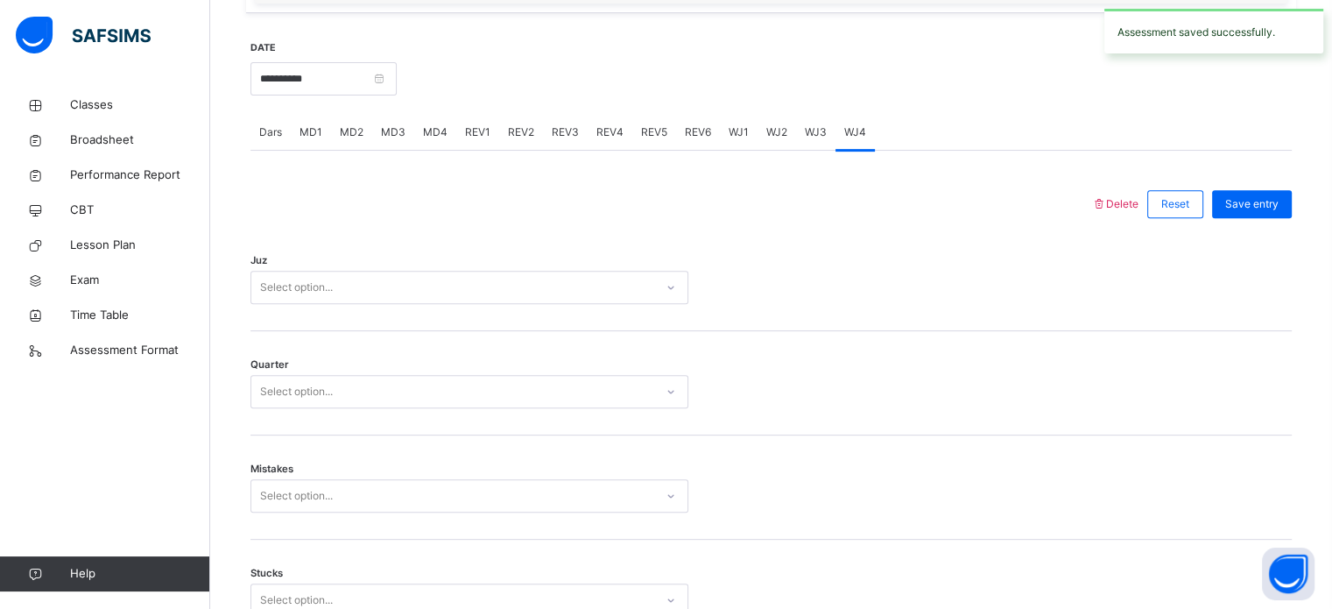
scroll to position [650, 0]
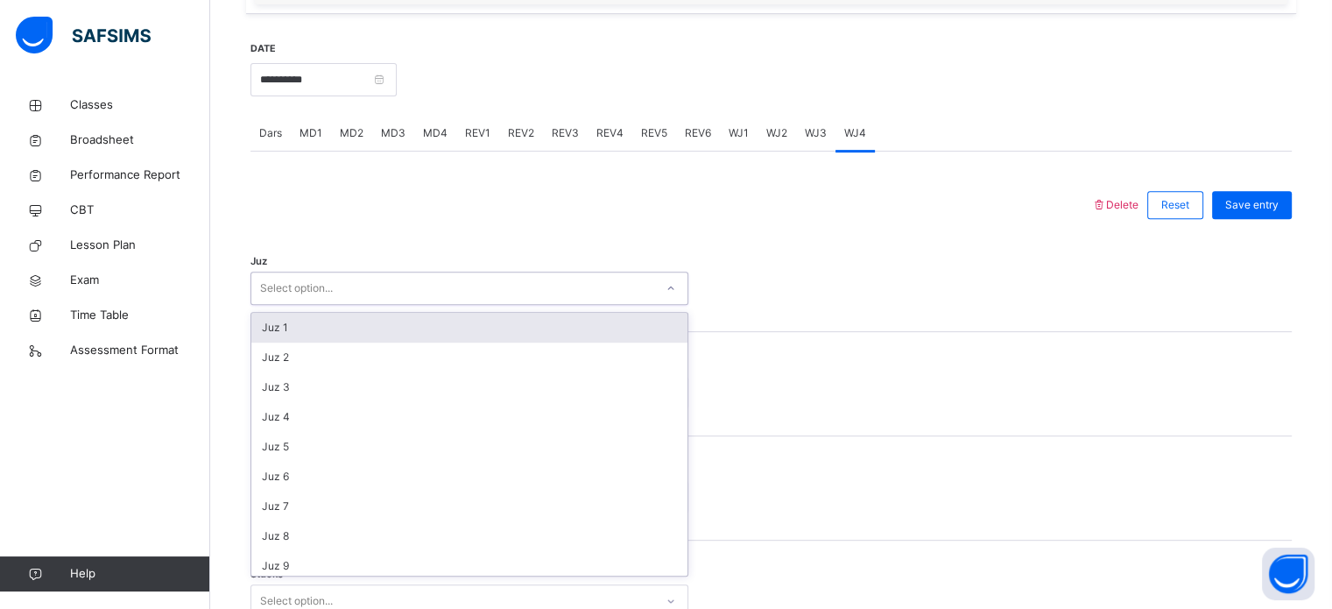
click at [503, 297] on div "Select option..." at bounding box center [452, 288] width 403 height 27
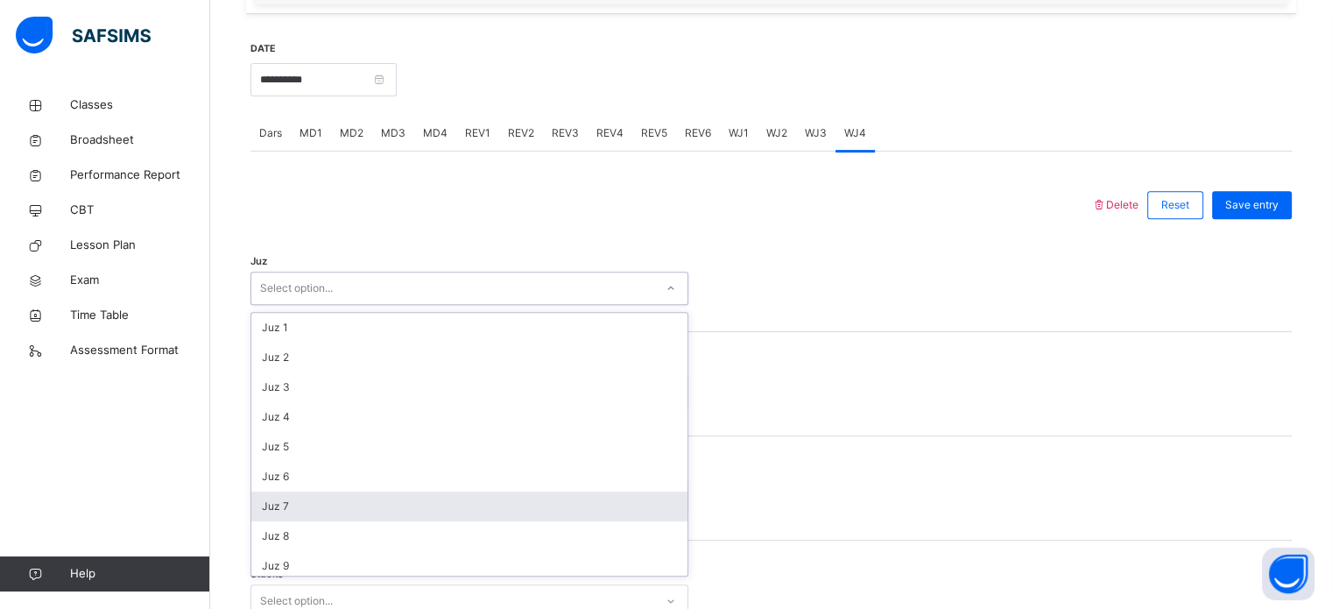
click at [453, 504] on div "Juz 7" at bounding box center [469, 506] width 436 height 30
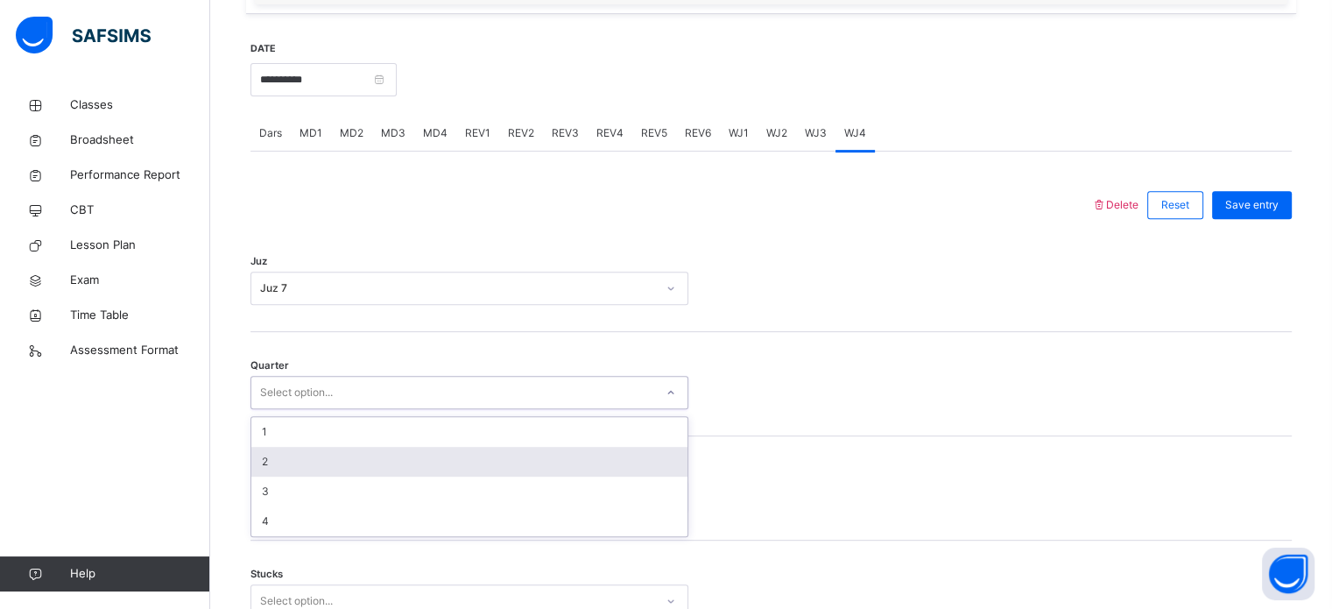
drag, startPoint x: 401, startPoint y: 381, endPoint x: 364, endPoint y: 454, distance: 82.2
click at [364, 409] on div "option 2 focused, 2 of 4. 4 results available. Use Up and Down to choose option…" at bounding box center [469, 392] width 438 height 33
click at [364, 454] on div "2" at bounding box center [469, 462] width 436 height 30
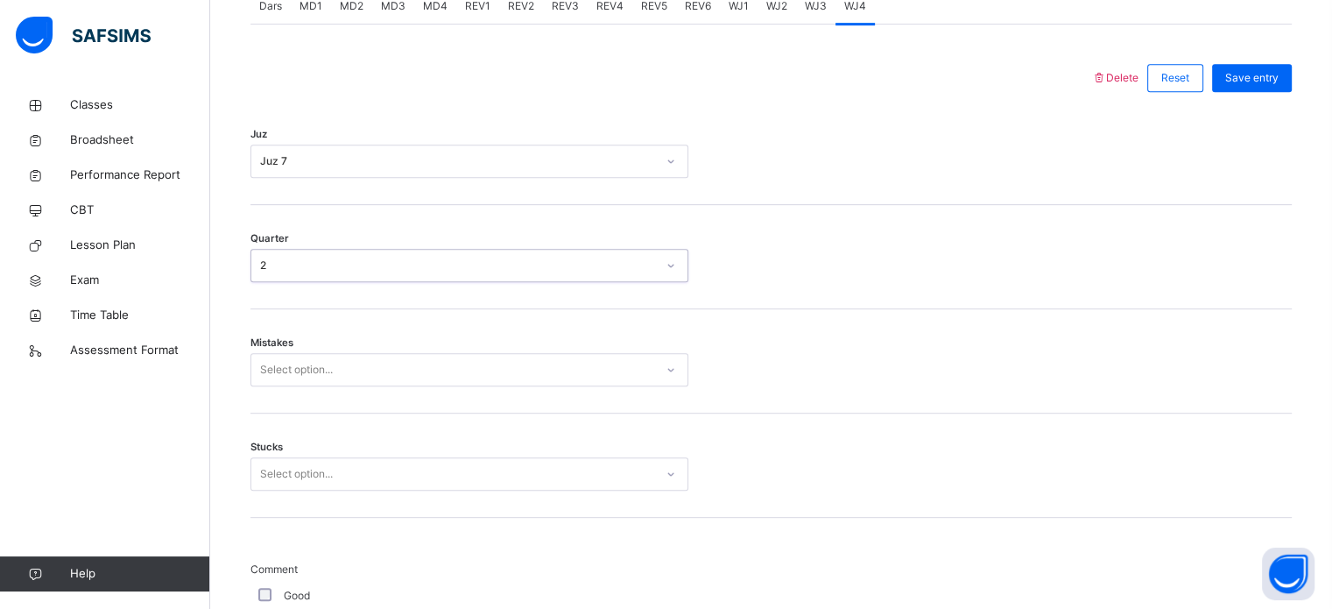
click at [360, 386] on div "Select option..." at bounding box center [469, 369] width 438 height 33
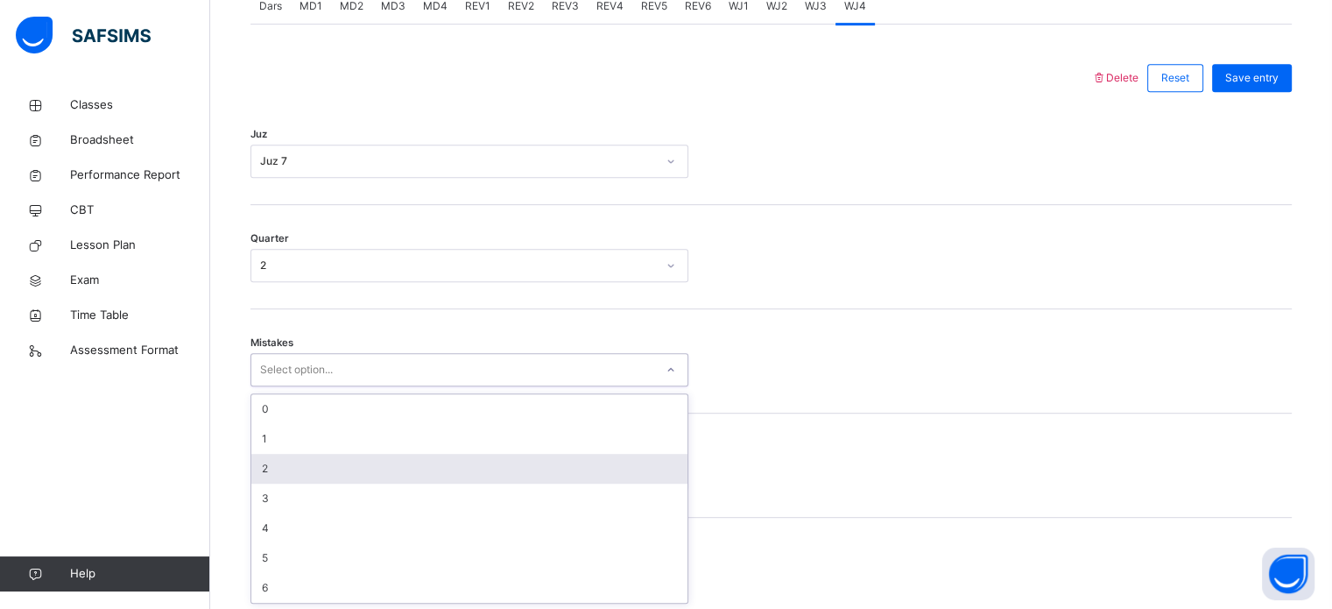
scroll to position [778, 0]
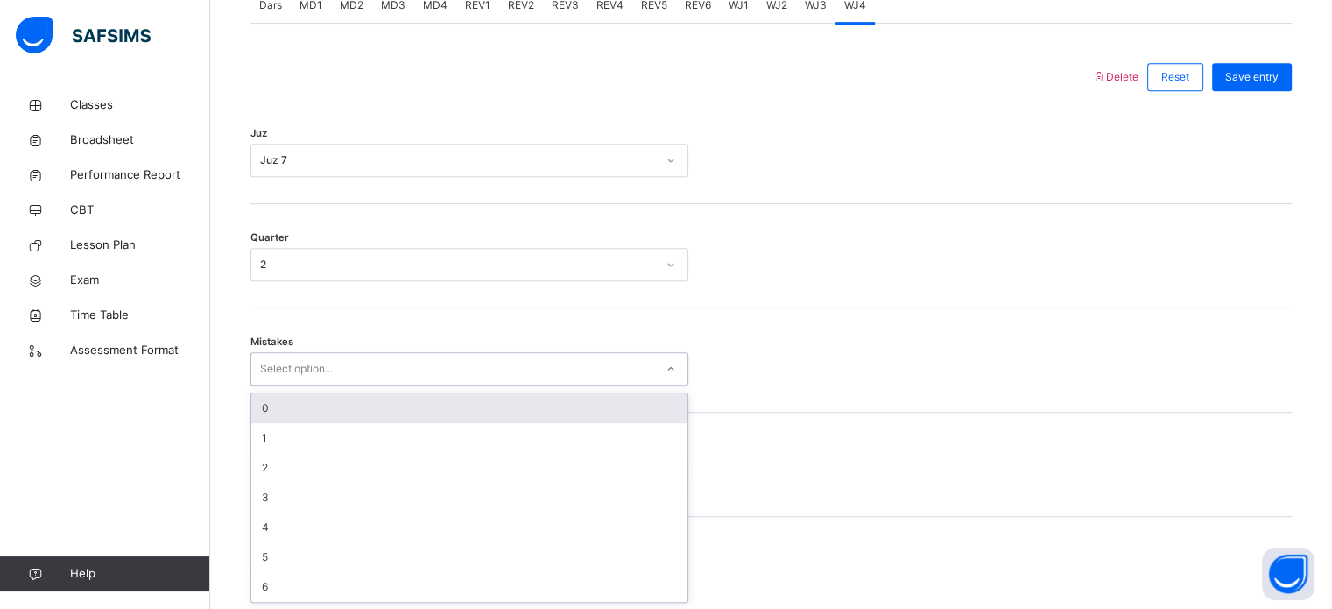
click at [308, 414] on div "0" at bounding box center [469, 408] width 436 height 30
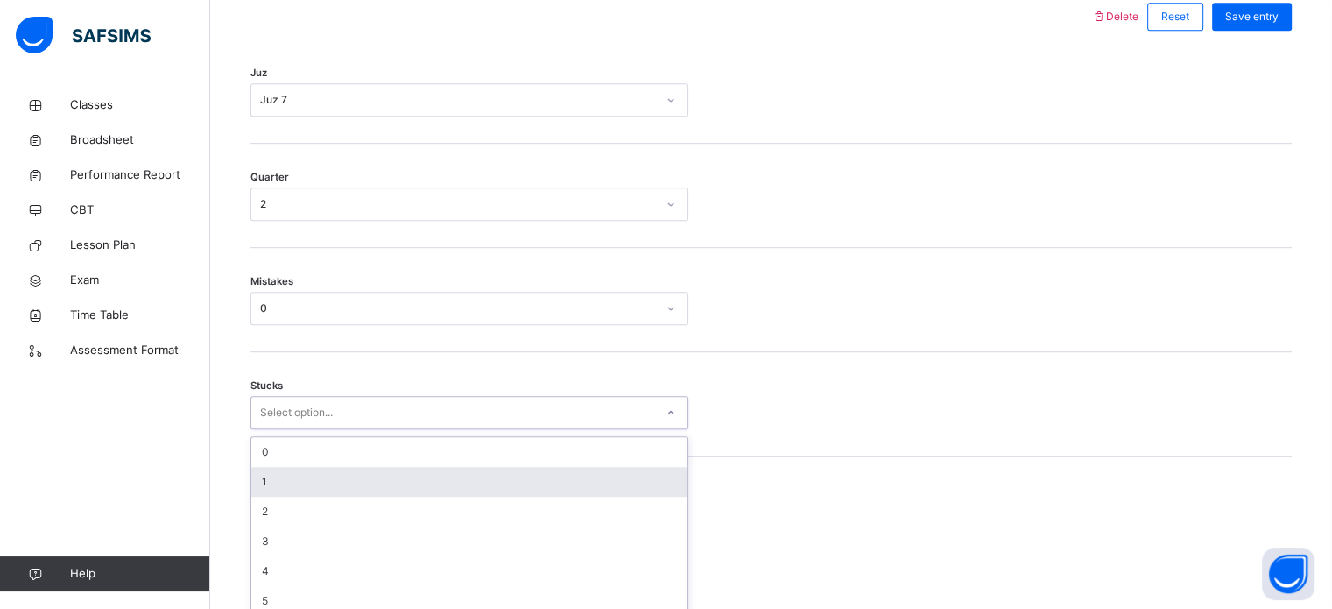
click at [292, 429] on div "option 1 focused, 2 of 6. 6 results available. Use Up and Down to choose option…" at bounding box center [469, 412] width 438 height 33
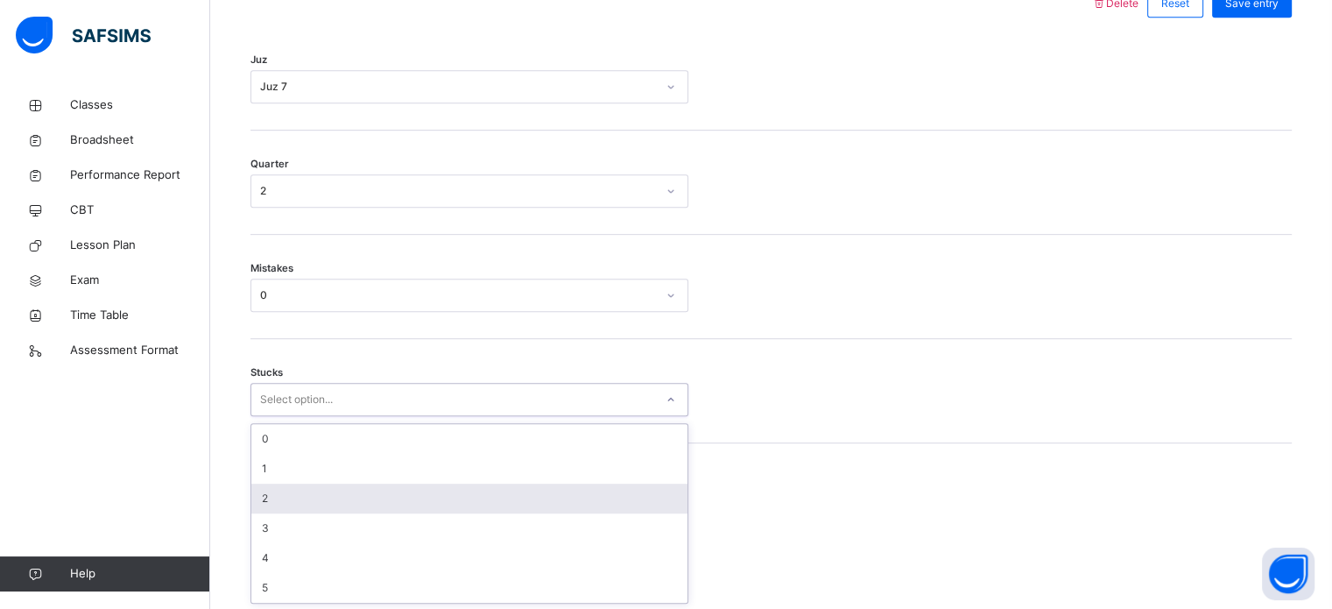
click at [286, 486] on div "2" at bounding box center [469, 498] width 436 height 30
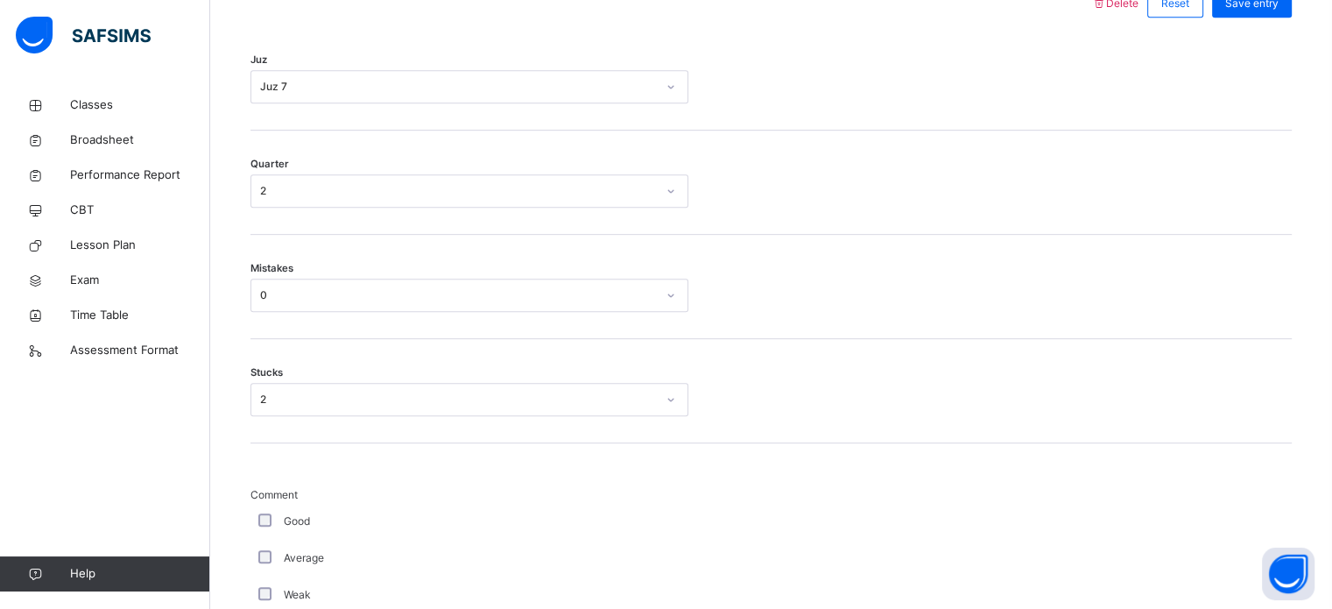
click at [261, 543] on div "Average" at bounding box center [469, 557] width 438 height 37
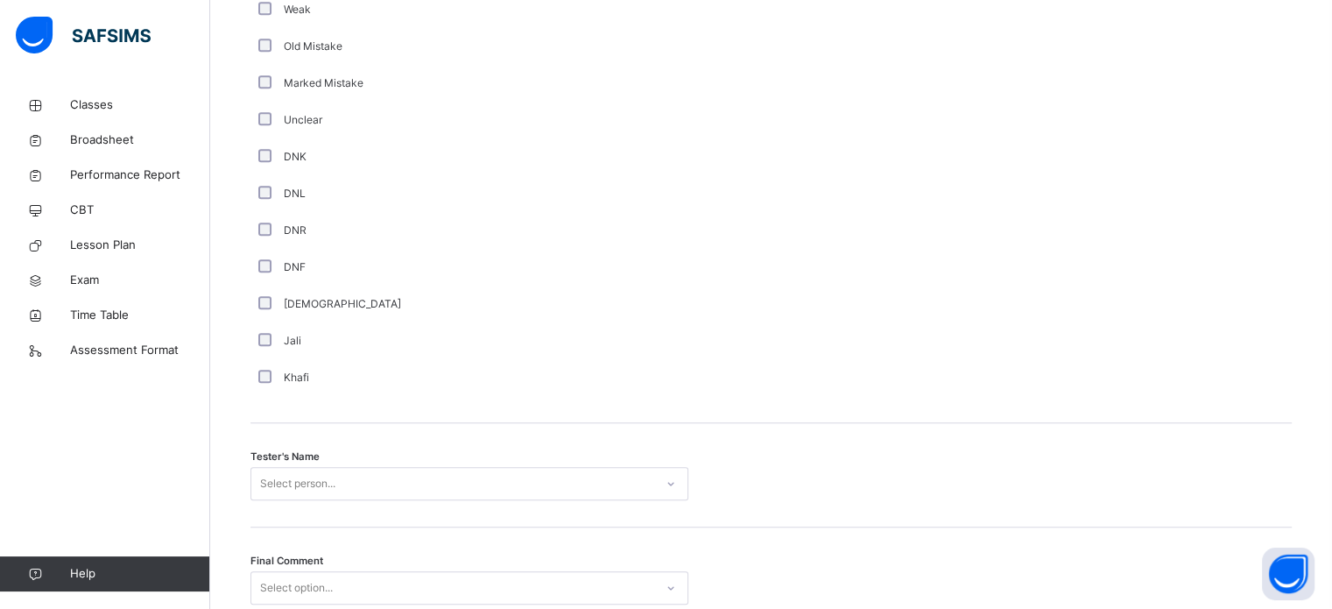
scroll to position [1582, 0]
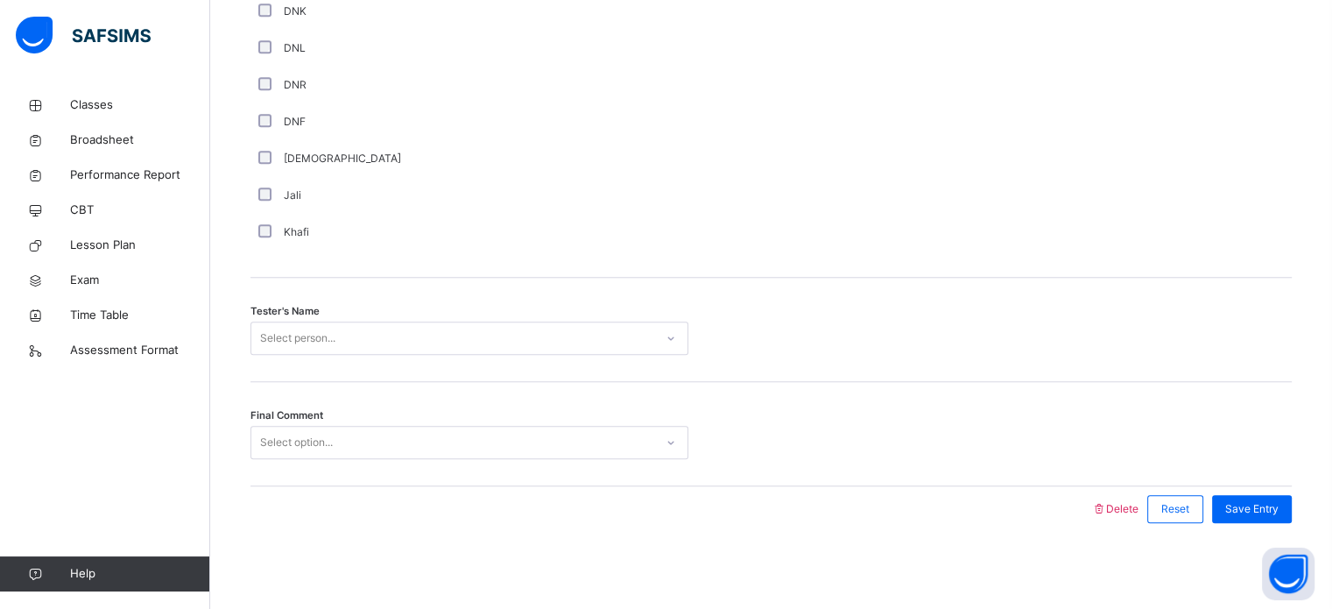
click at [345, 355] on div "Select person..." at bounding box center [469, 337] width 438 height 33
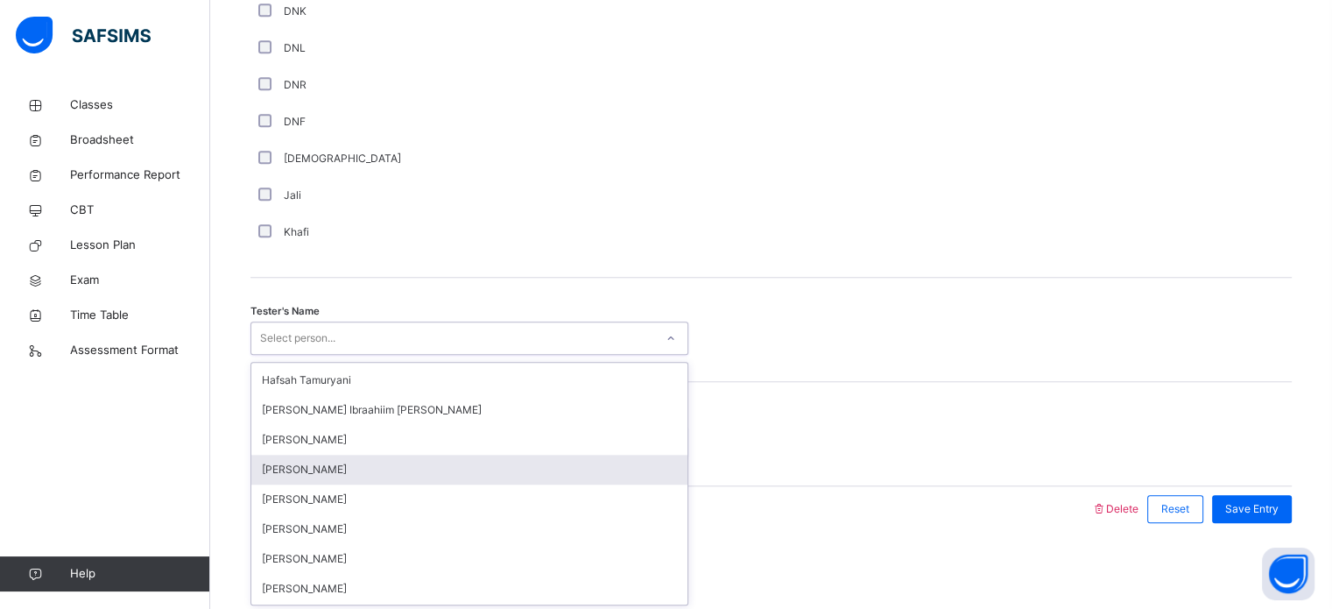
scroll to position [88, 0]
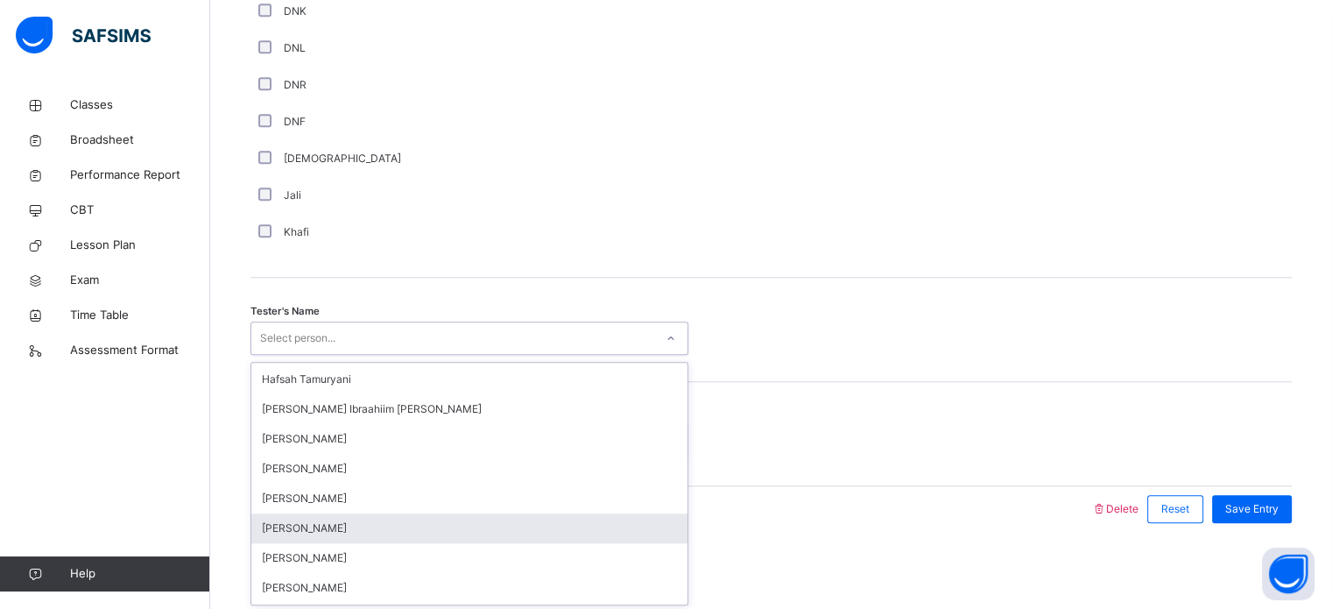
click at [312, 514] on div "[PERSON_NAME]" at bounding box center [469, 528] width 436 height 30
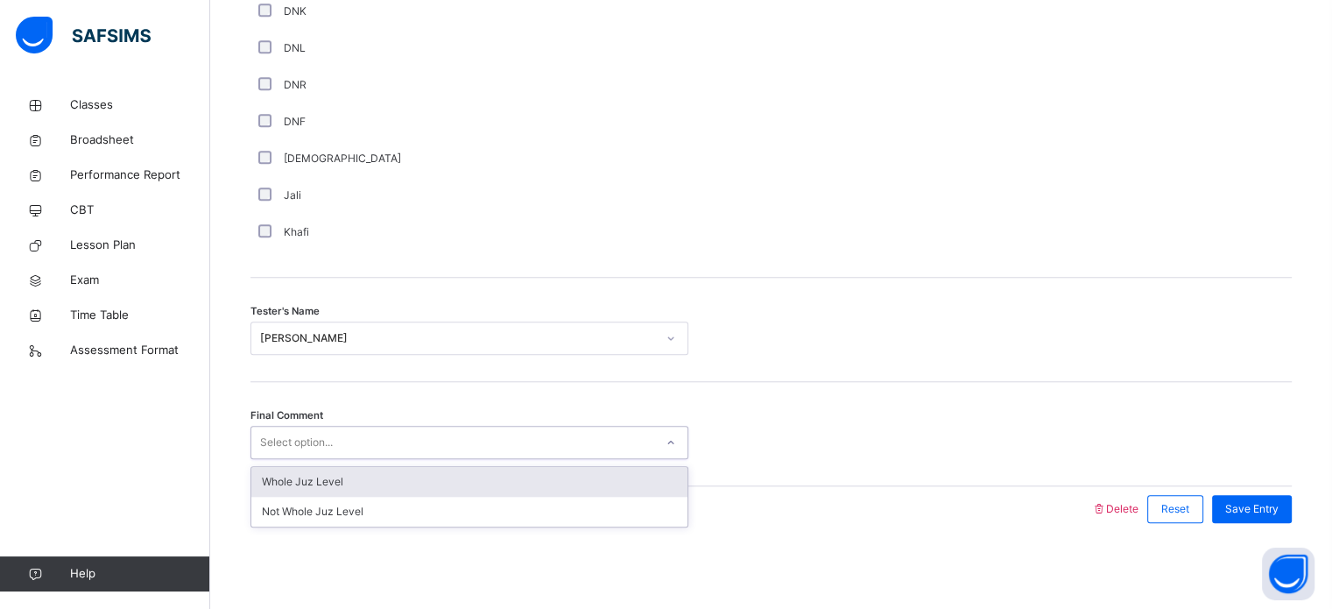
click at [290, 433] on div "Select option..." at bounding box center [296, 442] width 73 height 33
click at [285, 467] on div "Whole Juz Level" at bounding box center [469, 482] width 436 height 30
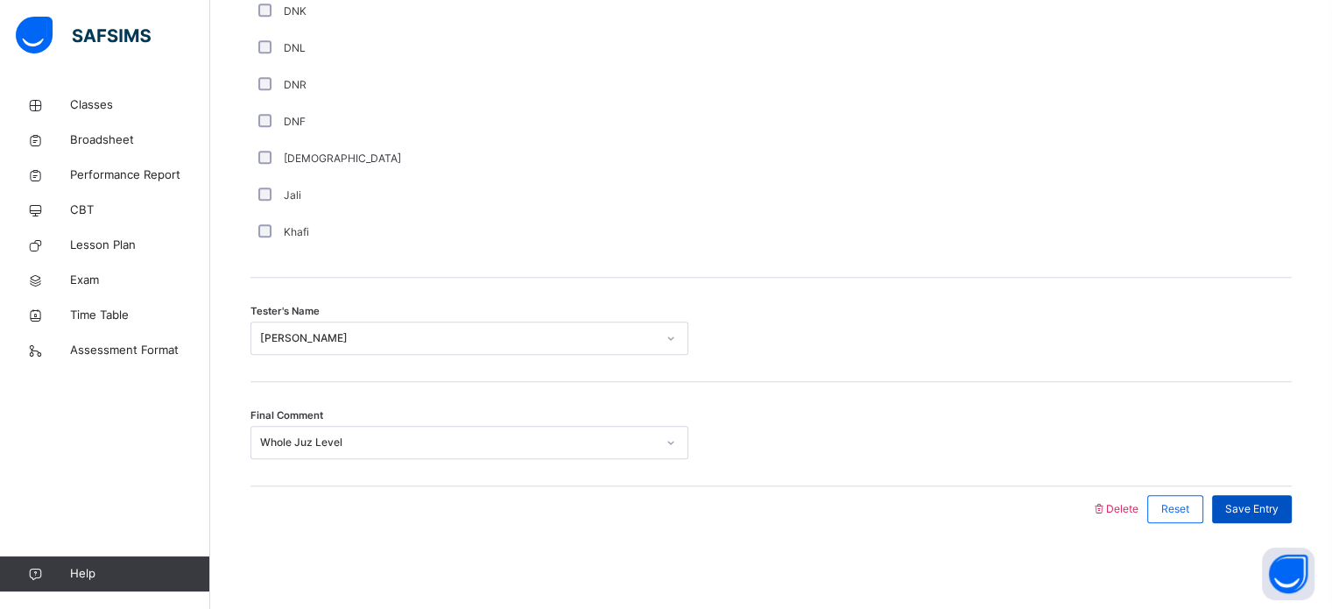
click at [1248, 502] on span "Save Entry" at bounding box center [1251, 509] width 53 height 16
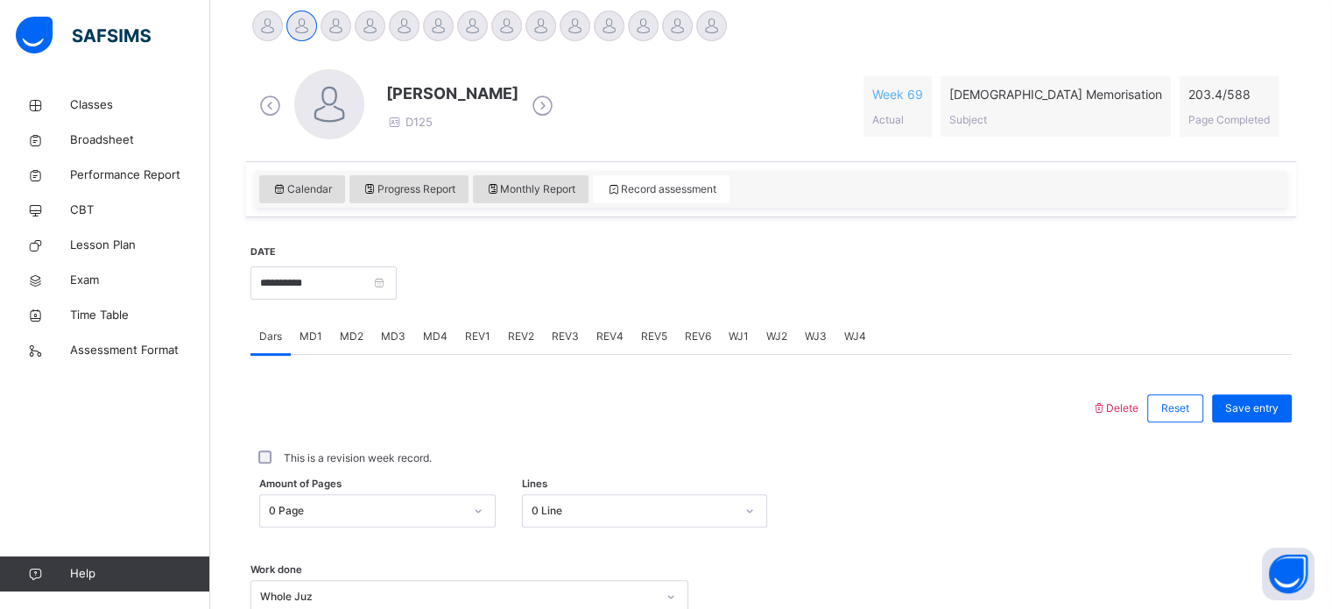
scroll to position [295, 0]
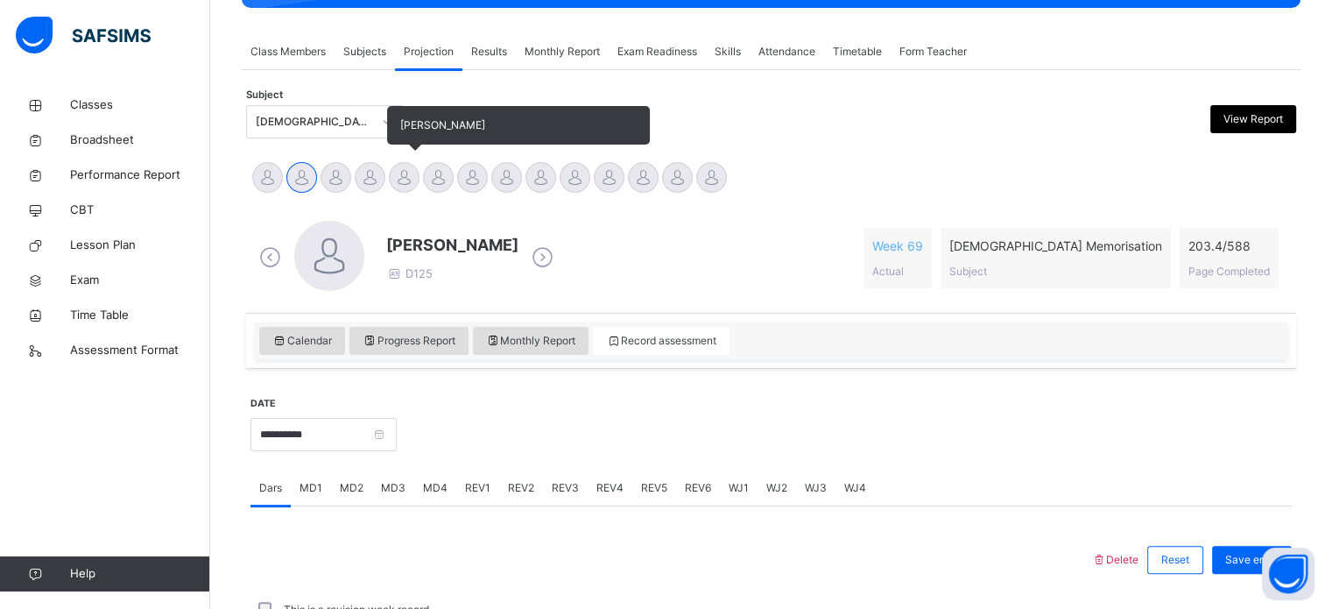
click at [410, 177] on div at bounding box center [404, 177] width 31 height 31
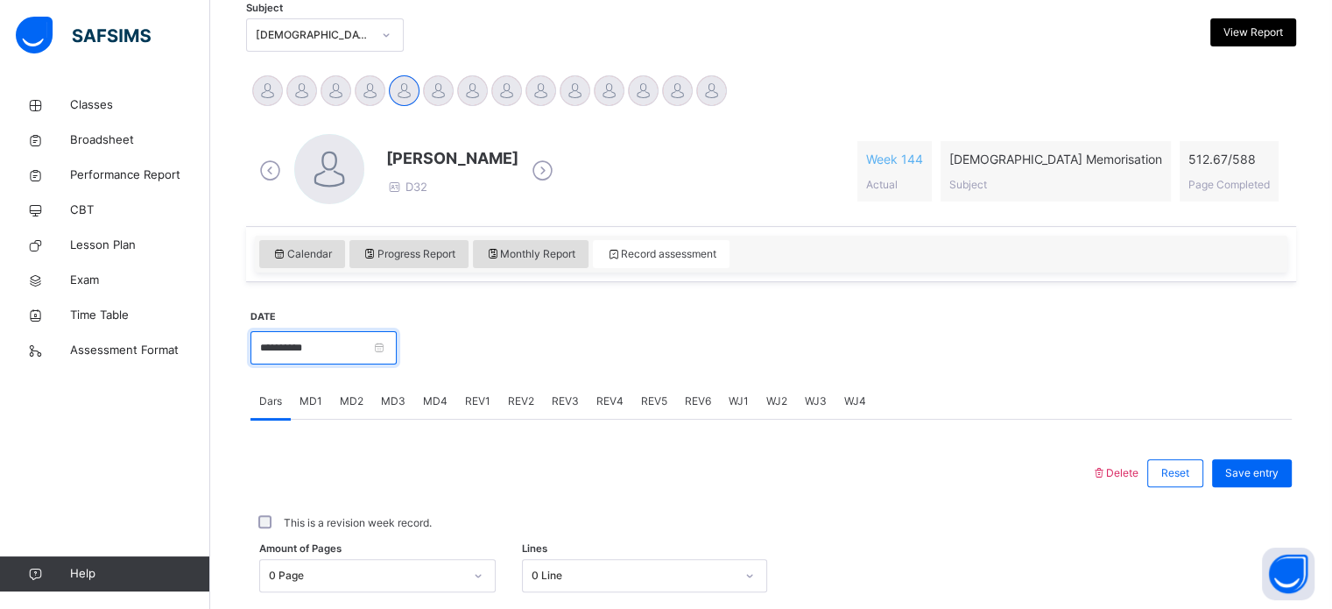
click at [377, 336] on input "**********" at bounding box center [323, 347] width 146 height 33
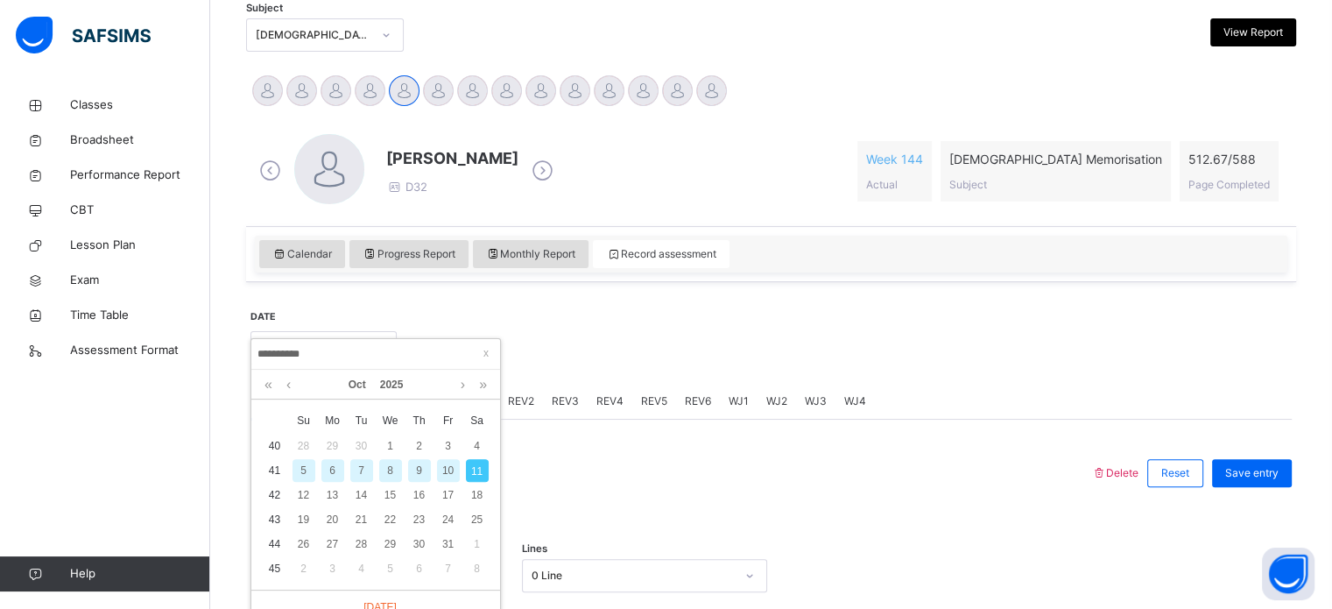
click at [448, 474] on div "10" at bounding box center [448, 470] width 23 height 23
type input "**********"
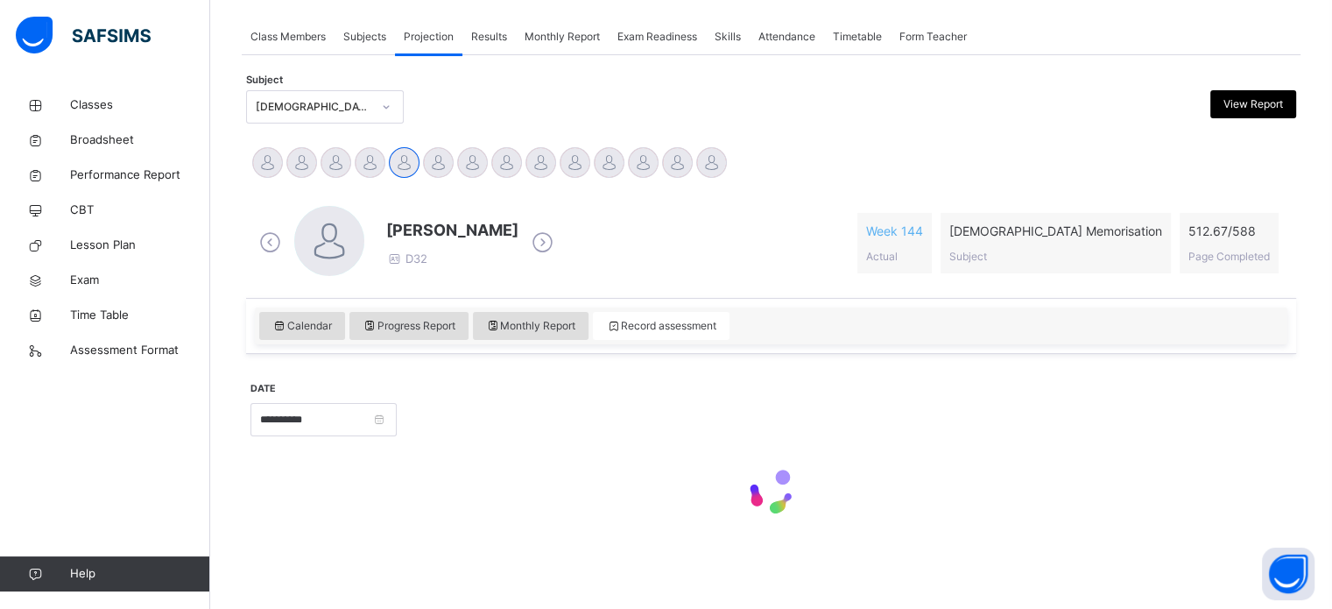
scroll to position [309, 0]
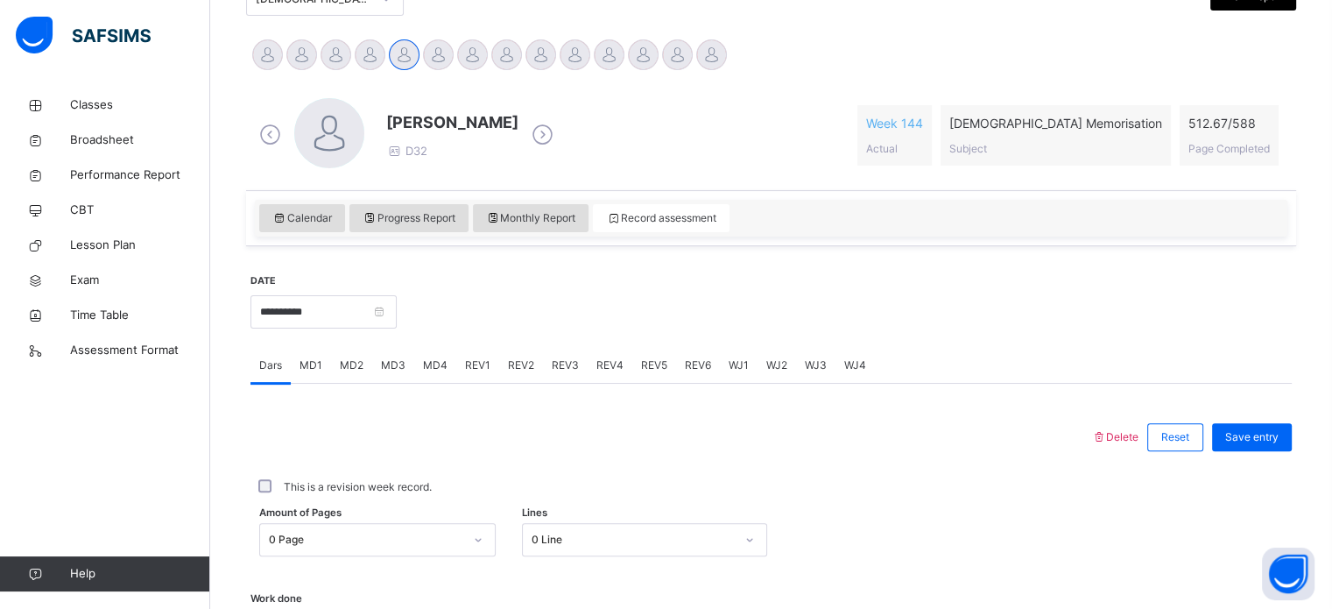
click at [308, 530] on div "0 Page" at bounding box center [377, 539] width 236 height 33
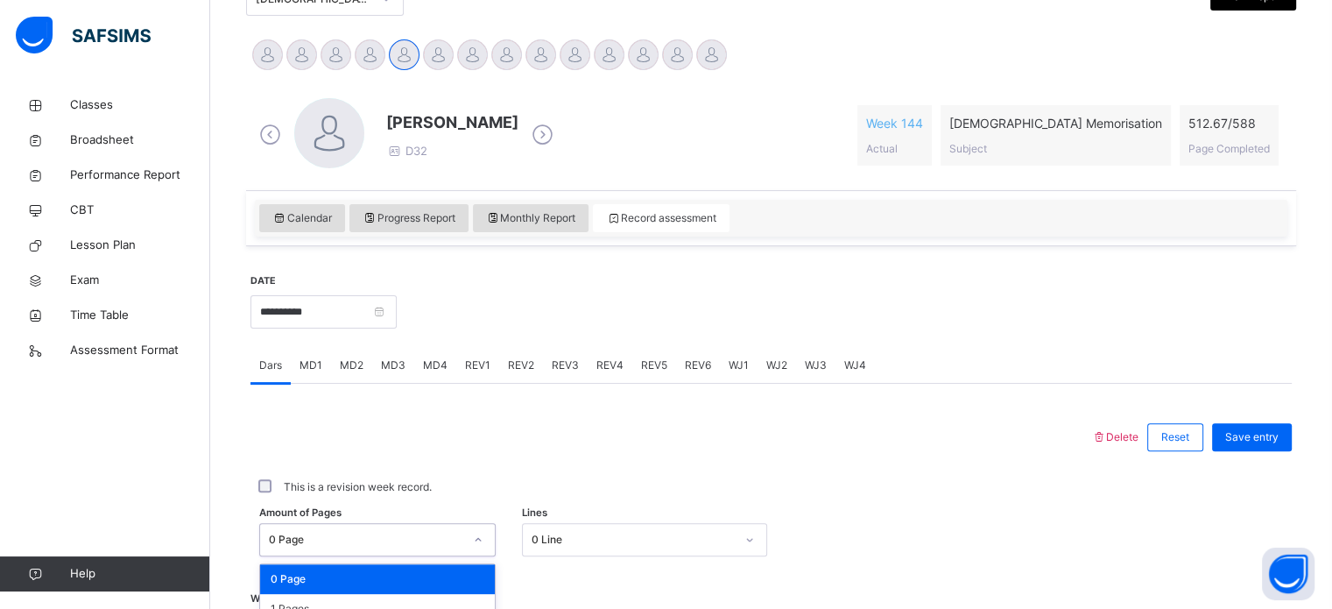
scroll to position [643, 0]
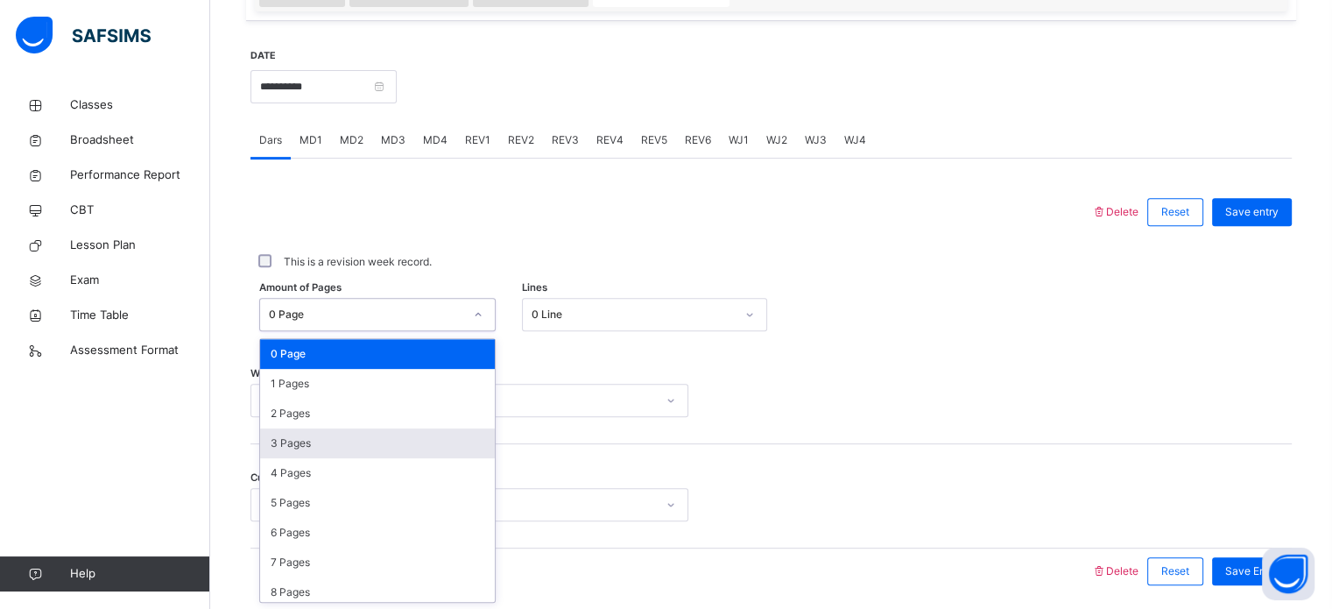
click at [274, 437] on div "3 Pages" at bounding box center [377, 443] width 235 height 30
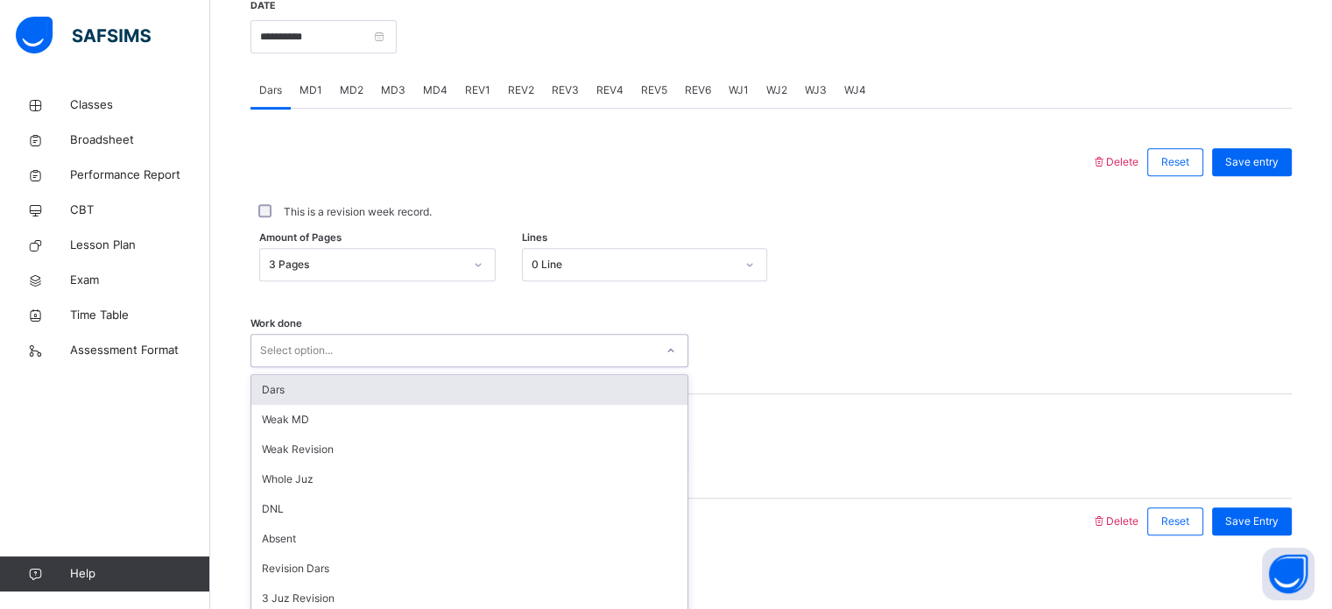
scroll to position [706, 0]
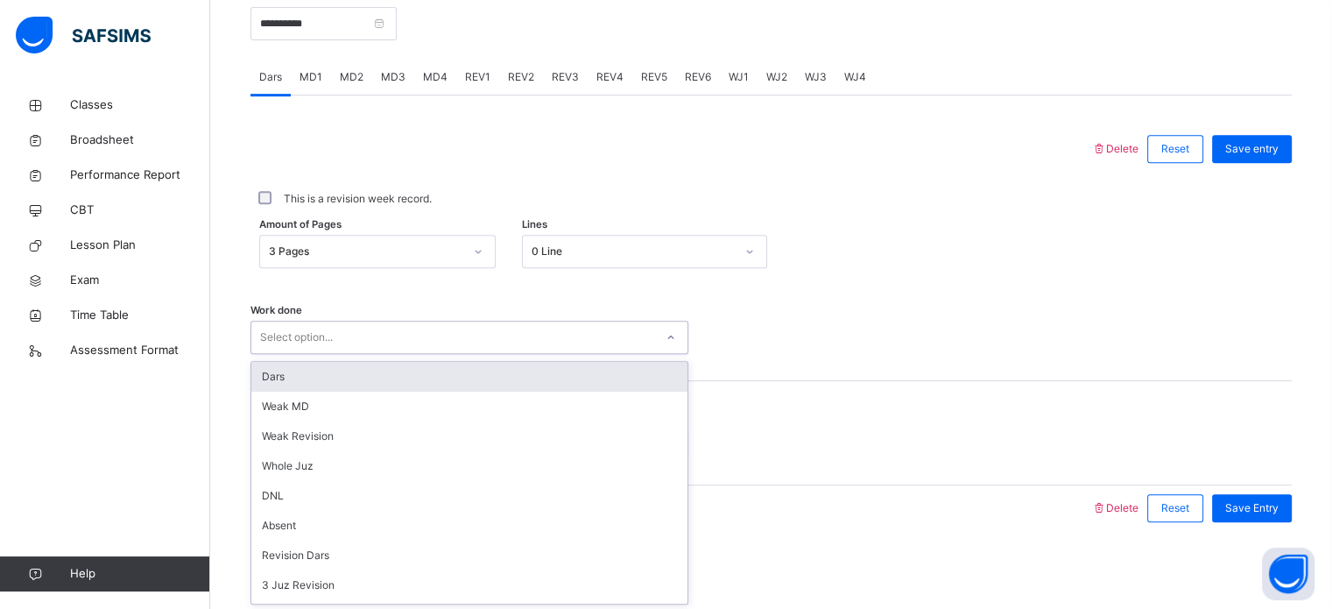
click at [361, 379] on div "Dars" at bounding box center [469, 377] width 436 height 30
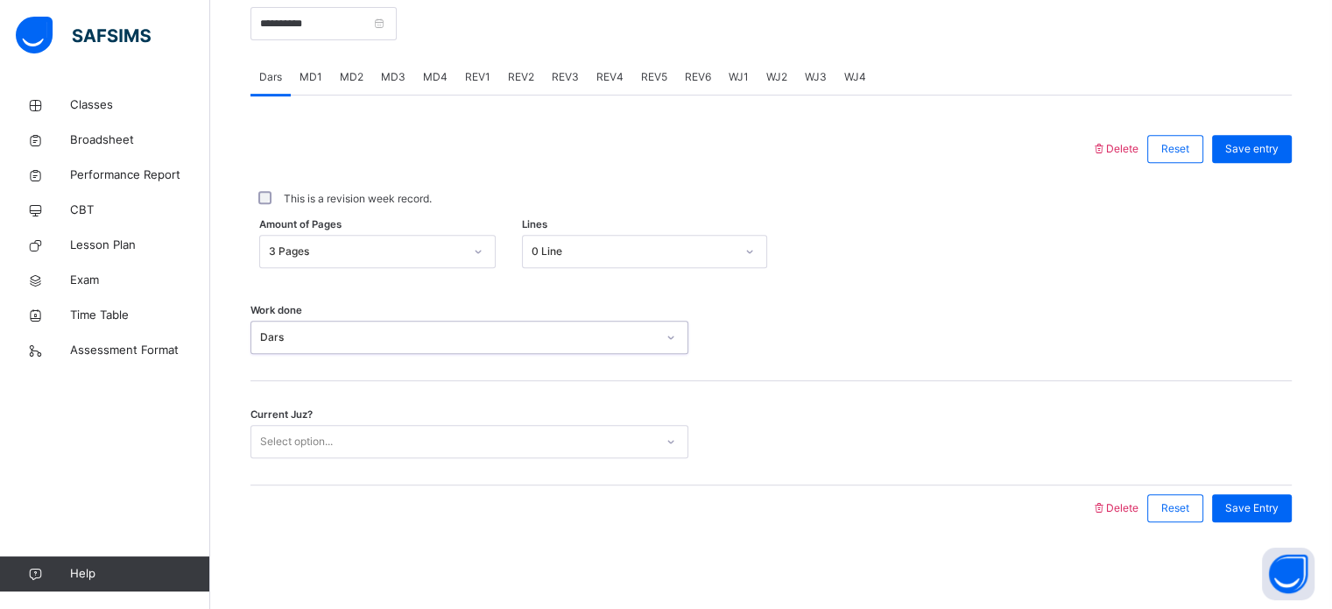
click at [340, 468] on div "Current Juz? Select option..." at bounding box center [770, 433] width 1041 height 104
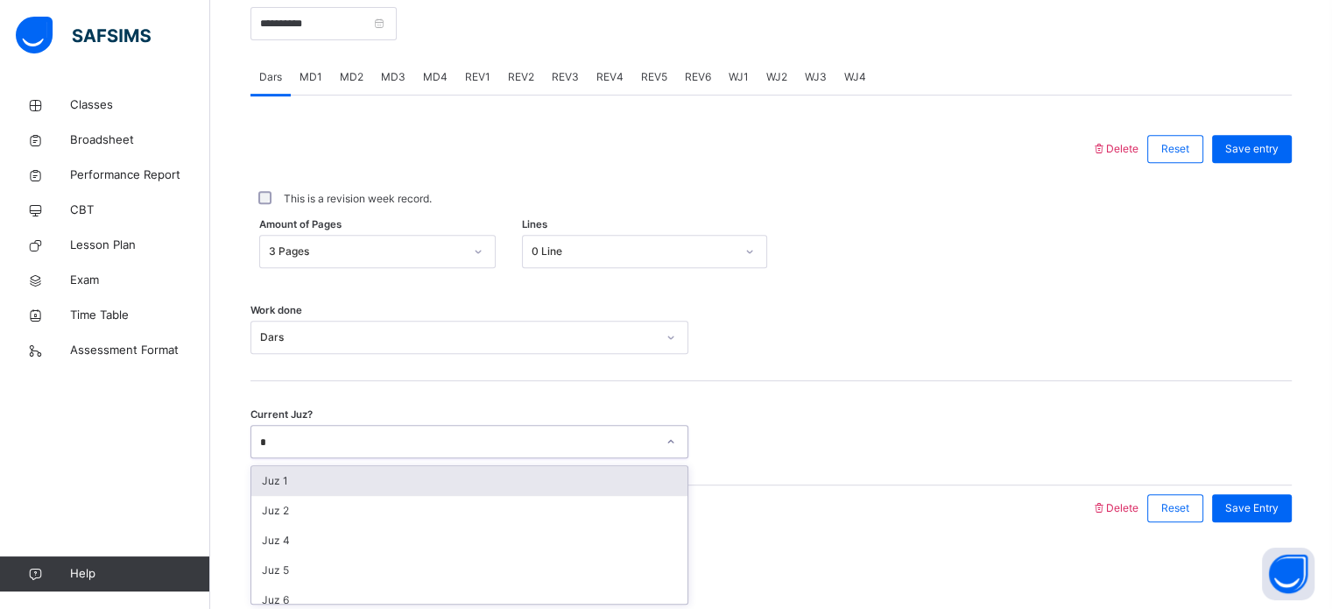
type input "**"
click at [435, 476] on div "Juz 25" at bounding box center [469, 481] width 436 height 30
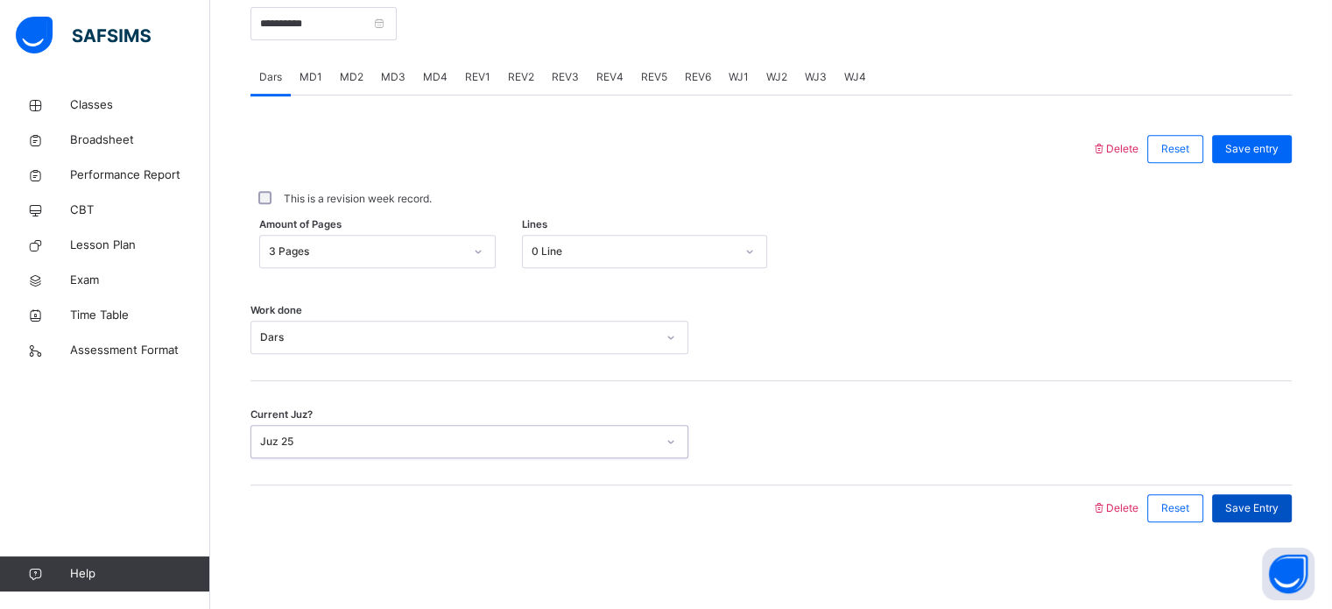
click at [1265, 511] on span "Save Entry" at bounding box center [1251, 508] width 53 height 16
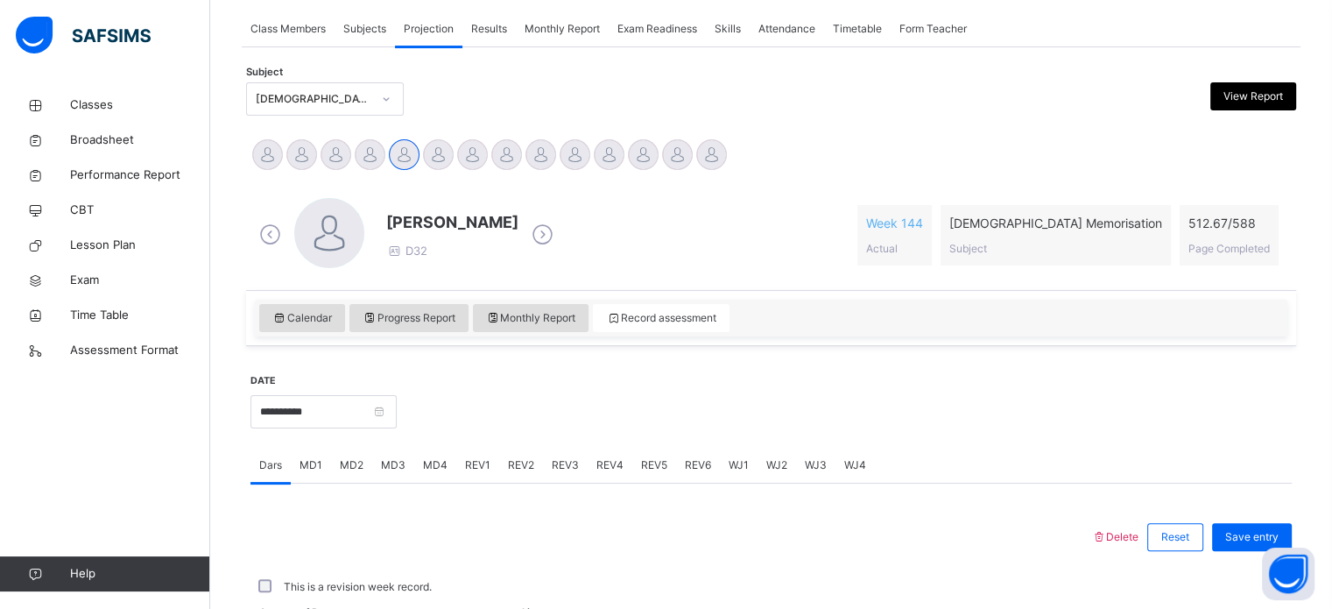
scroll to position [306, 0]
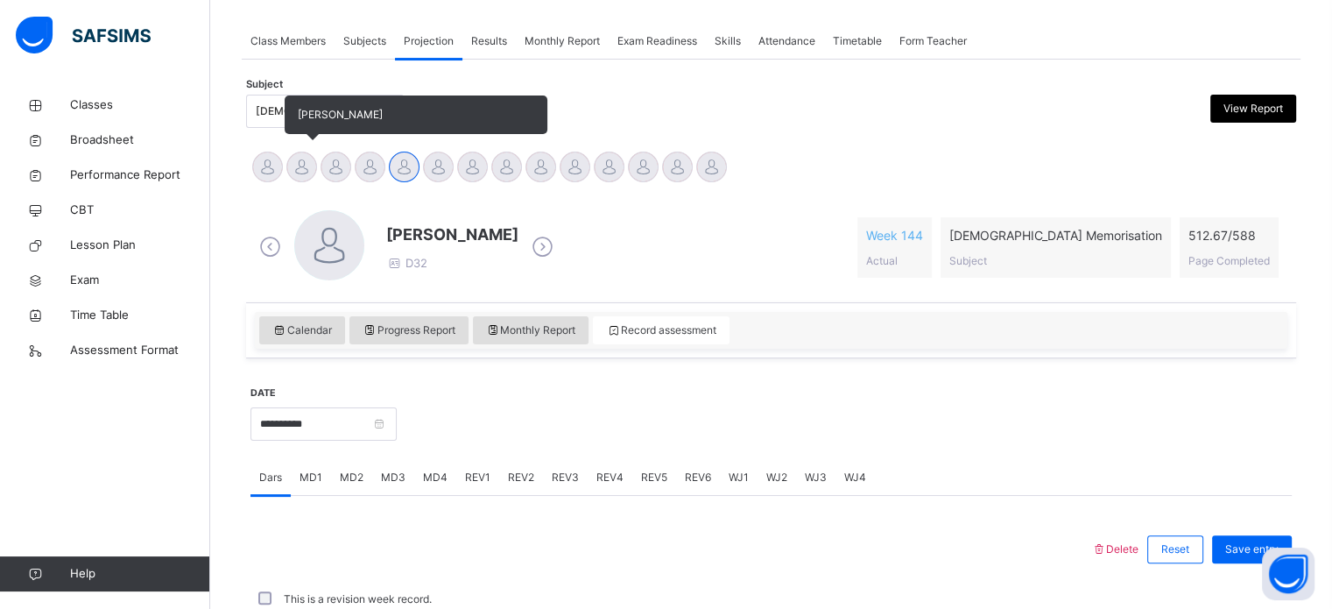
click at [306, 161] on div at bounding box center [301, 166] width 31 height 31
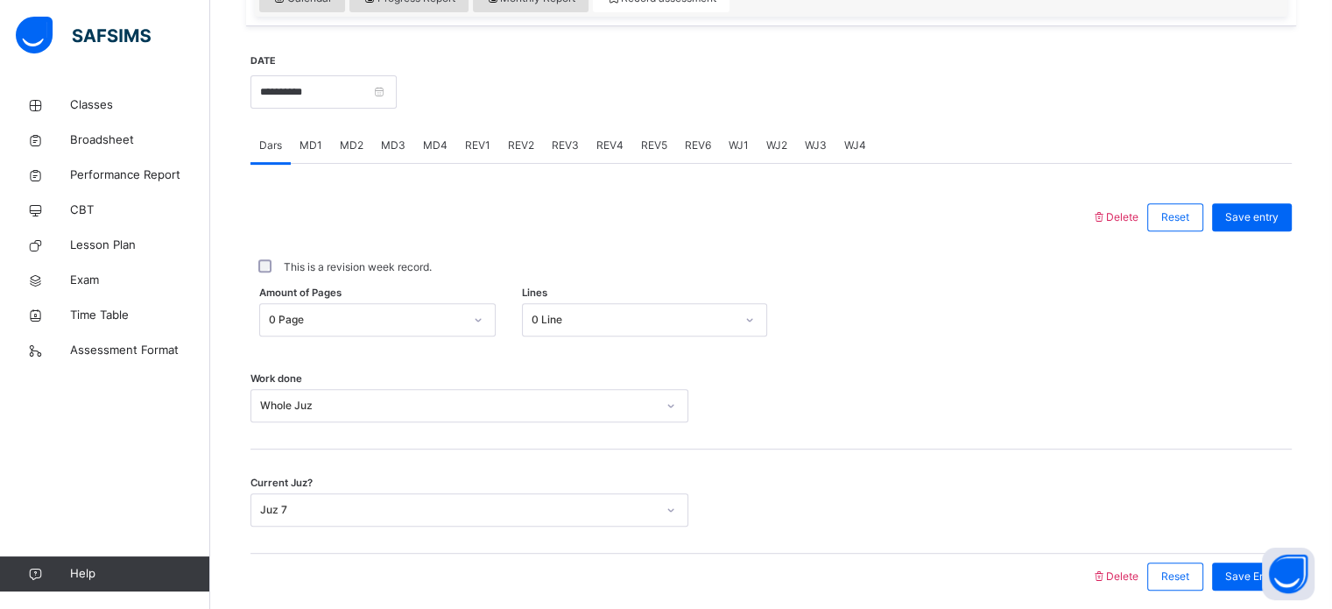
scroll to position [638, 0]
click at [731, 139] on span "WJ1" at bounding box center [739, 145] width 20 height 16
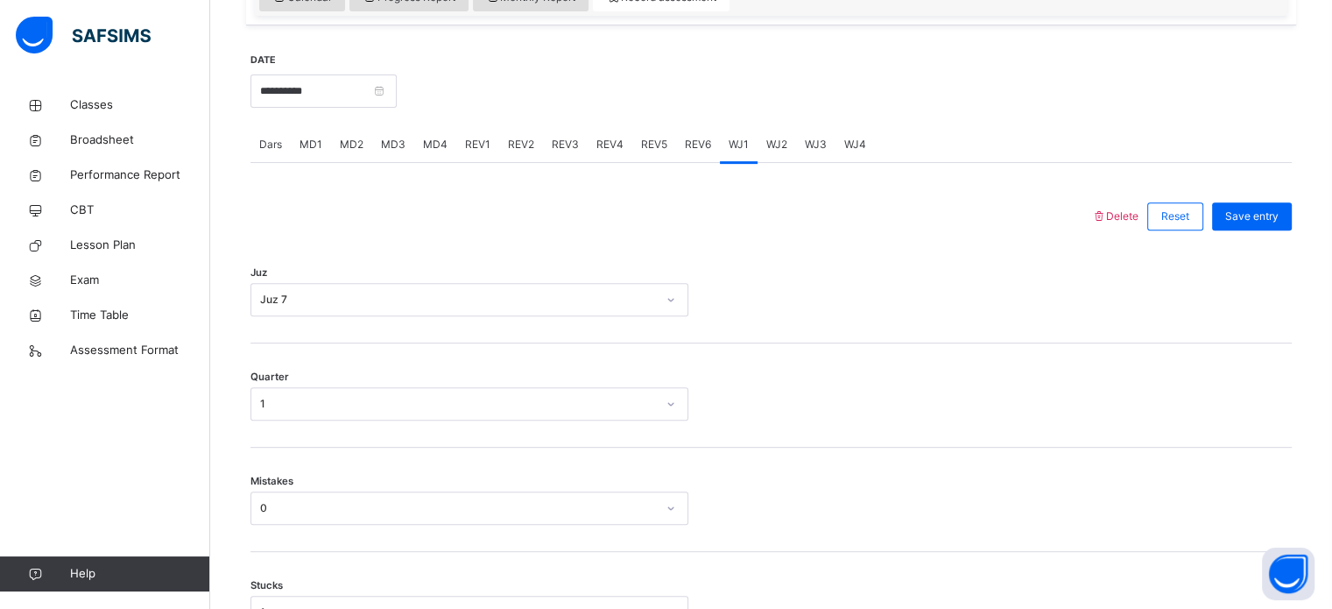
click at [855, 149] on span "WJ4" at bounding box center [855, 145] width 22 height 16
click at [807, 143] on span "WJ3" at bounding box center [816, 145] width 22 height 16
click at [770, 141] on span "WJ2" at bounding box center [776, 145] width 21 height 16
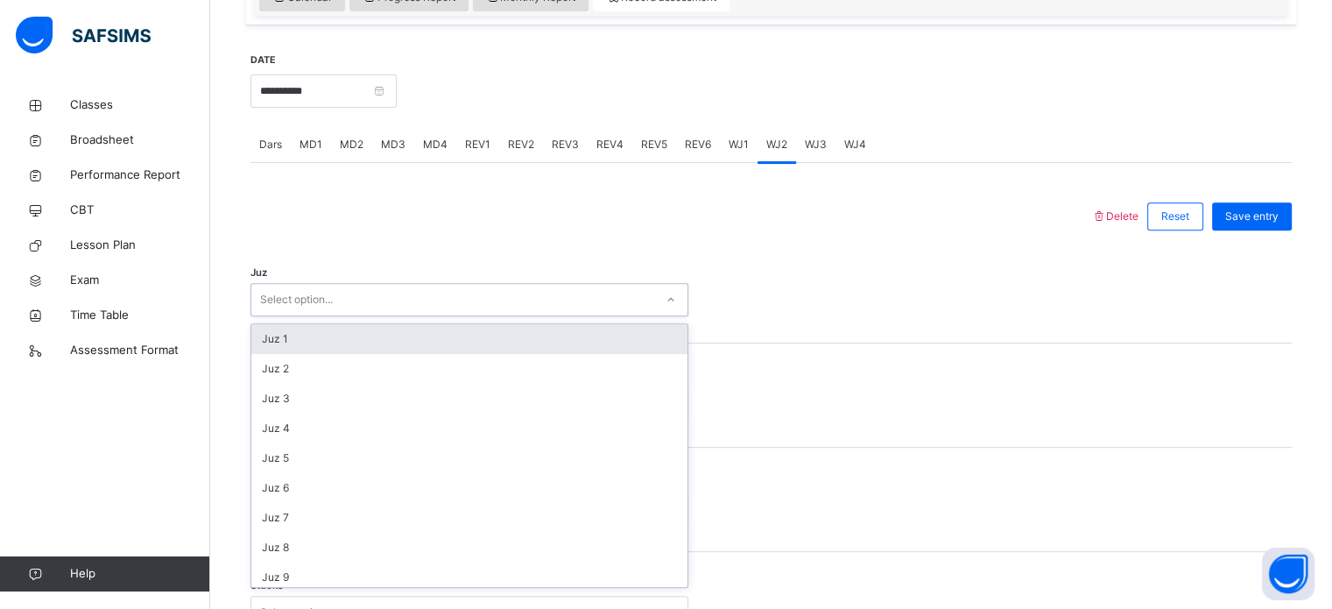
click at [298, 306] on div "Select option..." at bounding box center [296, 299] width 73 height 33
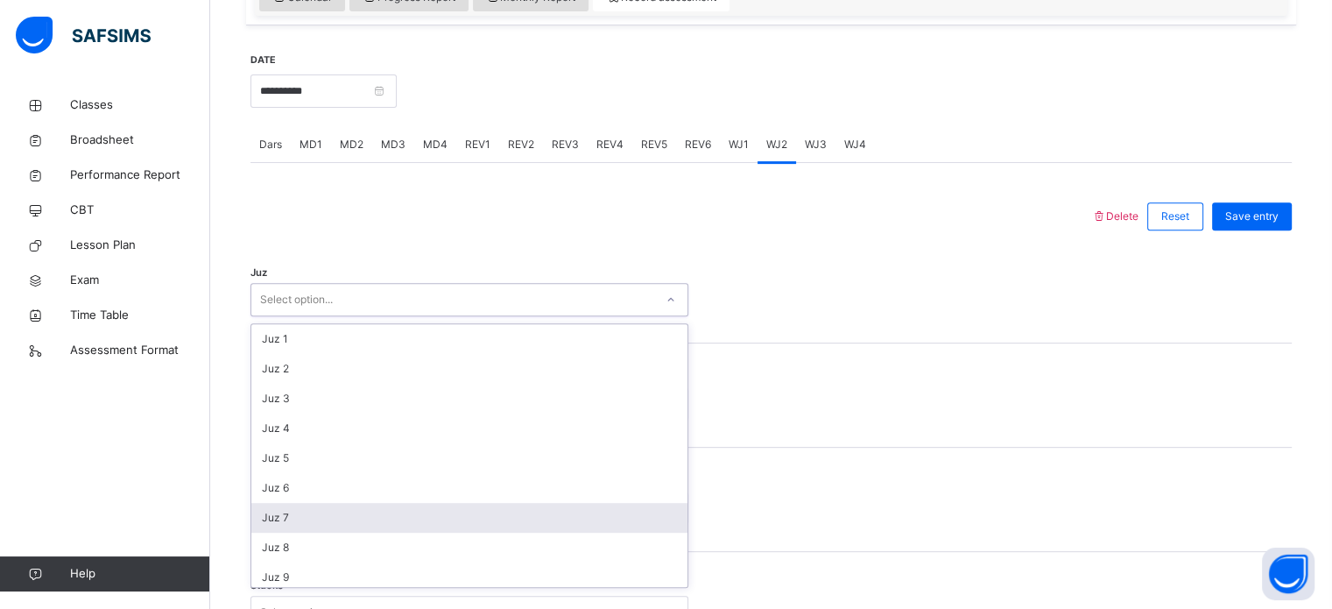
click at [401, 527] on div "Juz 7" at bounding box center [469, 518] width 436 height 30
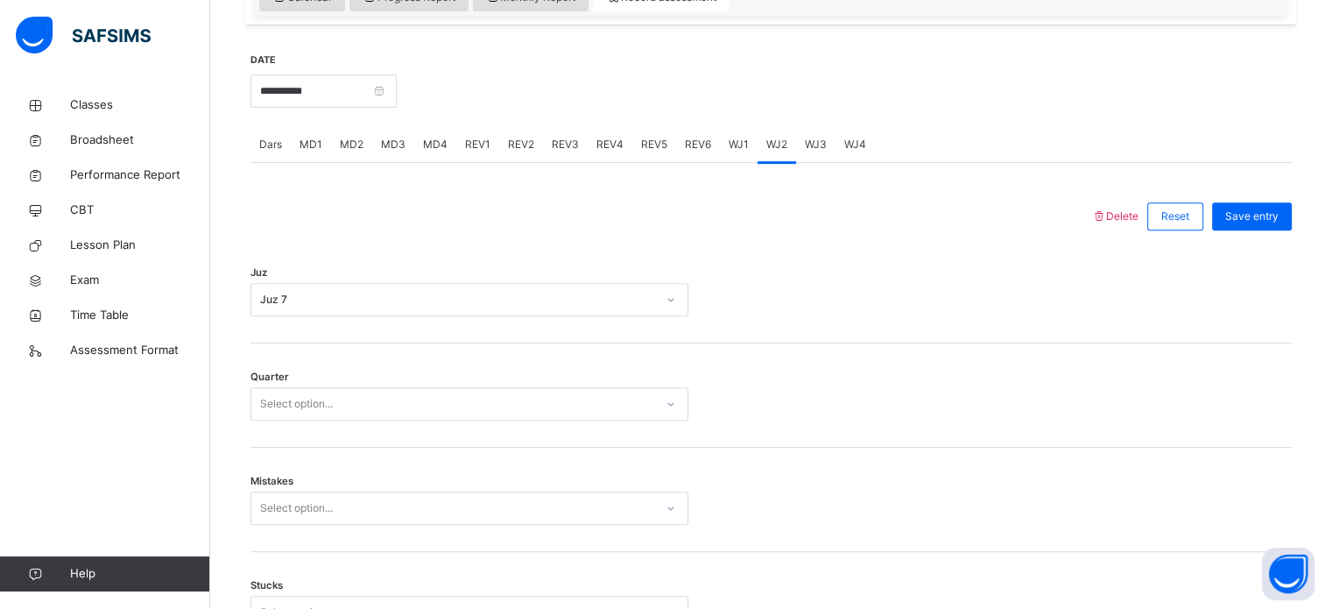
click at [322, 373] on div "Quarter Select option..." at bounding box center [770, 395] width 1041 height 104
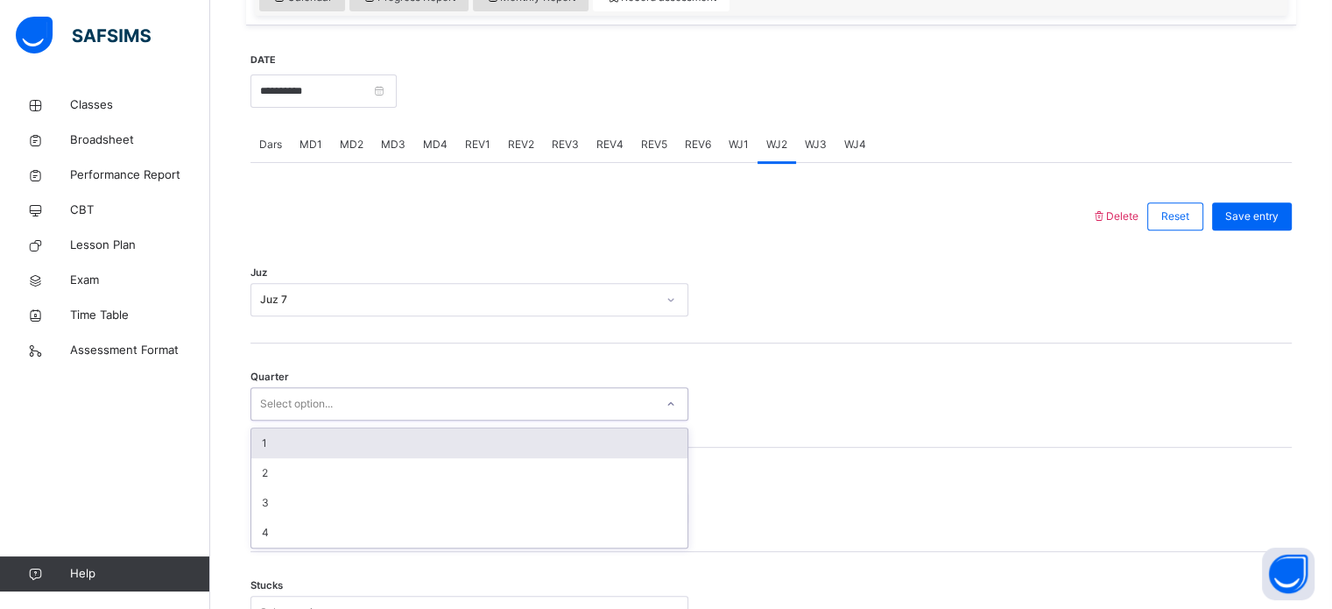
click at [328, 393] on div "Select option..." at bounding box center [296, 403] width 73 height 33
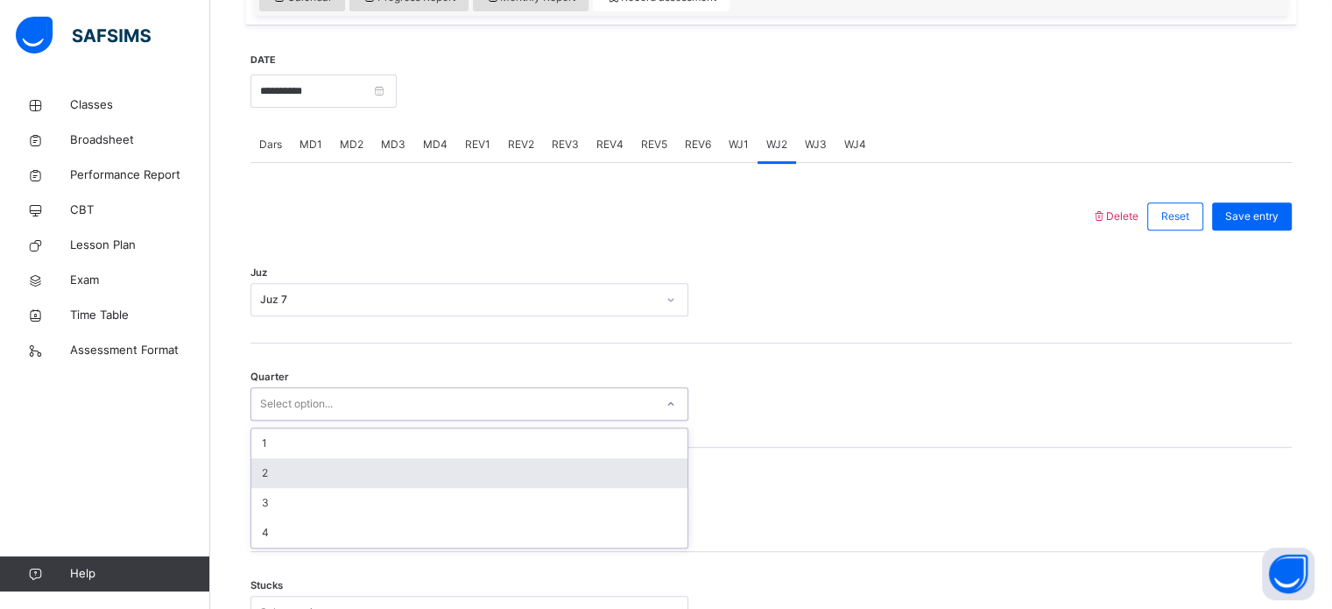
click at [357, 474] on div "2" at bounding box center [469, 473] width 436 height 30
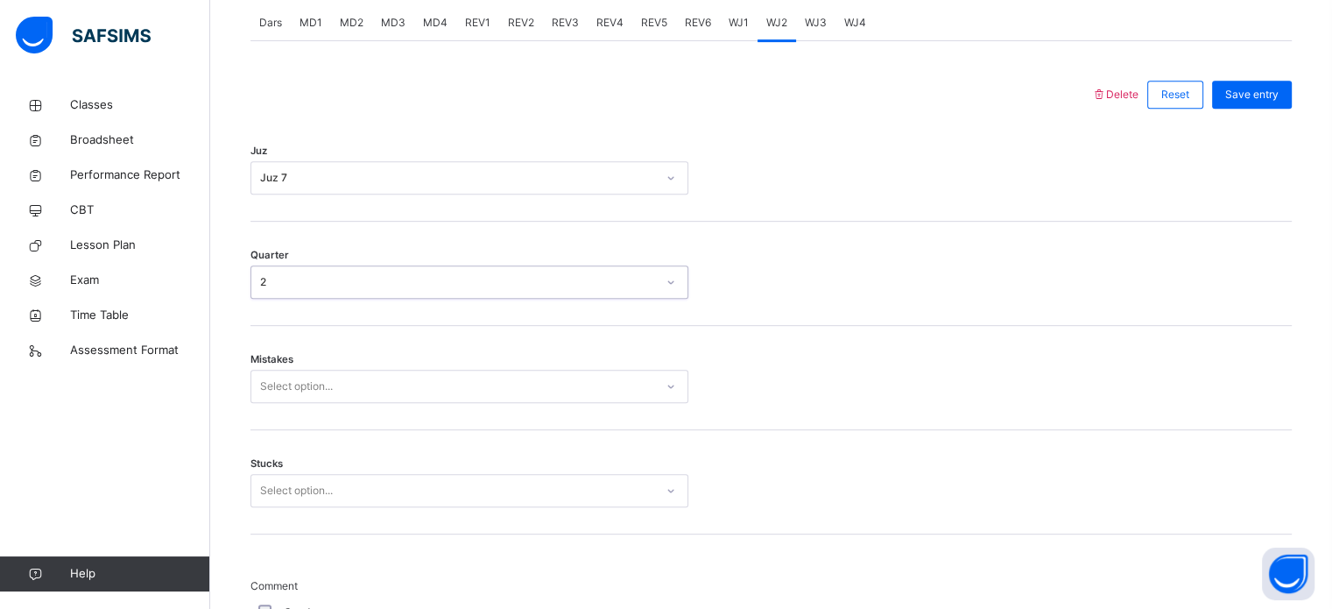
click at [308, 403] on div "Select option..." at bounding box center [469, 386] width 438 height 33
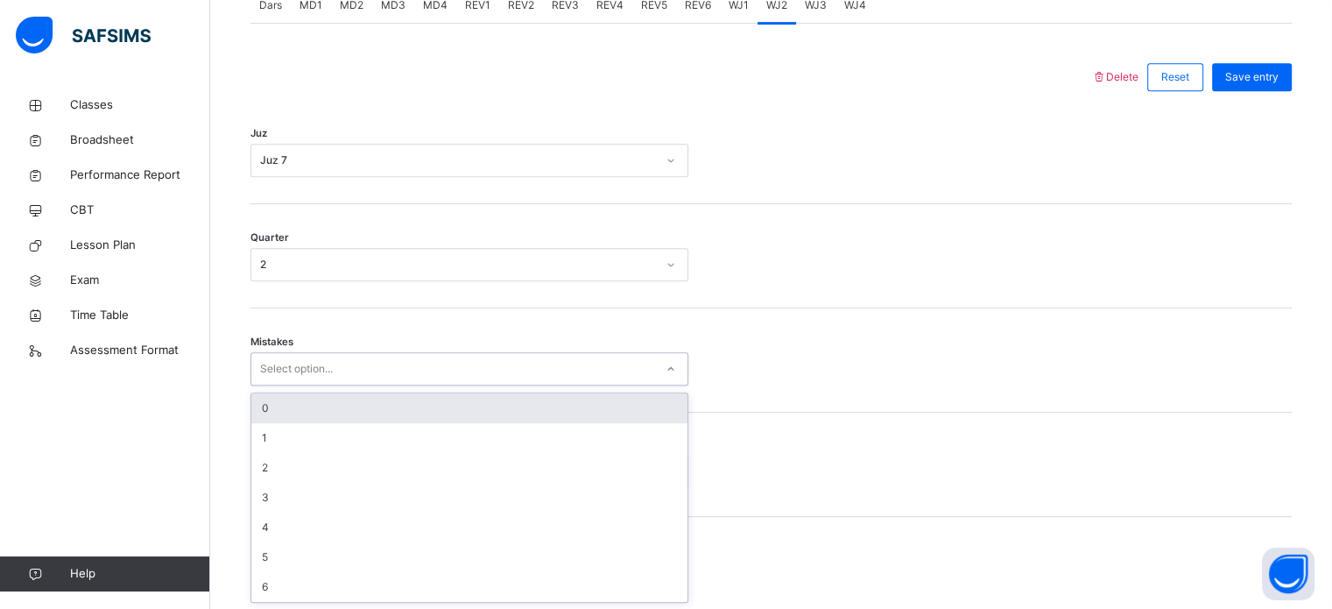
click at [319, 412] on div "0" at bounding box center [469, 408] width 436 height 30
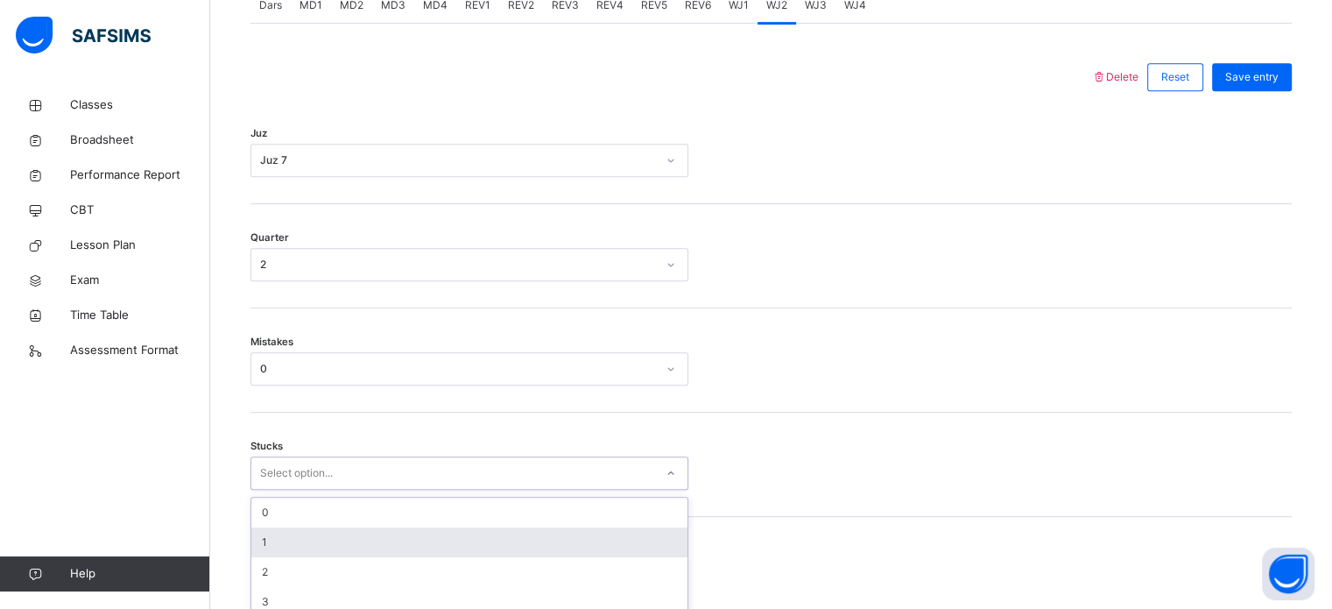
scroll to position [851, 0]
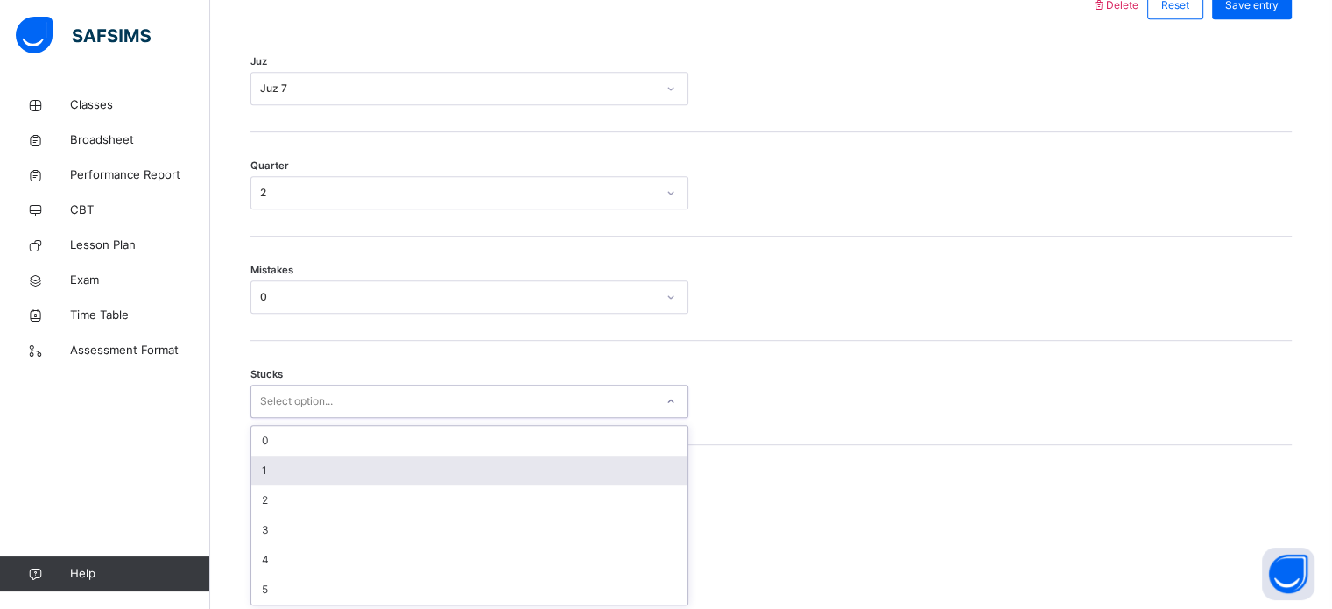
click at [316, 418] on div "option 1 focused, 2 of 6. 6 results available. Use Up and Down to choose option…" at bounding box center [469, 400] width 438 height 33
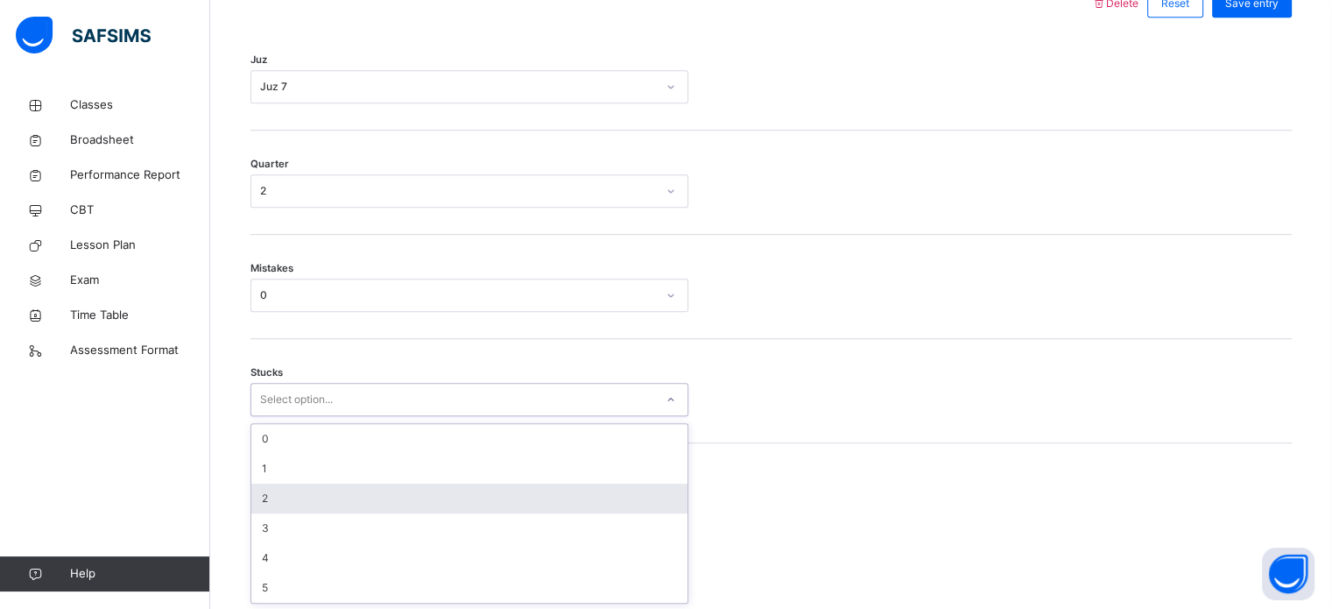
click at [328, 504] on div "2" at bounding box center [469, 498] width 436 height 30
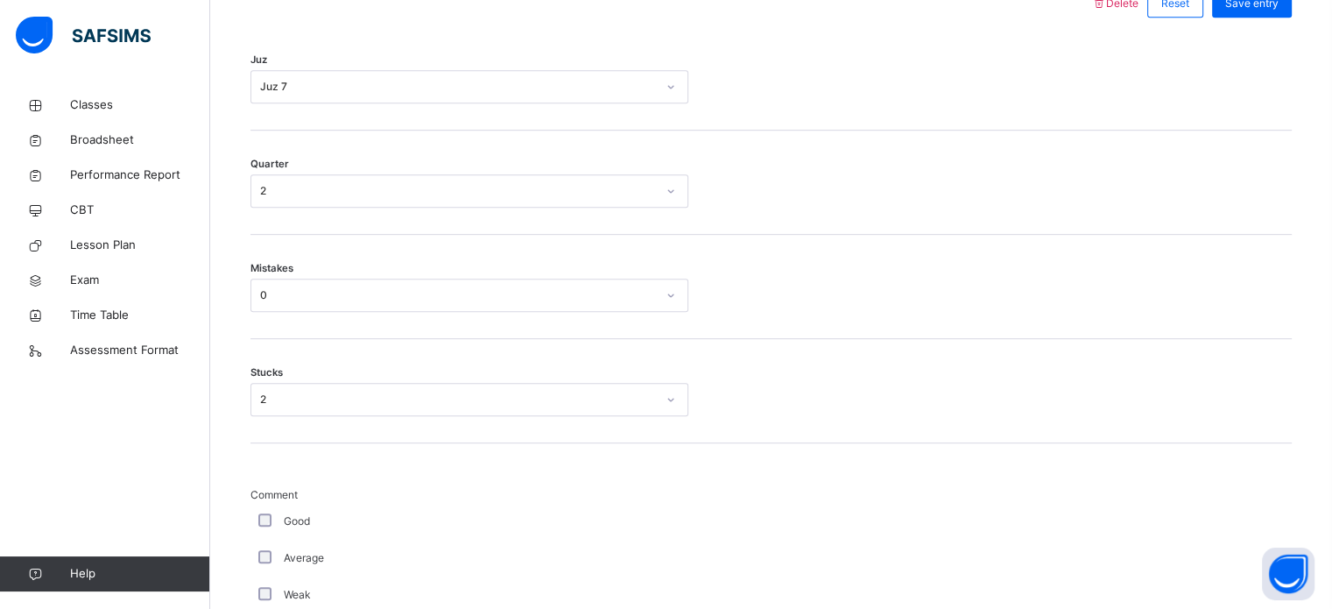
click at [328, 504] on div "Good" at bounding box center [469, 521] width 438 height 37
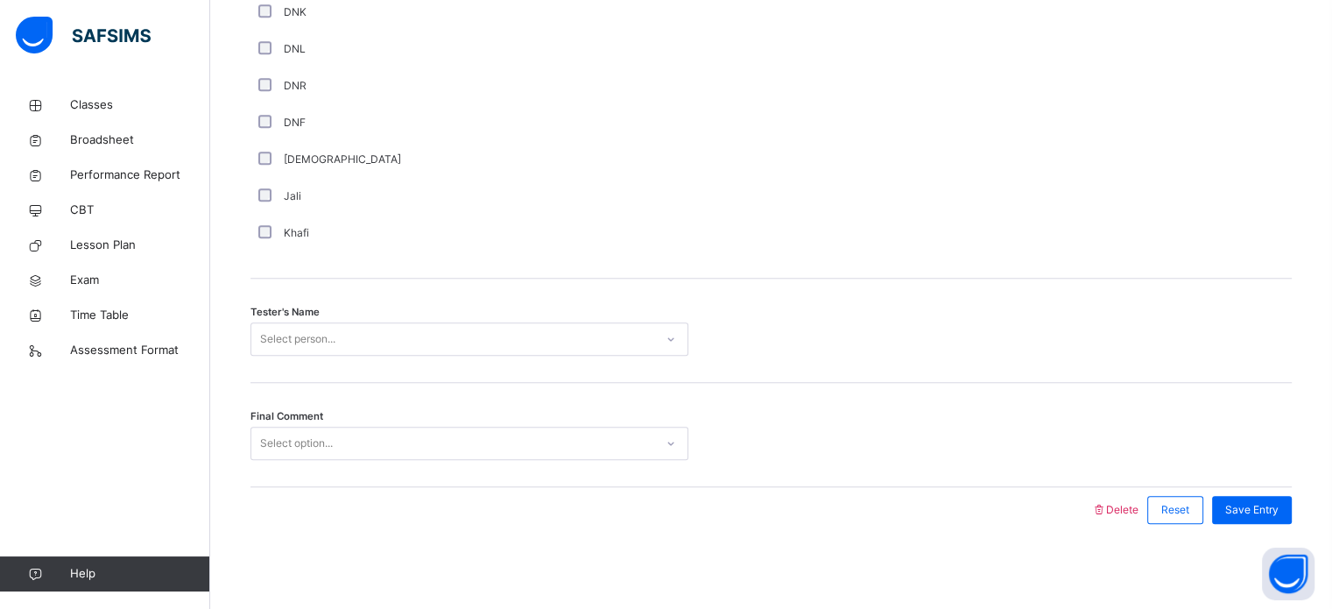
click at [315, 335] on div "Select person..." at bounding box center [297, 338] width 75 height 33
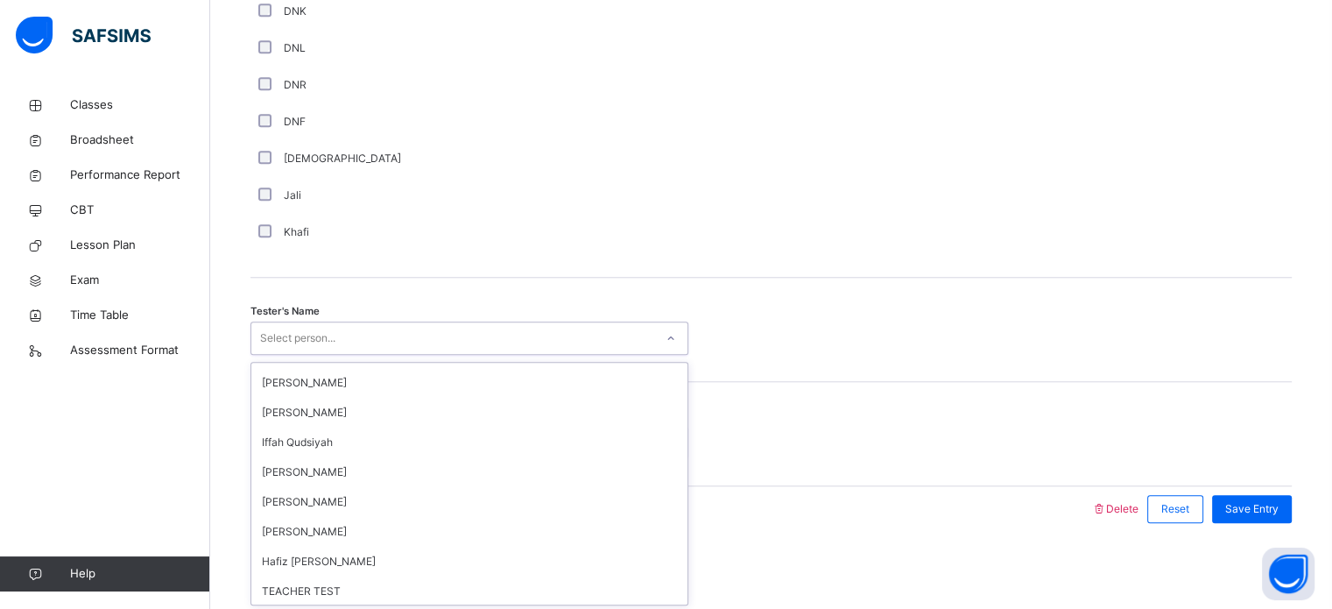
scroll to position [0, 0]
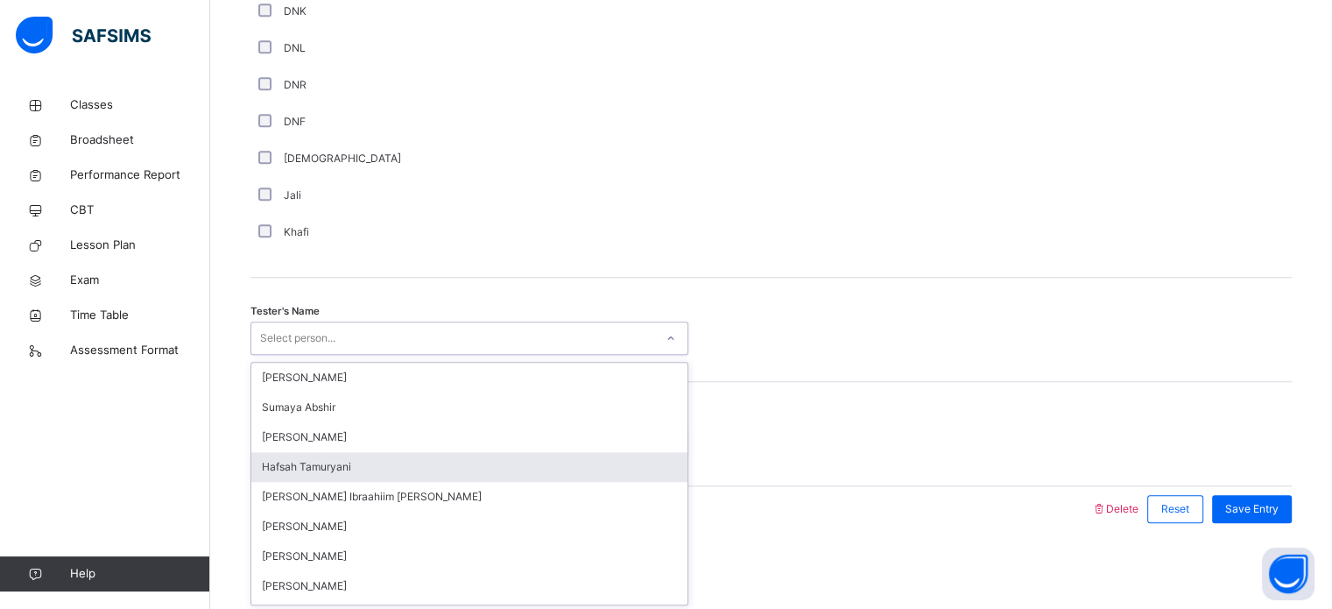
type input "*"
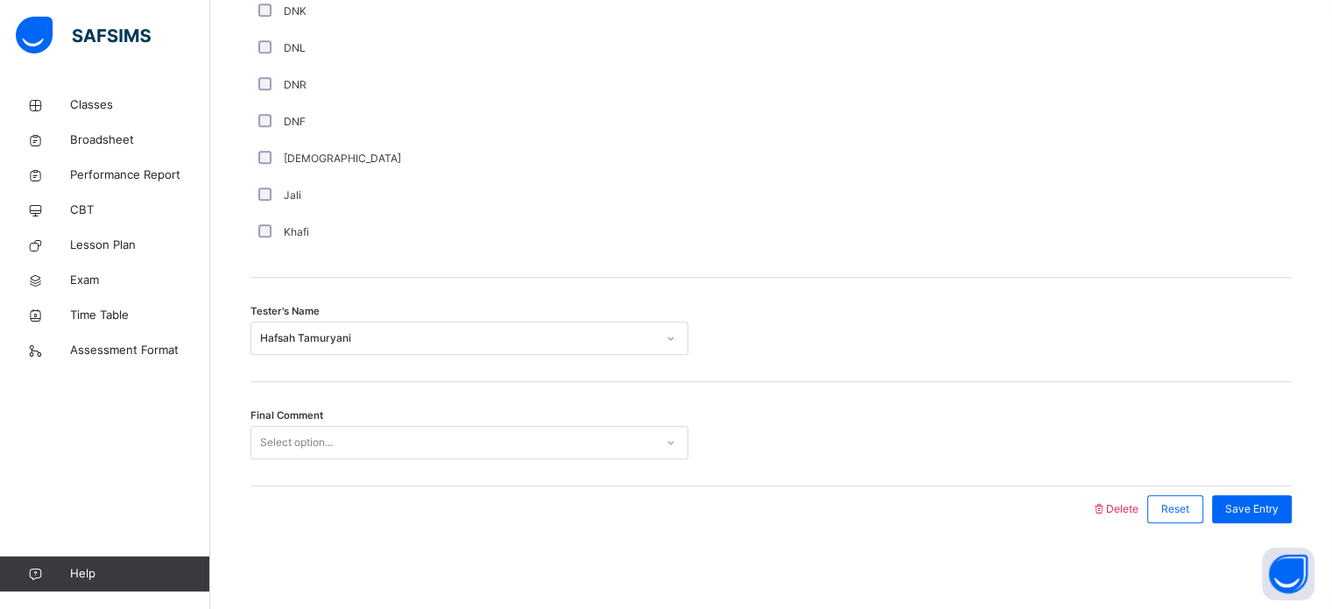
click at [305, 317] on span "Tester's Name" at bounding box center [284, 311] width 69 height 15
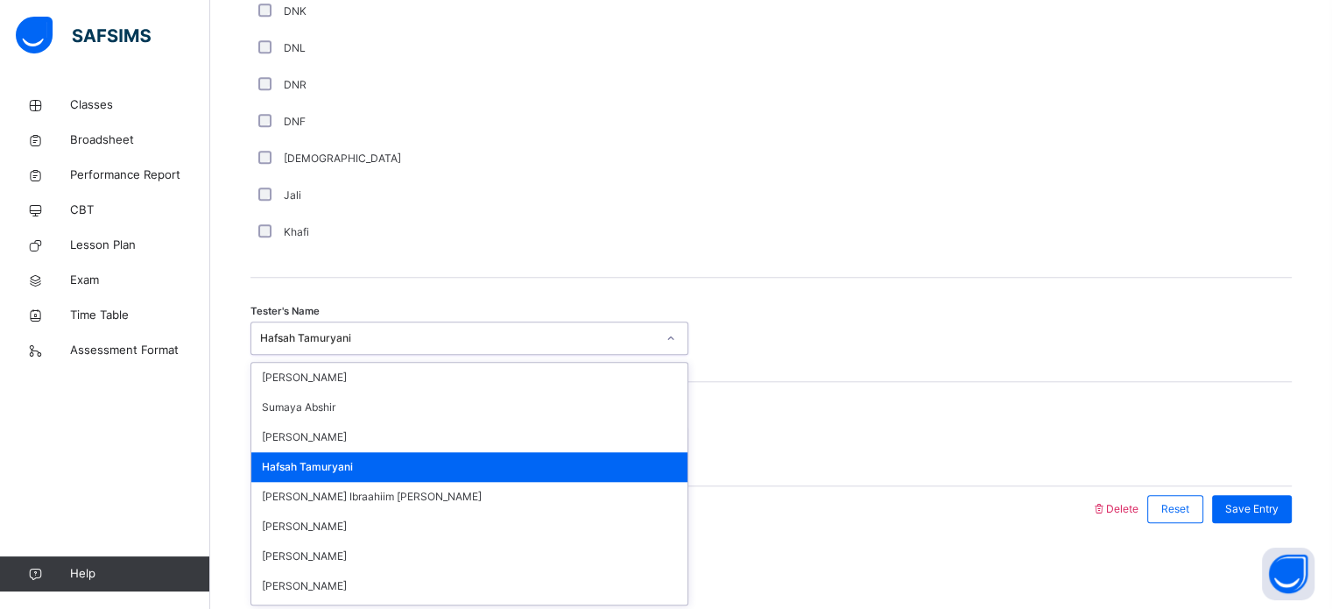
click at [306, 339] on div "Hafsah Tamuryani" at bounding box center [458, 338] width 396 height 16
click at [462, 456] on div "Hafsah Tamuryani" at bounding box center [469, 467] width 436 height 30
click at [357, 347] on div "Hafsah Tamuryani" at bounding box center [452, 338] width 403 height 27
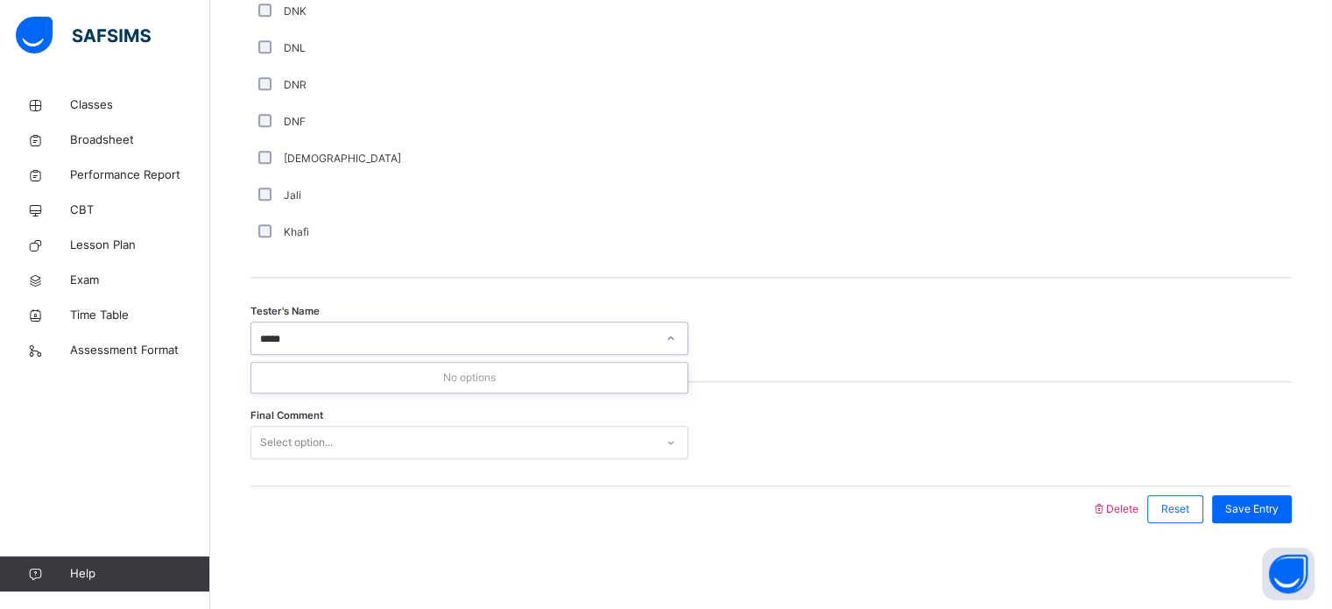
type input "*****"
click at [597, 301] on div "Tester's Name Select person..." at bounding box center [770, 330] width 1041 height 104
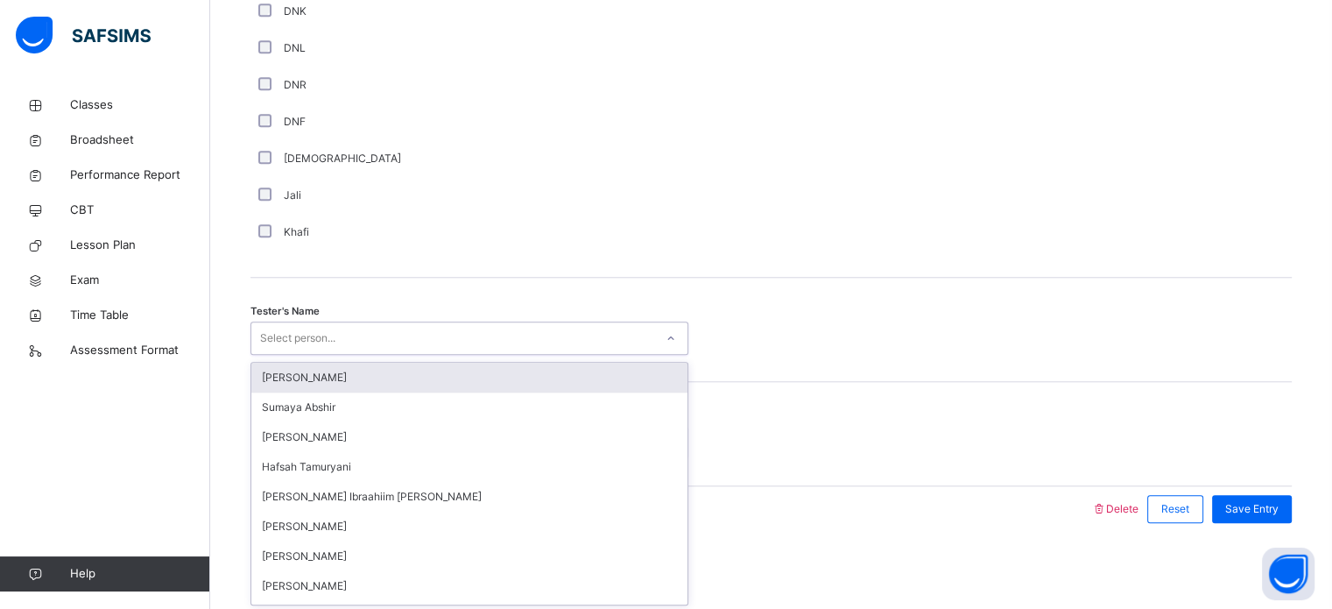
click at [385, 328] on div "Select person..." at bounding box center [452, 338] width 403 height 27
type input "*"
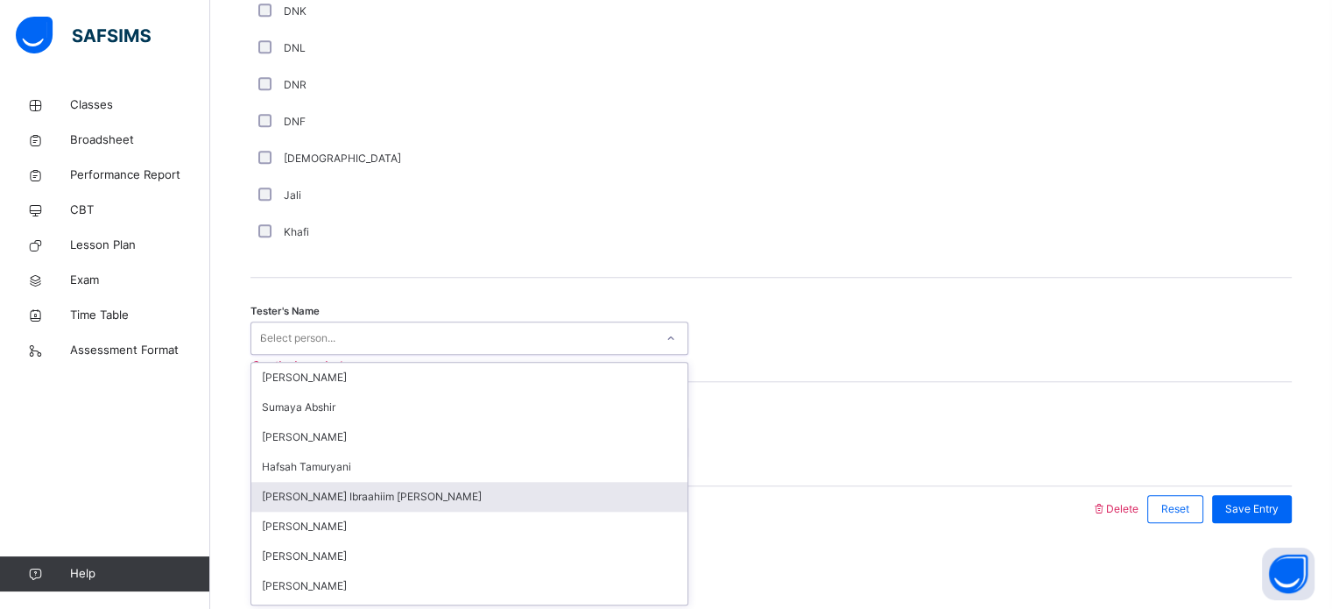
type input "**"
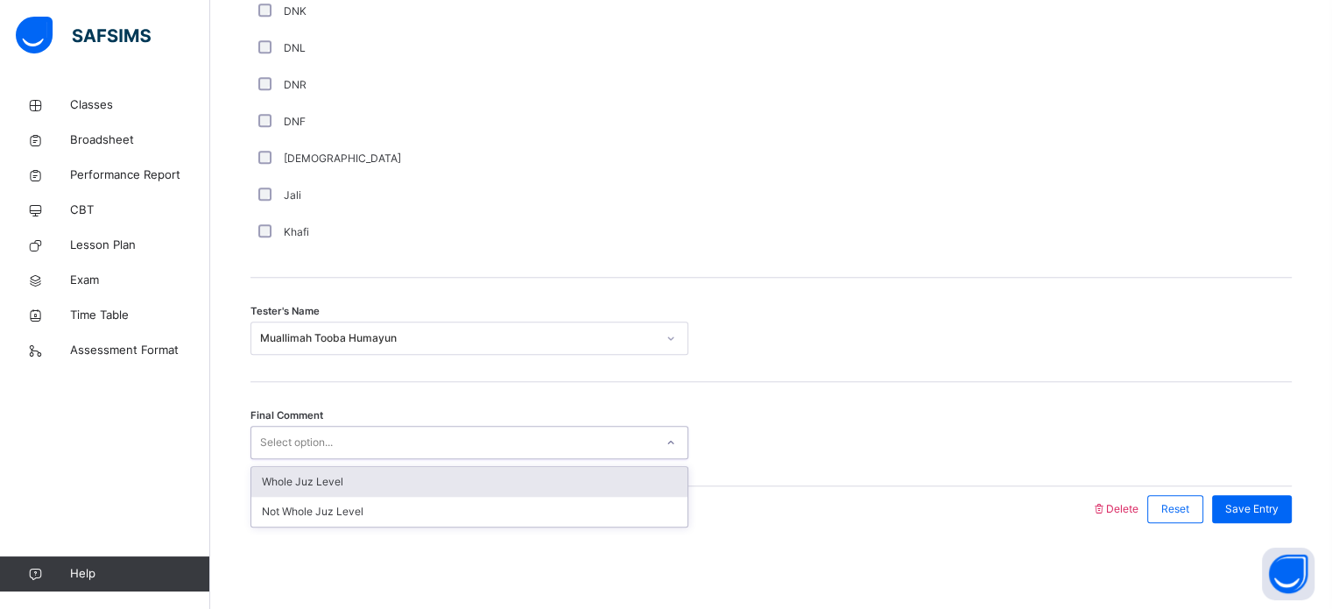
click at [337, 433] on div "Select option..." at bounding box center [452, 442] width 403 height 27
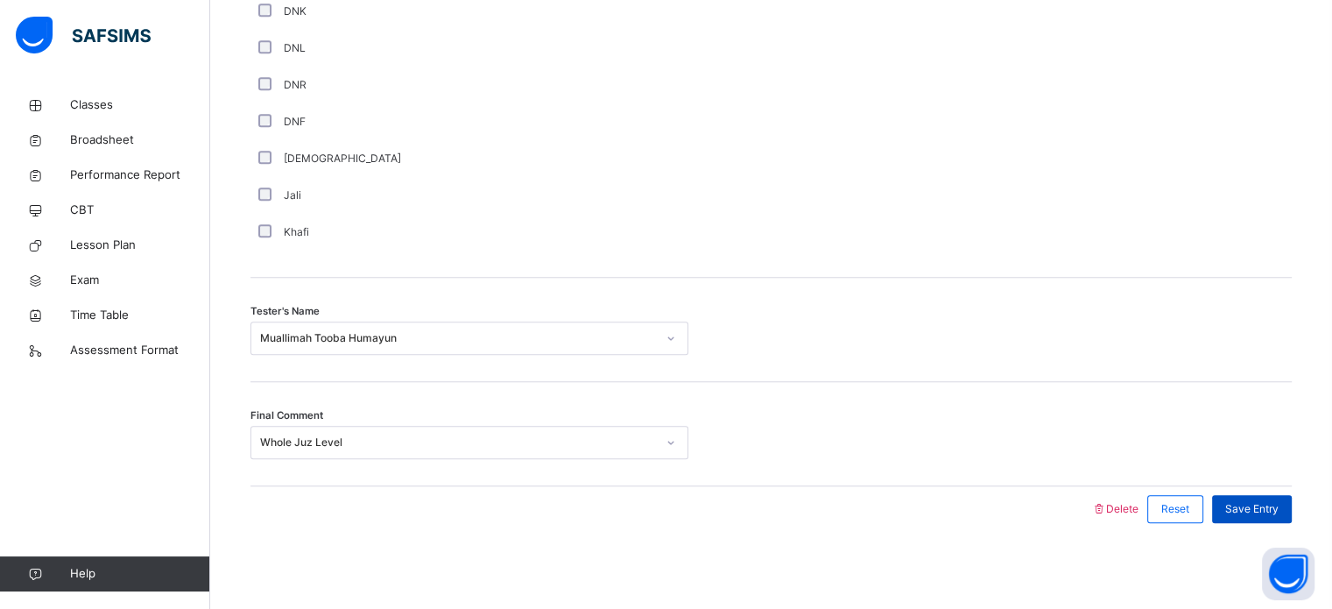
click at [1258, 514] on div "Save Entry" at bounding box center [1252, 509] width 80 height 28
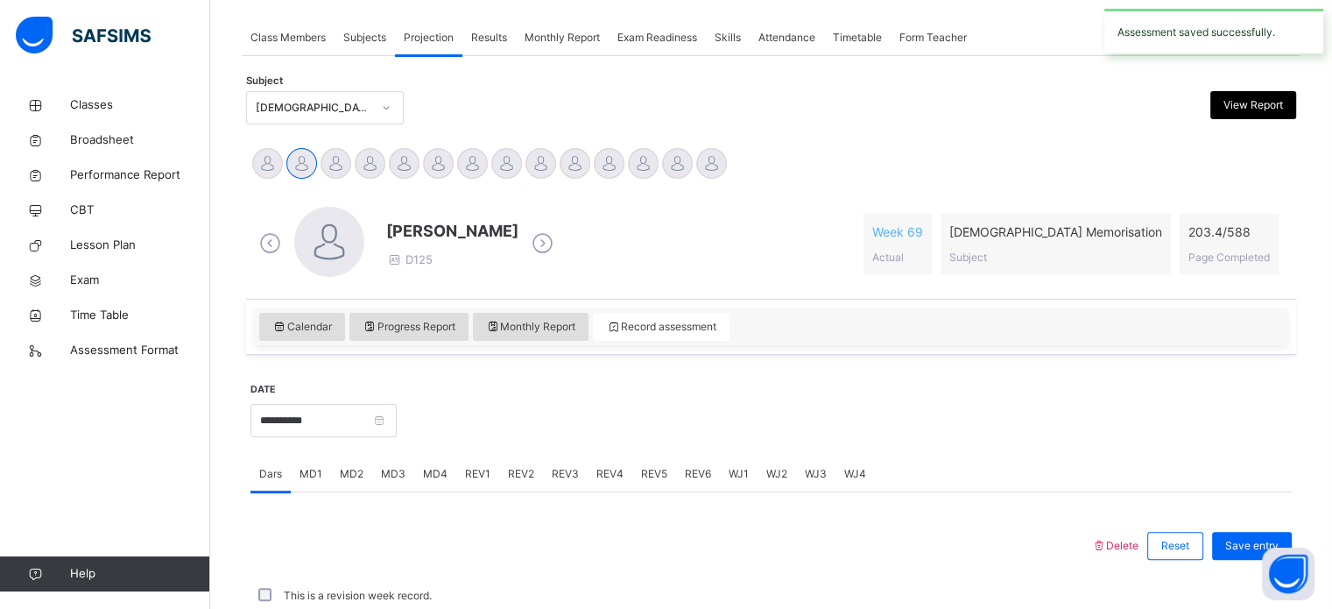
scroll to position [706, 0]
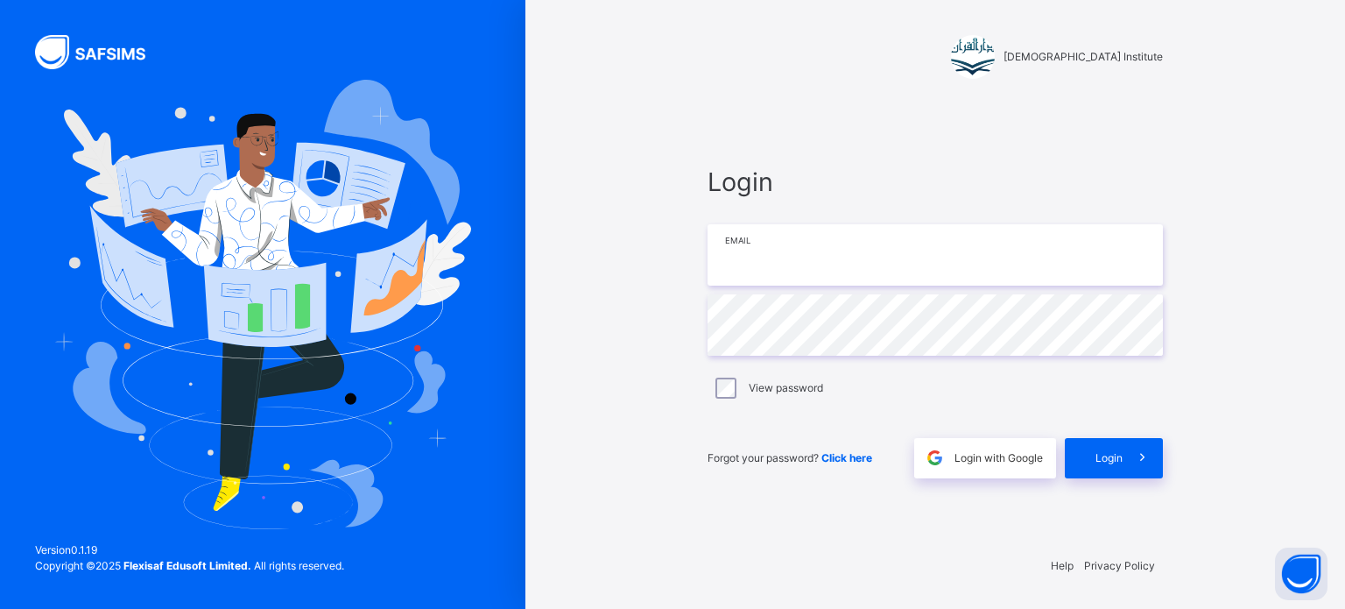
type input "**********"
click at [1121, 447] on div "Login" at bounding box center [1114, 458] width 98 height 40
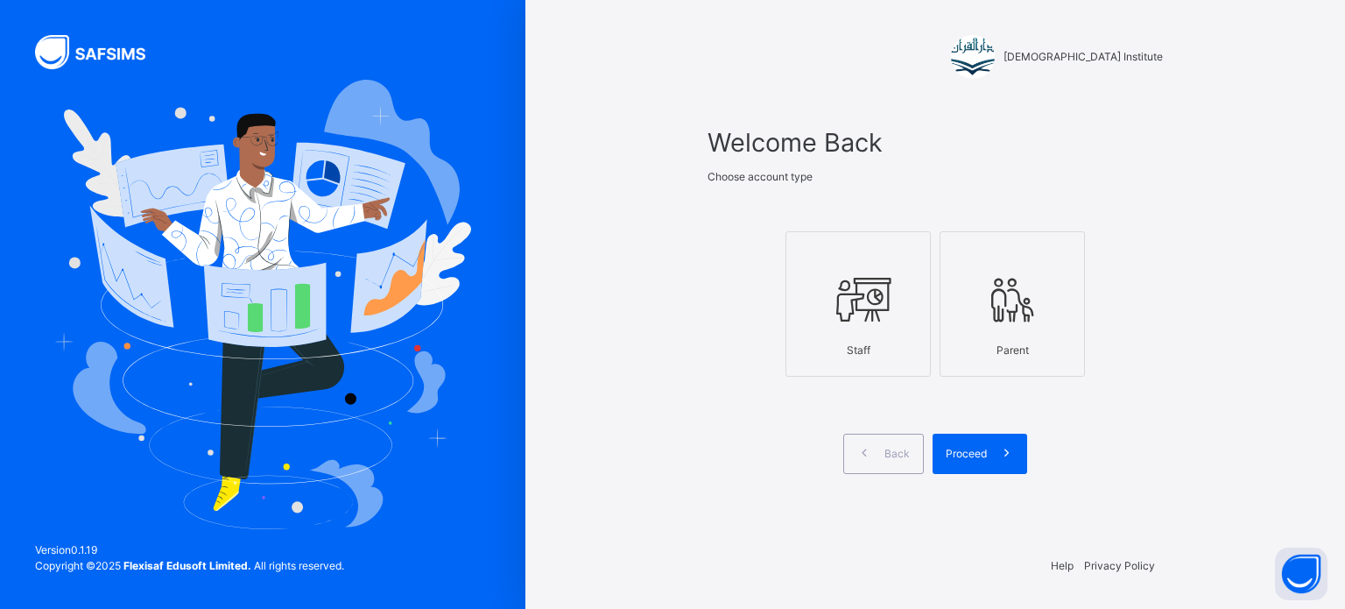
click at [893, 336] on div "Staff" at bounding box center [858, 350] width 126 height 33
click at [957, 444] on div "Proceed" at bounding box center [980, 453] width 95 height 40
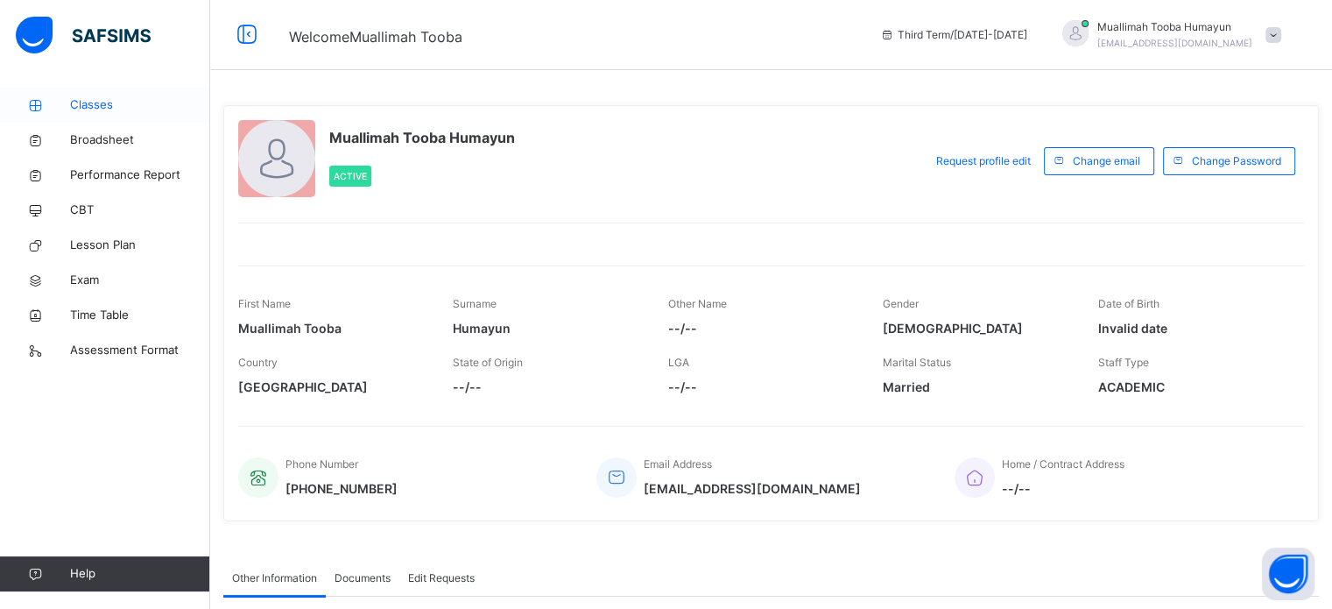
click at [106, 89] on link "Classes" at bounding box center [105, 105] width 210 height 35
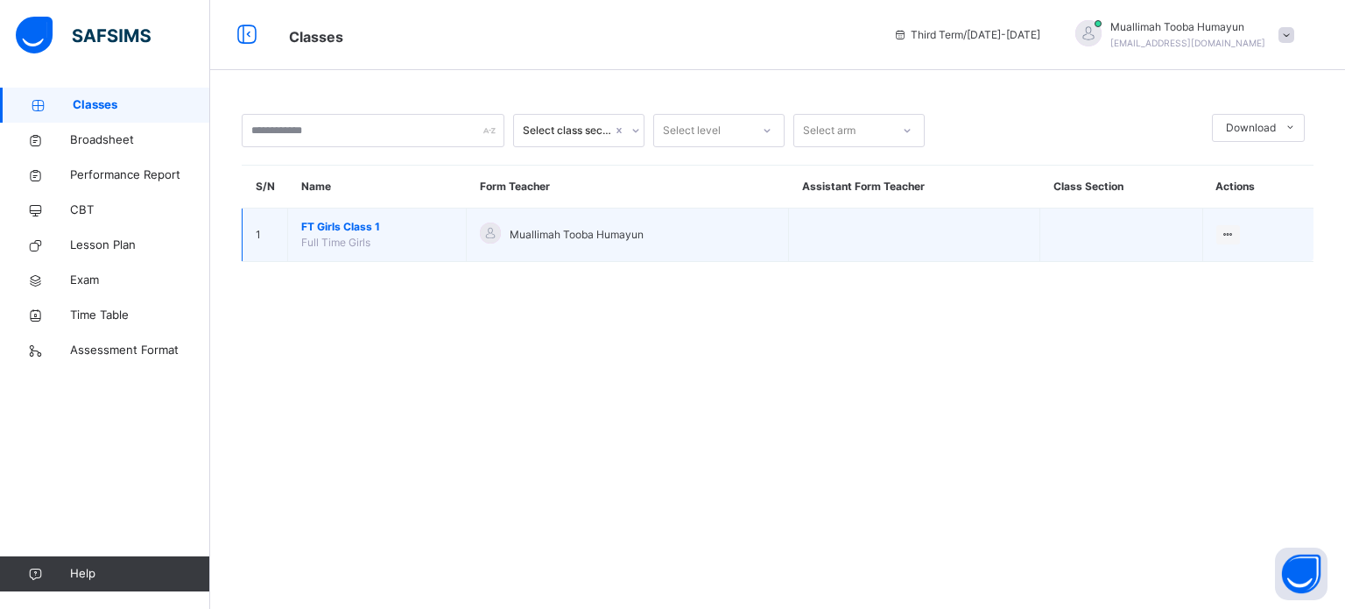
click at [344, 221] on span "FT Girls Class 1" at bounding box center [376, 227] width 151 height 16
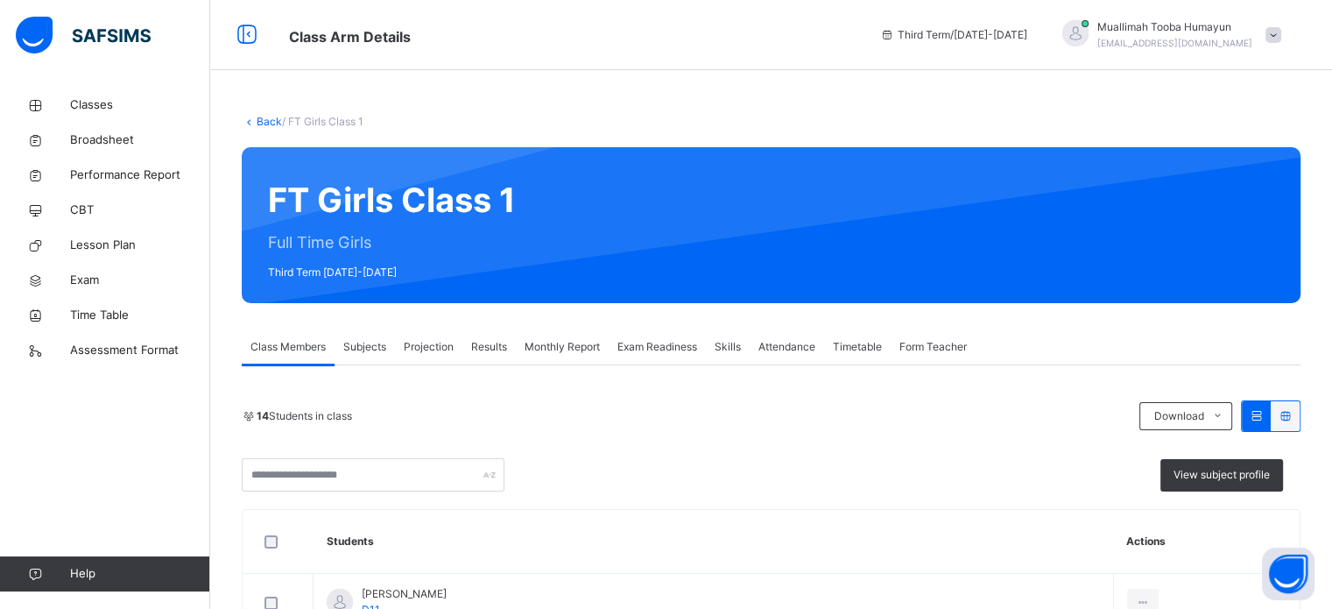
click at [419, 347] on span "Projection" at bounding box center [429, 347] width 50 height 16
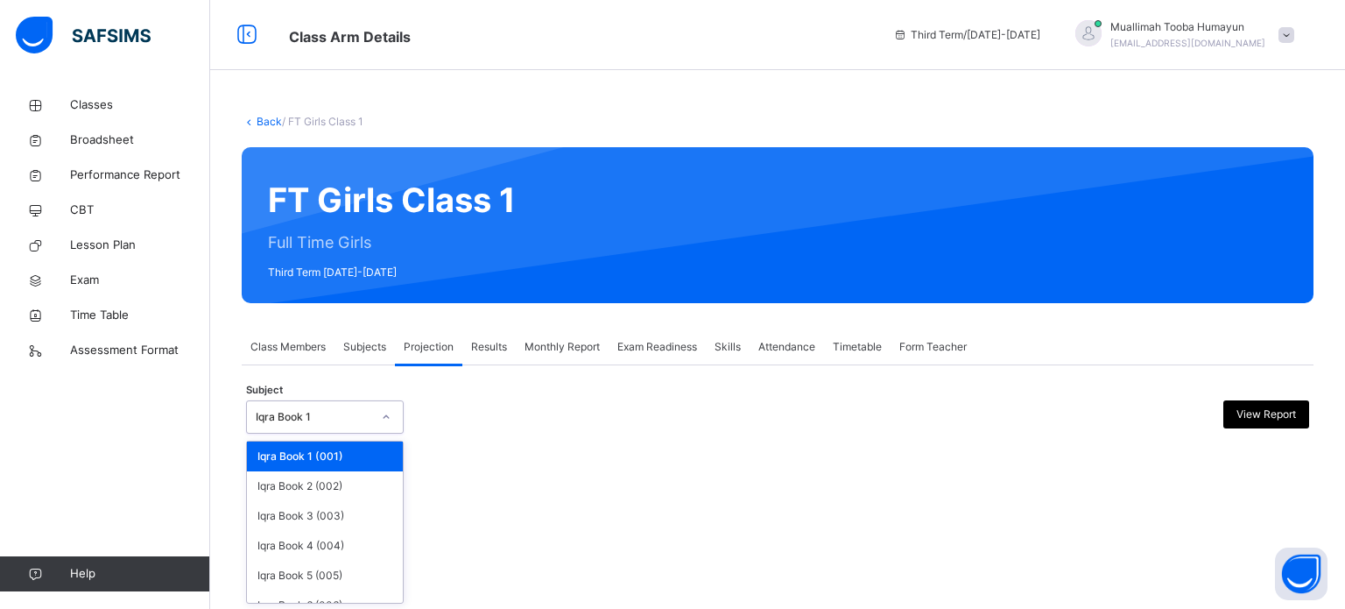
click at [347, 426] on div "Iqra Book 1" at bounding box center [308, 417] width 123 height 27
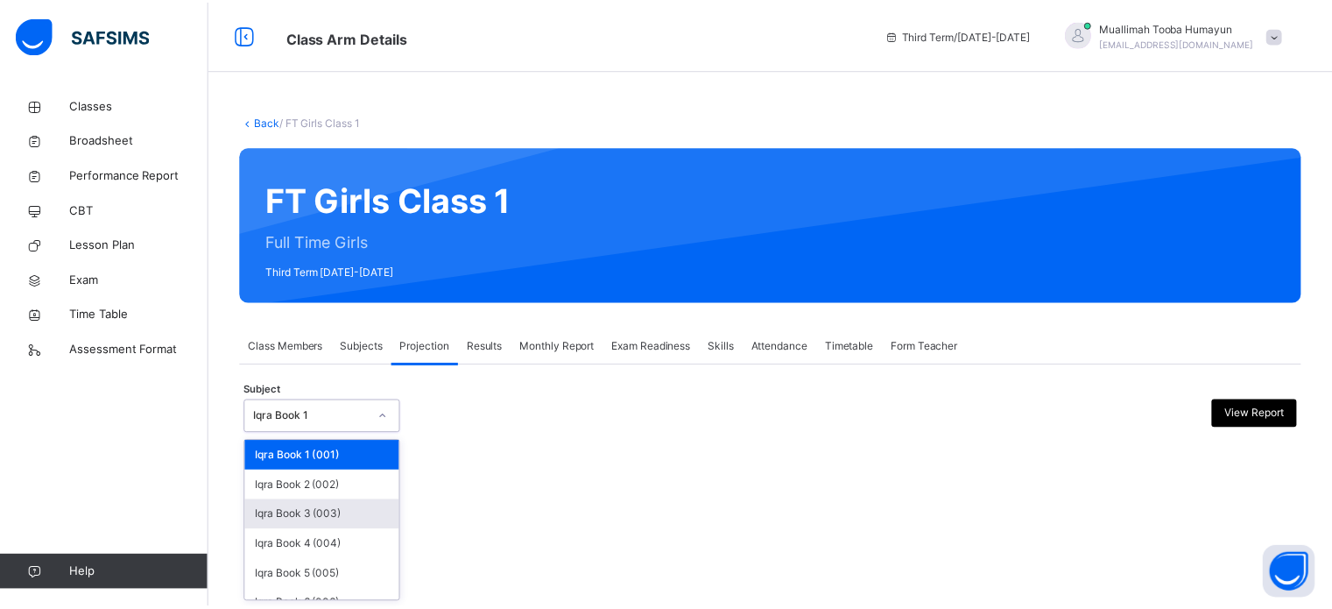
scroll to position [92, 0]
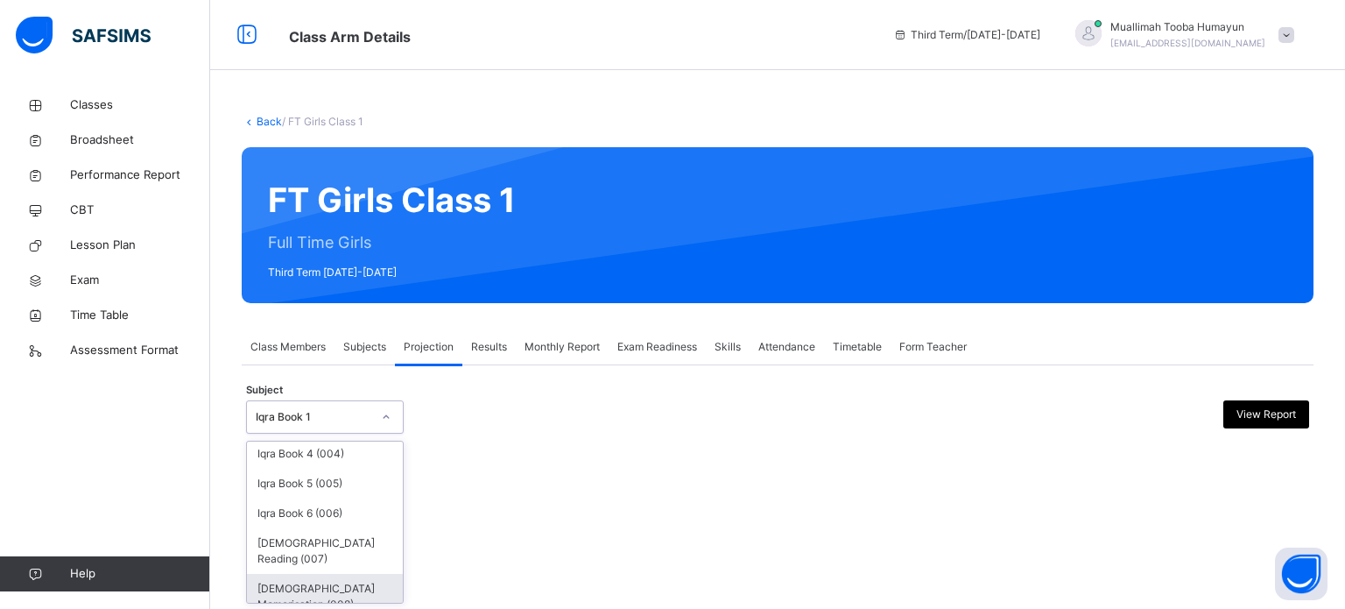
click at [294, 577] on div "[DEMOGRAPHIC_DATA] Memorisation (008)" at bounding box center [325, 597] width 156 height 46
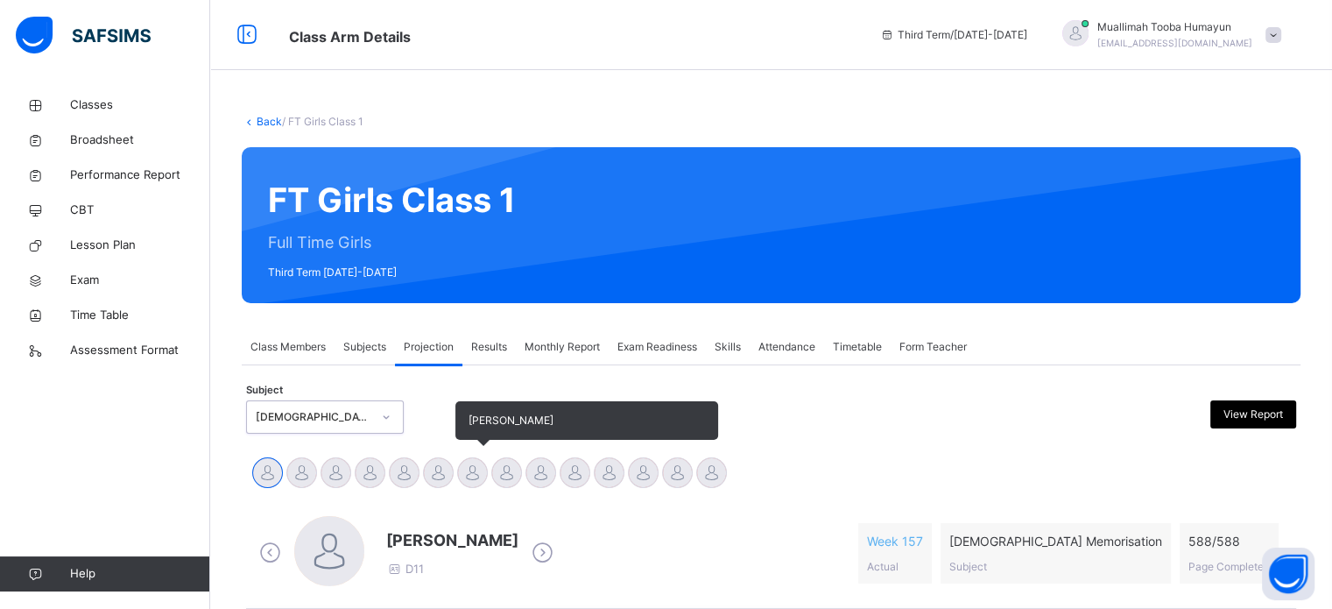
scroll to position [285, 0]
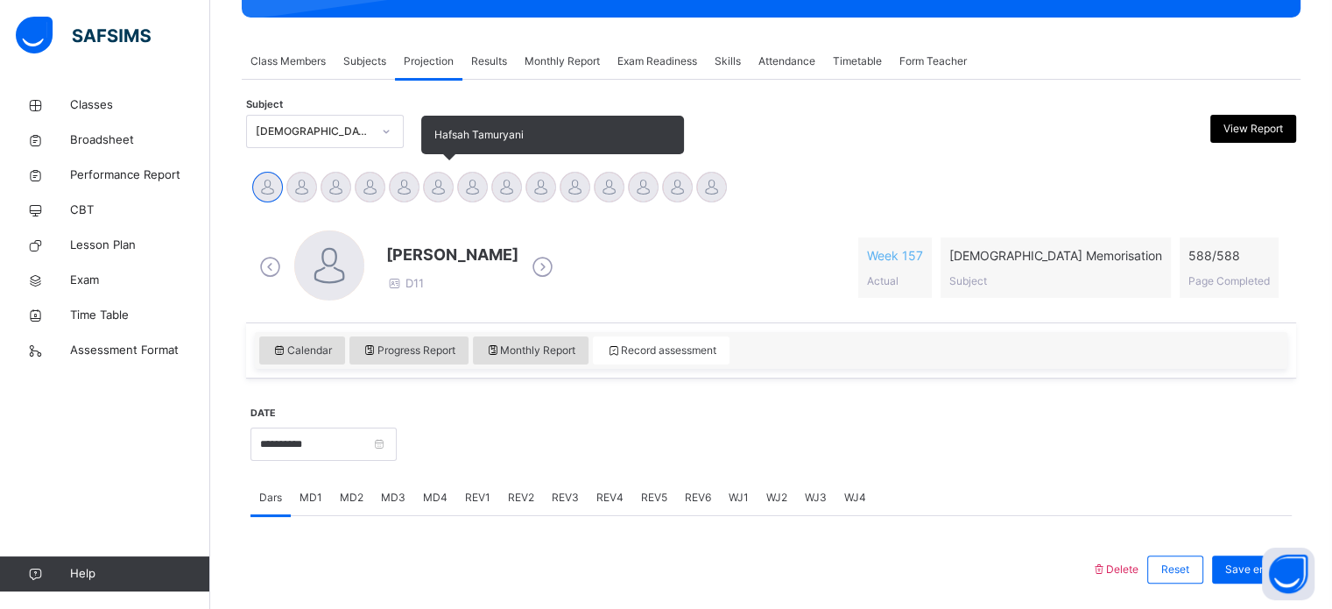
click at [436, 183] on div at bounding box center [438, 187] width 31 height 31
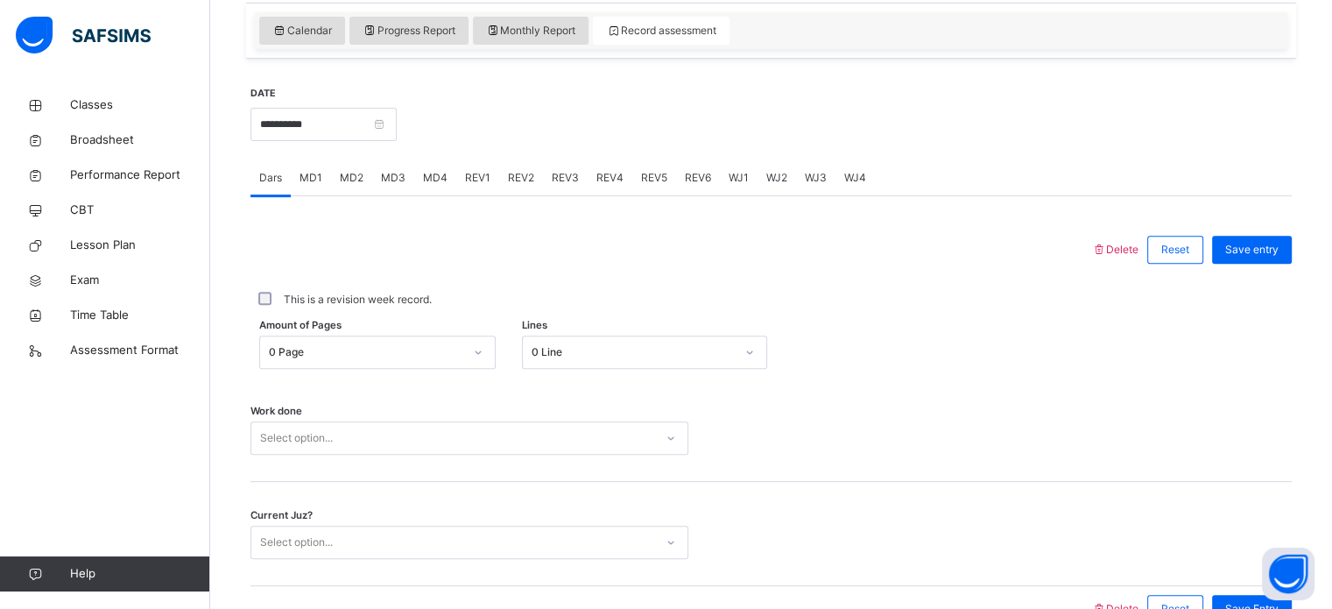
scroll to position [606, 0]
click at [469, 178] on span "REV1" at bounding box center [477, 177] width 25 height 16
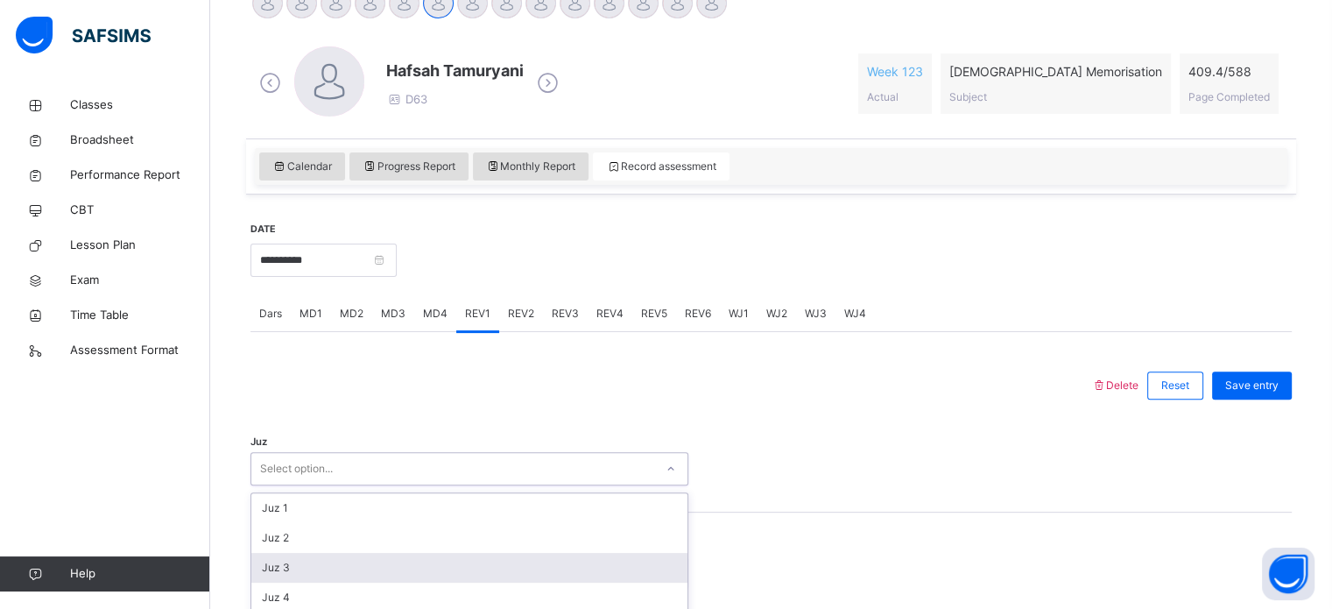
scroll to position [624, 0]
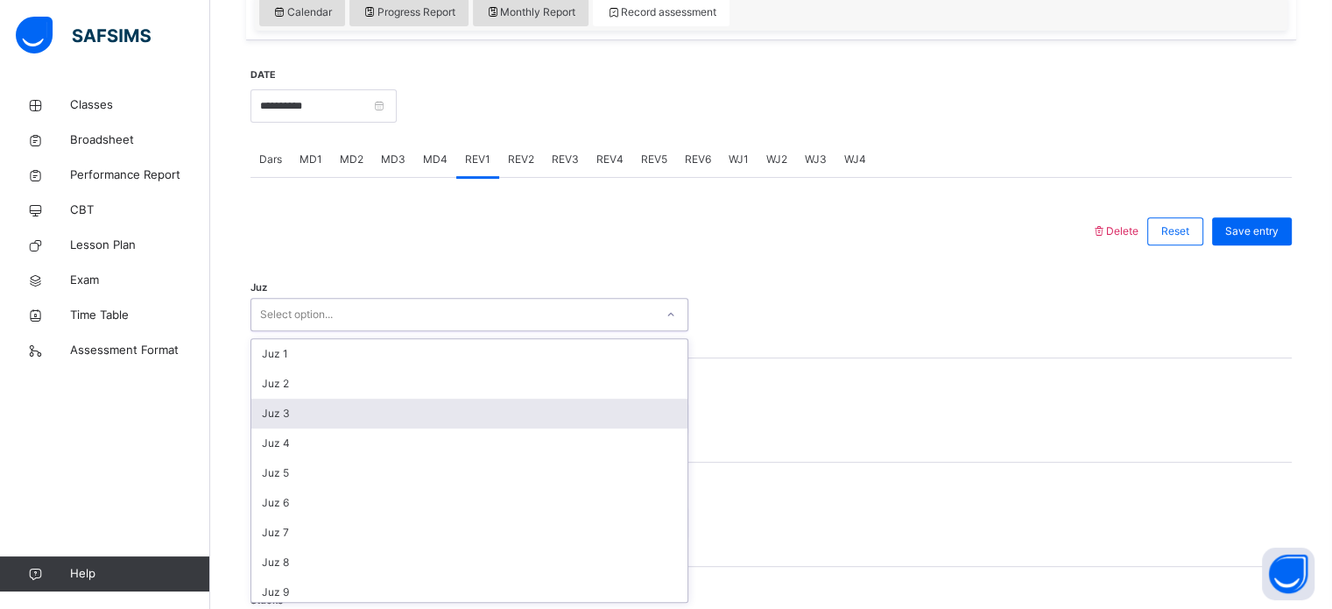
click at [405, 331] on div "option Juz 3 focused, 3 of 30. 30 results available. Use Up and Down to choose …" at bounding box center [469, 314] width 438 height 33
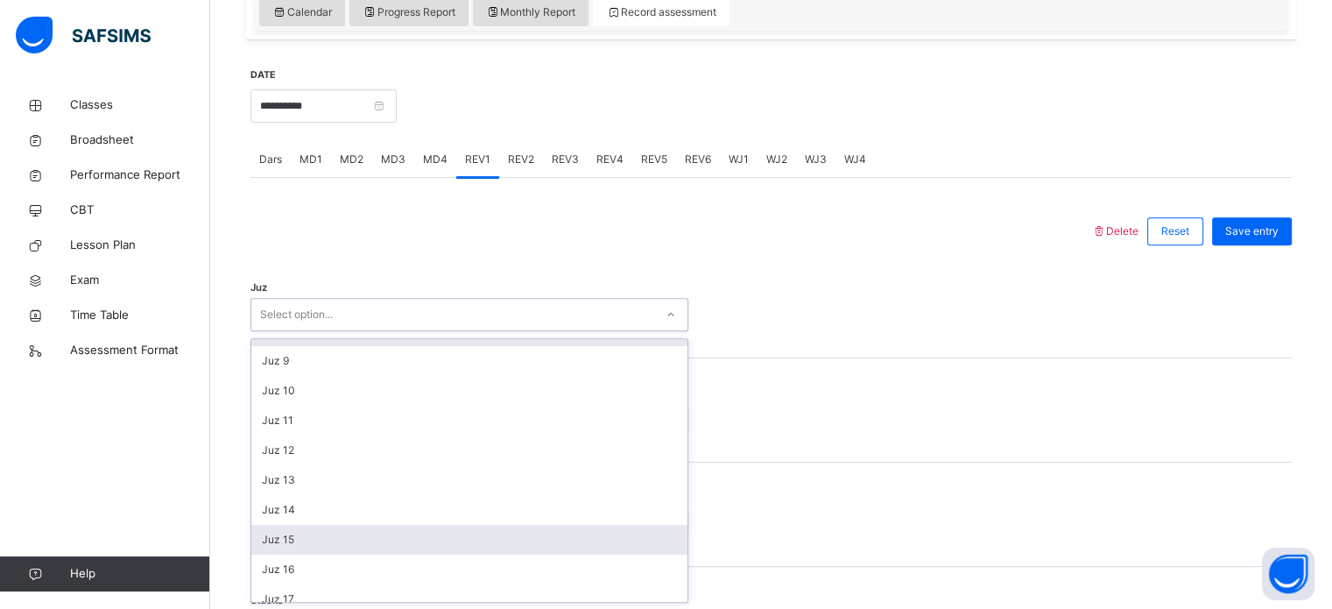
scroll to position [263, 0]
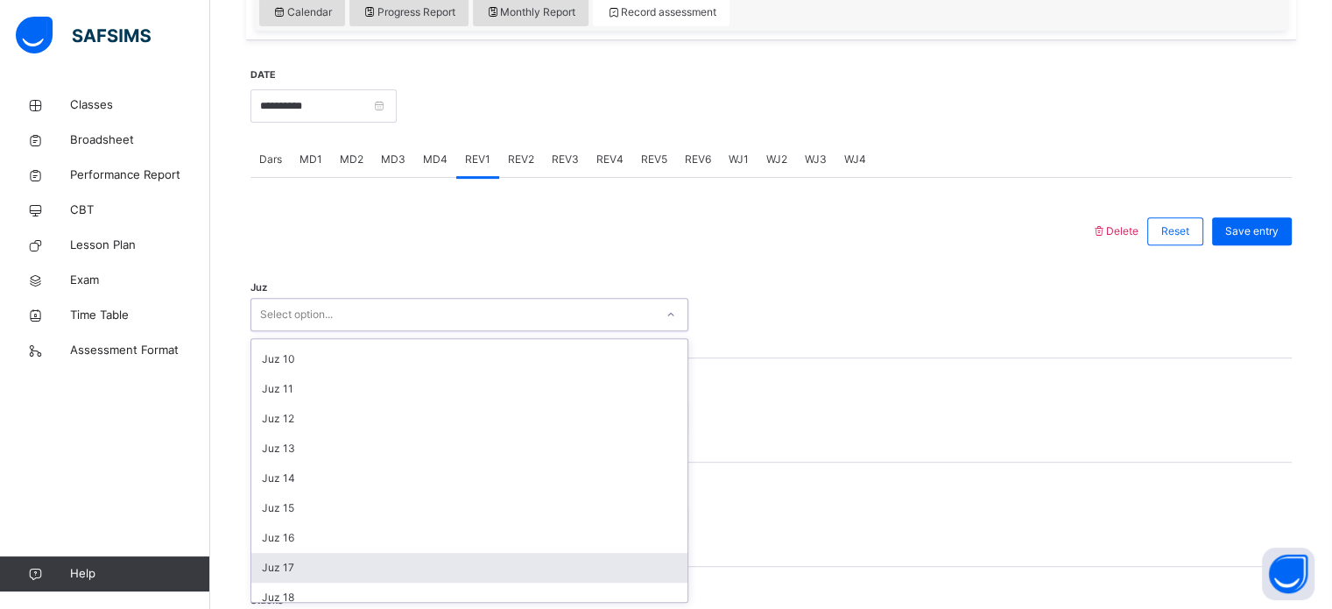
click at [334, 558] on div "Juz 17" at bounding box center [469, 568] width 436 height 30
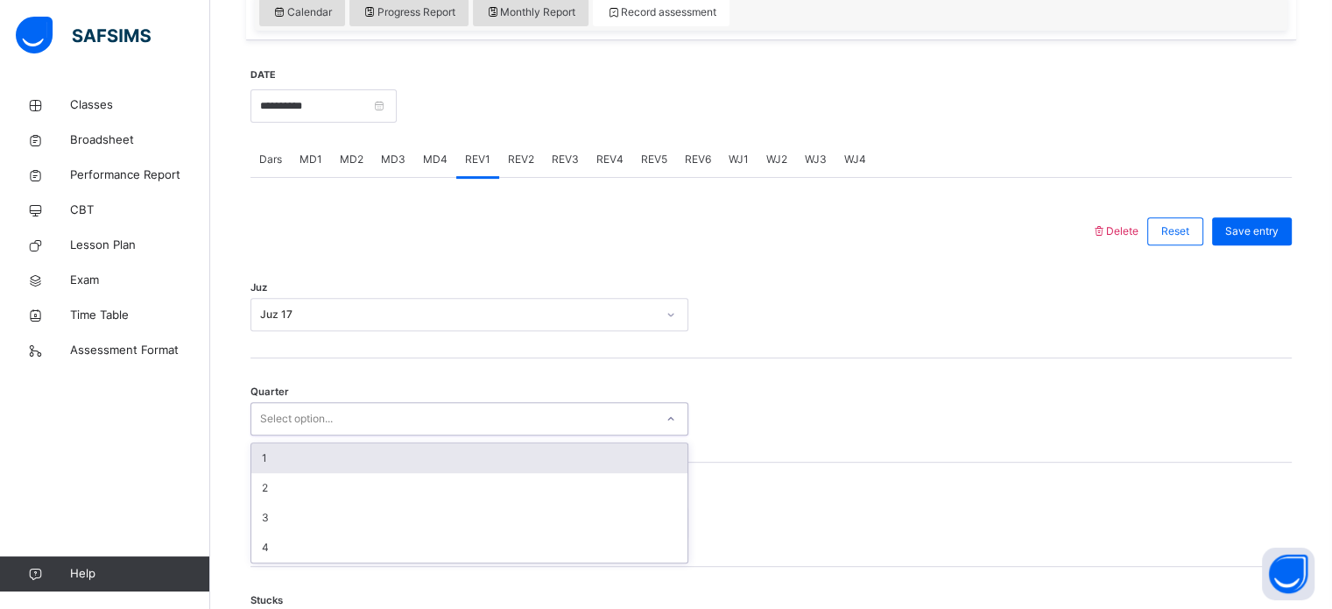
click at [342, 422] on div "Select option..." at bounding box center [452, 418] width 403 height 27
click at [326, 458] on div "1" at bounding box center [469, 458] width 436 height 30
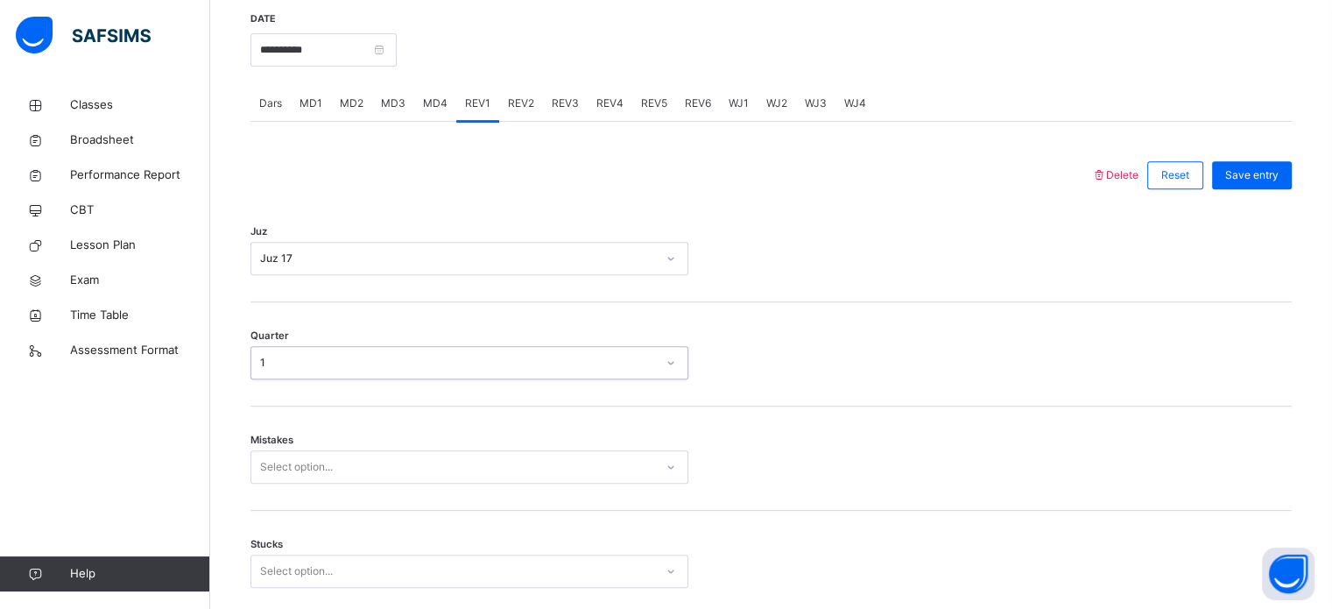
scroll to position [683, 0]
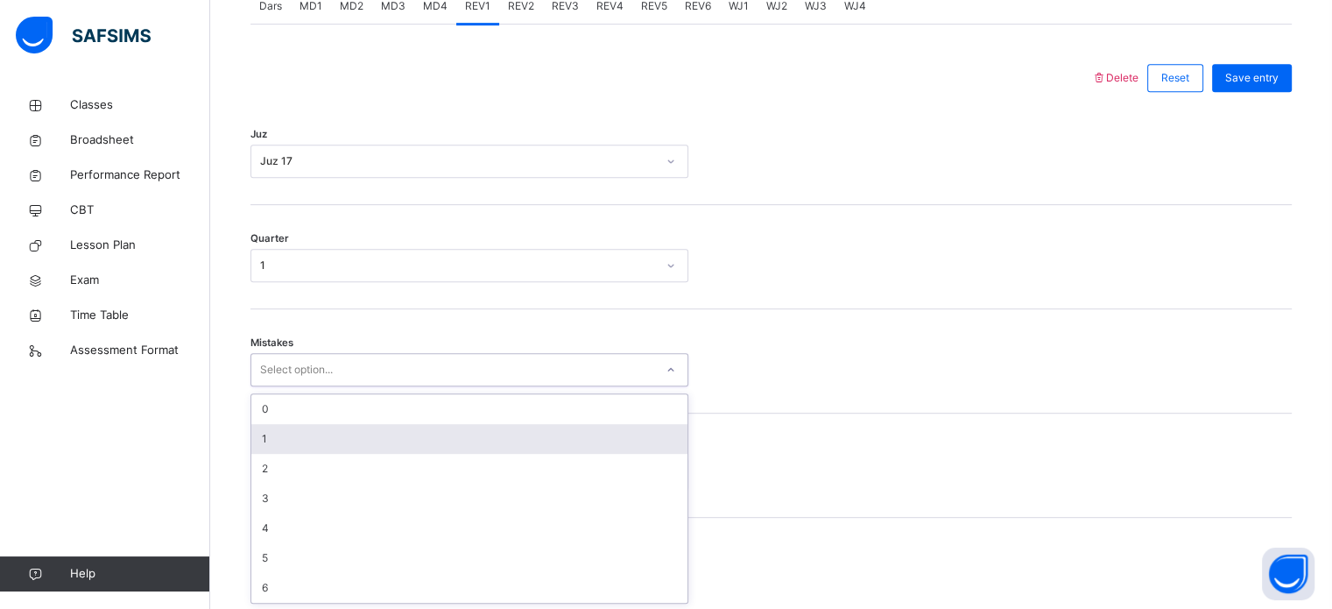
click at [352, 386] on div "option 1 focused, 2 of 7. 7 results available. Use Up and Down to choose option…" at bounding box center [469, 369] width 438 height 33
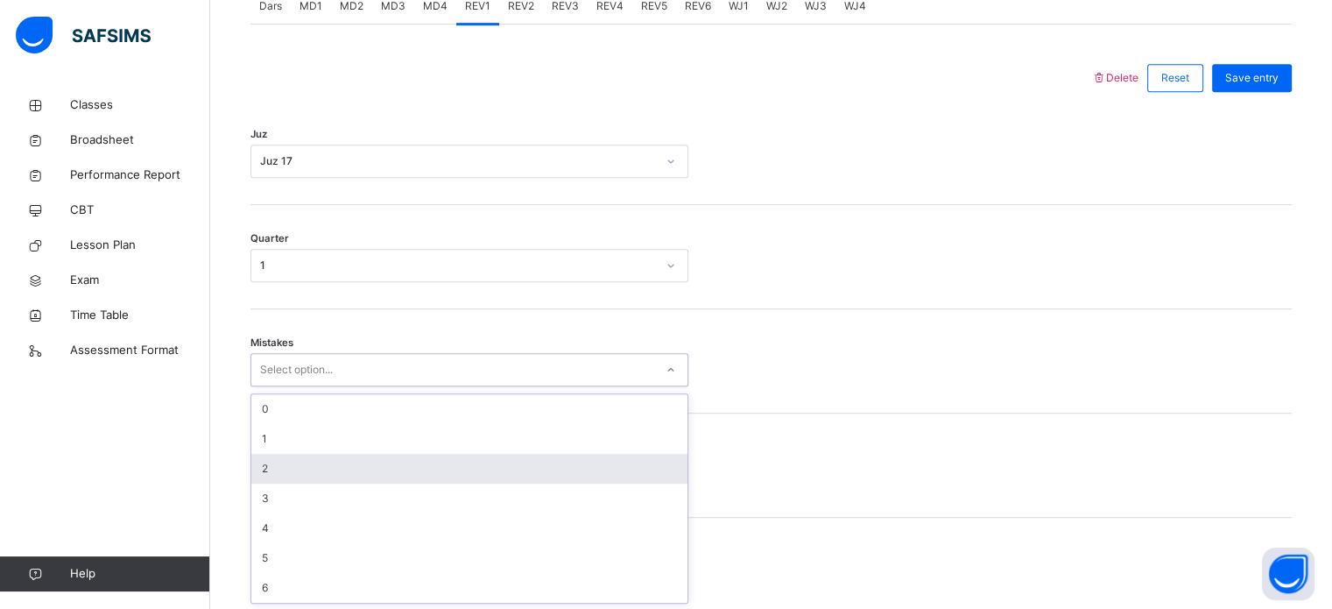
scroll to position [778, 0]
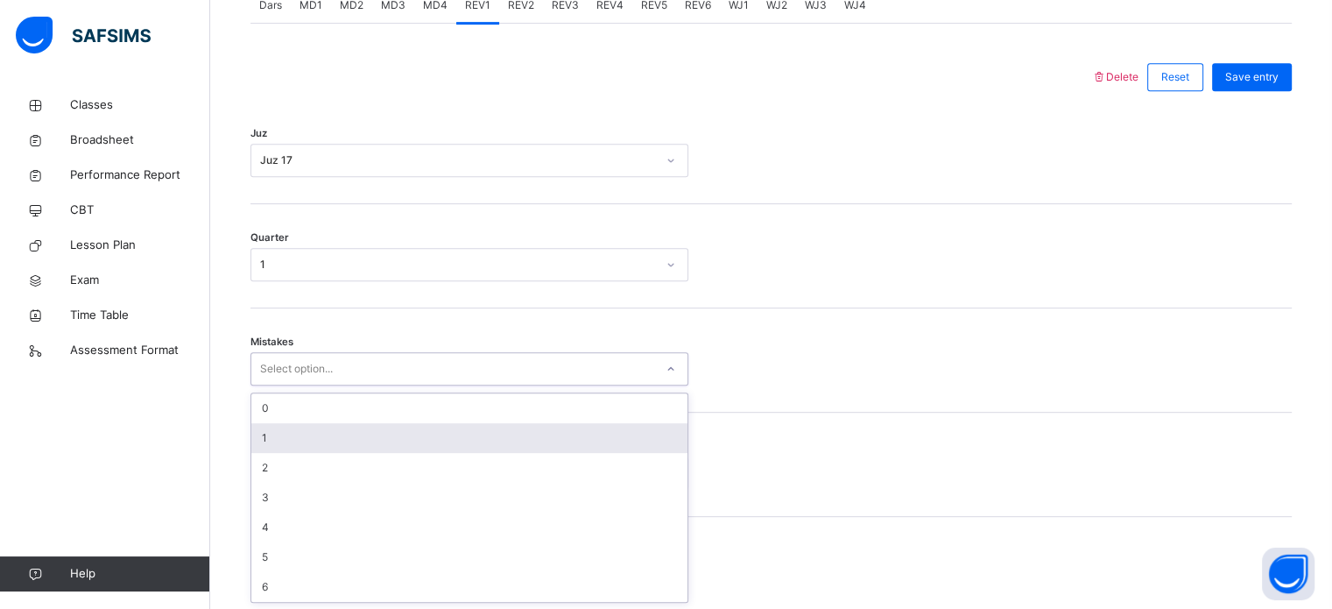
click at [292, 437] on div "1" at bounding box center [469, 438] width 436 height 30
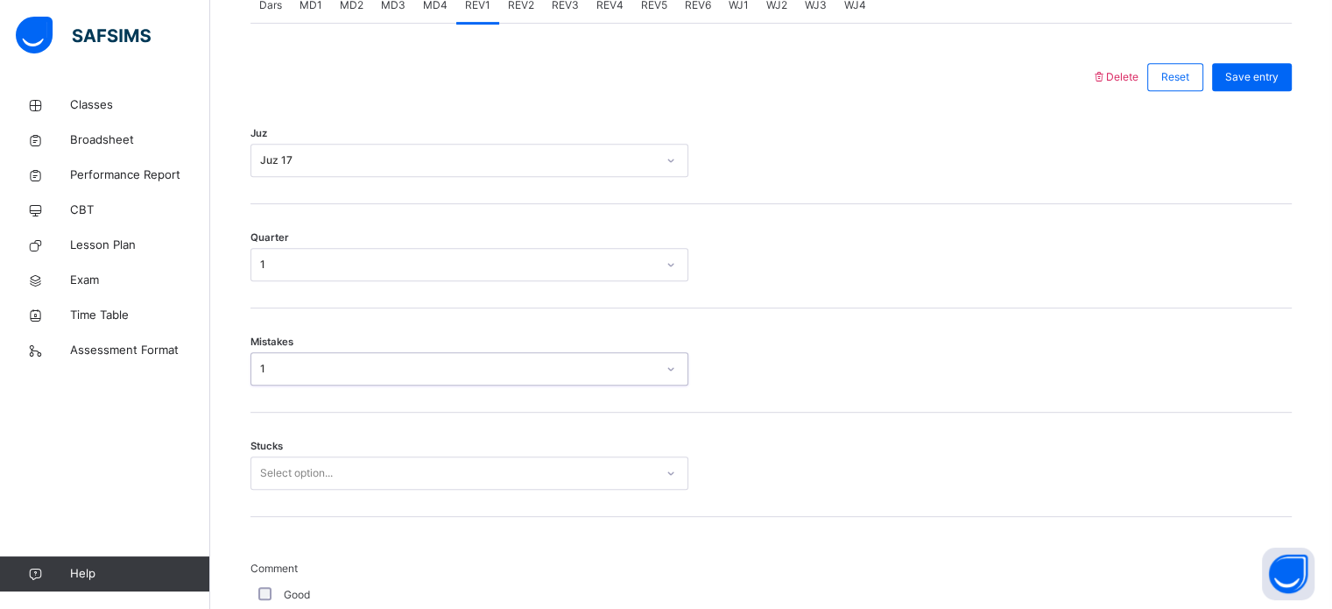
scroll to position [916, 0]
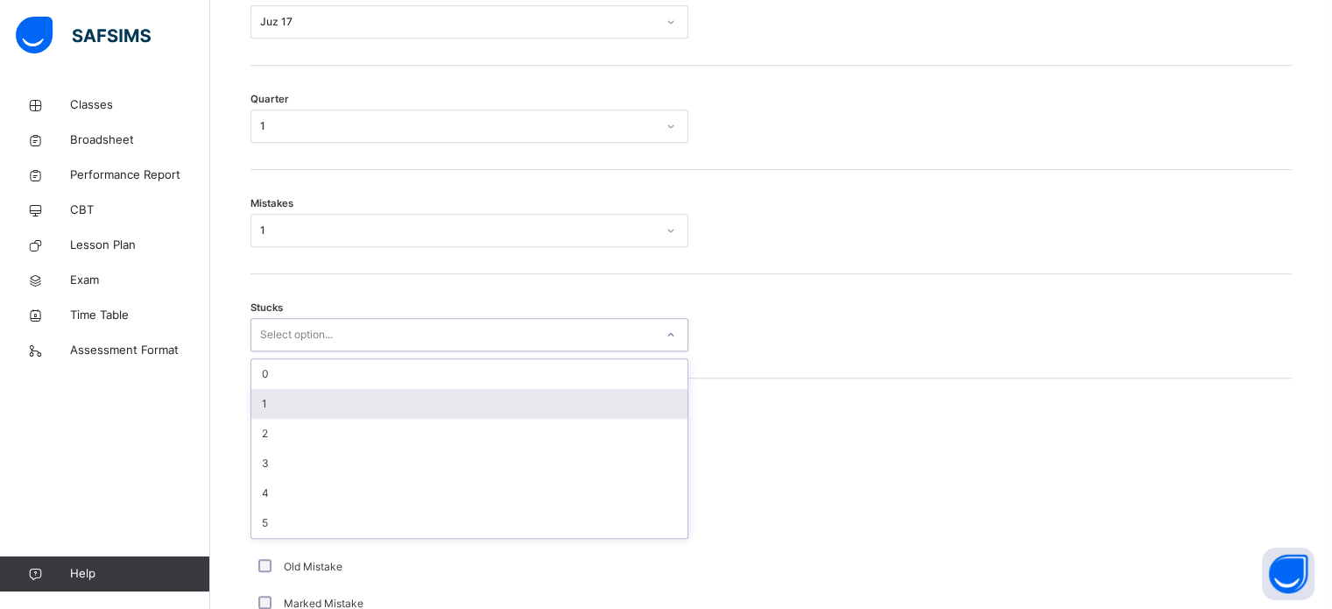
drag, startPoint x: 299, startPoint y: 330, endPoint x: 270, endPoint y: 416, distance: 90.6
click at [270, 351] on div "option 1 focused, 2 of 6. 6 results available. Use Up and Down to choose option…" at bounding box center [469, 334] width 438 height 33
click at [270, 416] on div "1" at bounding box center [469, 404] width 436 height 30
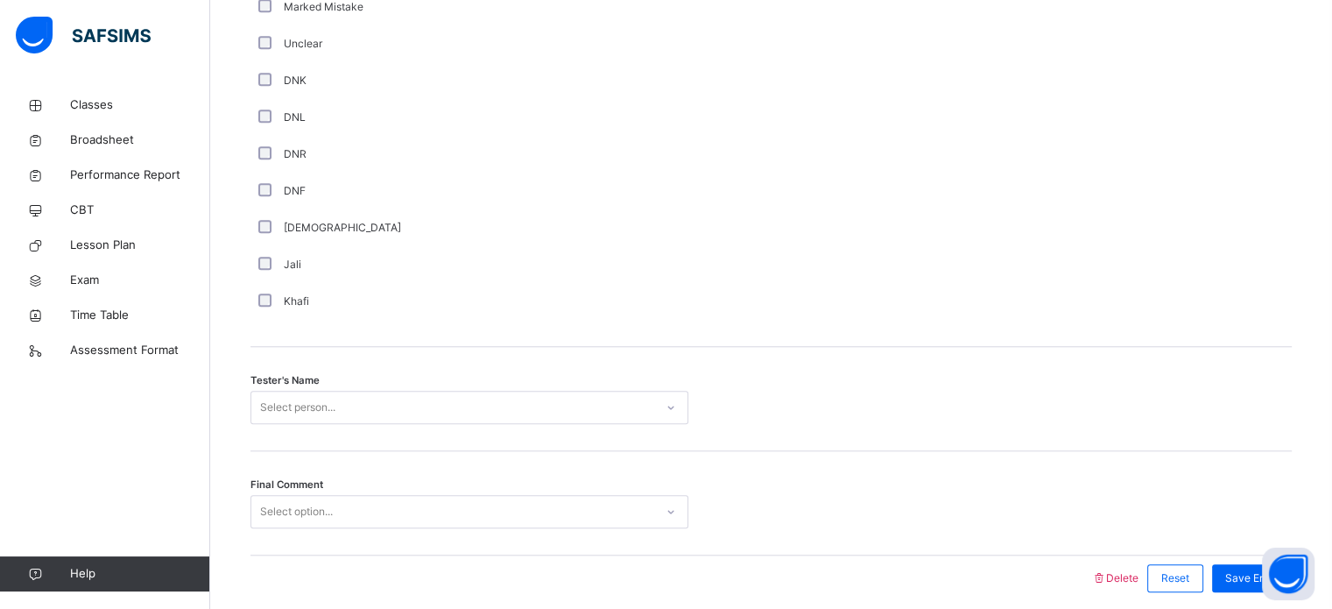
scroll to position [1582, 0]
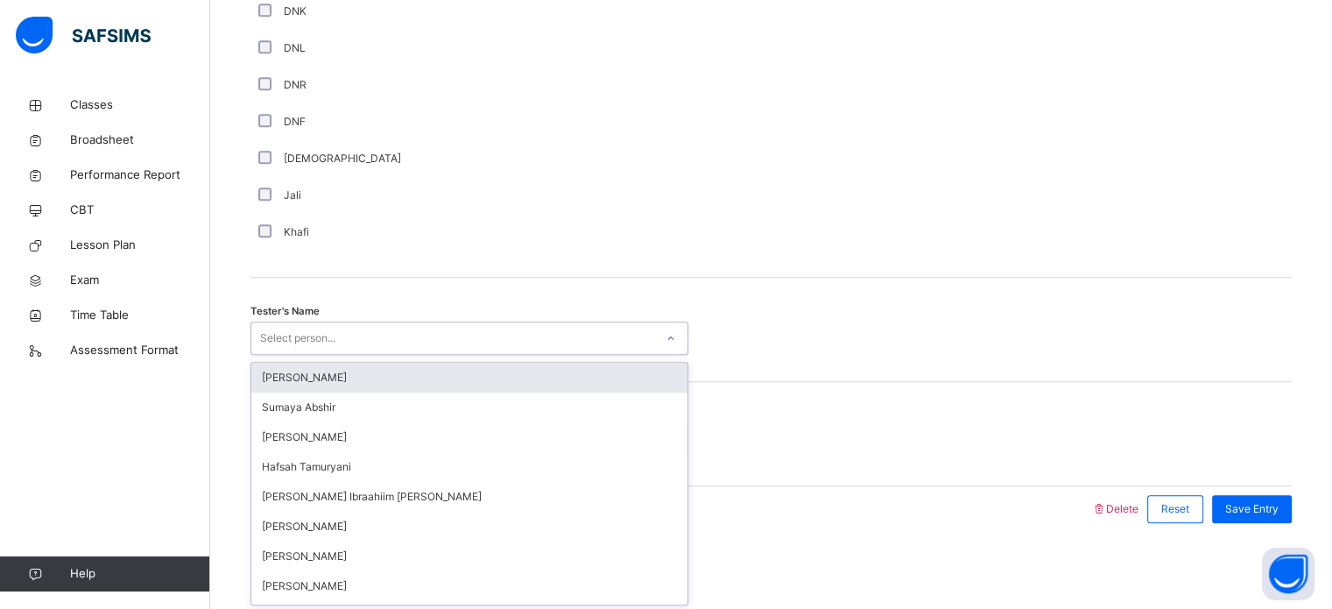
click at [309, 335] on div "Select person..." at bounding box center [297, 337] width 75 height 33
type input "***"
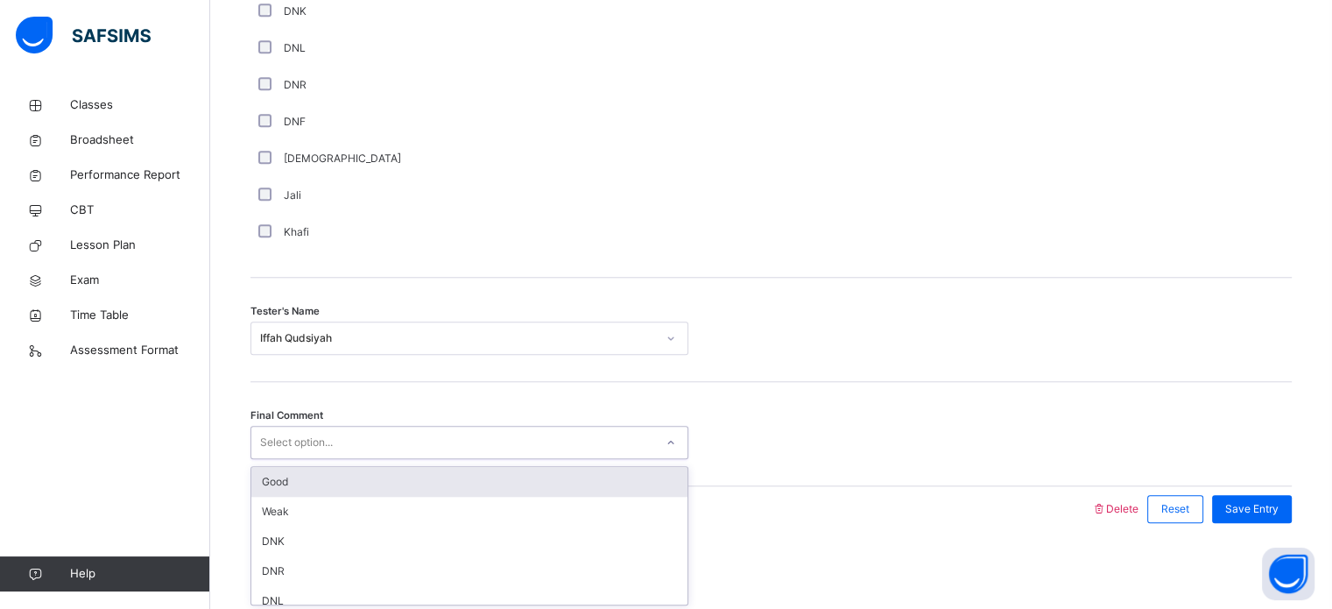
click at [382, 433] on div "Select option..." at bounding box center [452, 442] width 403 height 27
click at [404, 490] on div "Good" at bounding box center [469, 482] width 436 height 30
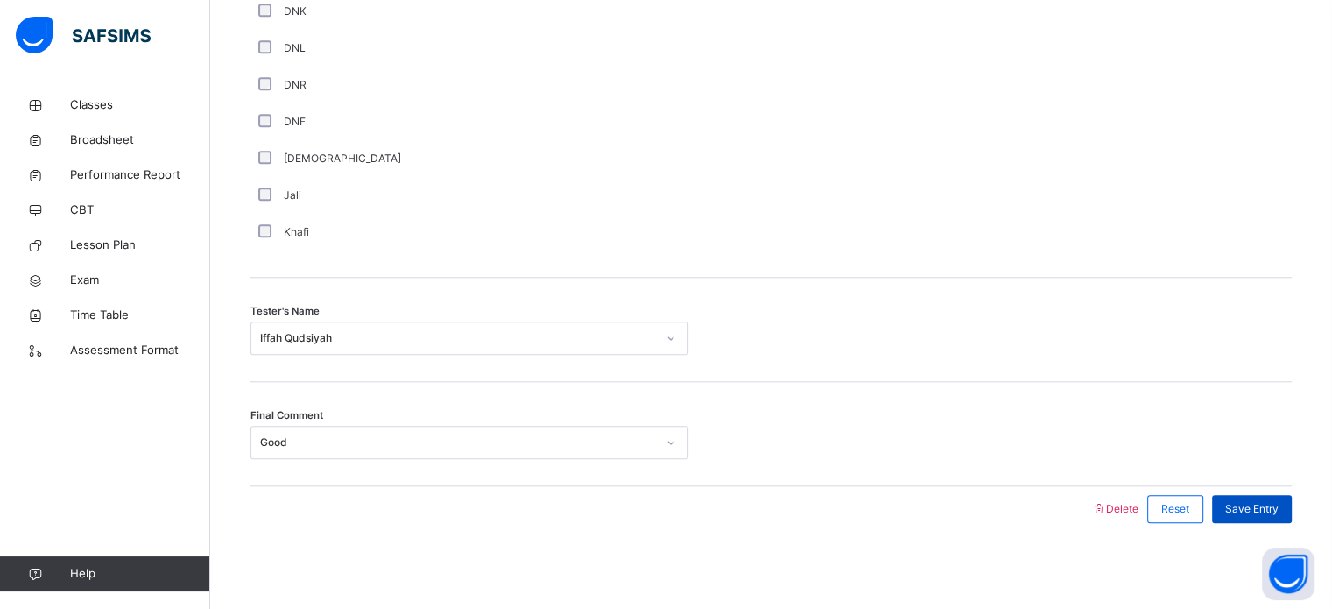
click at [1262, 504] on span "Save Entry" at bounding box center [1251, 509] width 53 height 16
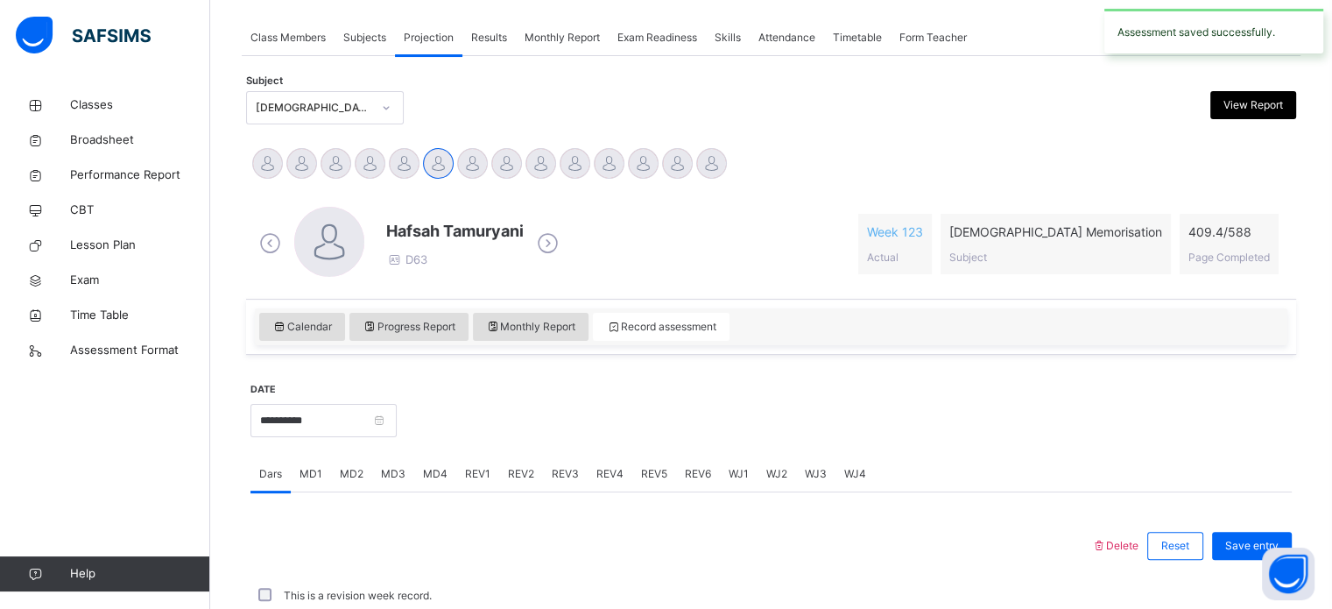
scroll to position [706, 0]
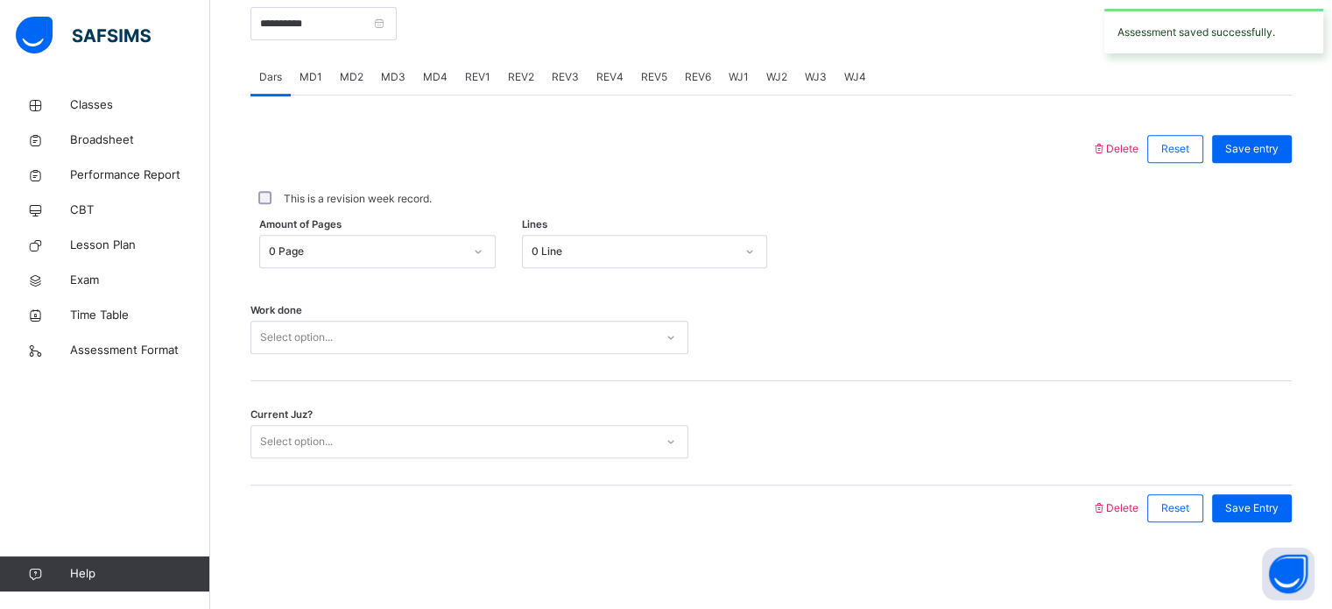
click at [526, 75] on span "REV2" at bounding box center [521, 77] width 26 height 16
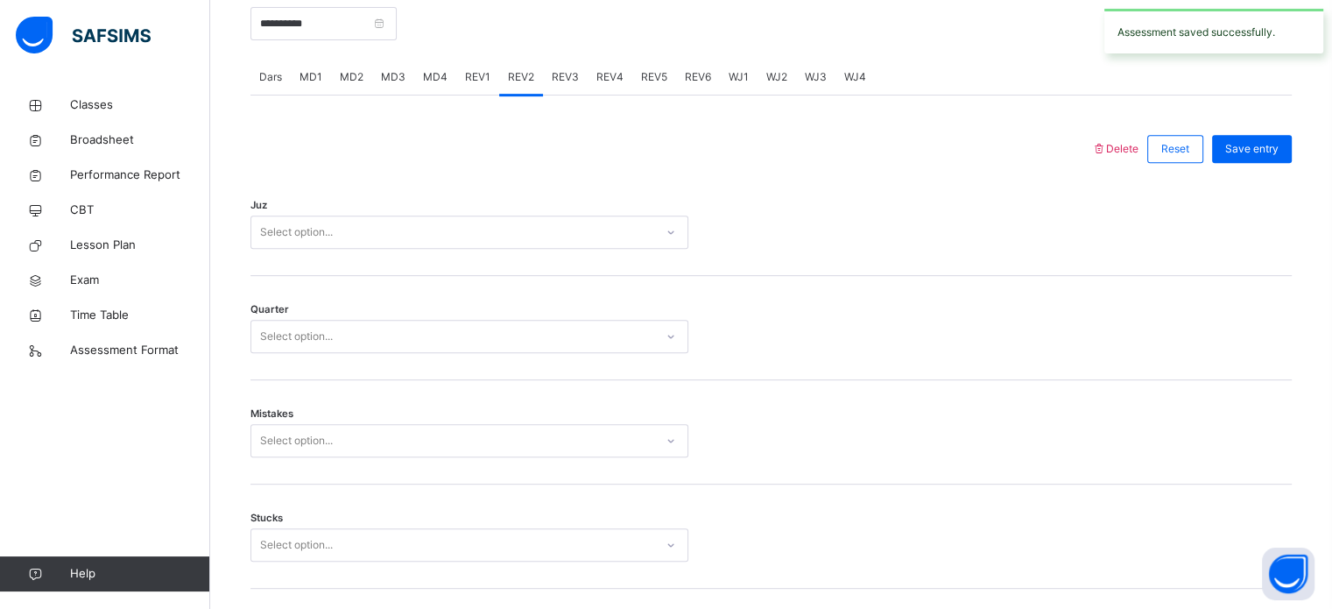
scroll to position [1582, 0]
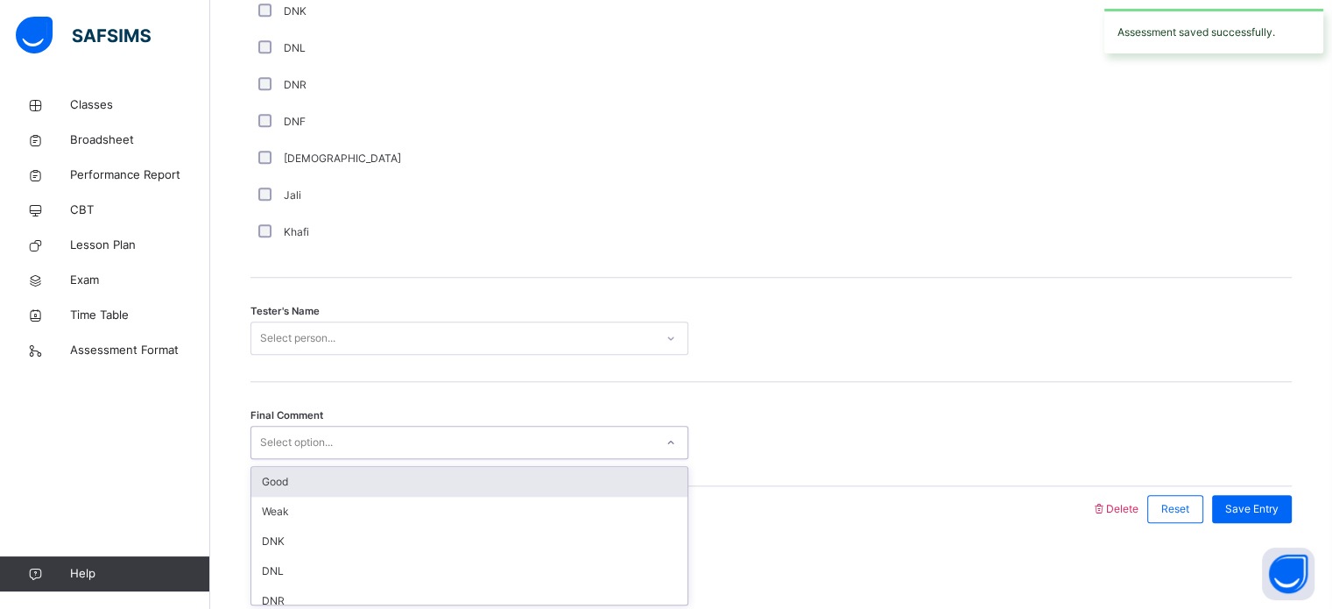
drag, startPoint x: 318, startPoint y: 444, endPoint x: 312, endPoint y: 474, distance: 30.4
click at [312, 459] on div "option Good focused, 1 of 6. 6 results available. Use Up and Down to choose opt…" at bounding box center [469, 442] width 438 height 33
click at [312, 474] on div "Good" at bounding box center [469, 482] width 436 height 30
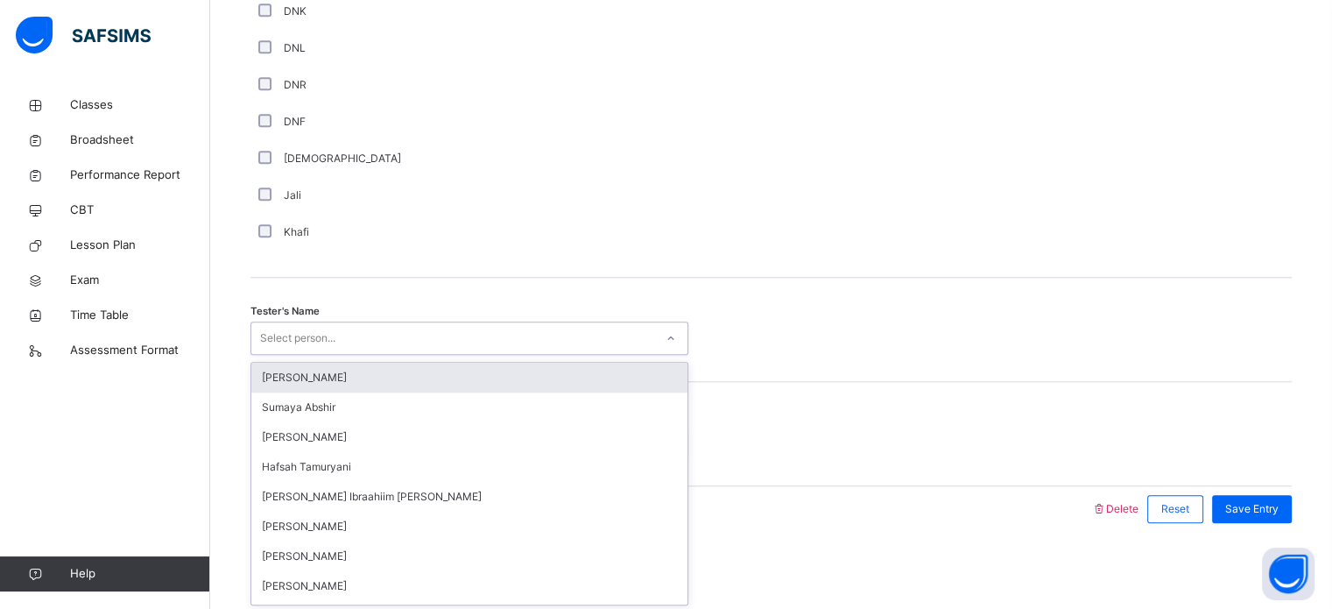
click at [315, 335] on div "Select person..." at bounding box center [297, 337] width 75 height 33
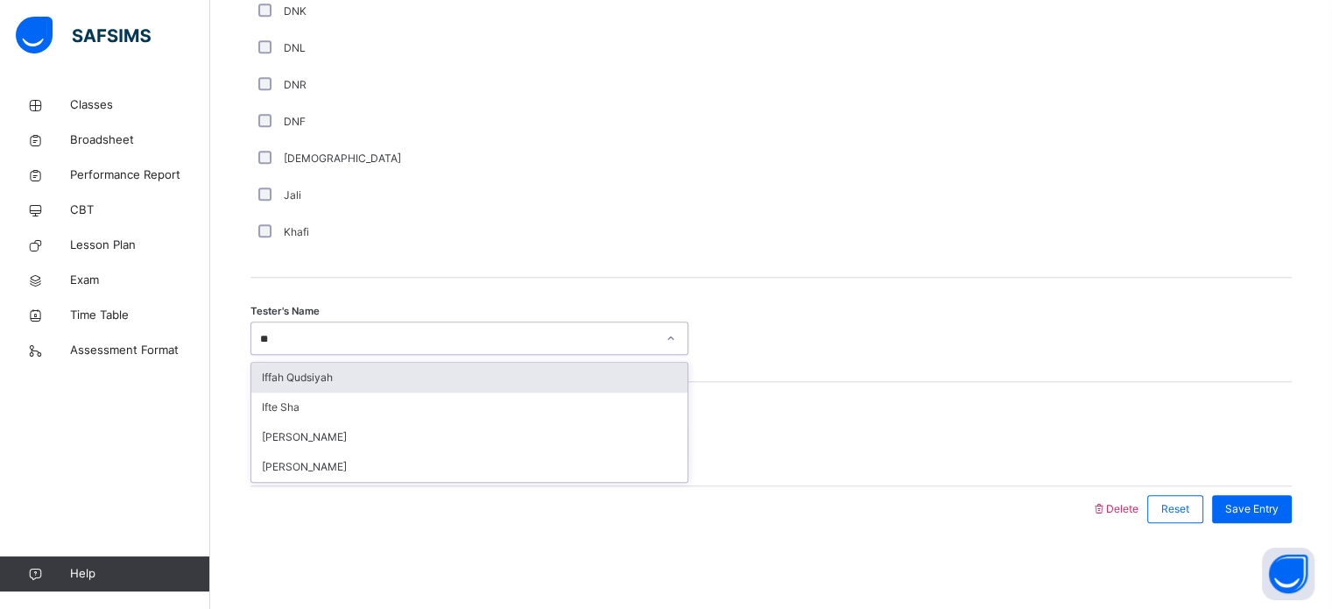
type input "***"
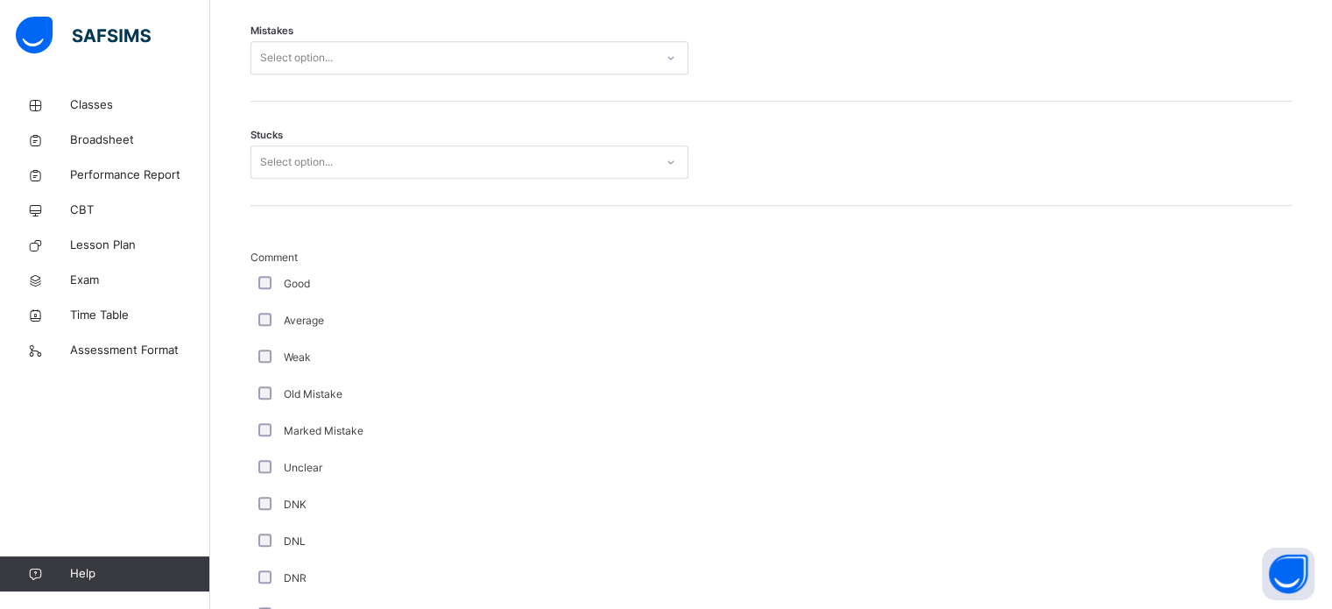
scroll to position [1073, 0]
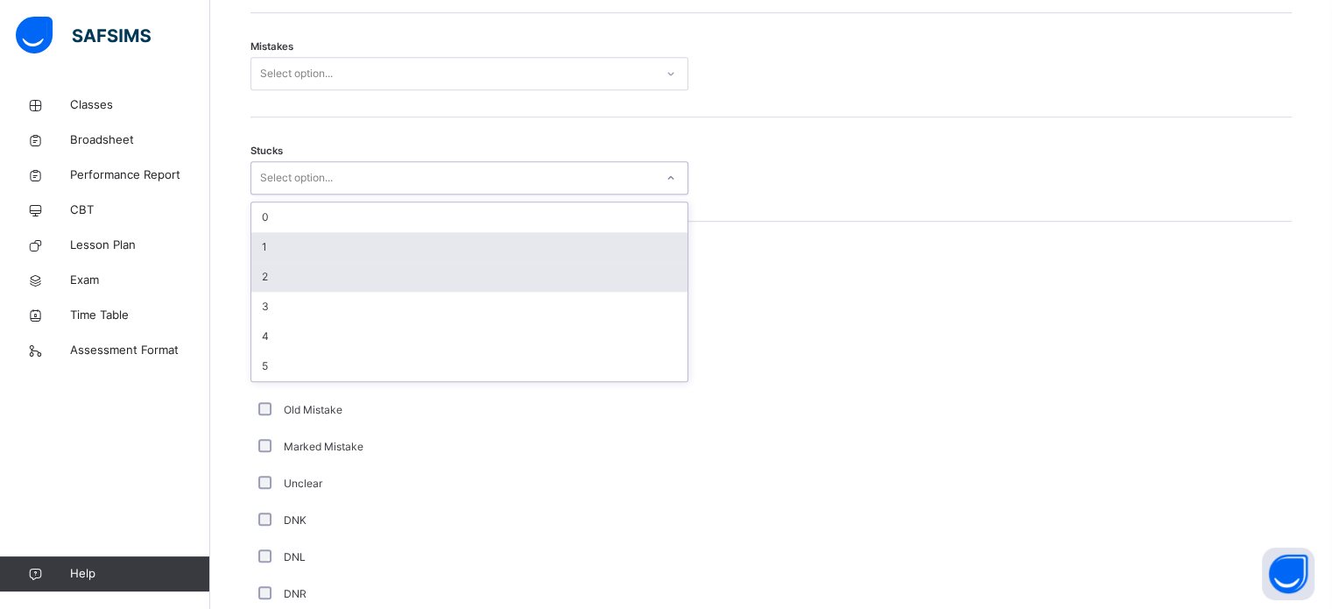
drag, startPoint x: 341, startPoint y: 181, endPoint x: 303, endPoint y: 279, distance: 105.1
click at [303, 194] on div "option 1 focused, 2 of 6. 6 results available. Use Up and Down to choose option…" at bounding box center [469, 177] width 438 height 33
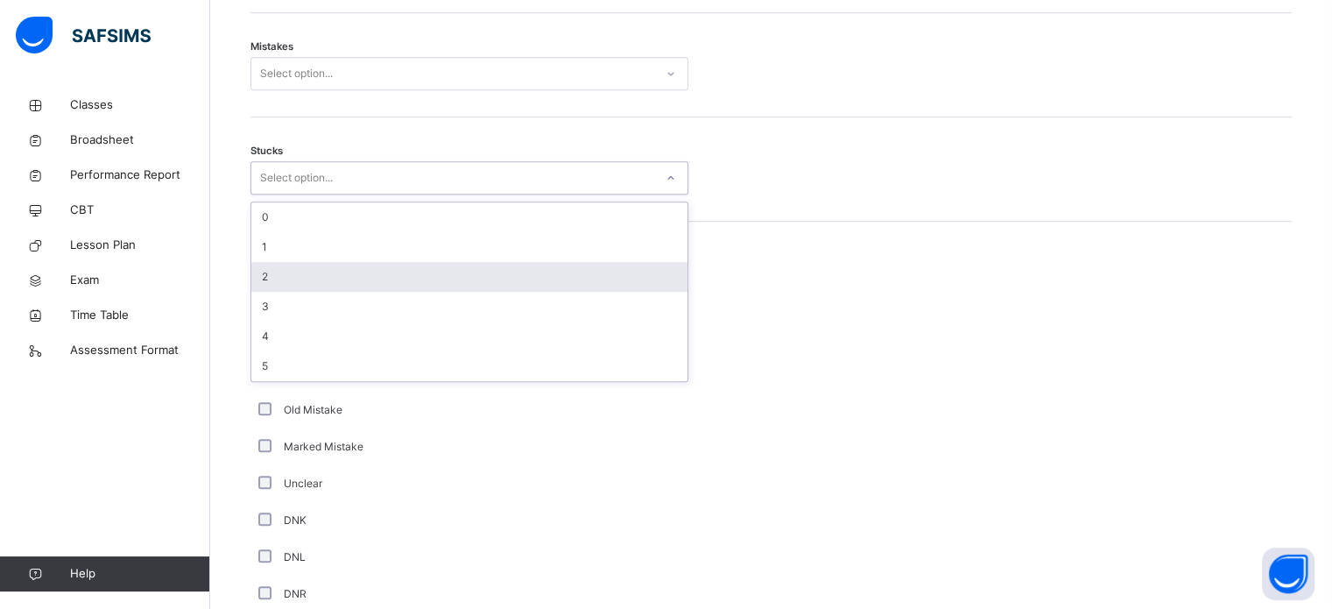
click at [303, 279] on div "2" at bounding box center [469, 277] width 436 height 30
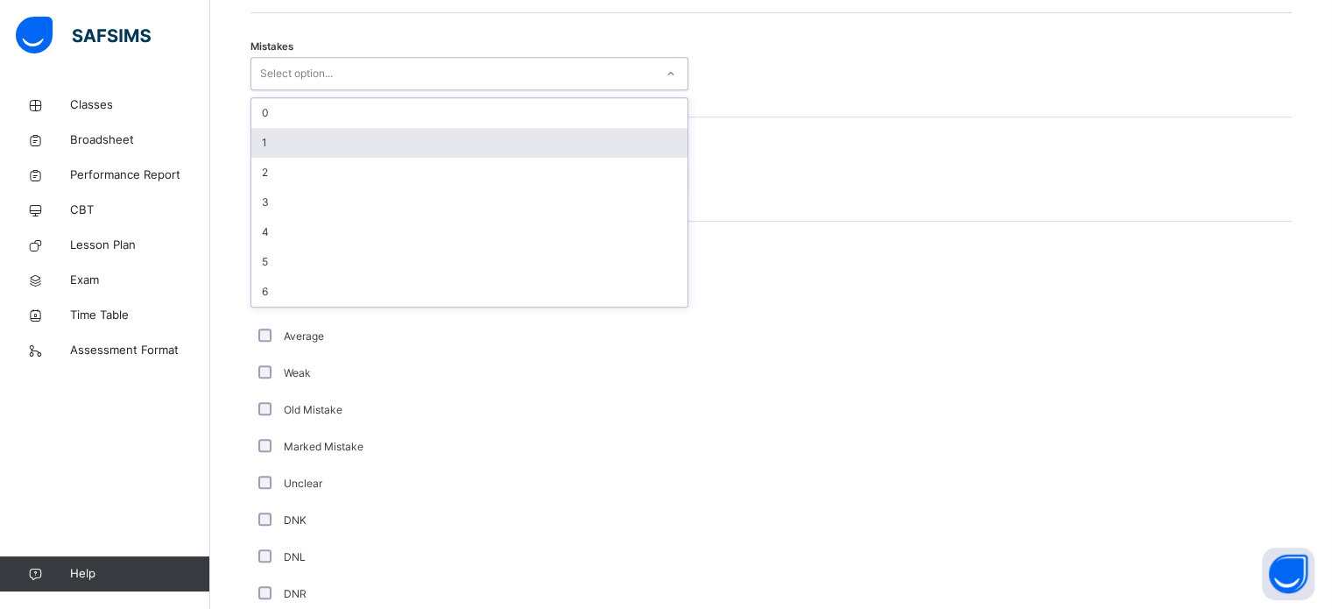
drag, startPoint x: 322, startPoint y: 76, endPoint x: 304, endPoint y: 146, distance: 72.4
click at [304, 90] on div "option 1 focused, 2 of 7. 7 results available. Use Up and Down to choose option…" at bounding box center [469, 73] width 438 height 33
click at [304, 146] on div "1" at bounding box center [469, 143] width 436 height 30
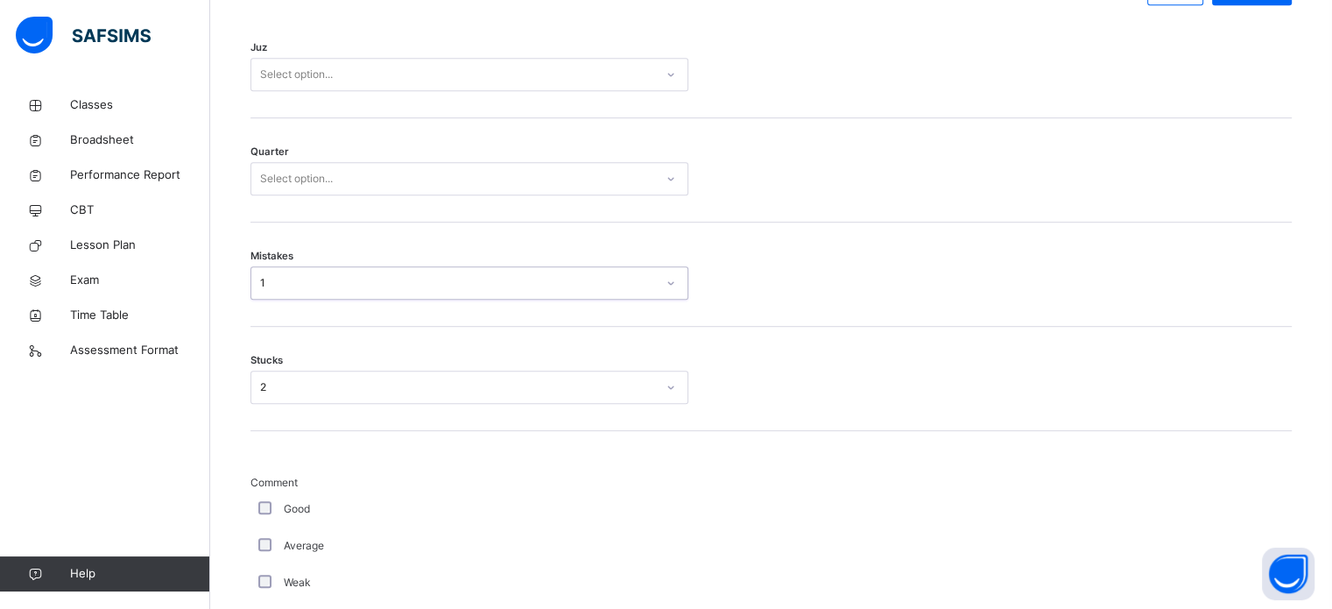
scroll to position [860, 0]
click at [322, 180] on div "Select option..." at bounding box center [296, 182] width 73 height 33
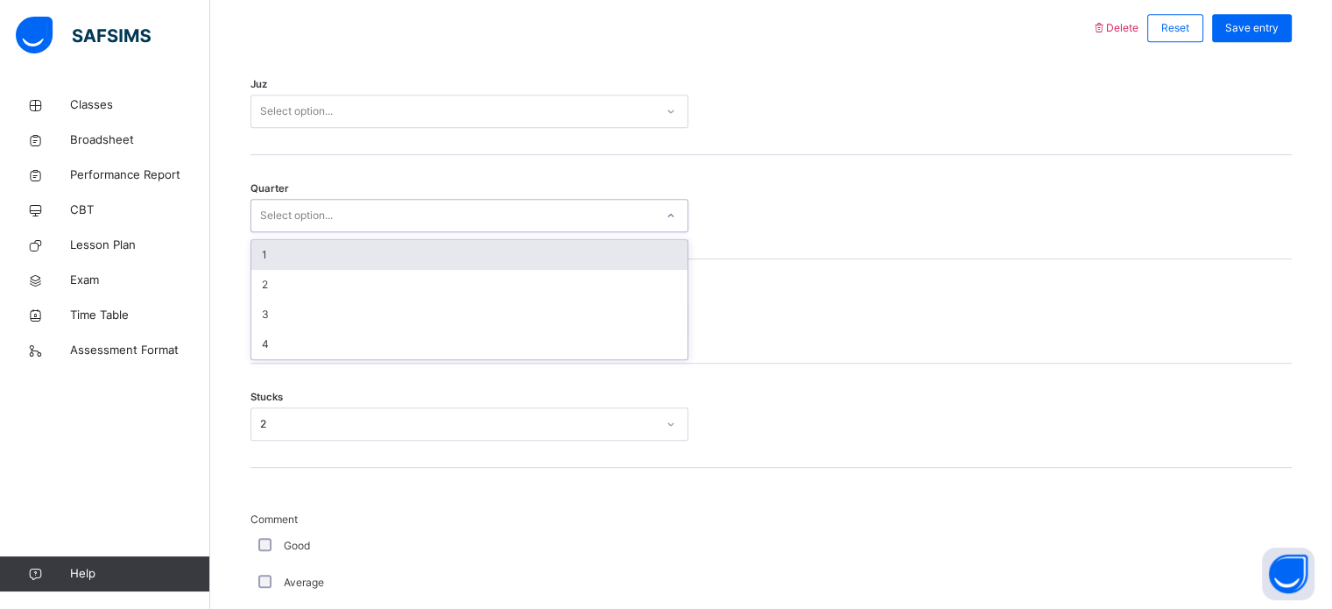
scroll to position [826, 0]
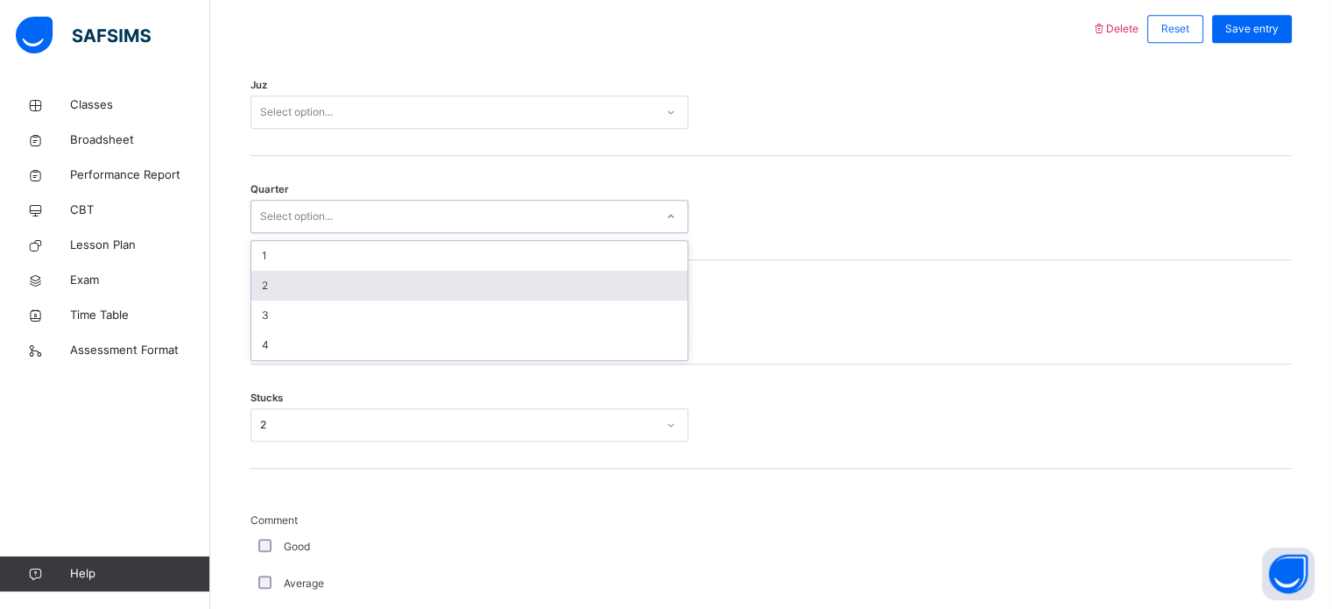
click at [292, 279] on div "2" at bounding box center [469, 286] width 436 height 30
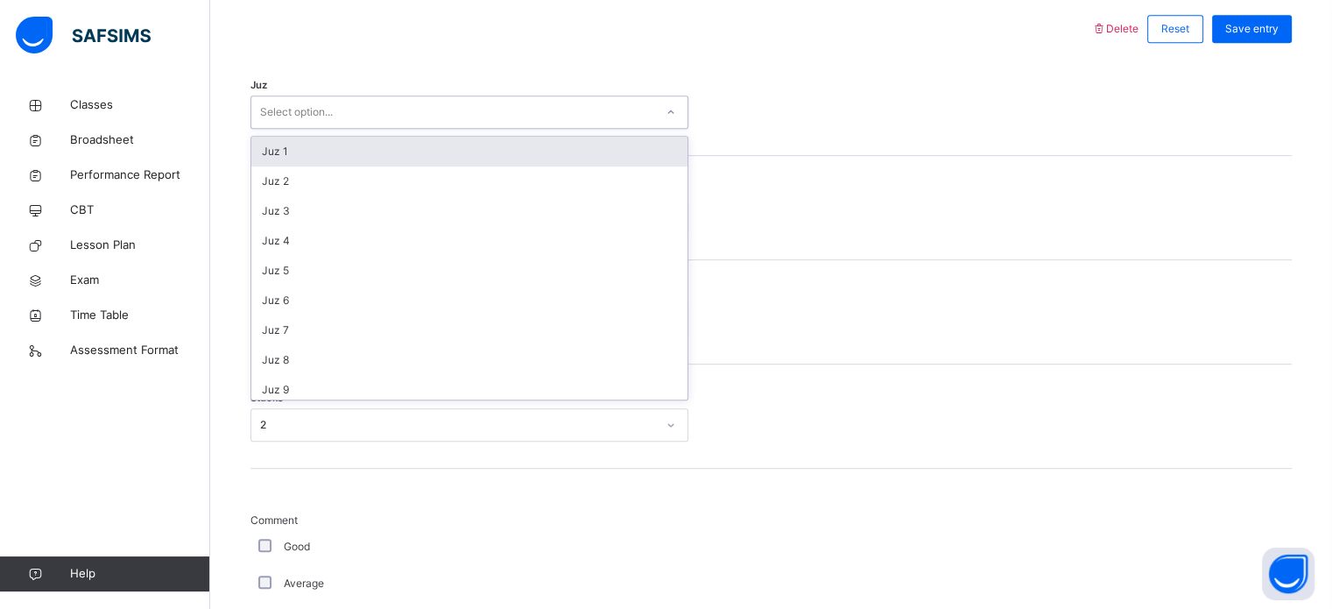
click at [304, 121] on div "Select option..." at bounding box center [296, 111] width 73 height 33
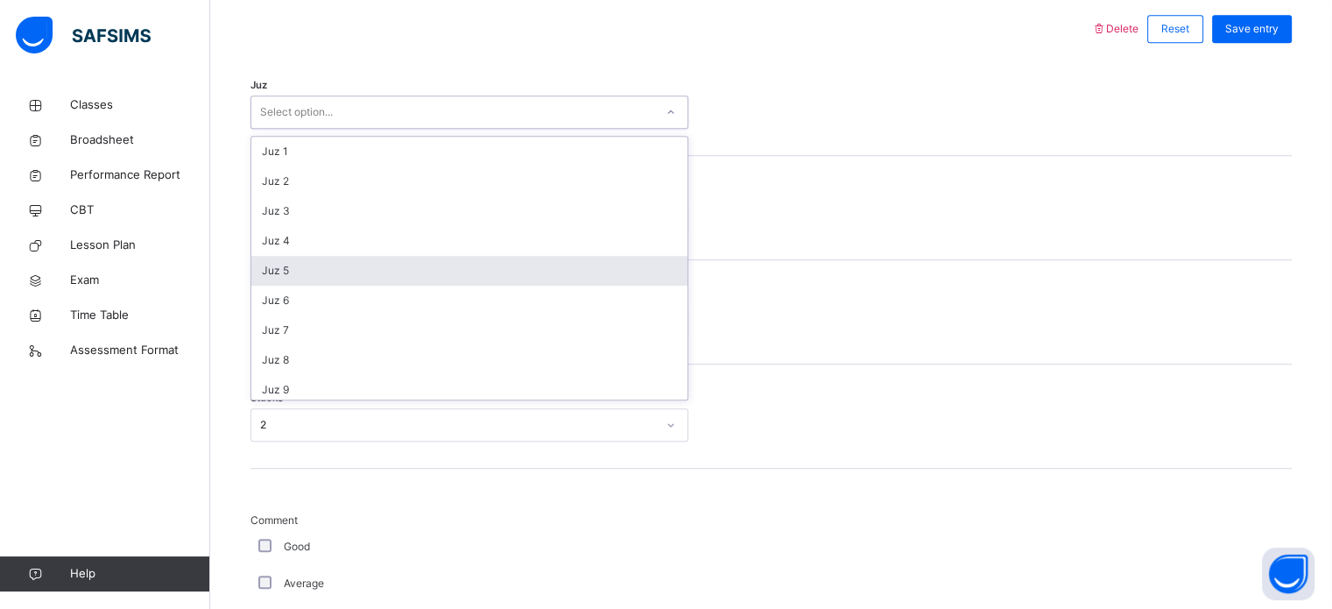
scroll to position [303, 0]
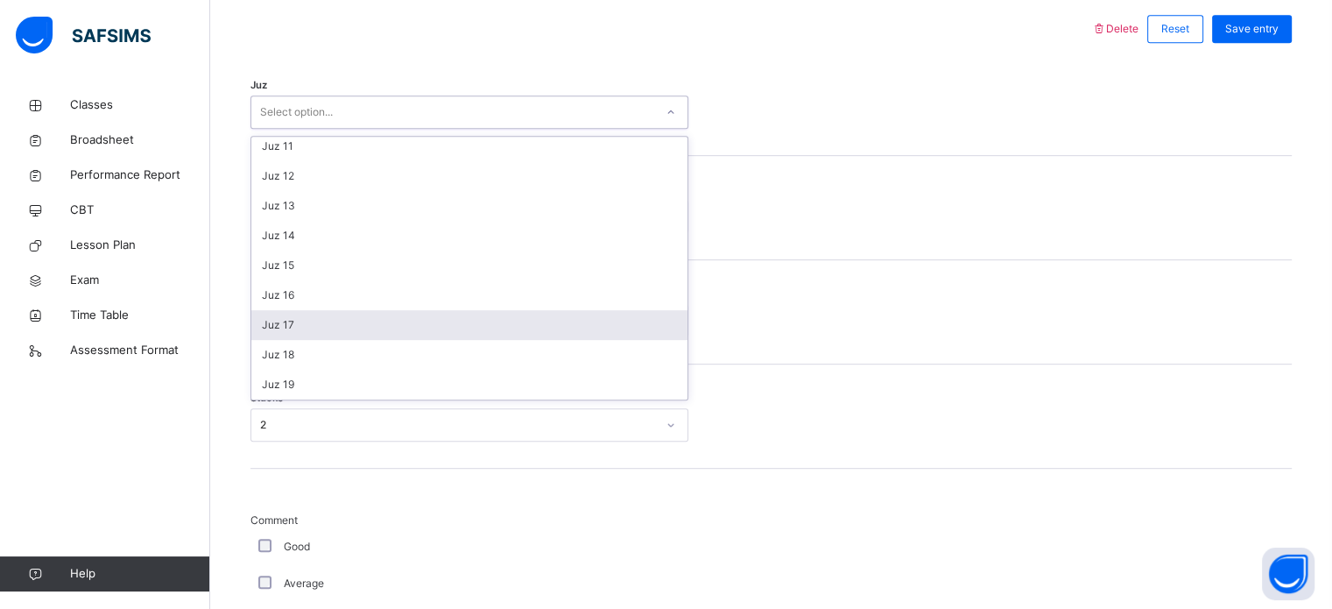
click at [310, 323] on div "Juz 17" at bounding box center [469, 325] width 436 height 30
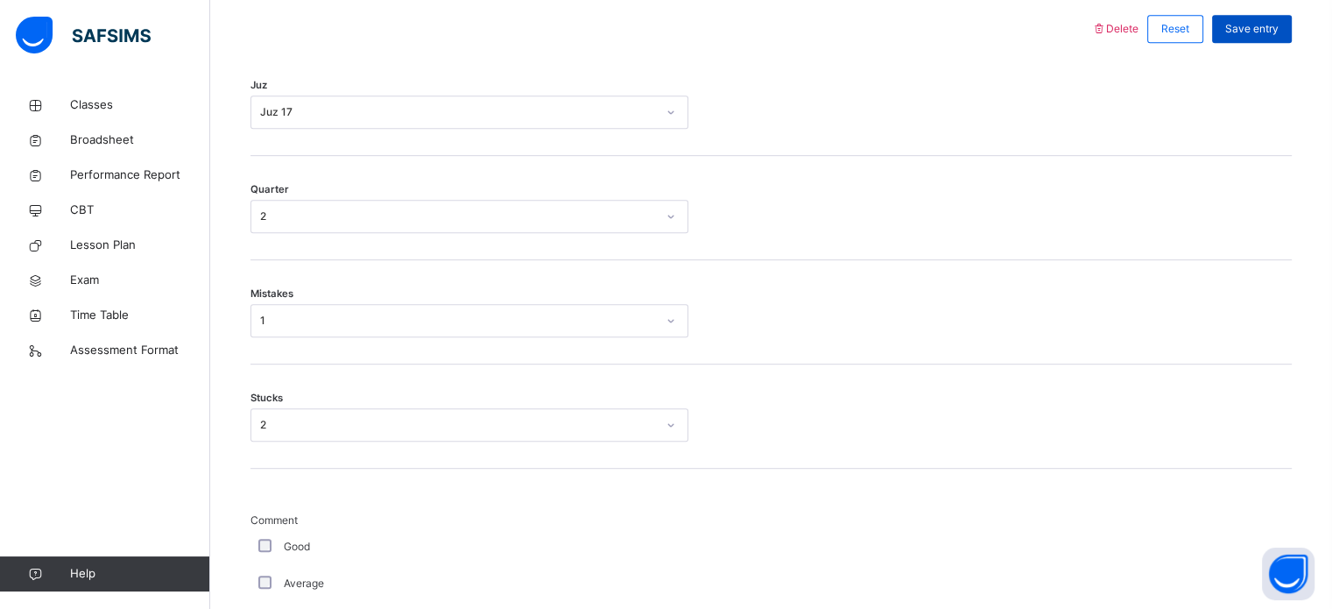
click at [1253, 22] on span "Save entry" at bounding box center [1251, 29] width 53 height 16
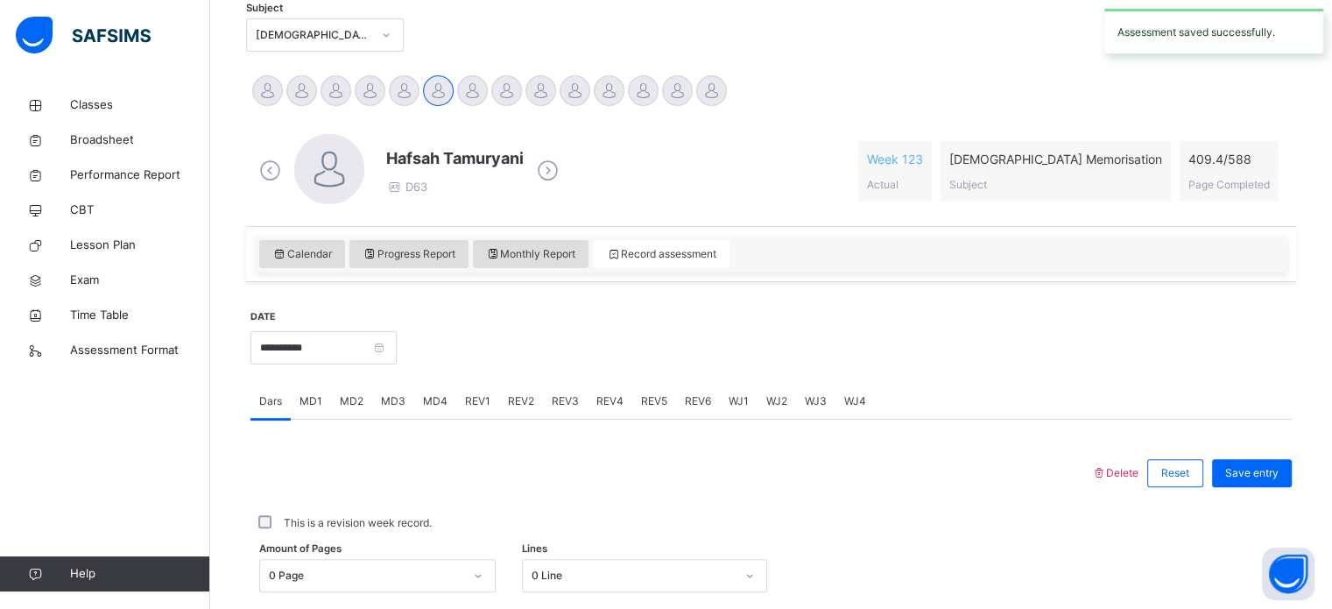
scroll to position [367, 0]
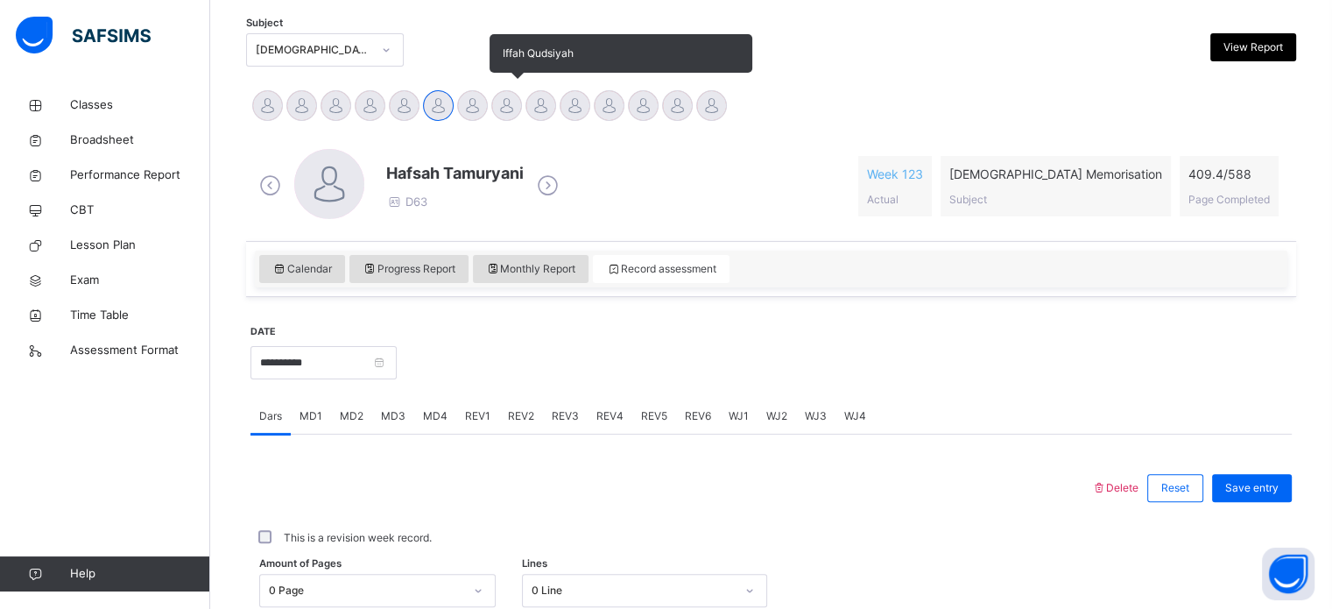
click at [500, 95] on div at bounding box center [506, 105] width 31 height 31
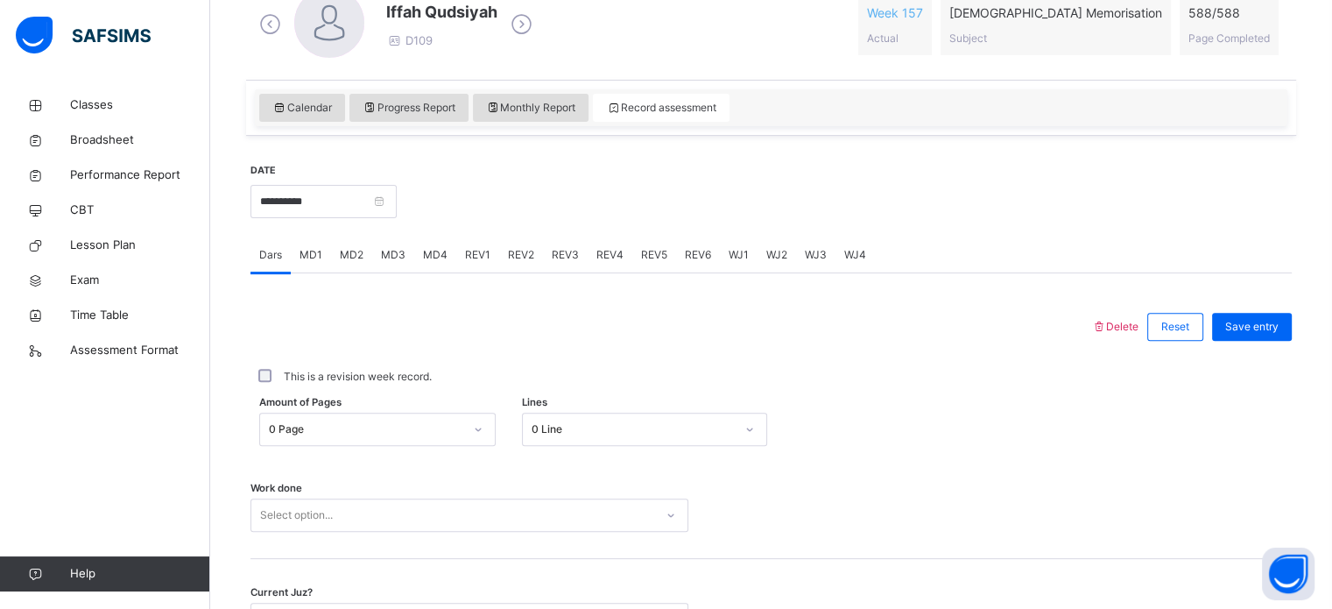
scroll to position [579, 0]
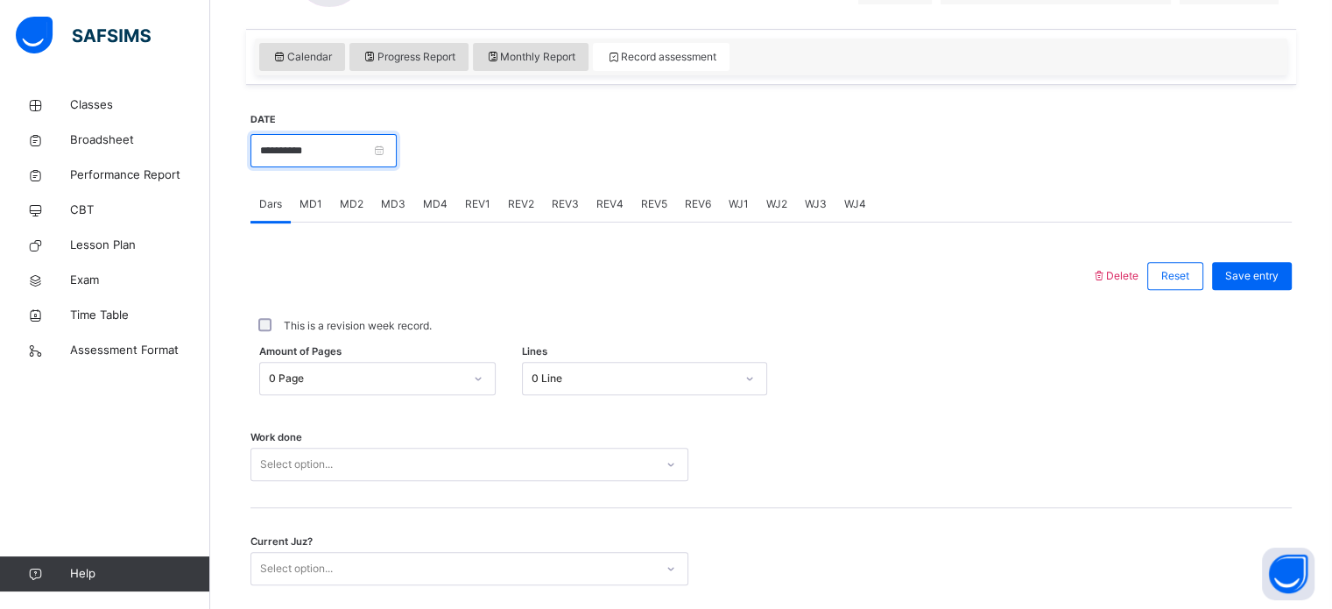
click at [397, 143] on input "**********" at bounding box center [323, 150] width 146 height 33
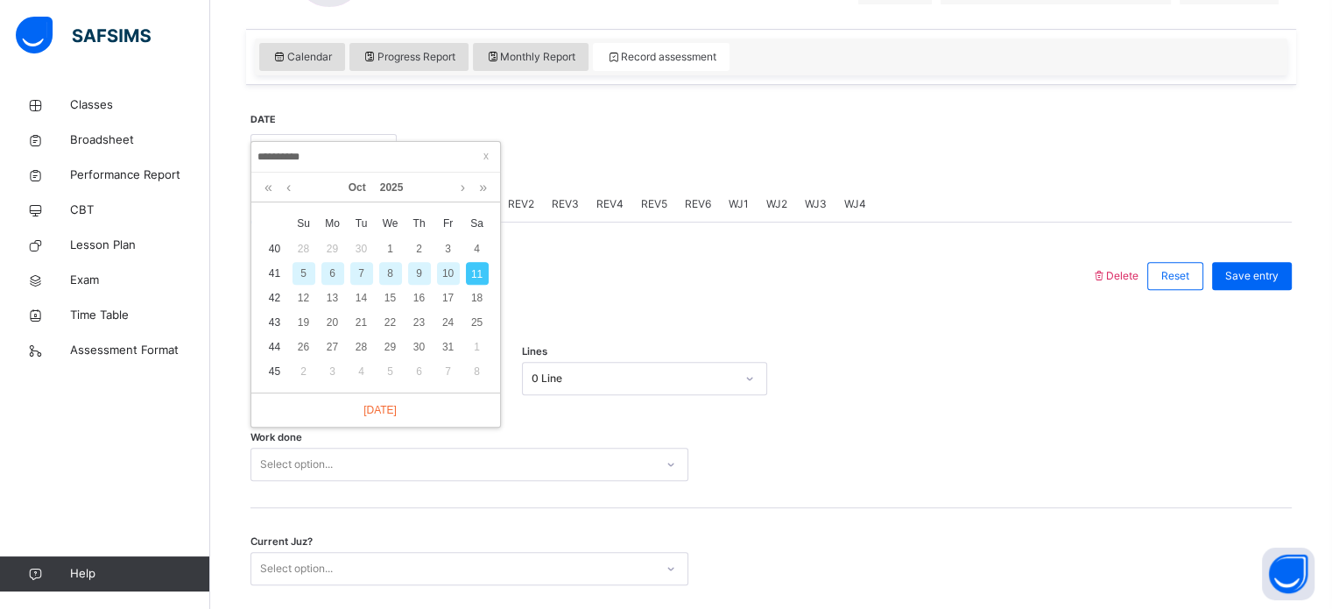
click at [361, 269] on div "7" at bounding box center [361, 273] width 23 height 23
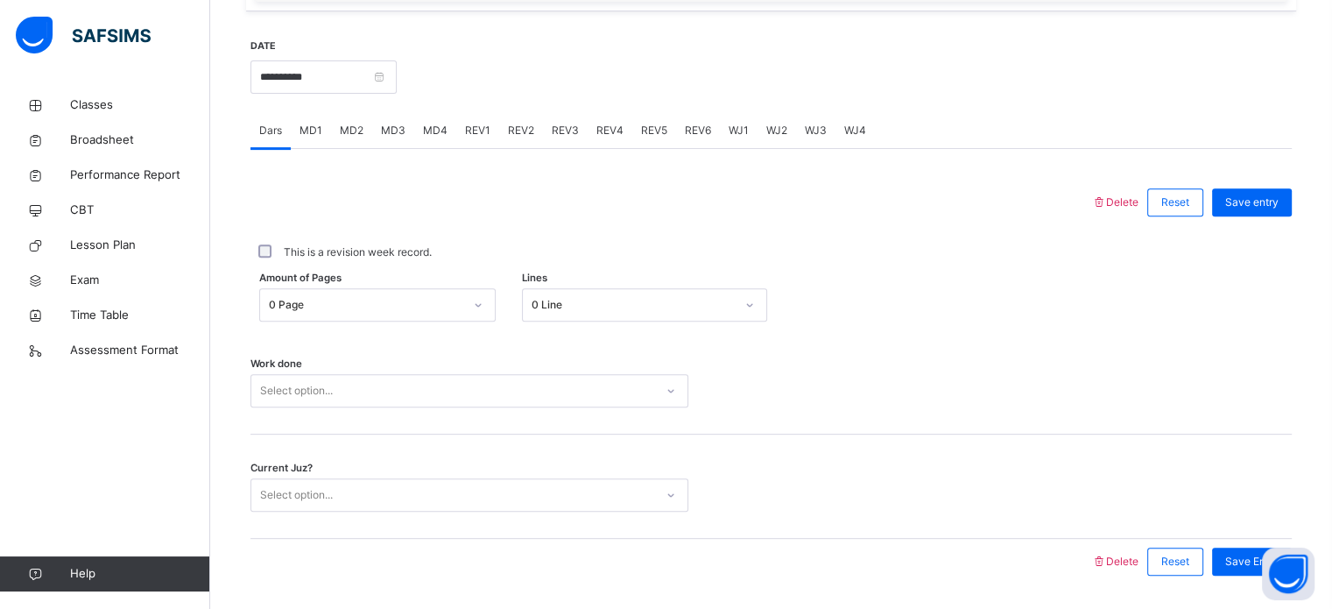
scroll to position [706, 0]
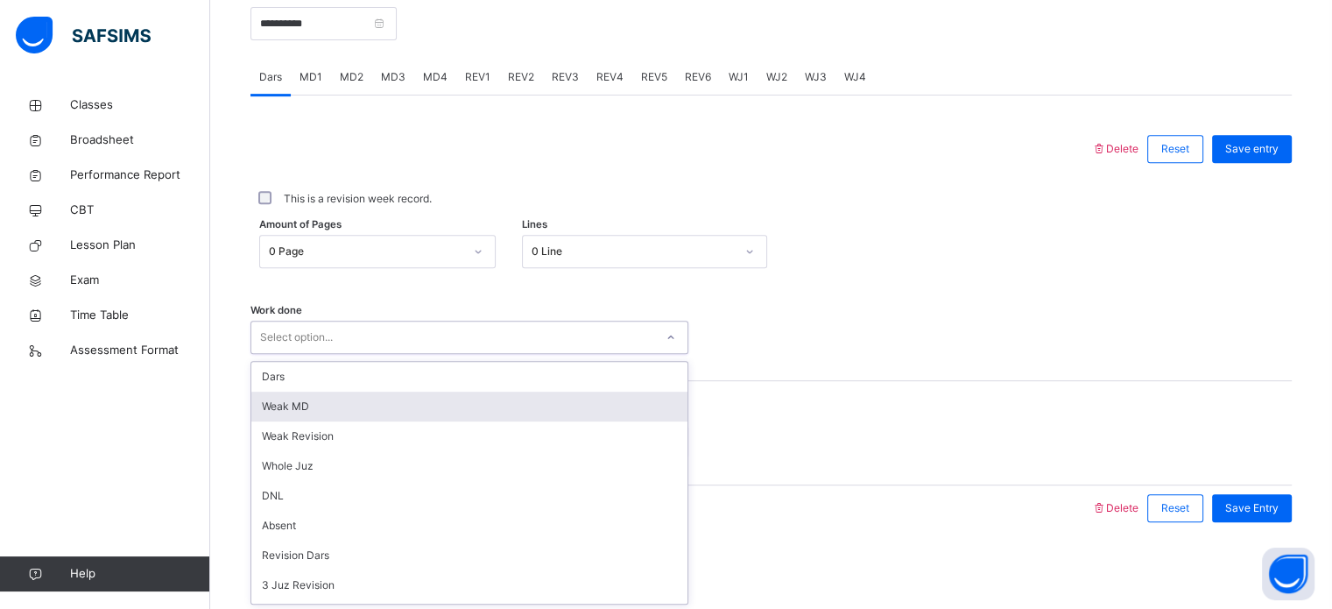
click at [305, 354] on div "option [PERSON_NAME] MD focused, 2 of 14. 14 results available. Use Up and Down…" at bounding box center [469, 337] width 438 height 33
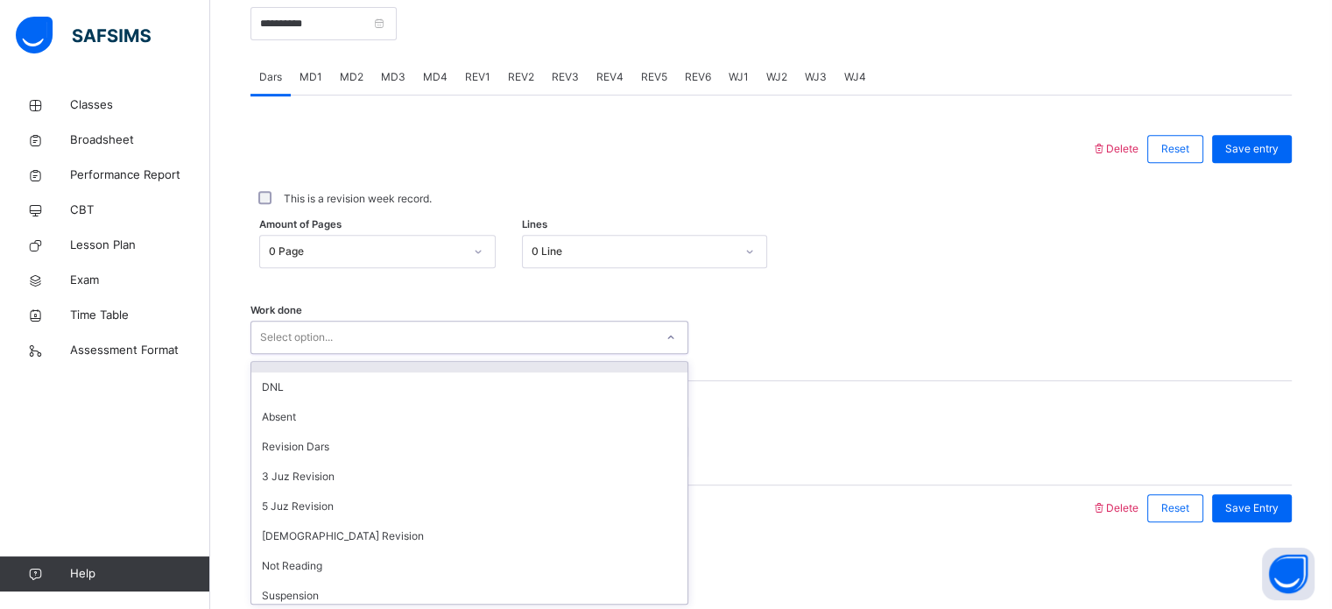
scroll to position [131, 0]
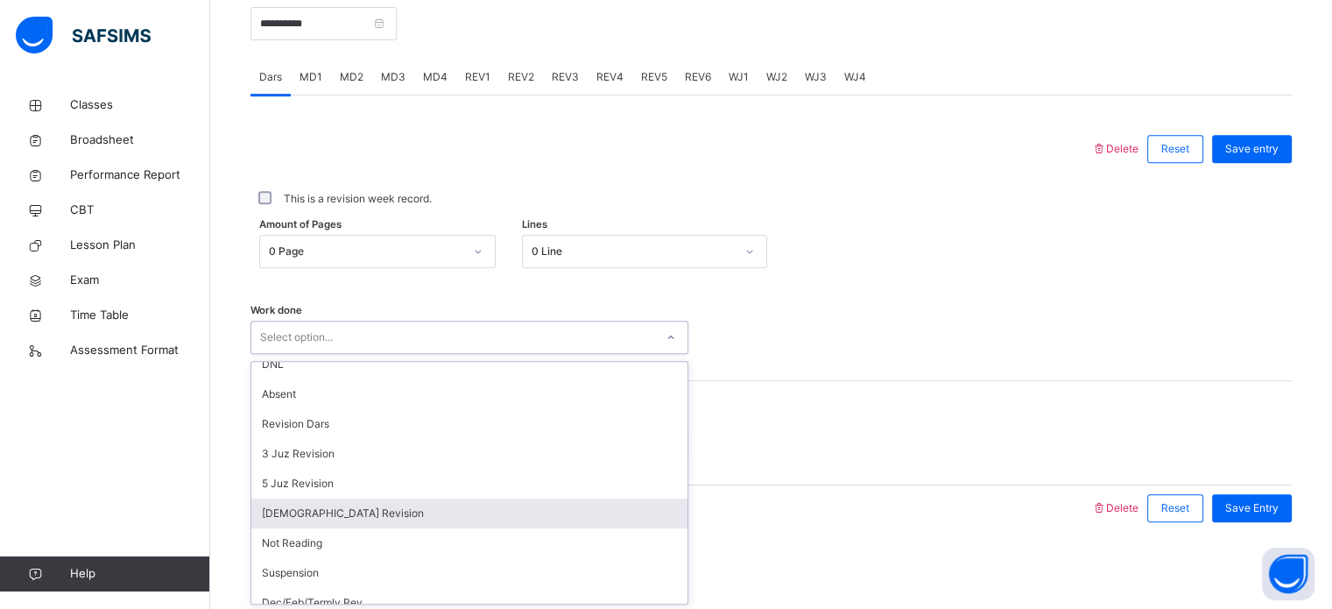
click at [340, 508] on div "[DEMOGRAPHIC_DATA] Revision" at bounding box center [469, 513] width 436 height 30
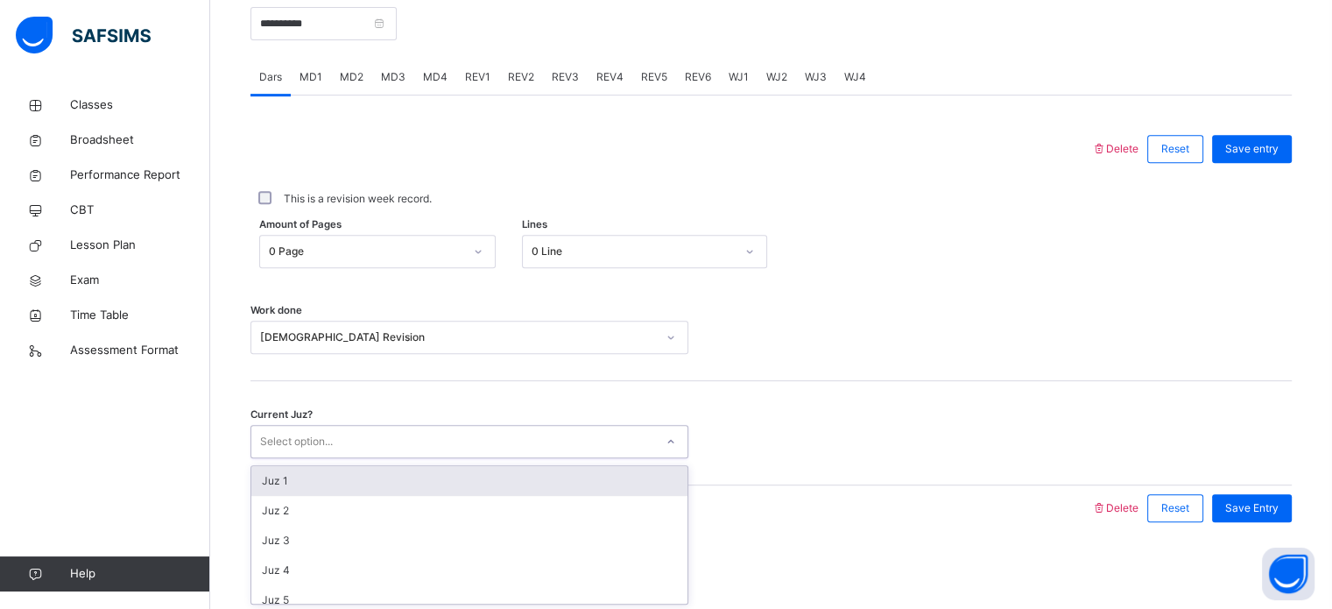
click at [349, 442] on div "Select option..." at bounding box center [452, 441] width 403 height 27
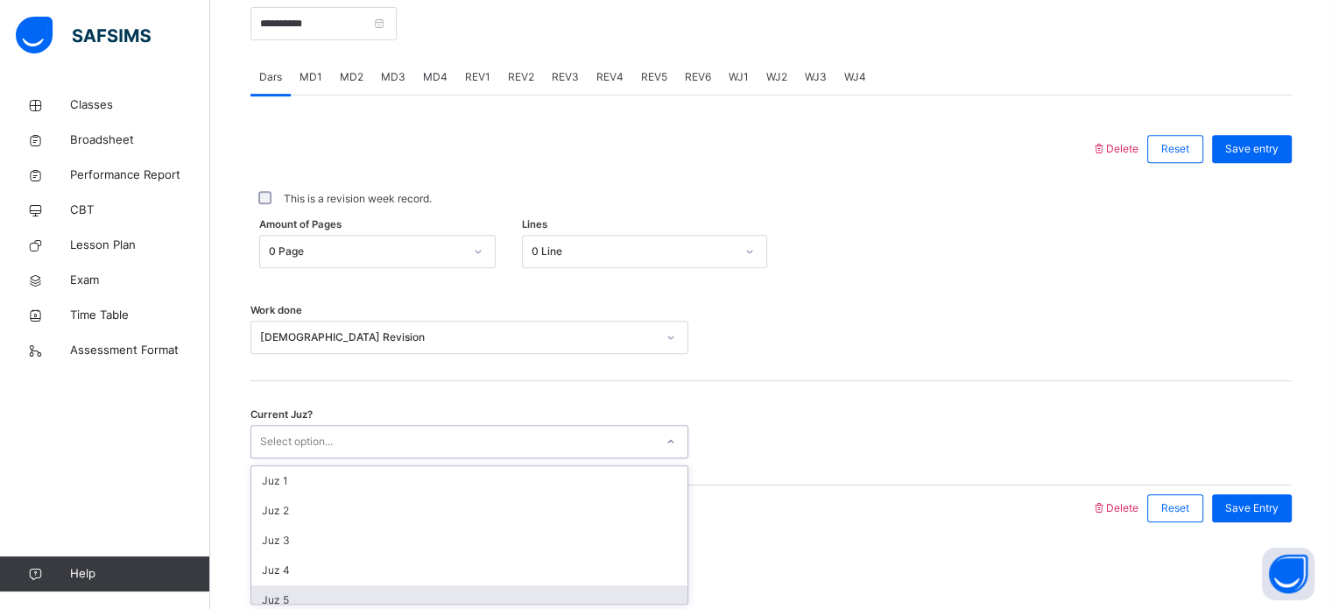
click at [311, 601] on div "Juz 5" at bounding box center [469, 600] width 436 height 30
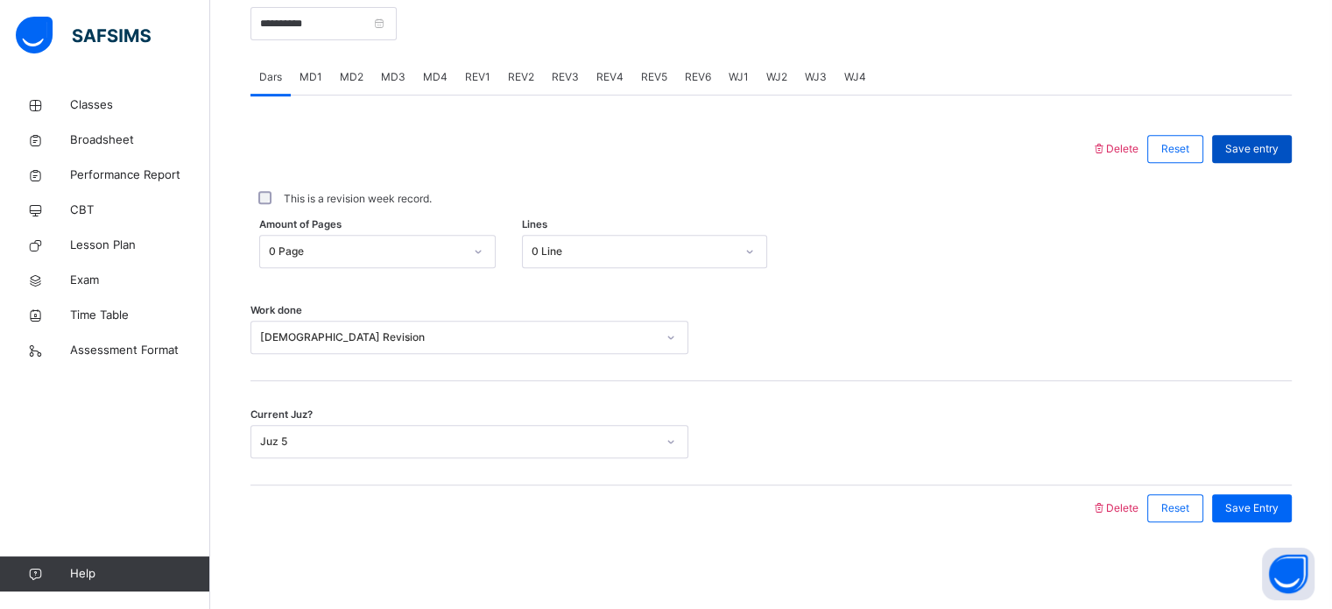
click at [1255, 144] on span "Save entry" at bounding box center [1251, 149] width 53 height 16
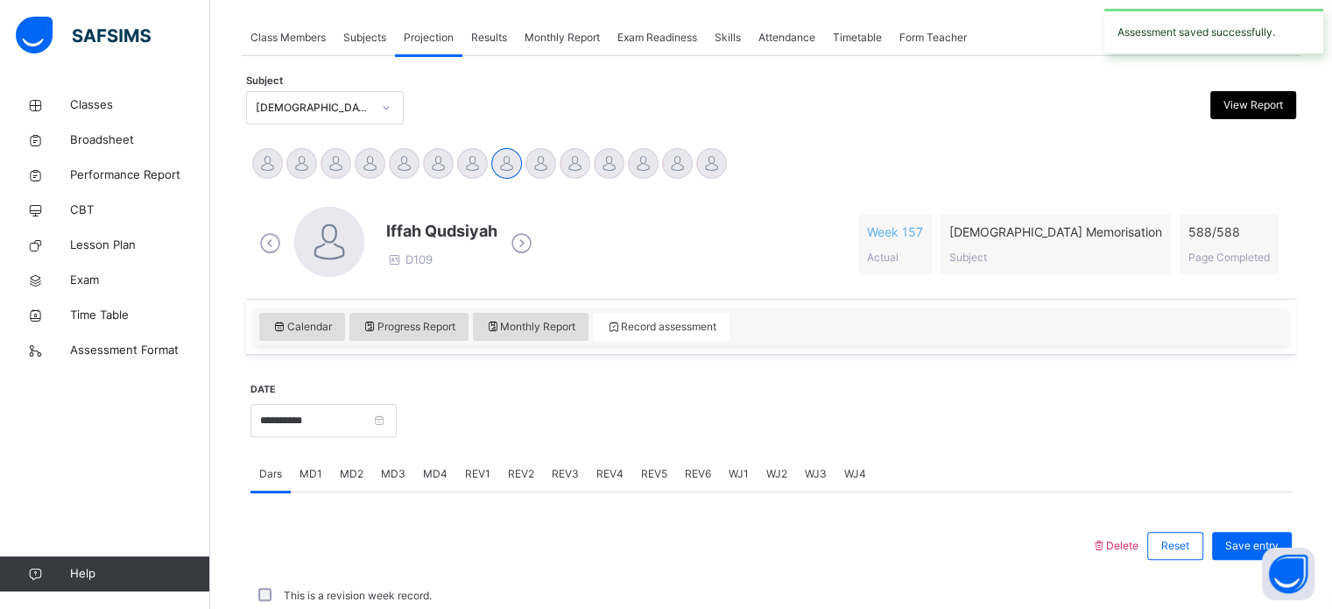
scroll to position [706, 0]
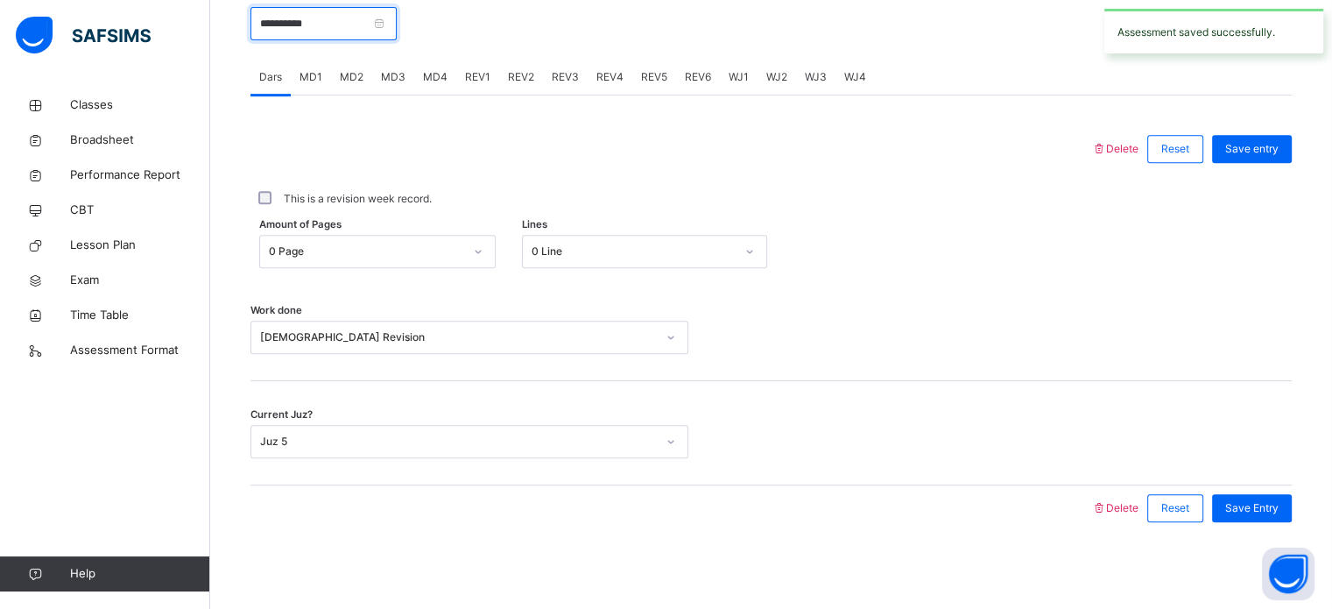
click at [397, 22] on input "**********" at bounding box center [323, 23] width 146 height 33
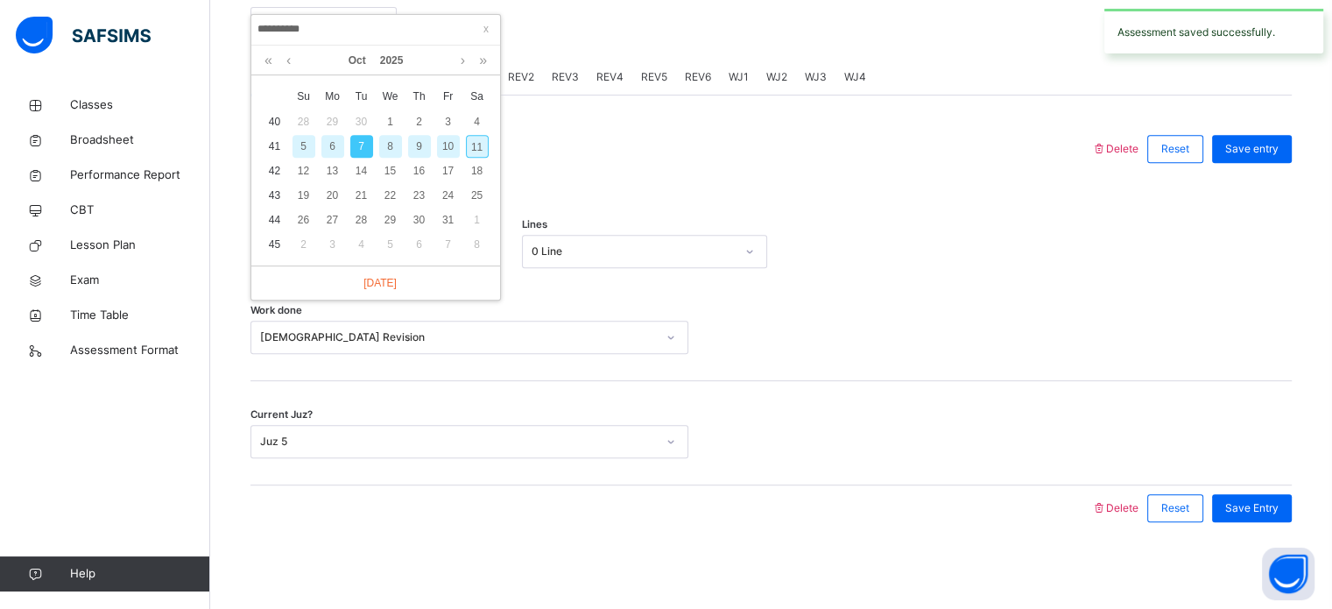
click at [385, 144] on div "8" at bounding box center [390, 146] width 23 height 23
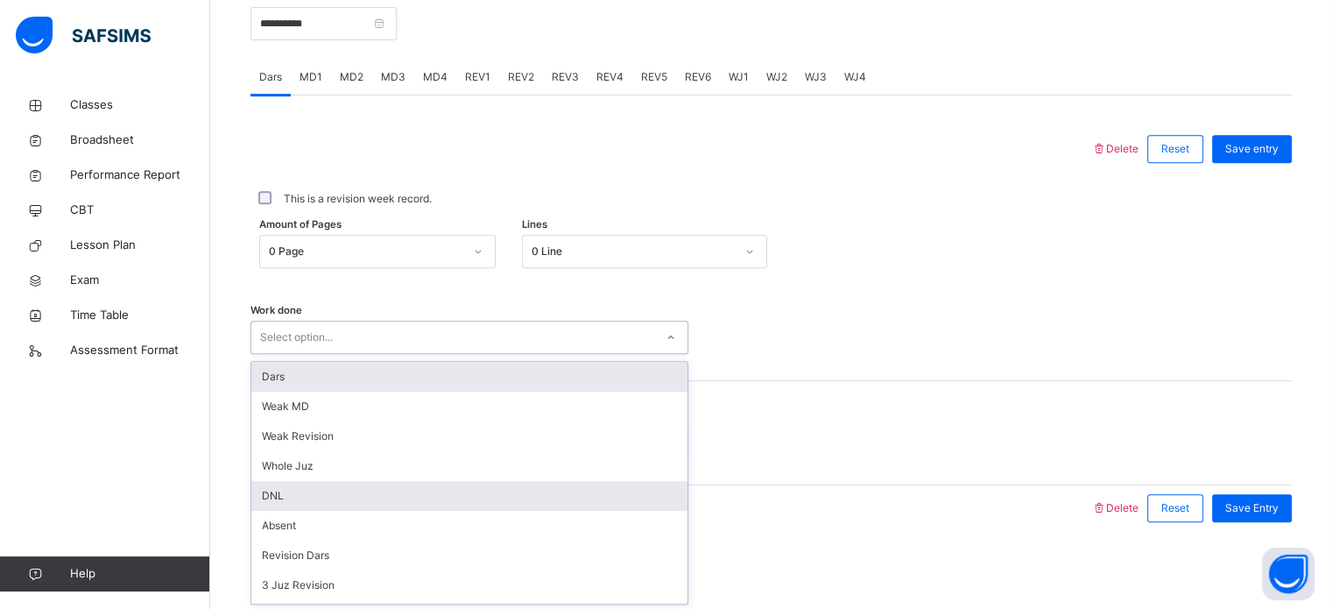
drag, startPoint x: 357, startPoint y: 337, endPoint x: 382, endPoint y: 493, distance: 157.8
click at [382, 354] on div "option Dars focused, 1 of 14. 14 results available. Use Up and Down to choose o…" at bounding box center [469, 337] width 438 height 33
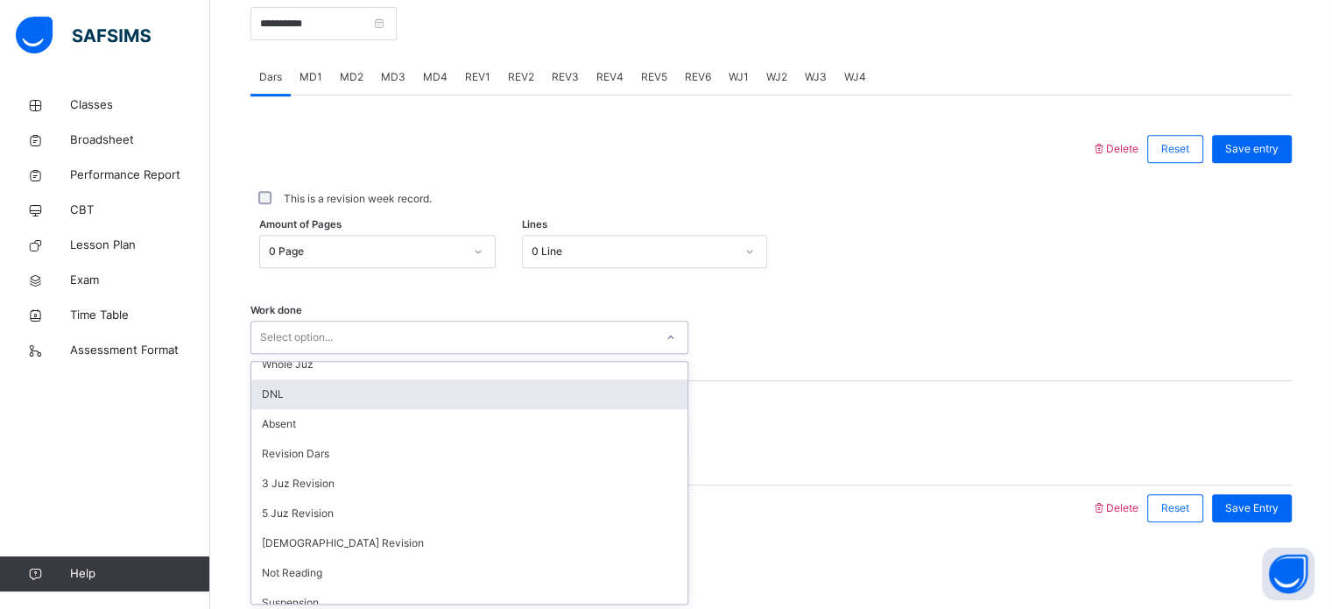
scroll to position [108, 0]
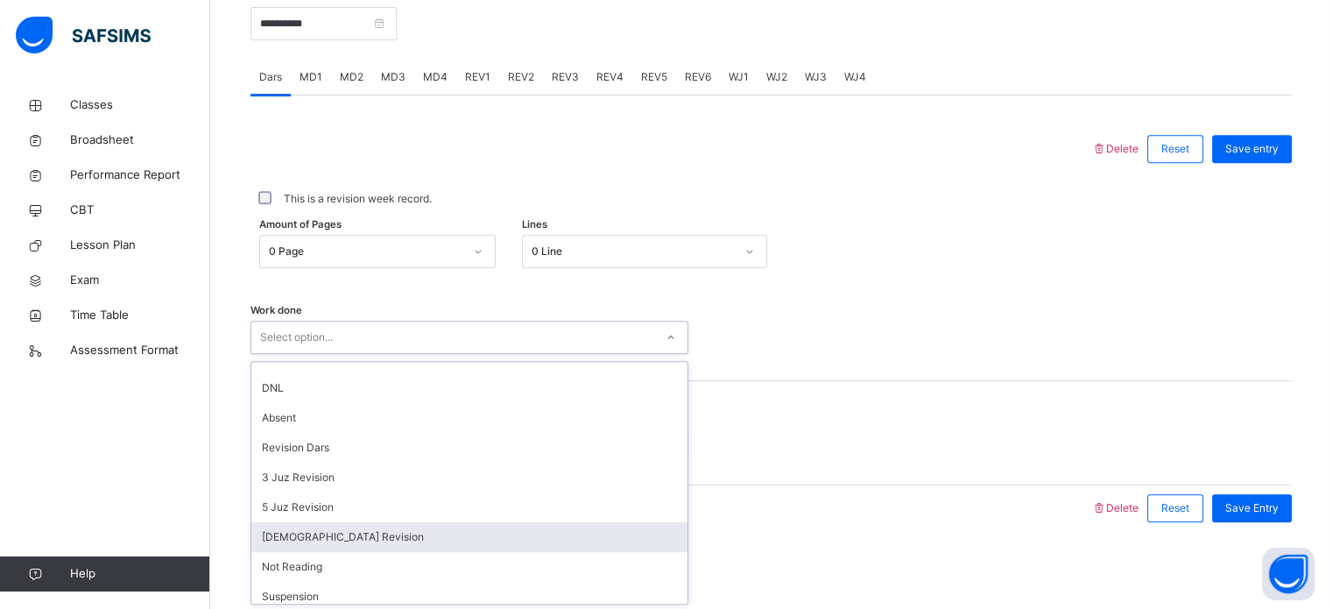
click at [343, 542] on div "[DEMOGRAPHIC_DATA] Revision" at bounding box center [469, 537] width 436 height 30
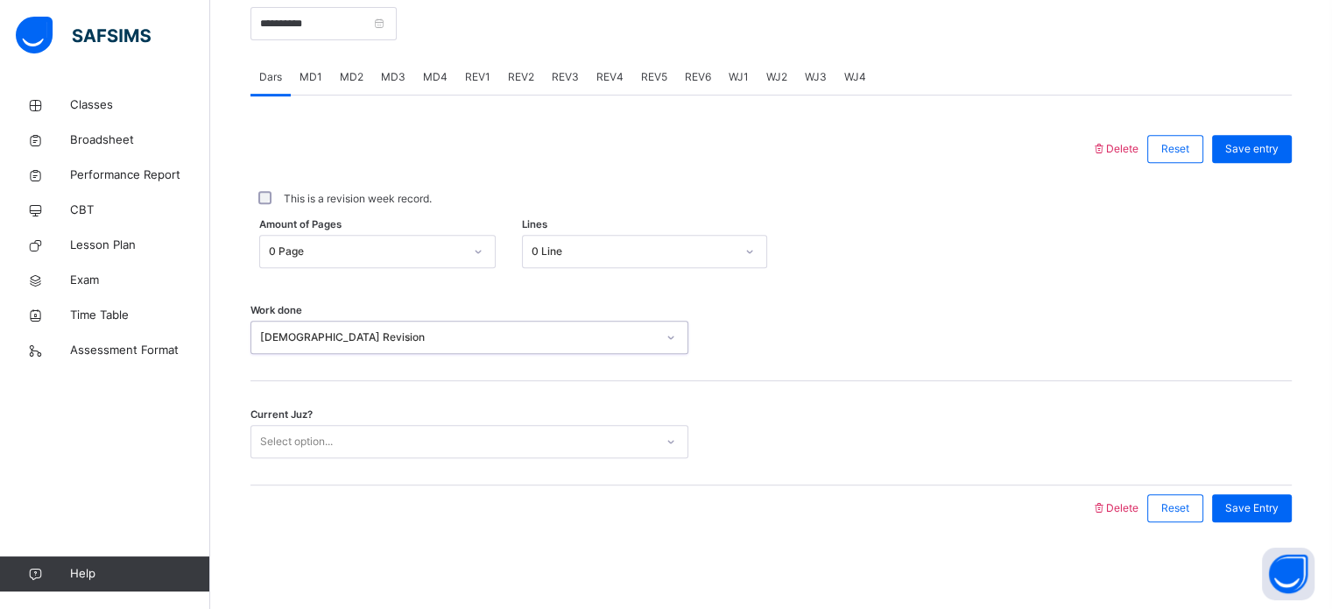
click at [329, 446] on div "Select option..." at bounding box center [296, 441] width 73 height 33
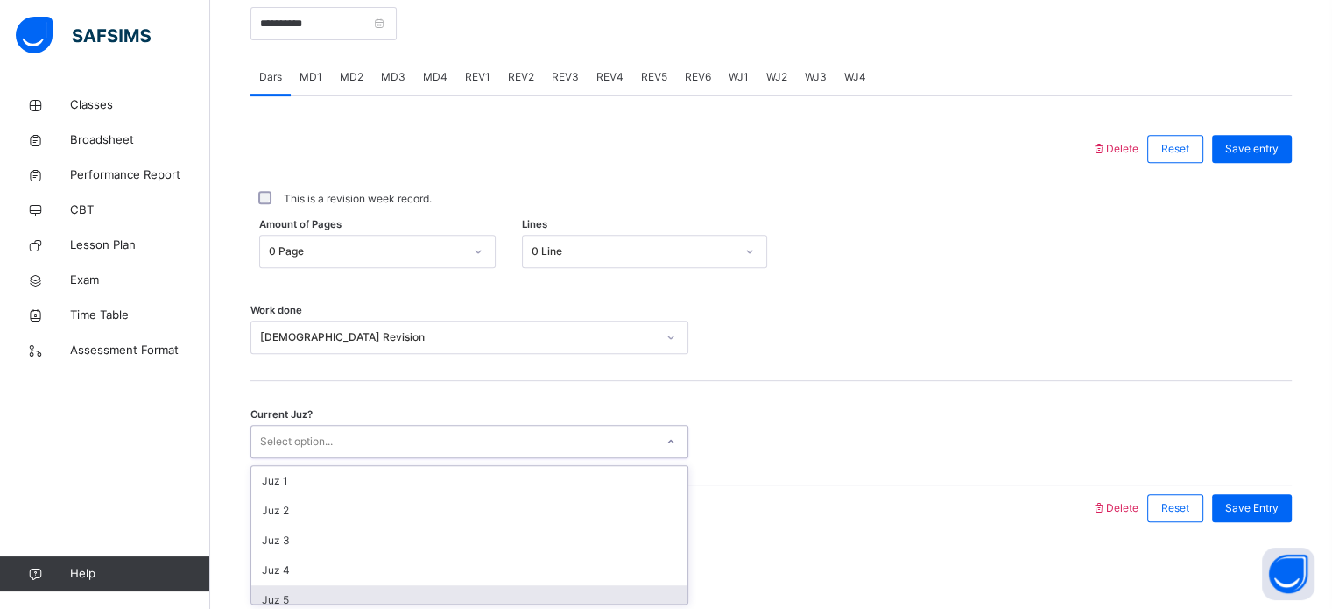
click at [315, 595] on div "Juz 5" at bounding box center [469, 600] width 436 height 30
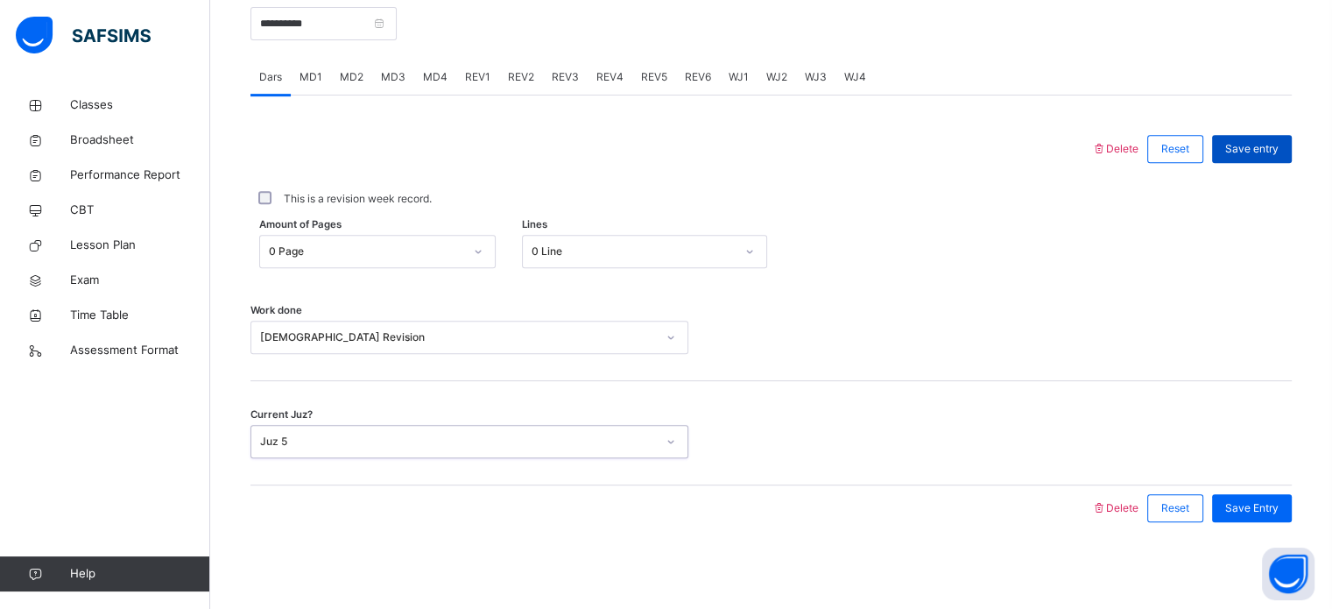
click at [1257, 151] on span "Save entry" at bounding box center [1251, 149] width 53 height 16
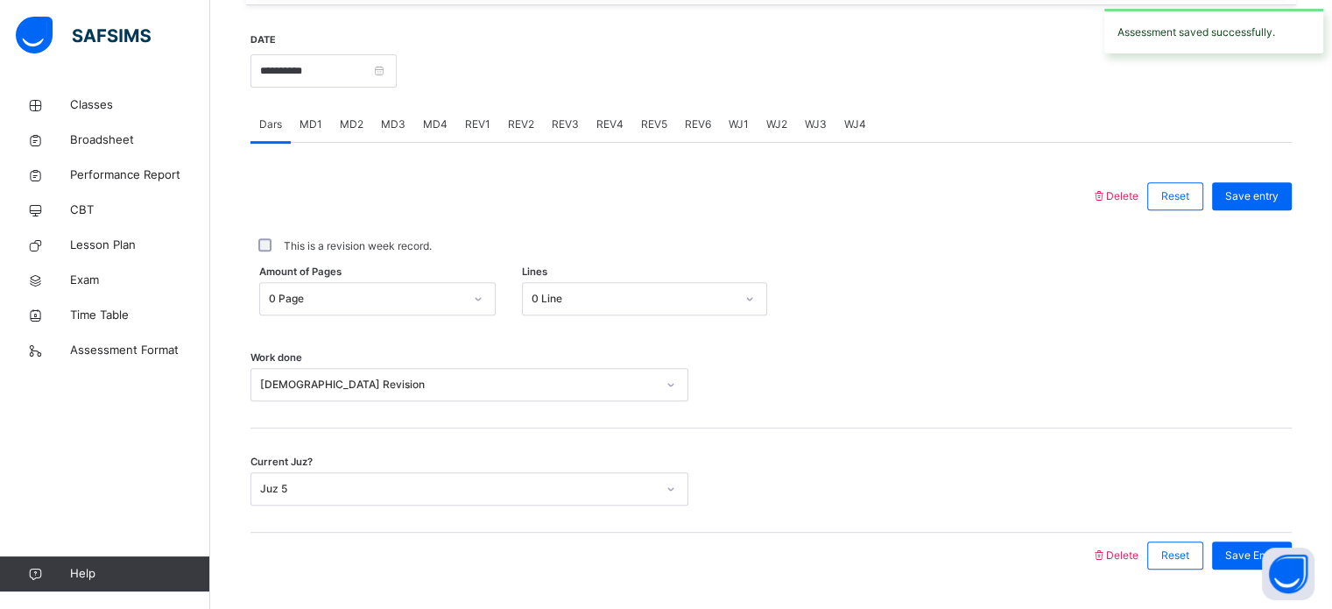
scroll to position [660, 0]
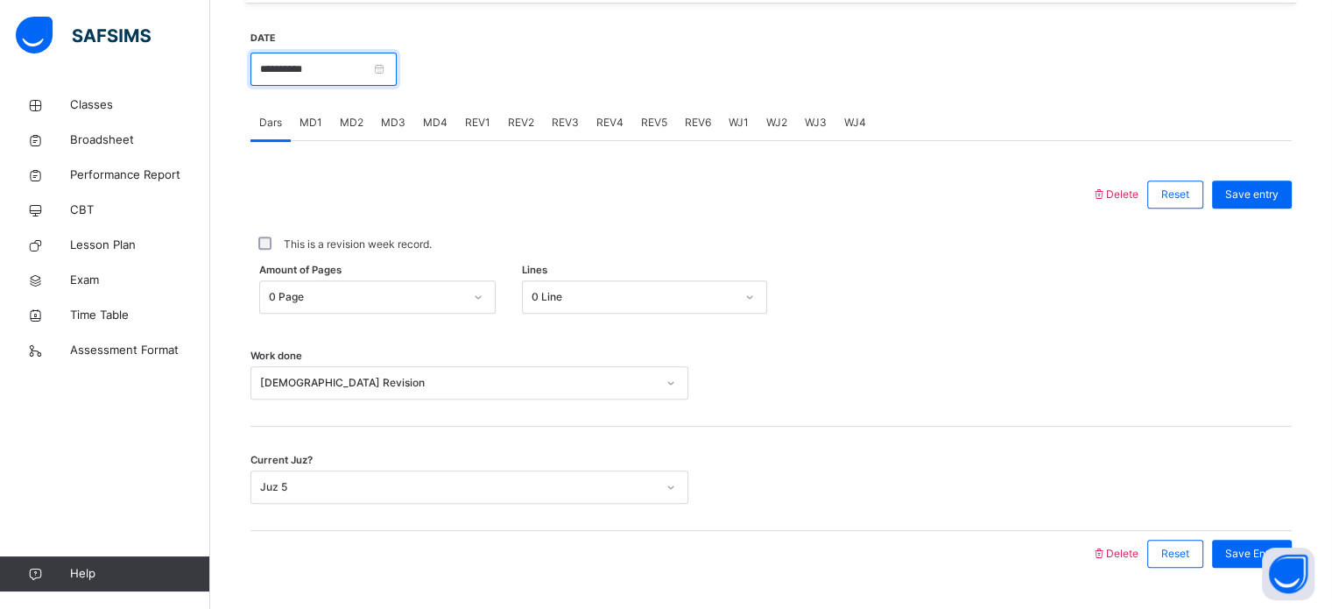
click at [397, 67] on input "**********" at bounding box center [323, 69] width 146 height 33
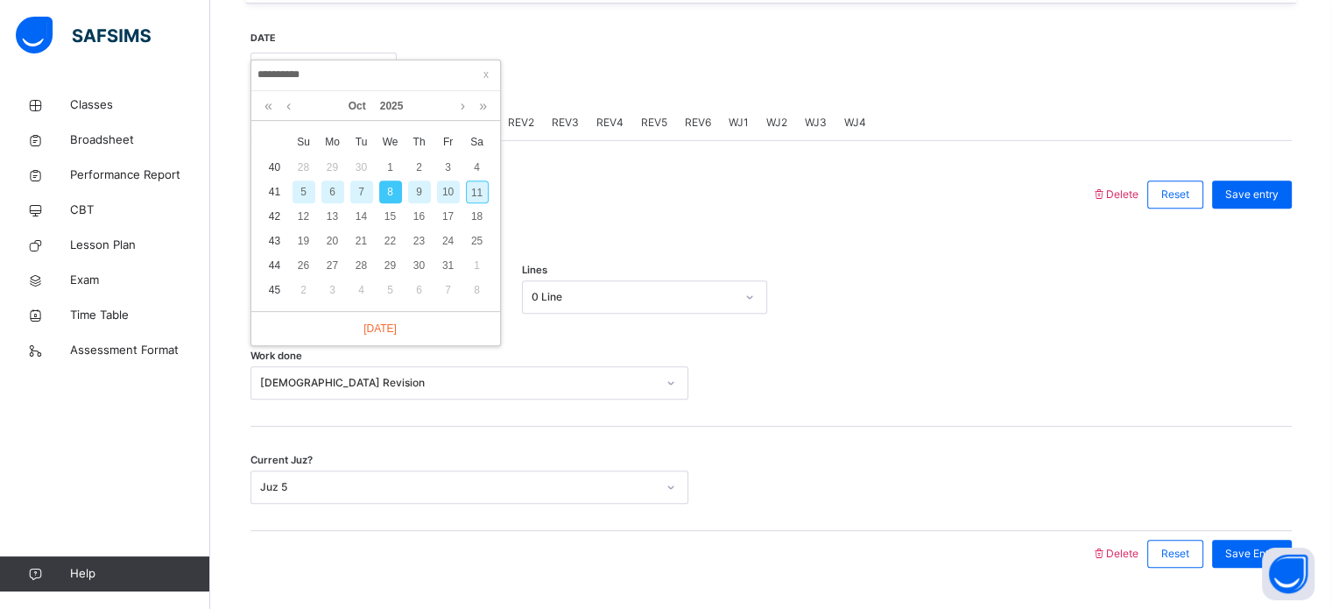
click at [416, 189] on div "9" at bounding box center [419, 191] width 23 height 23
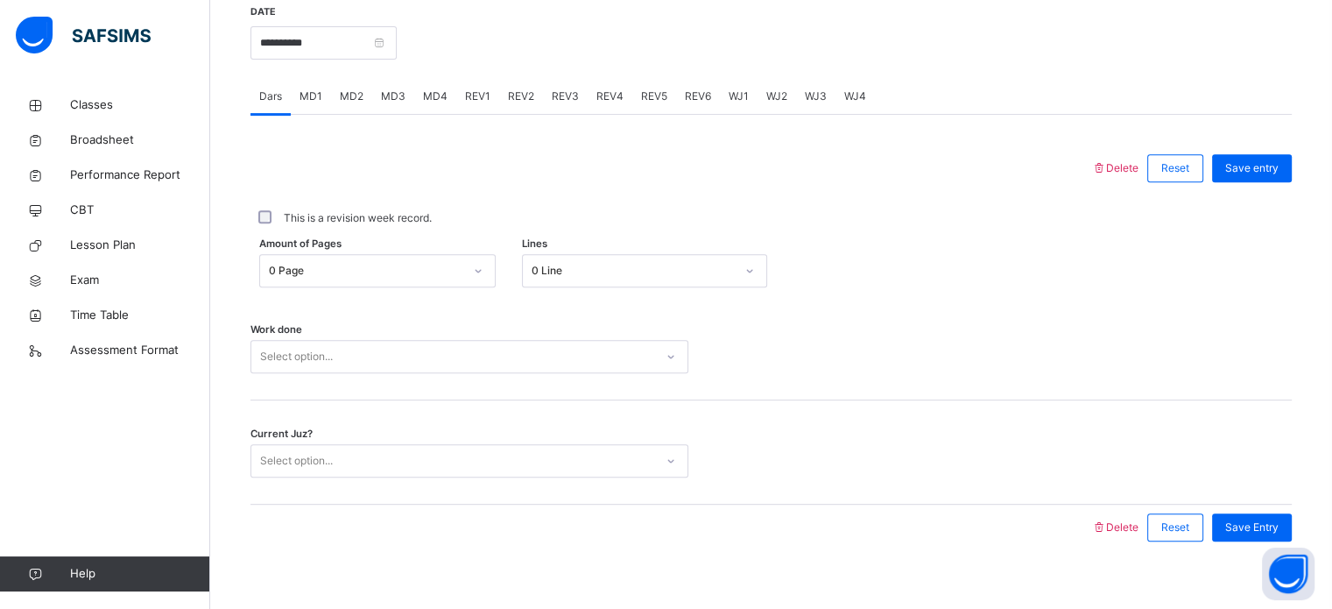
scroll to position [706, 0]
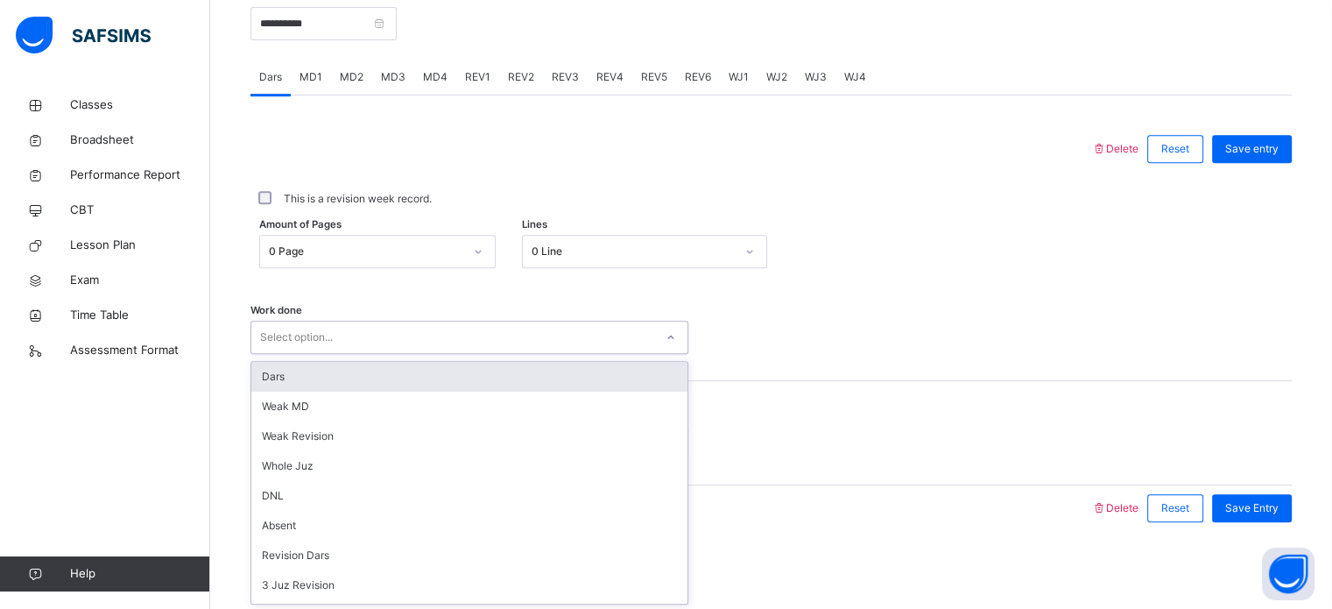
click at [406, 354] on div "option Dars focused, 1 of 14. 14 results available. Use Up and Down to choose o…" at bounding box center [469, 337] width 438 height 33
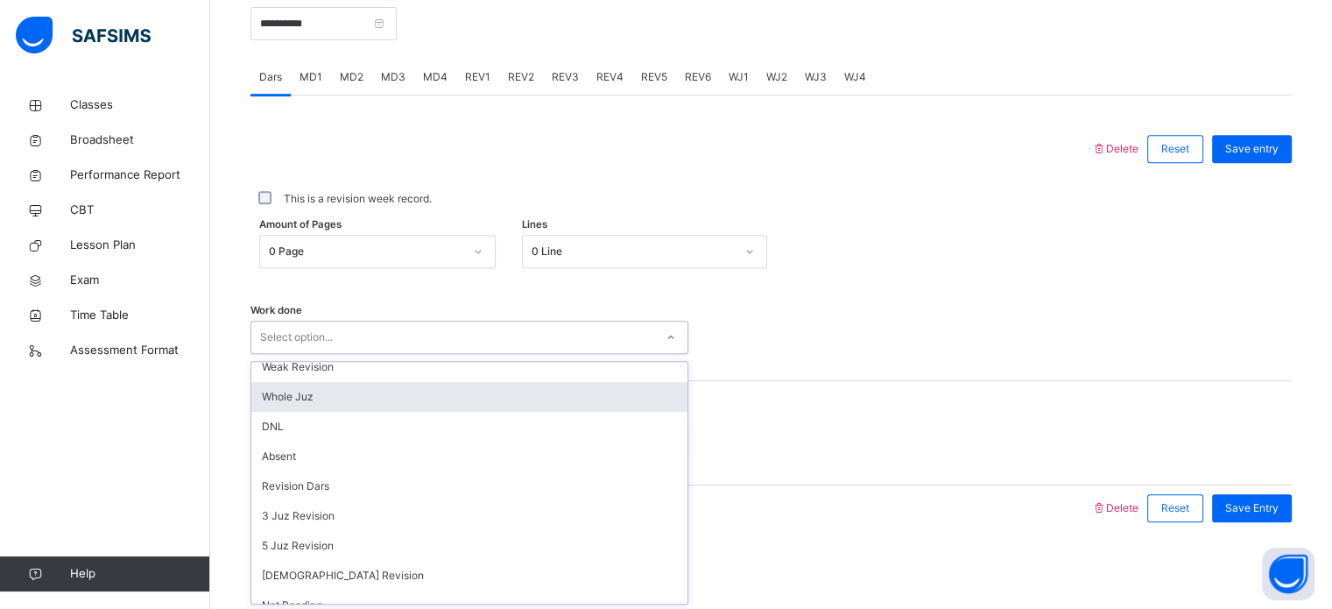
scroll to position [70, 0]
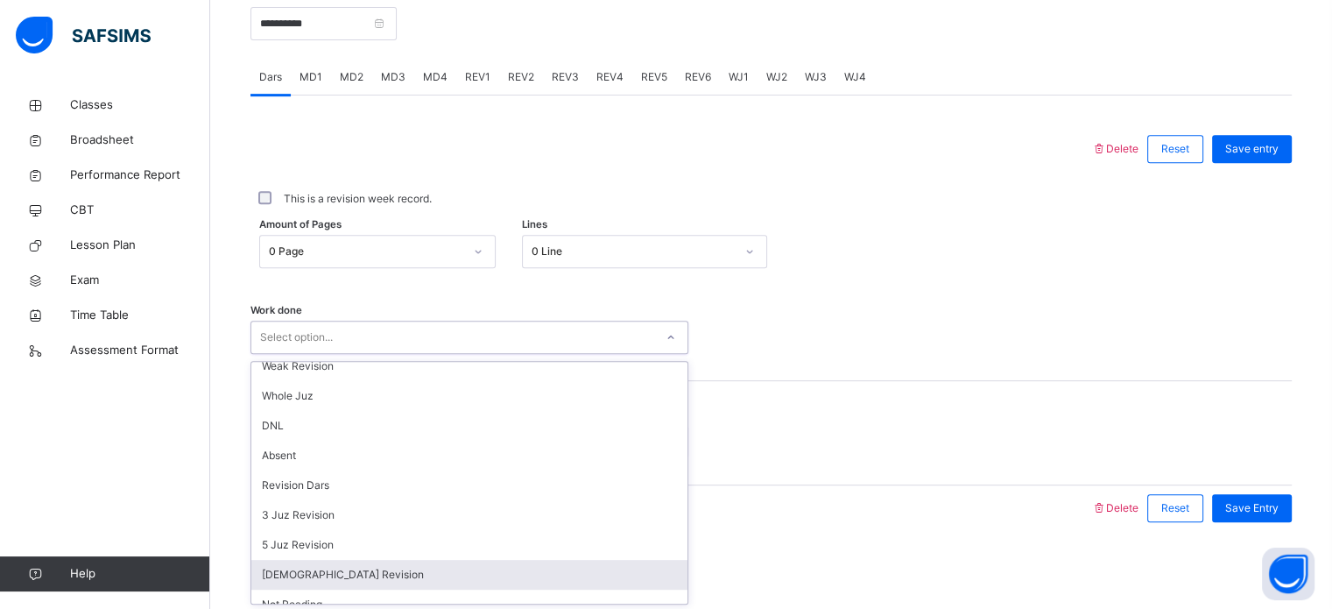
click at [339, 575] on div "[DEMOGRAPHIC_DATA] Revision" at bounding box center [469, 575] width 436 height 30
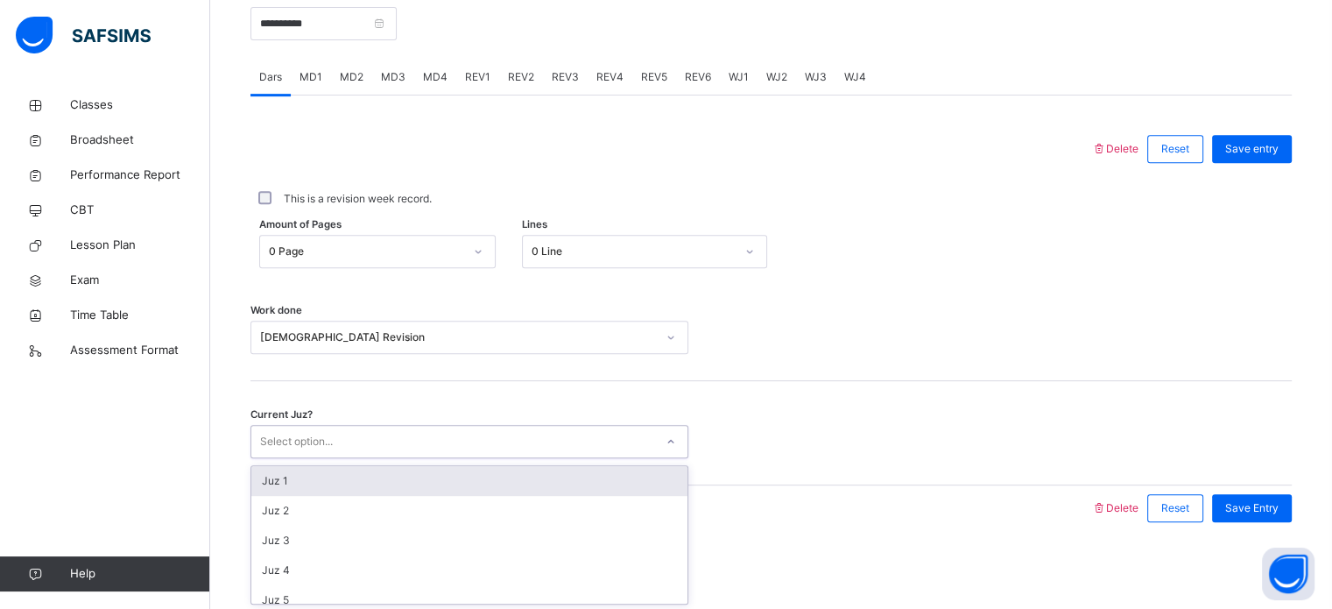
click at [333, 439] on div "Select option..." at bounding box center [296, 441] width 73 height 33
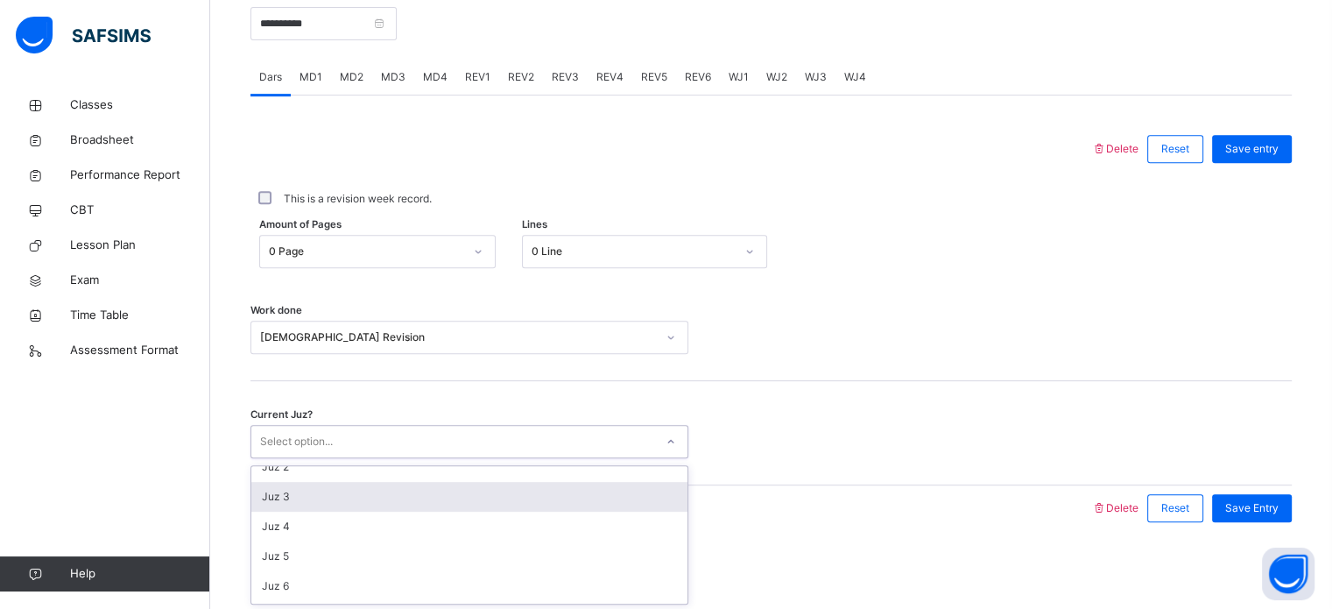
scroll to position [45, 0]
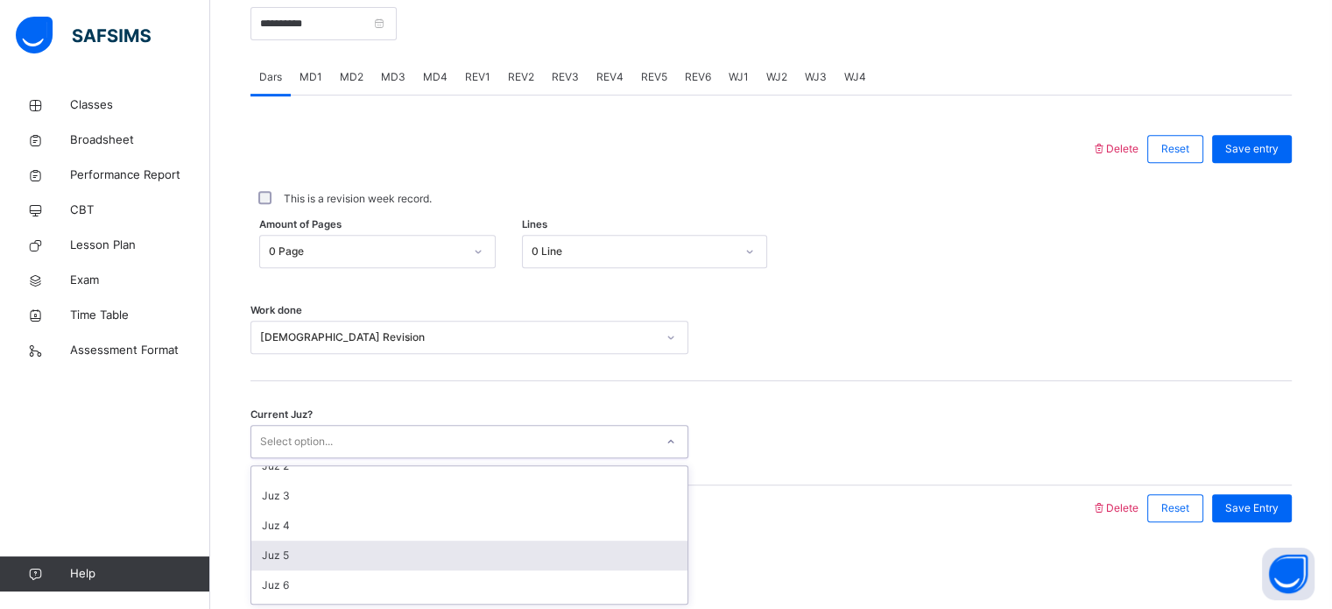
click at [325, 543] on div "Juz 5" at bounding box center [469, 555] width 436 height 30
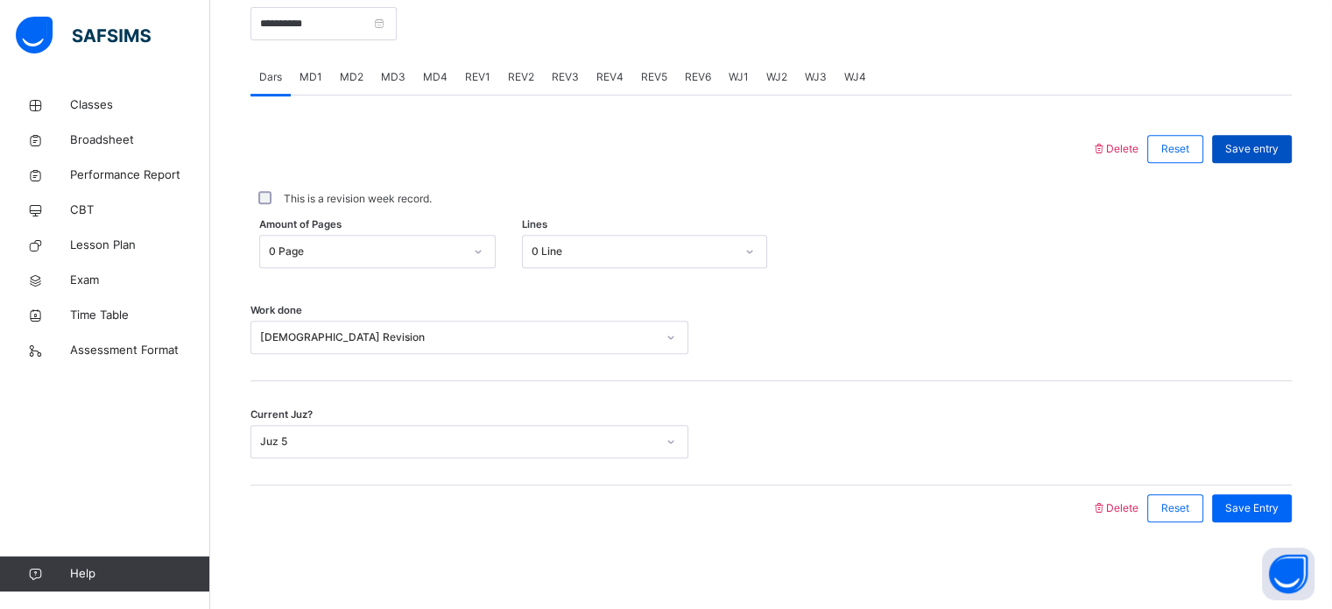
click at [1274, 147] on span "Save entry" at bounding box center [1251, 149] width 53 height 16
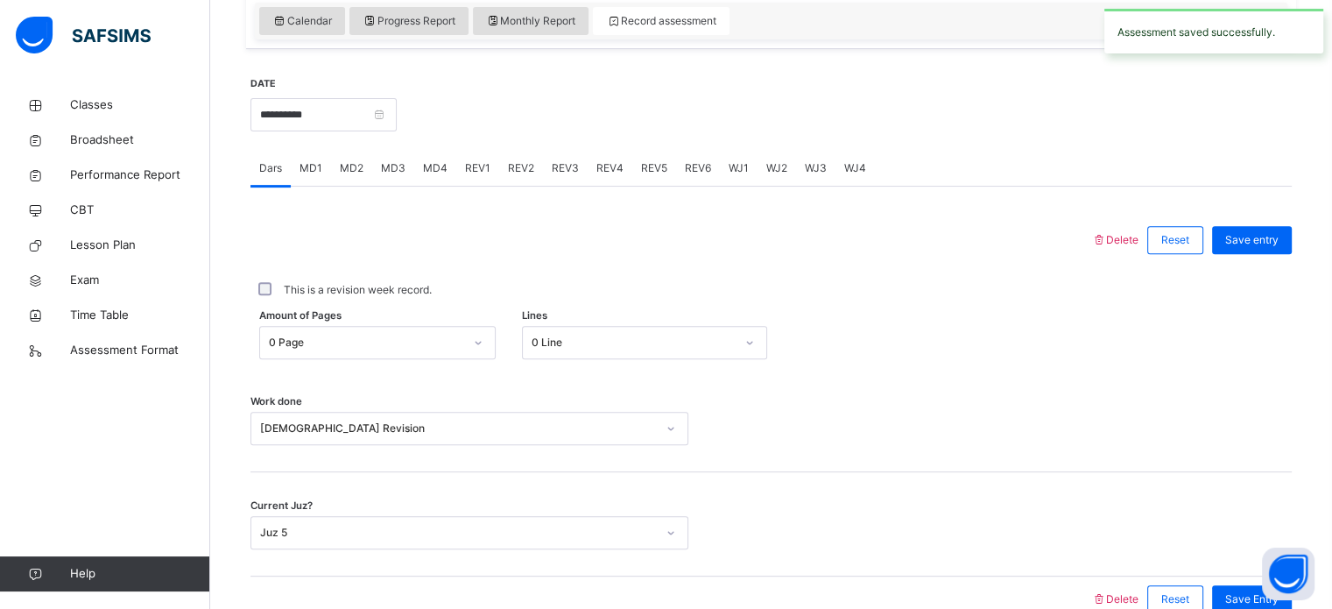
scroll to position [613, 0]
click at [397, 112] on input "**********" at bounding box center [323, 116] width 146 height 33
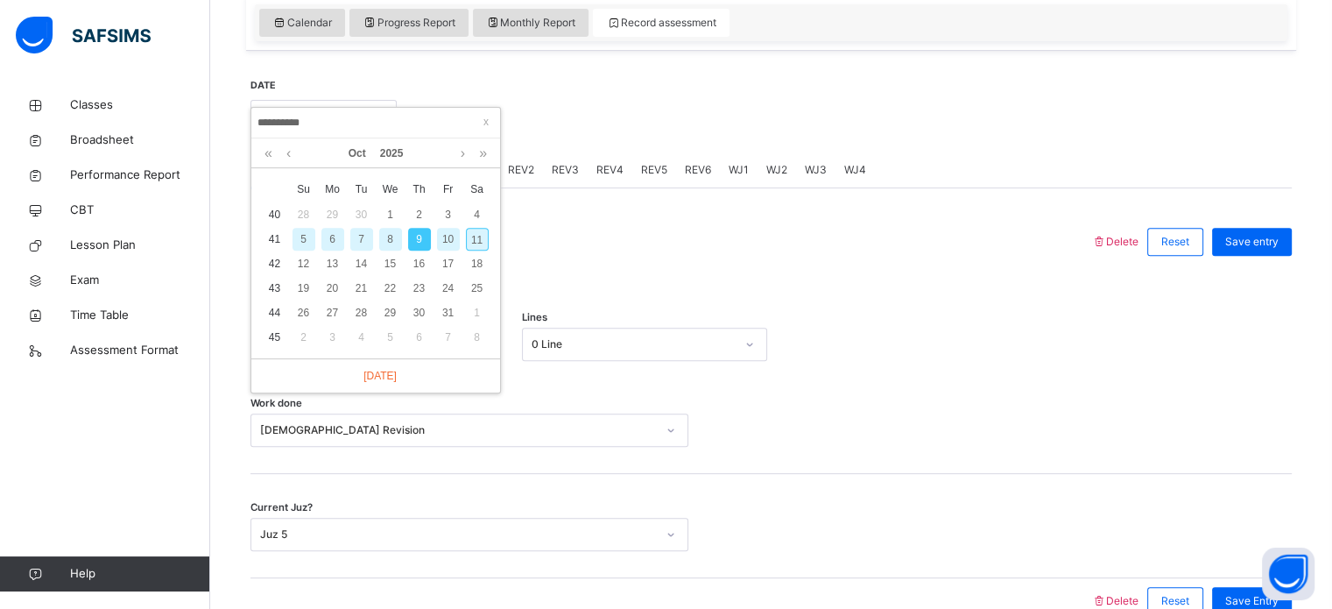
click at [452, 237] on div "10" at bounding box center [448, 239] width 23 height 23
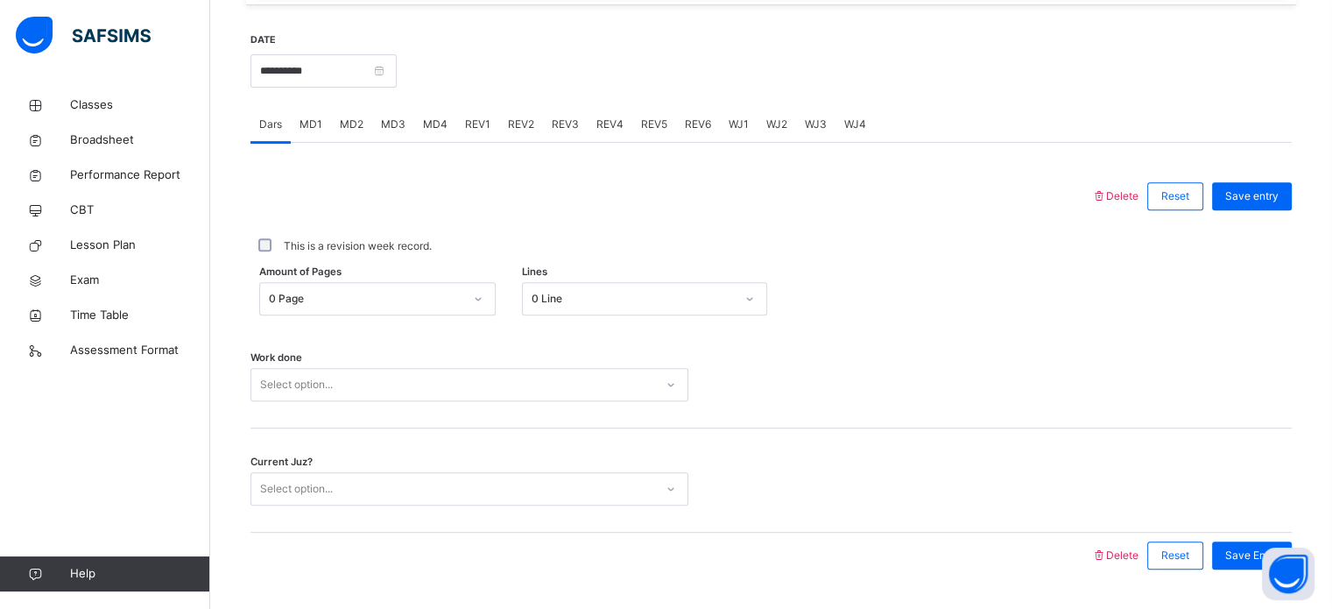
scroll to position [706, 0]
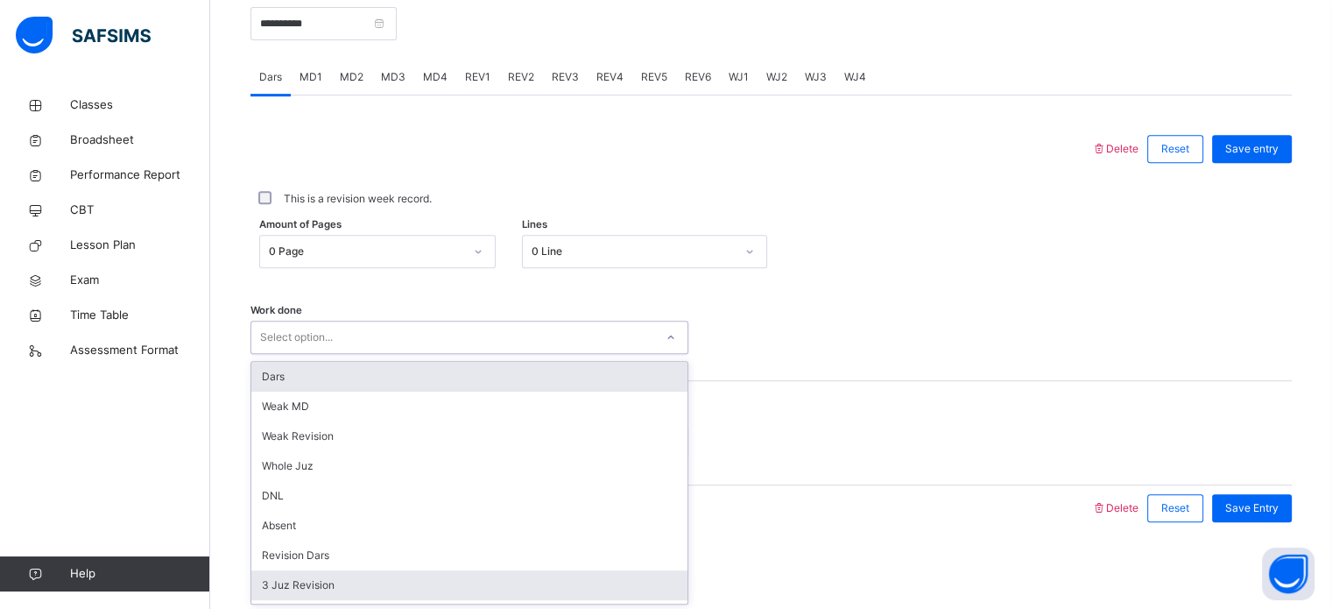
drag, startPoint x: 401, startPoint y: 381, endPoint x: 427, endPoint y: 588, distance: 208.3
click at [427, 354] on div "option Dars focused, 1 of 14. 14 results available. Use Up and Down to choose o…" at bounding box center [469, 337] width 438 height 33
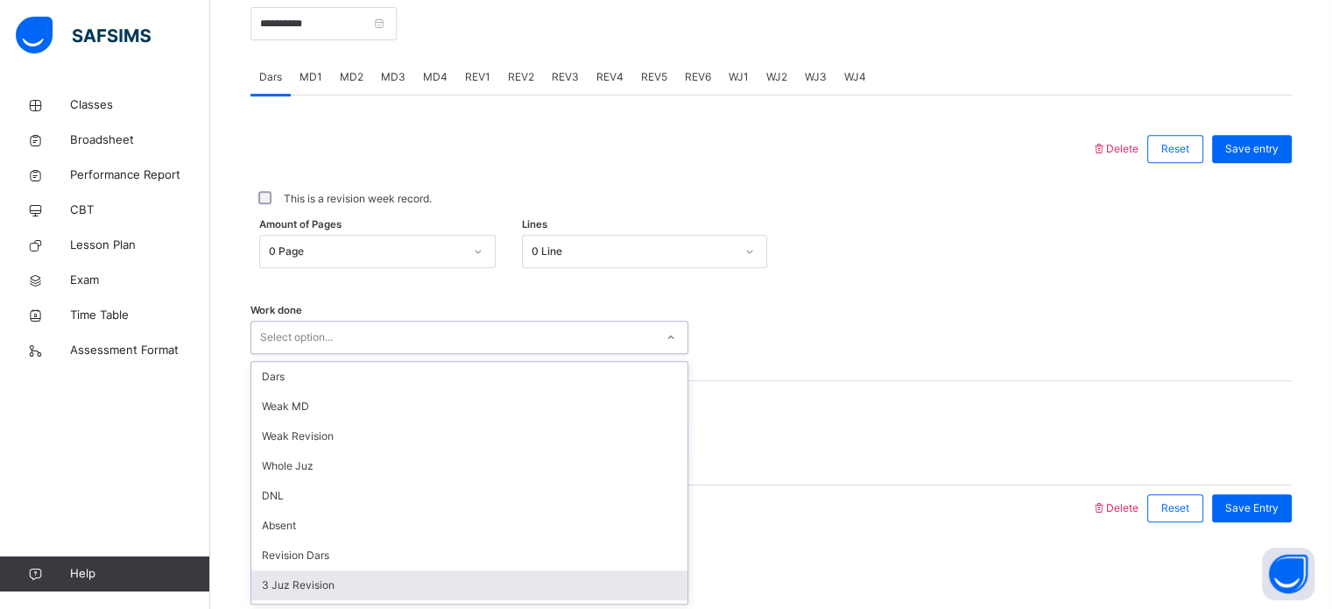
scroll to position [175, 0]
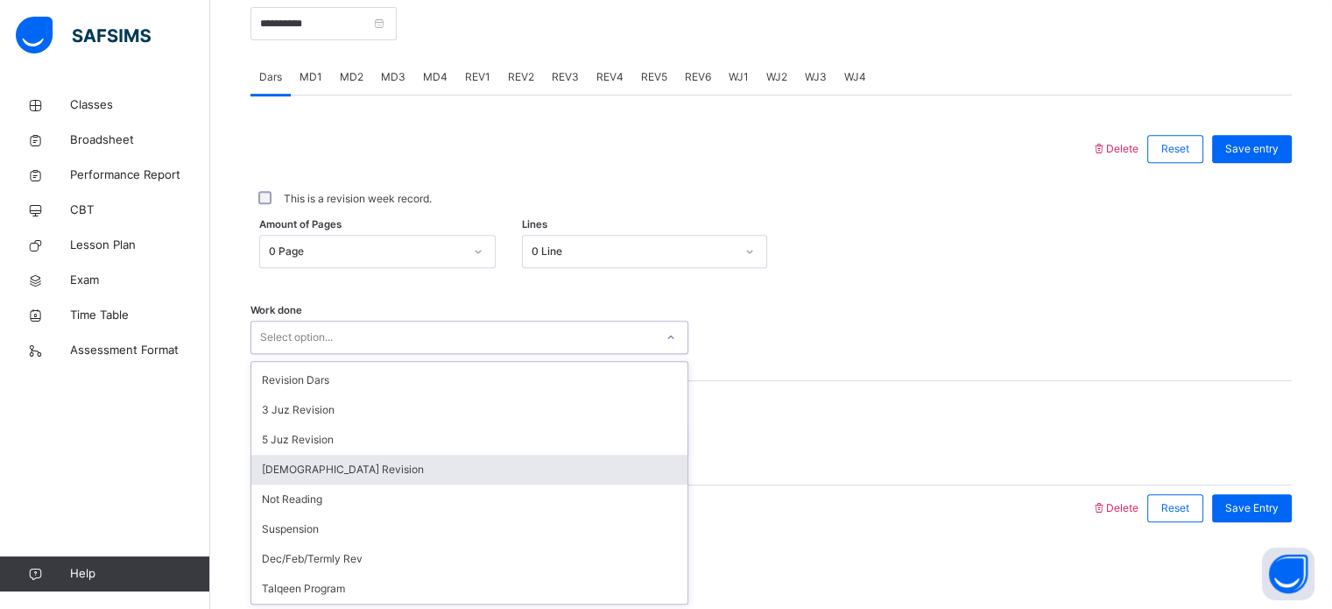
click at [368, 476] on div "[DEMOGRAPHIC_DATA] Revision" at bounding box center [469, 469] width 436 height 30
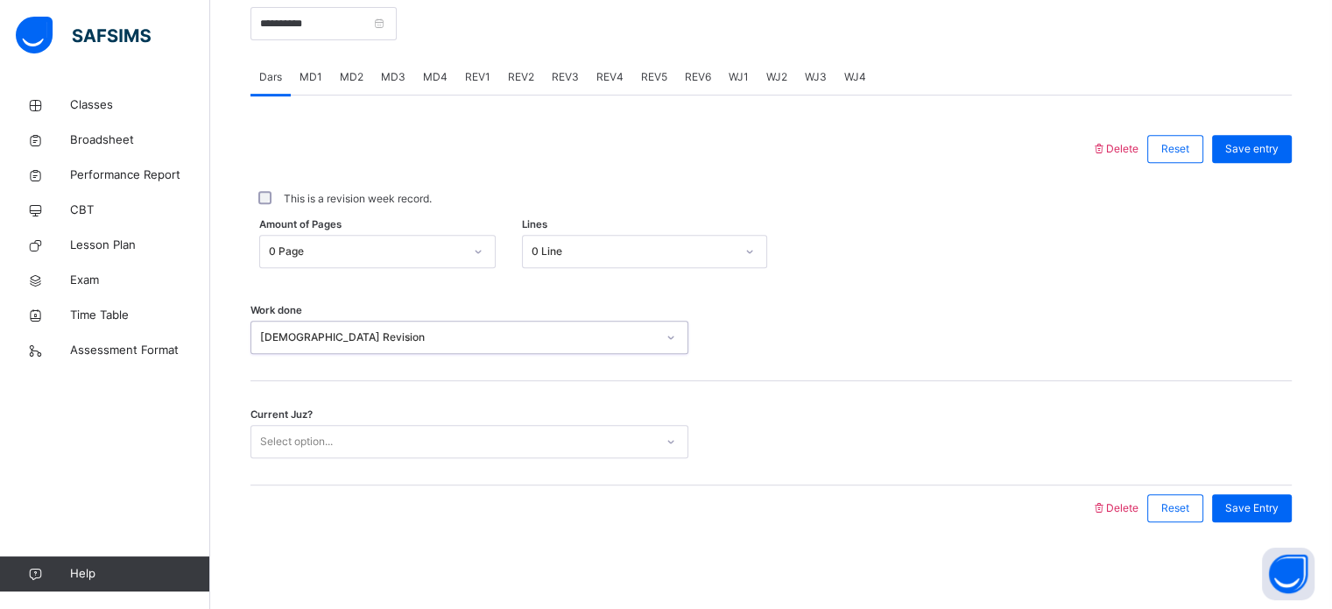
click at [321, 428] on div "Select option..." at bounding box center [296, 441] width 73 height 33
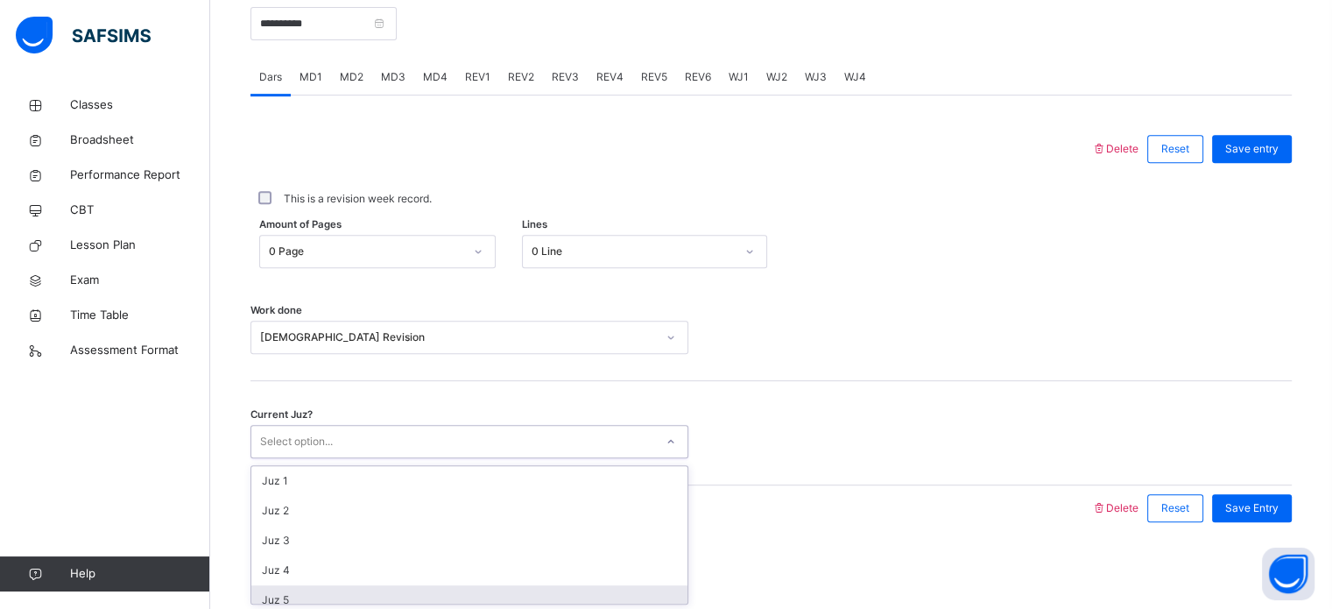
click at [307, 595] on div "Juz 5" at bounding box center [469, 600] width 436 height 30
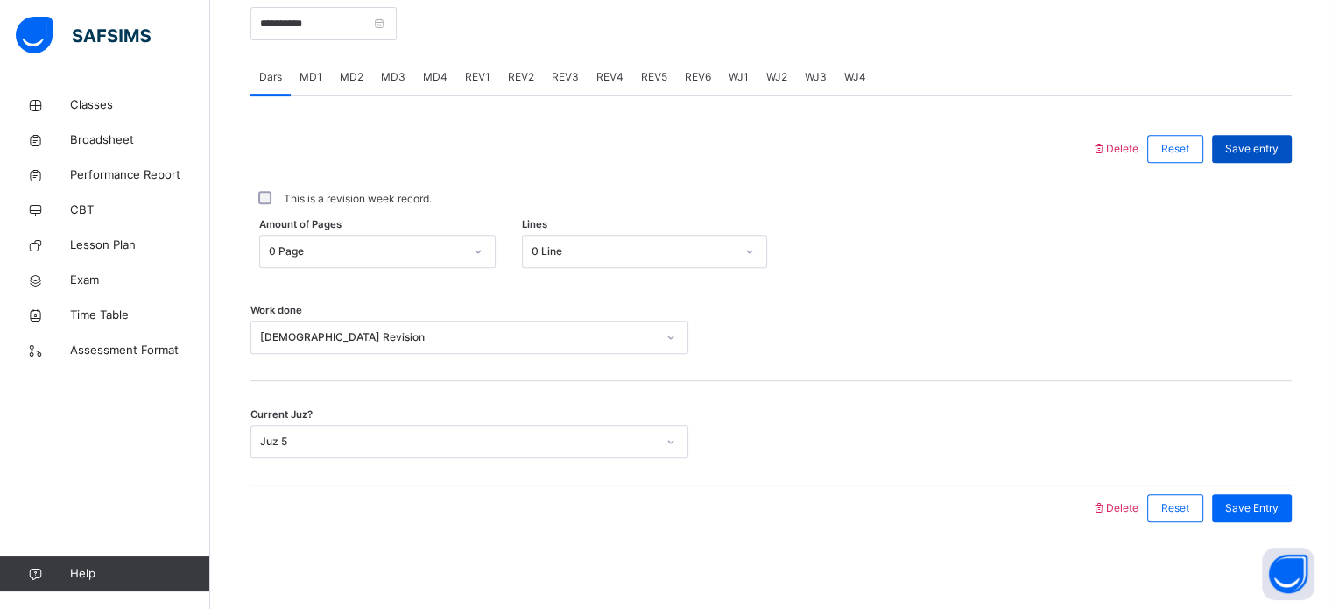
click at [1255, 150] on span "Save entry" at bounding box center [1251, 149] width 53 height 16
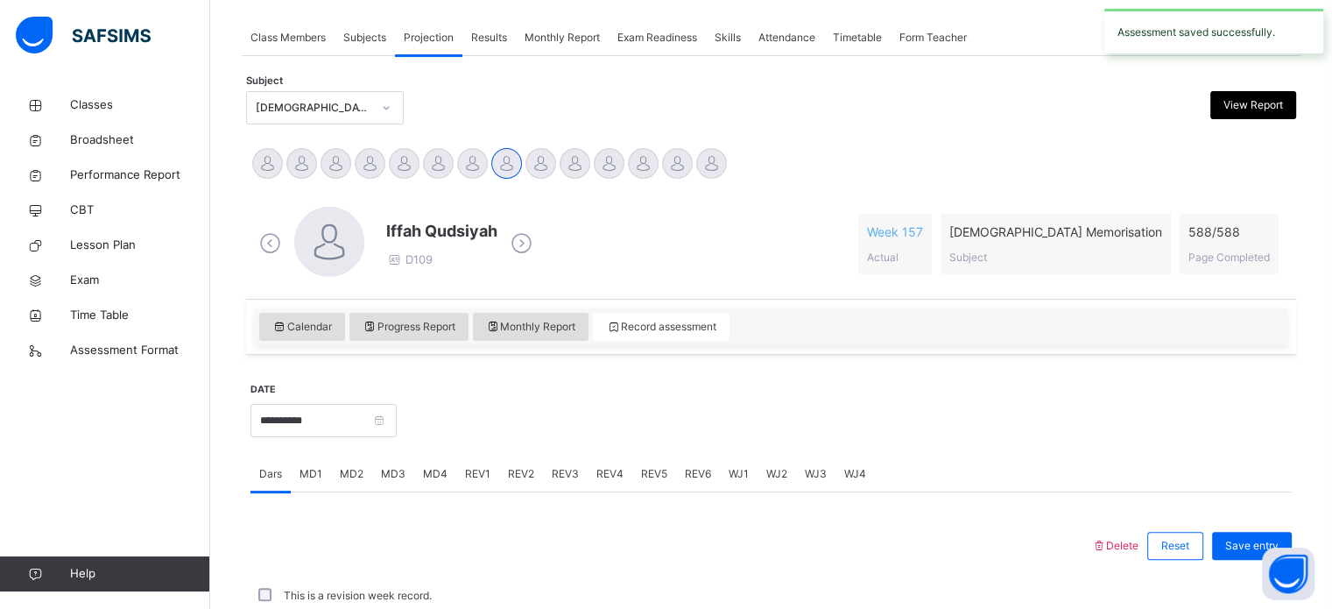
scroll to position [706, 0]
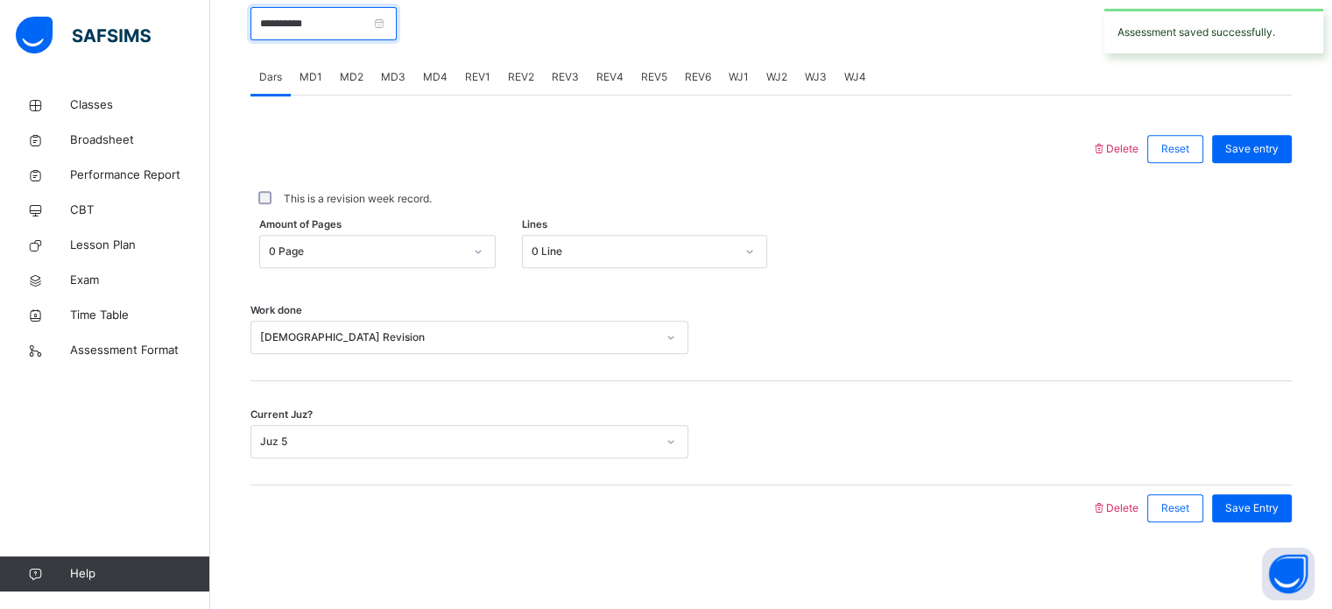
click at [397, 22] on input "**********" at bounding box center [323, 23] width 146 height 33
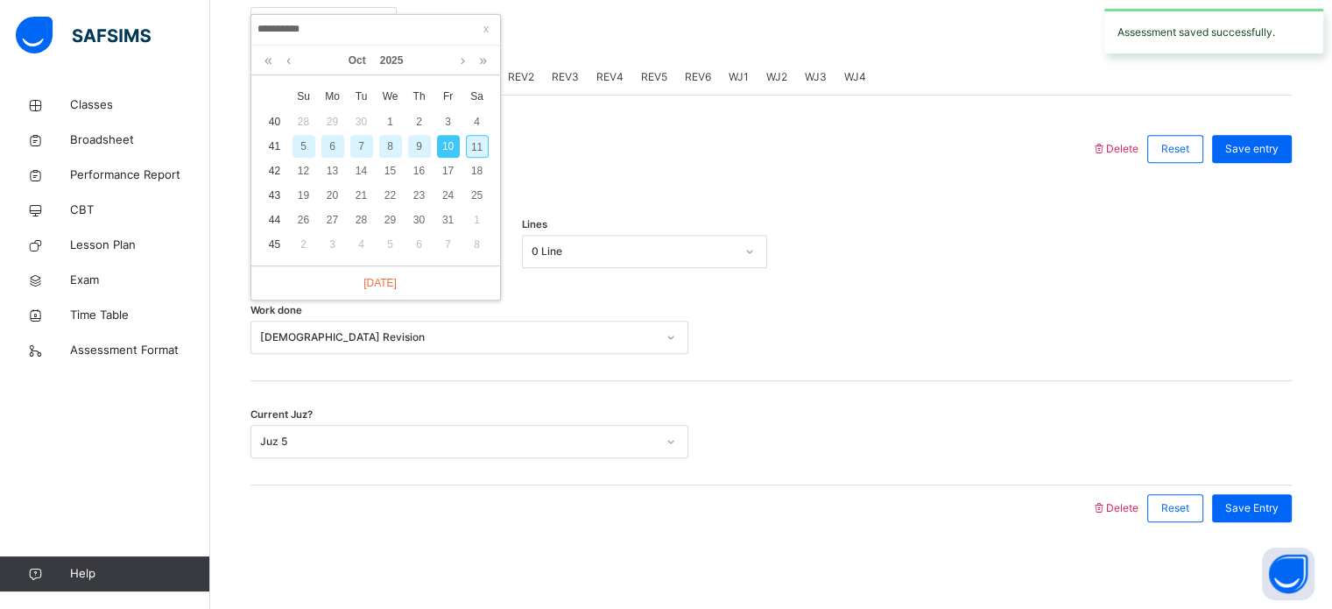
click at [480, 139] on div "11" at bounding box center [477, 146] width 23 height 23
type input "**********"
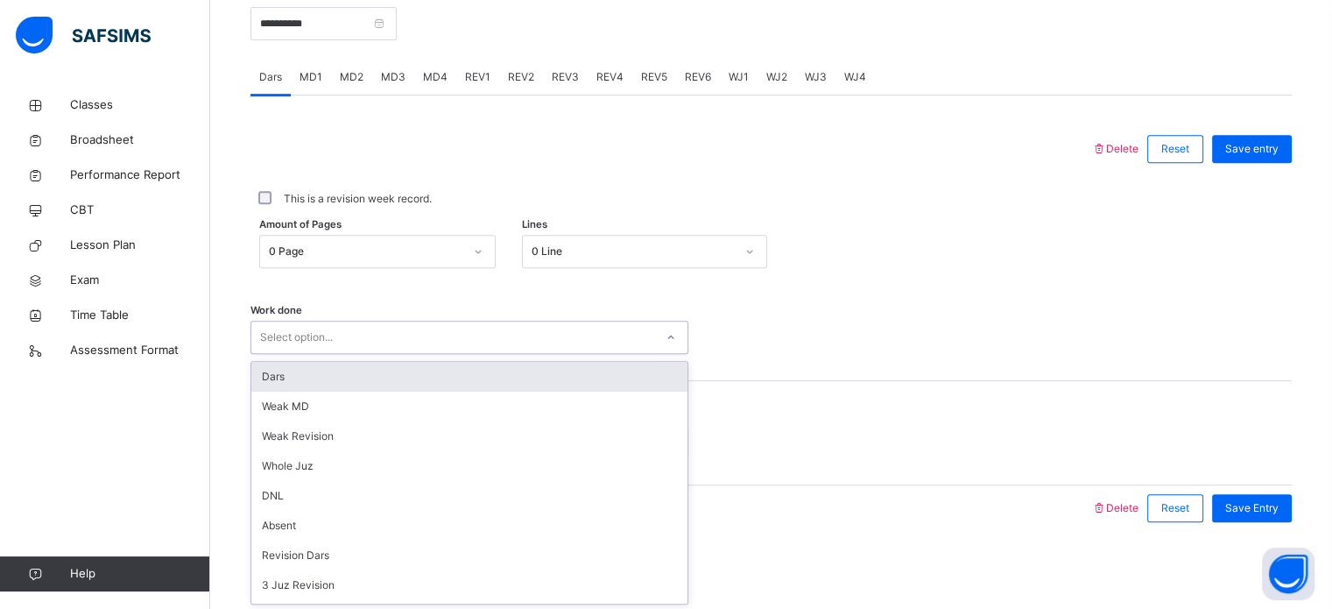
click at [352, 329] on div "Select option..." at bounding box center [452, 337] width 403 height 27
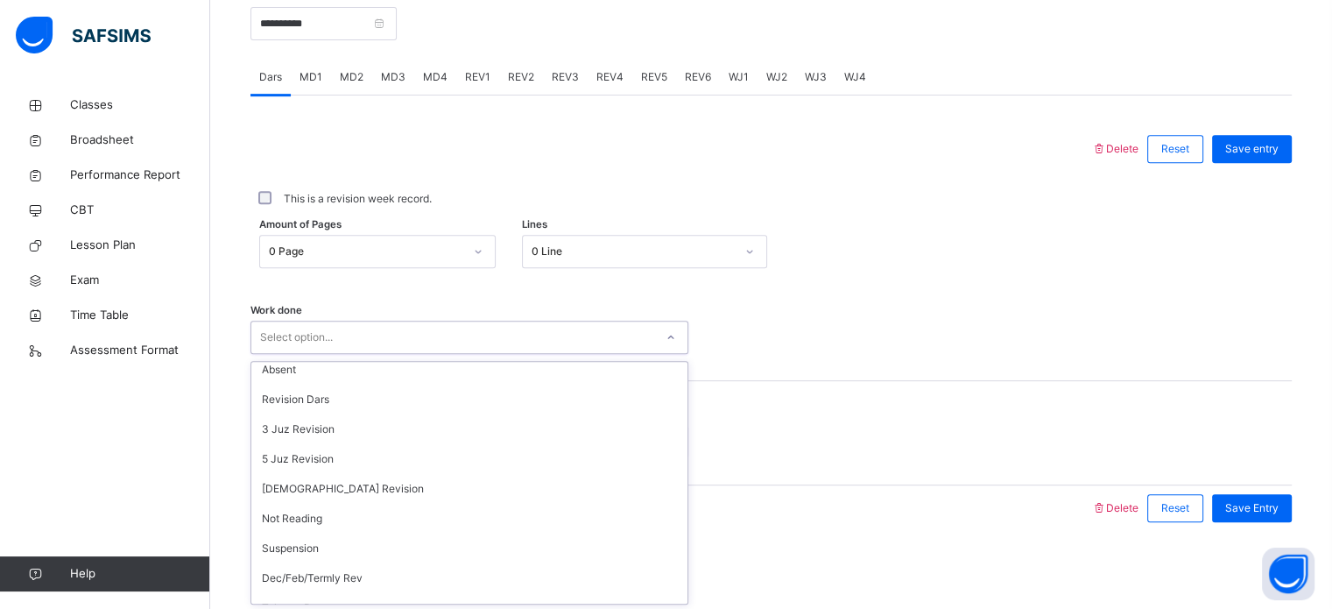
scroll to position [160, 0]
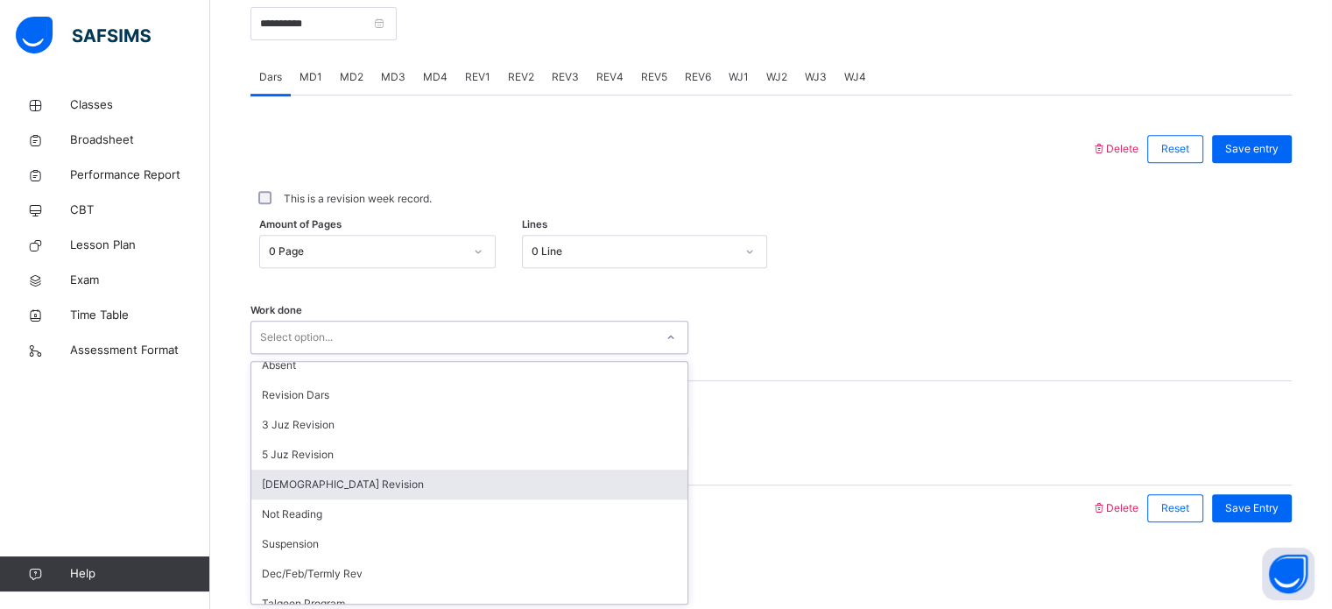
click at [336, 479] on div "[DEMOGRAPHIC_DATA] Revision" at bounding box center [469, 484] width 436 height 30
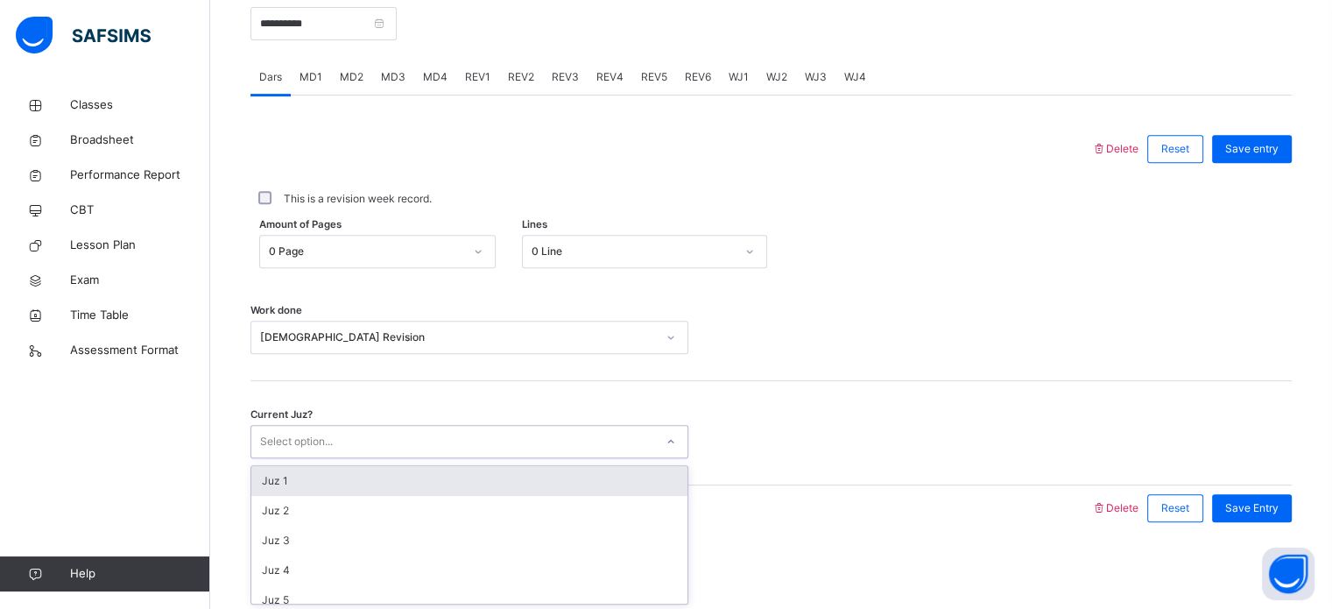
click at [325, 432] on div "Select option..." at bounding box center [296, 441] width 73 height 33
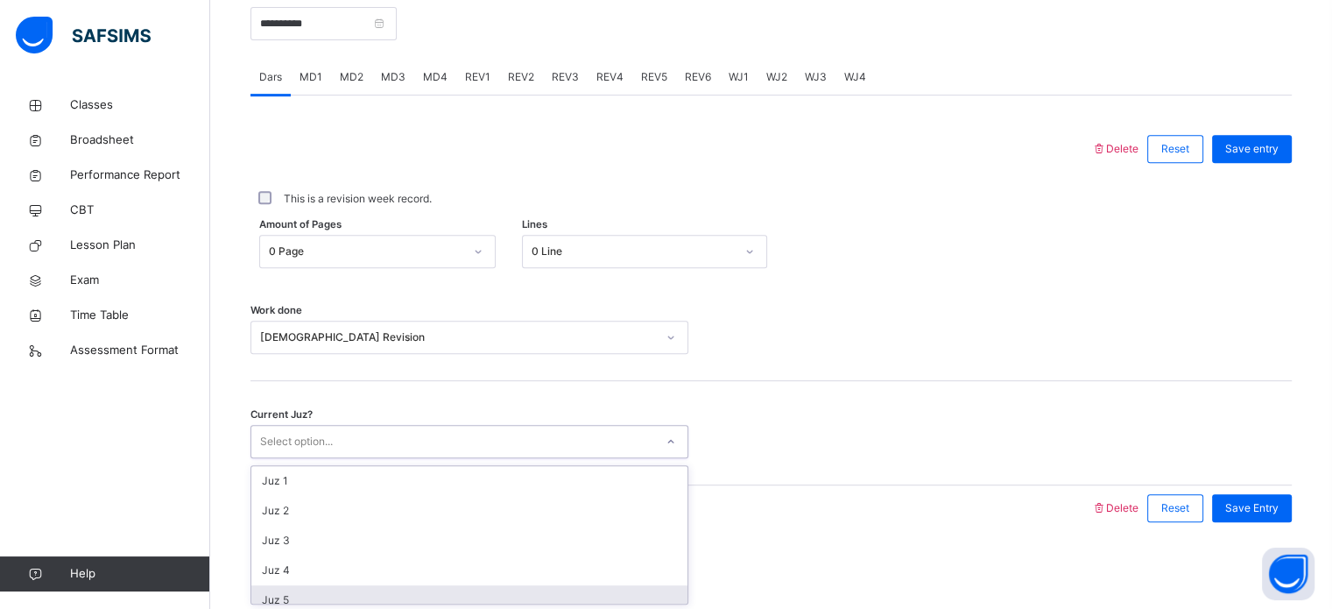
click at [314, 589] on div "Juz 5" at bounding box center [469, 600] width 436 height 30
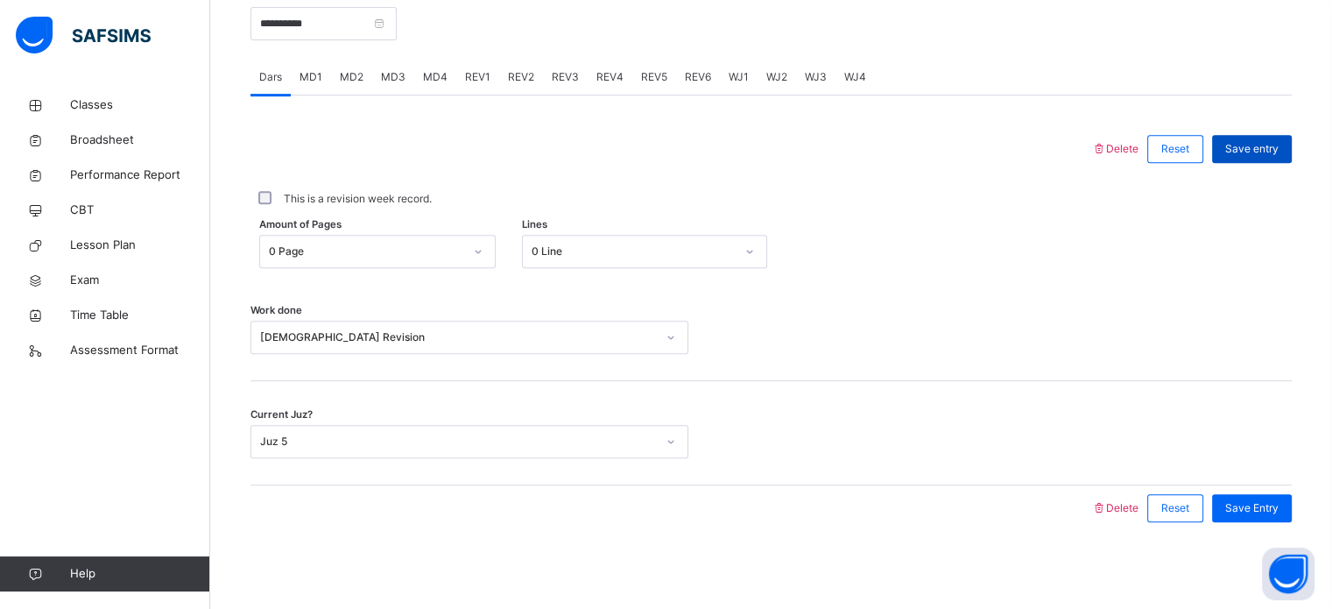
click at [1253, 138] on div "Save entry" at bounding box center [1252, 149] width 80 height 28
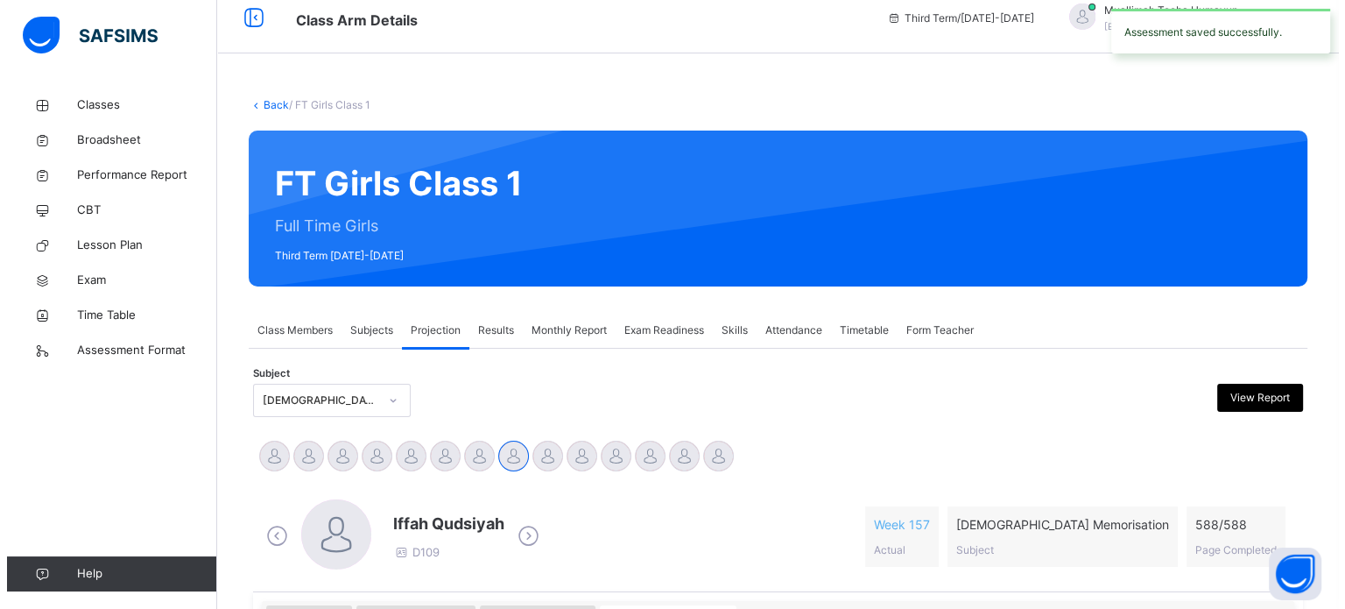
scroll to position [0, 0]
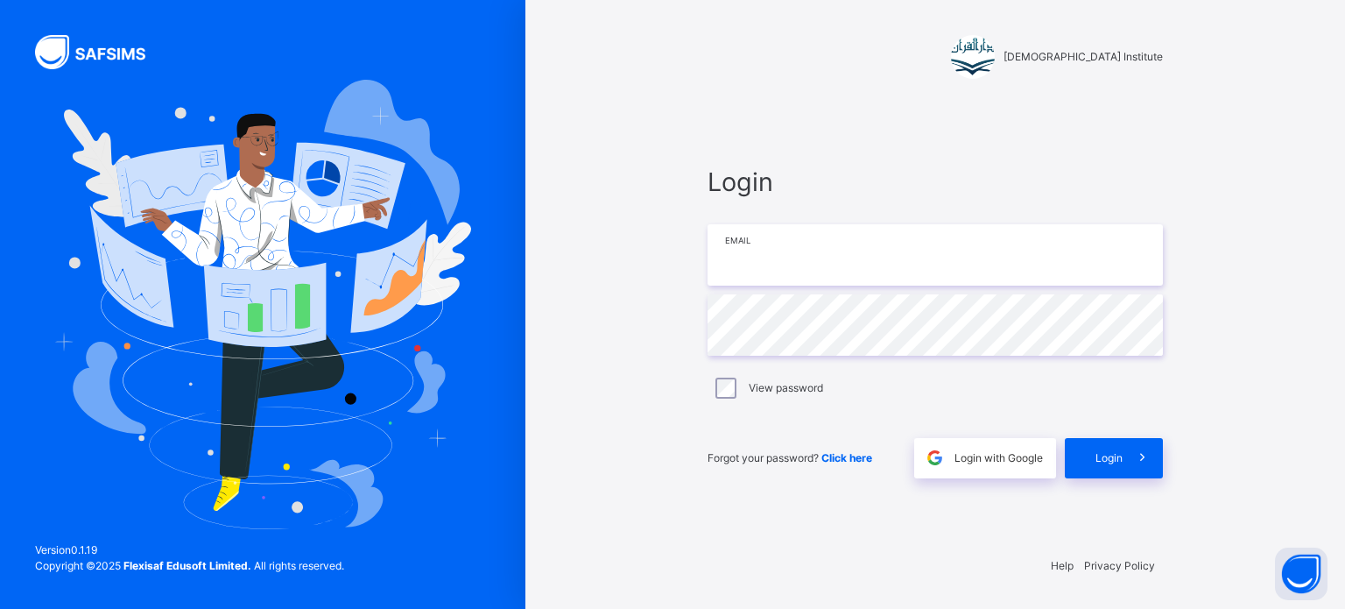
type input "**********"
